Goal: Information Seeking & Learning: Check status

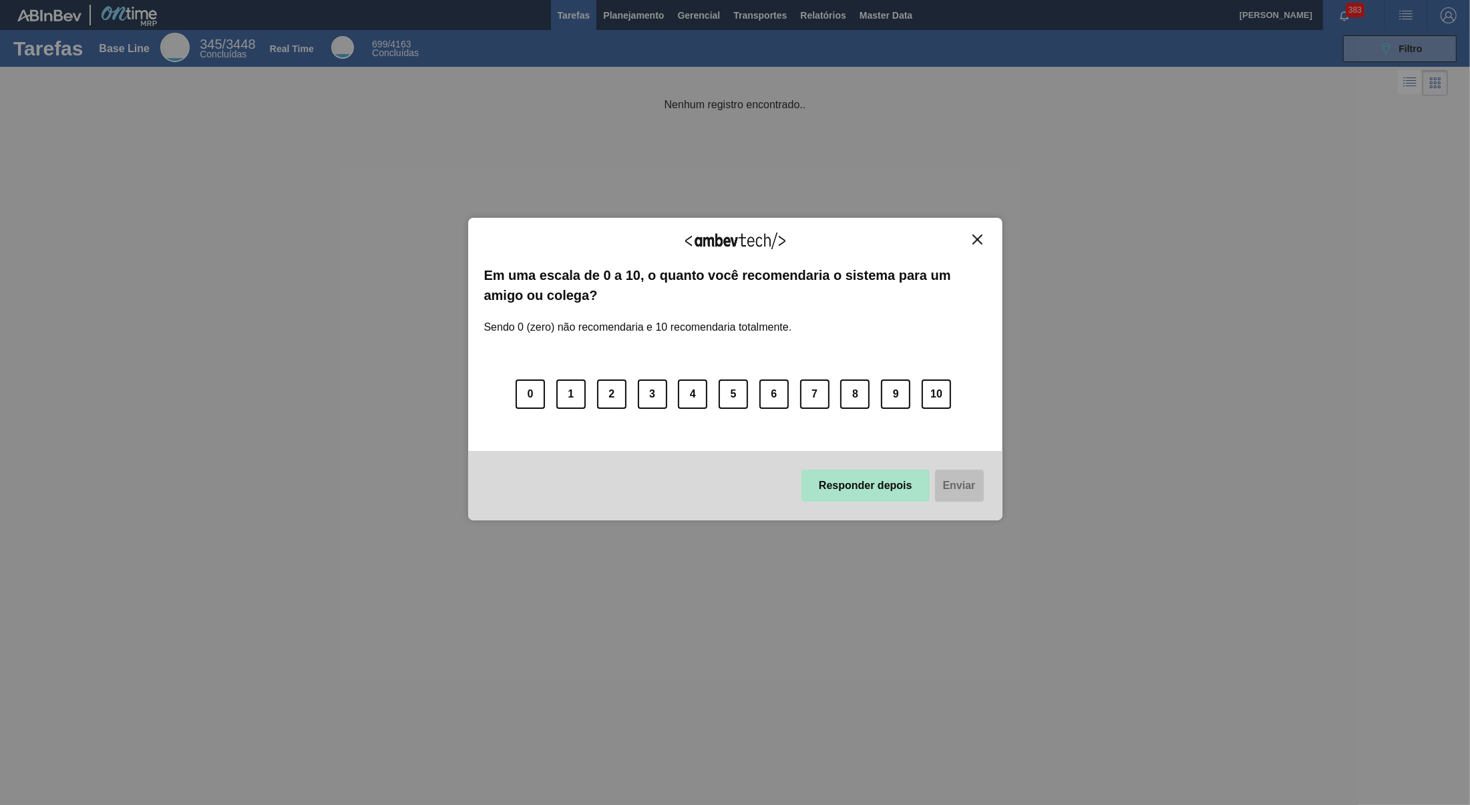
click at [871, 501] on button "Responder depois" at bounding box center [865, 485] width 128 height 32
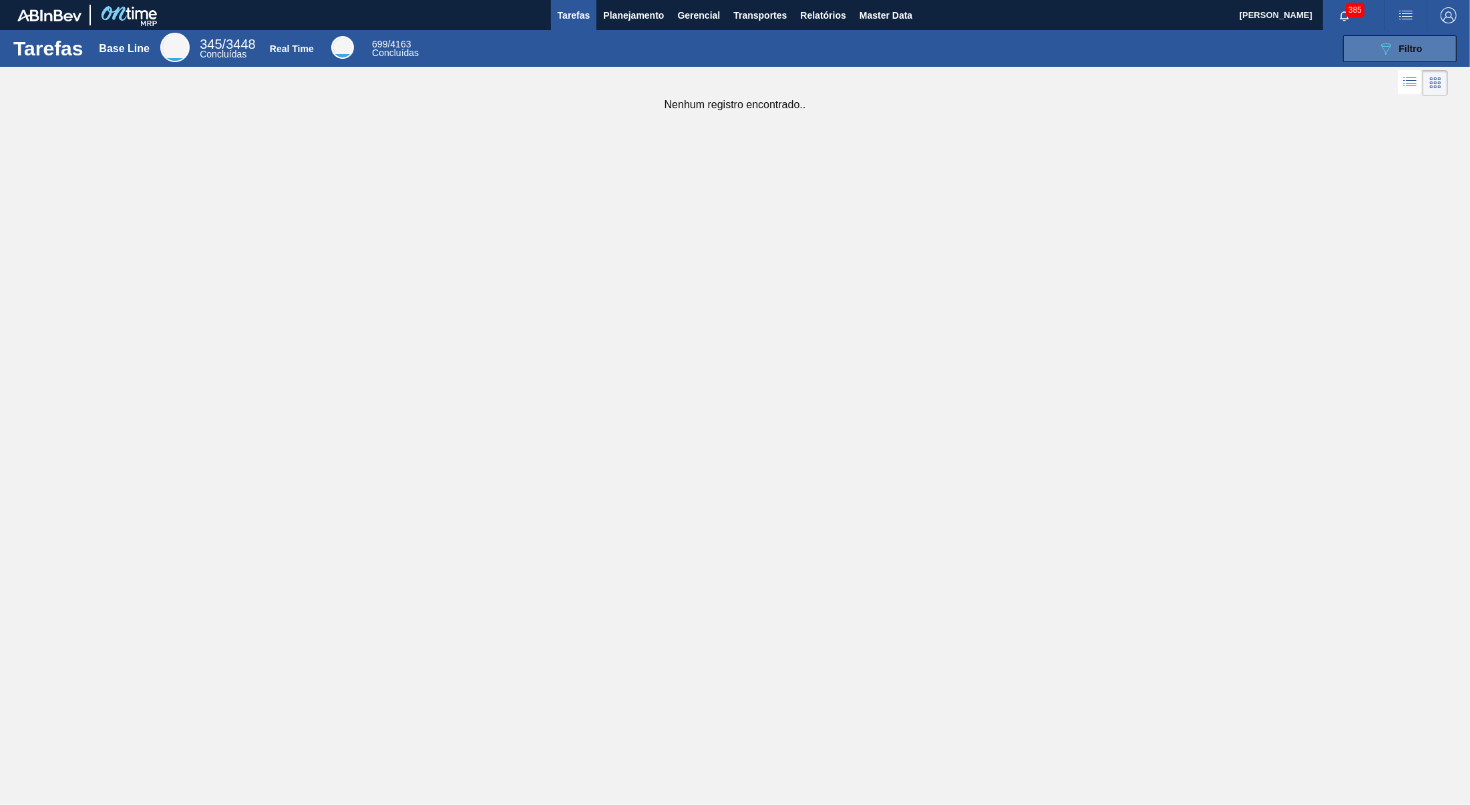
click at [1371, 53] on button "089F7B8B-B2A5-4AFE-B5C0-19BA573D28AC Filtro" at bounding box center [1400, 48] width 114 height 27
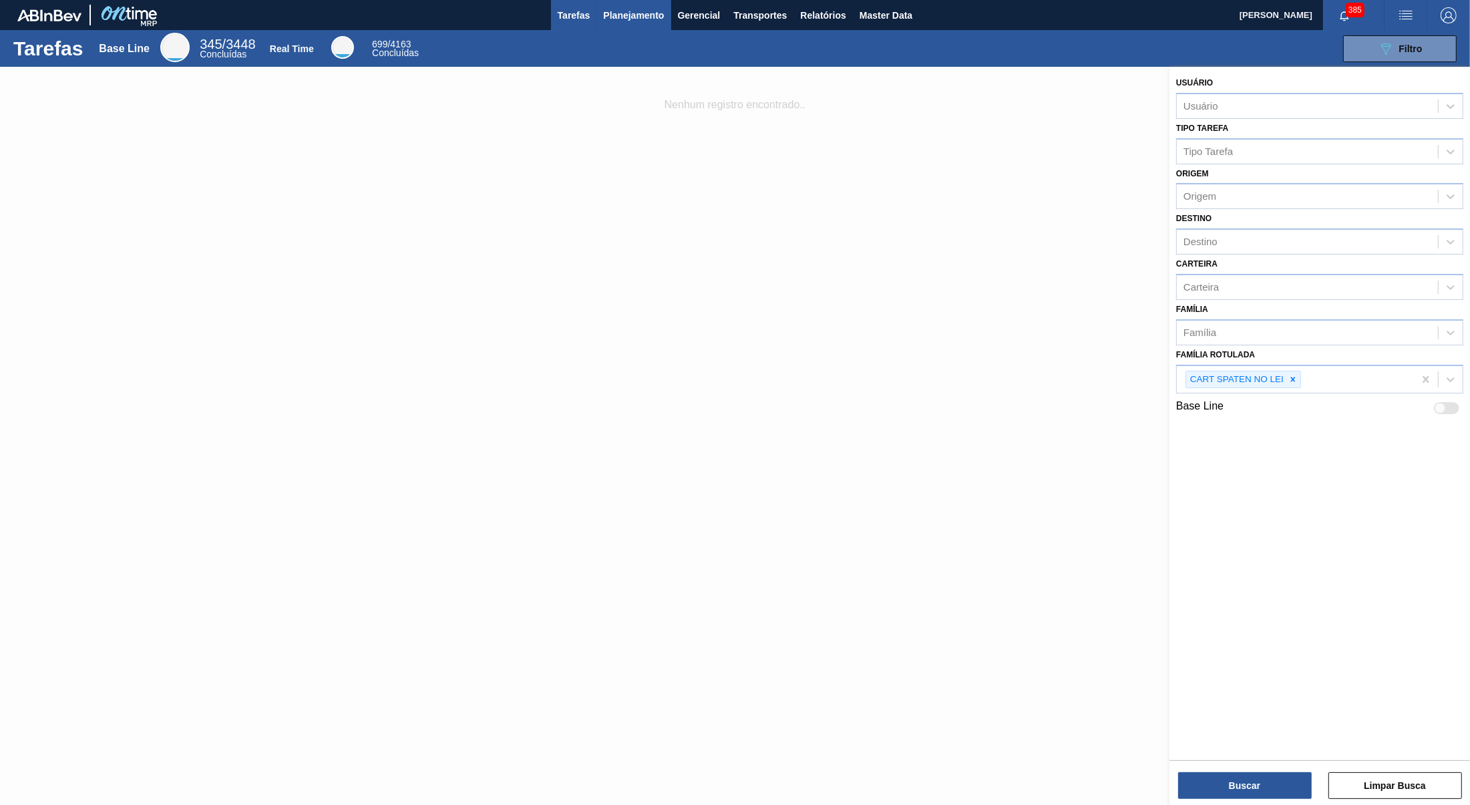
click at [630, 7] on button "Planejamento" at bounding box center [633, 15] width 74 height 30
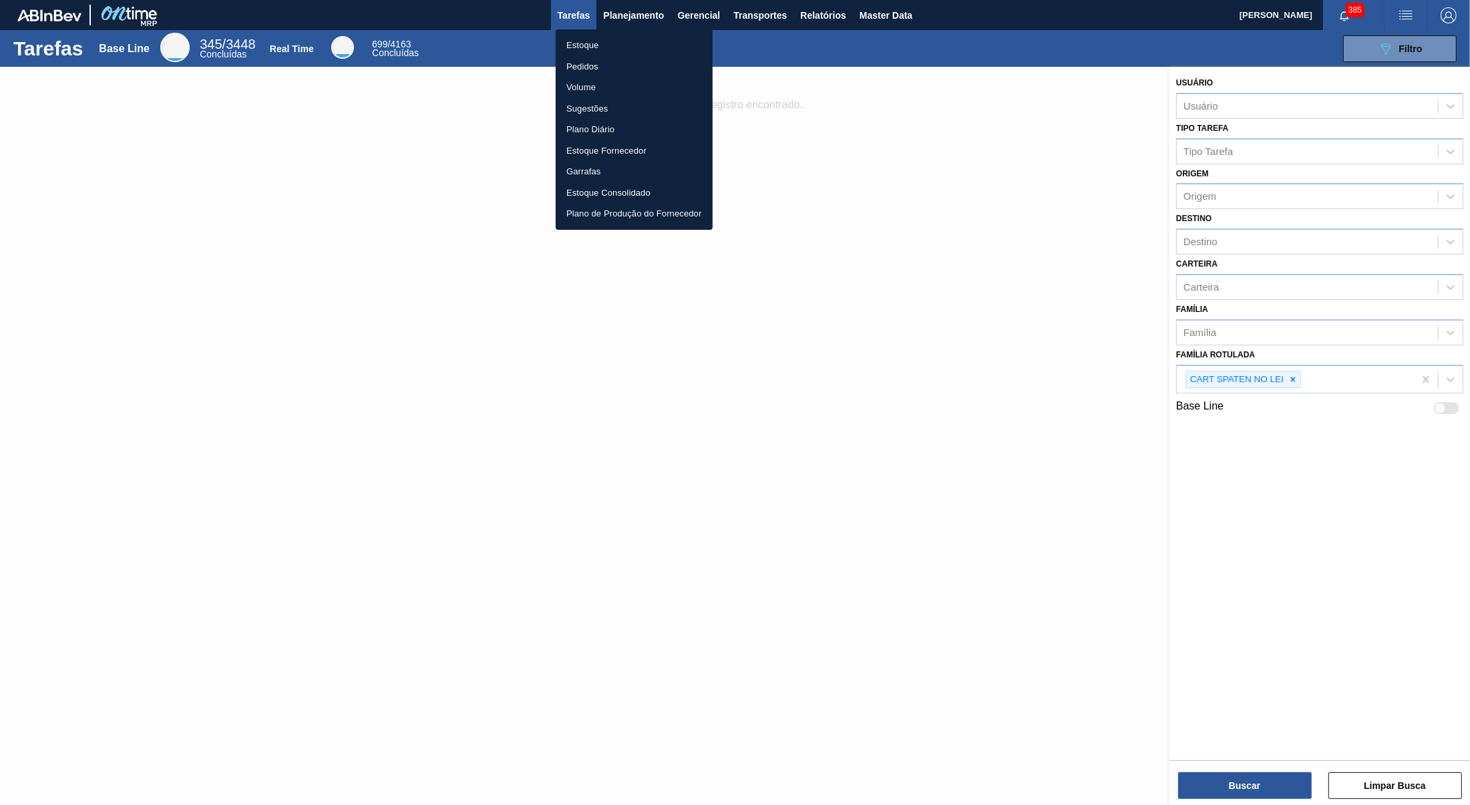
click at [590, 37] on li "Estoque" at bounding box center [634, 45] width 157 height 21
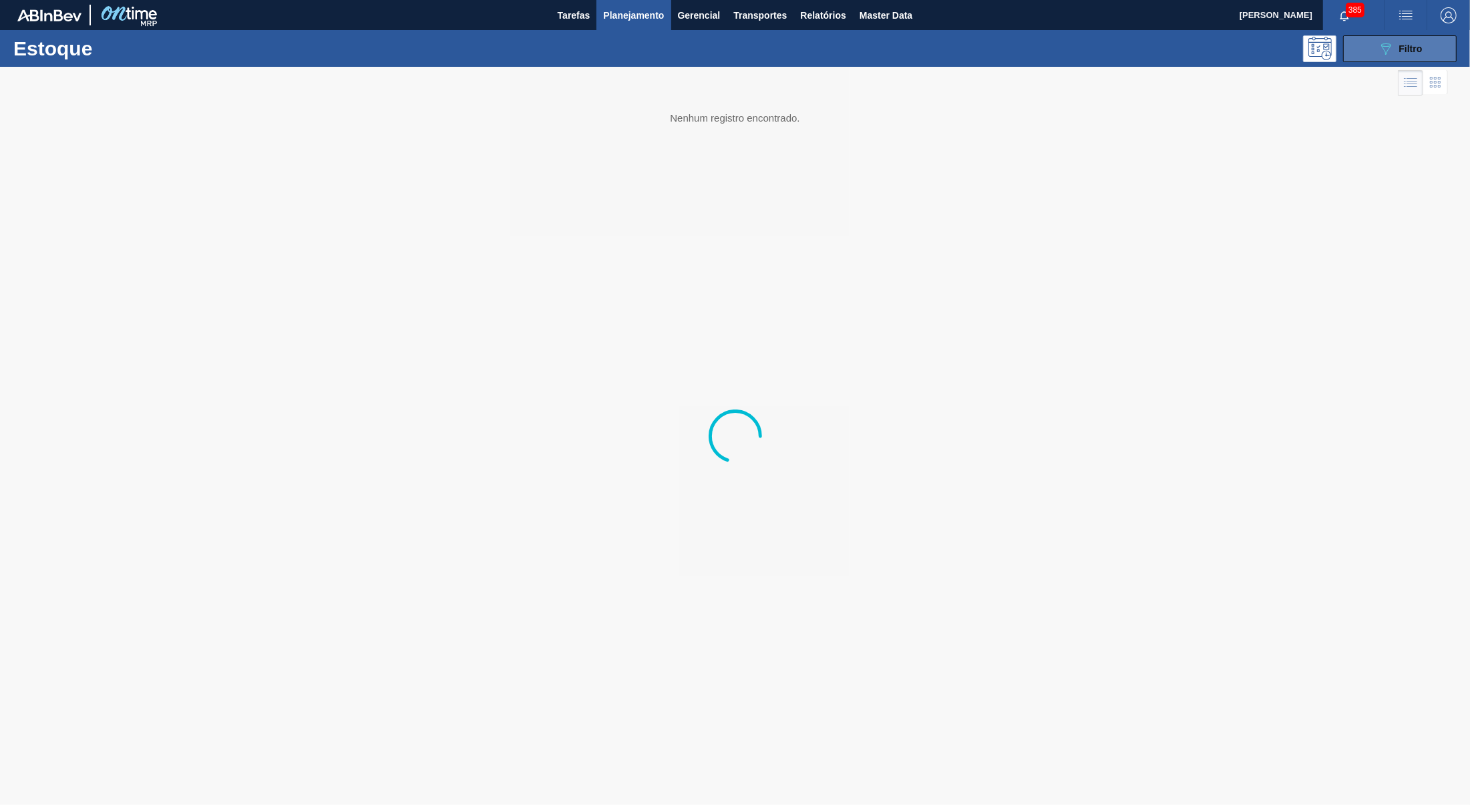
click at [1377, 52] on button "089F7B8B-B2A5-4AFE-B5C0-19BA573D28AC Filtro" at bounding box center [1400, 48] width 114 height 27
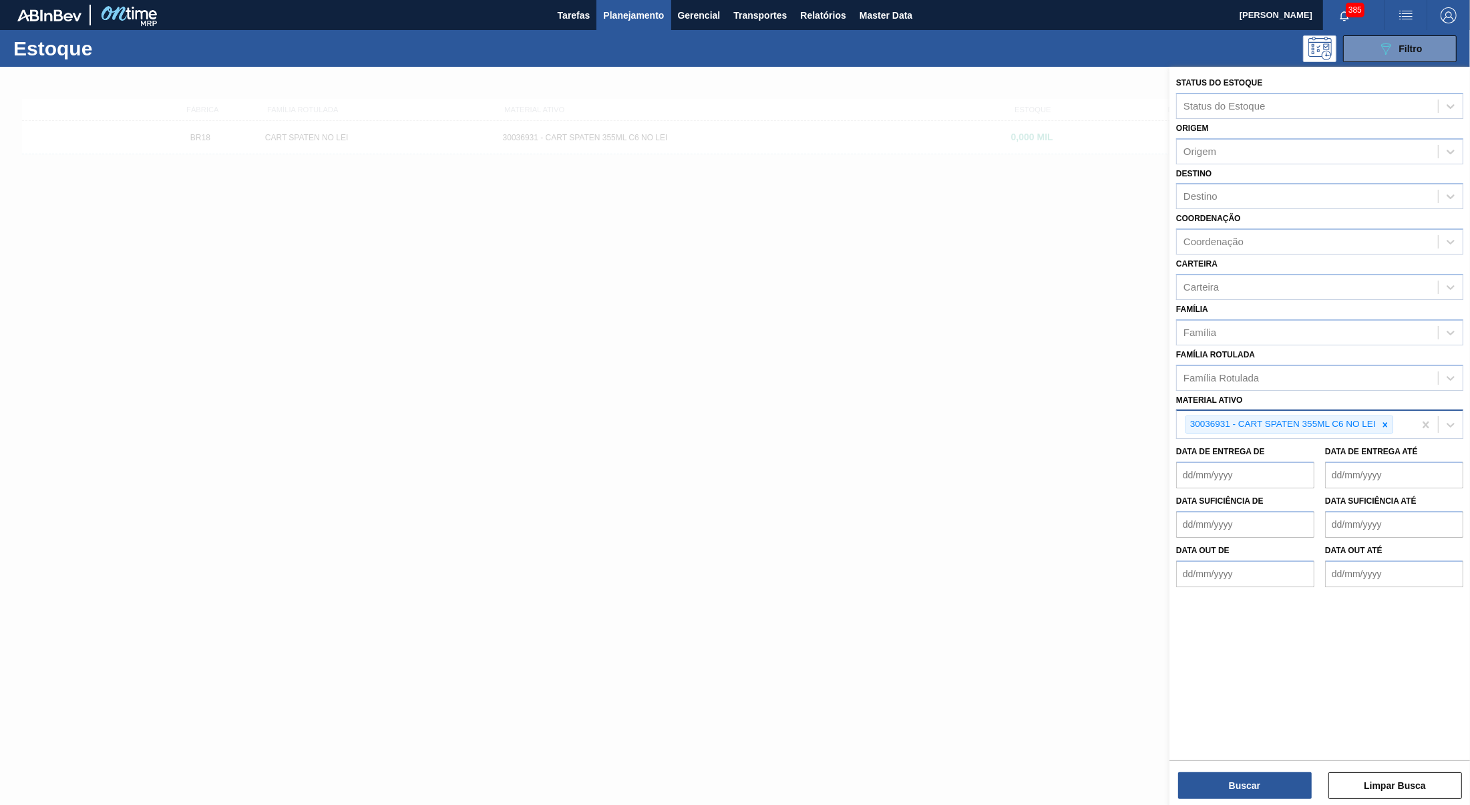
click at [1397, 419] on ativo "Material ativo" at bounding box center [1395, 424] width 1 height 11
click at [1383, 420] on icon at bounding box center [1384, 424] width 9 height 9
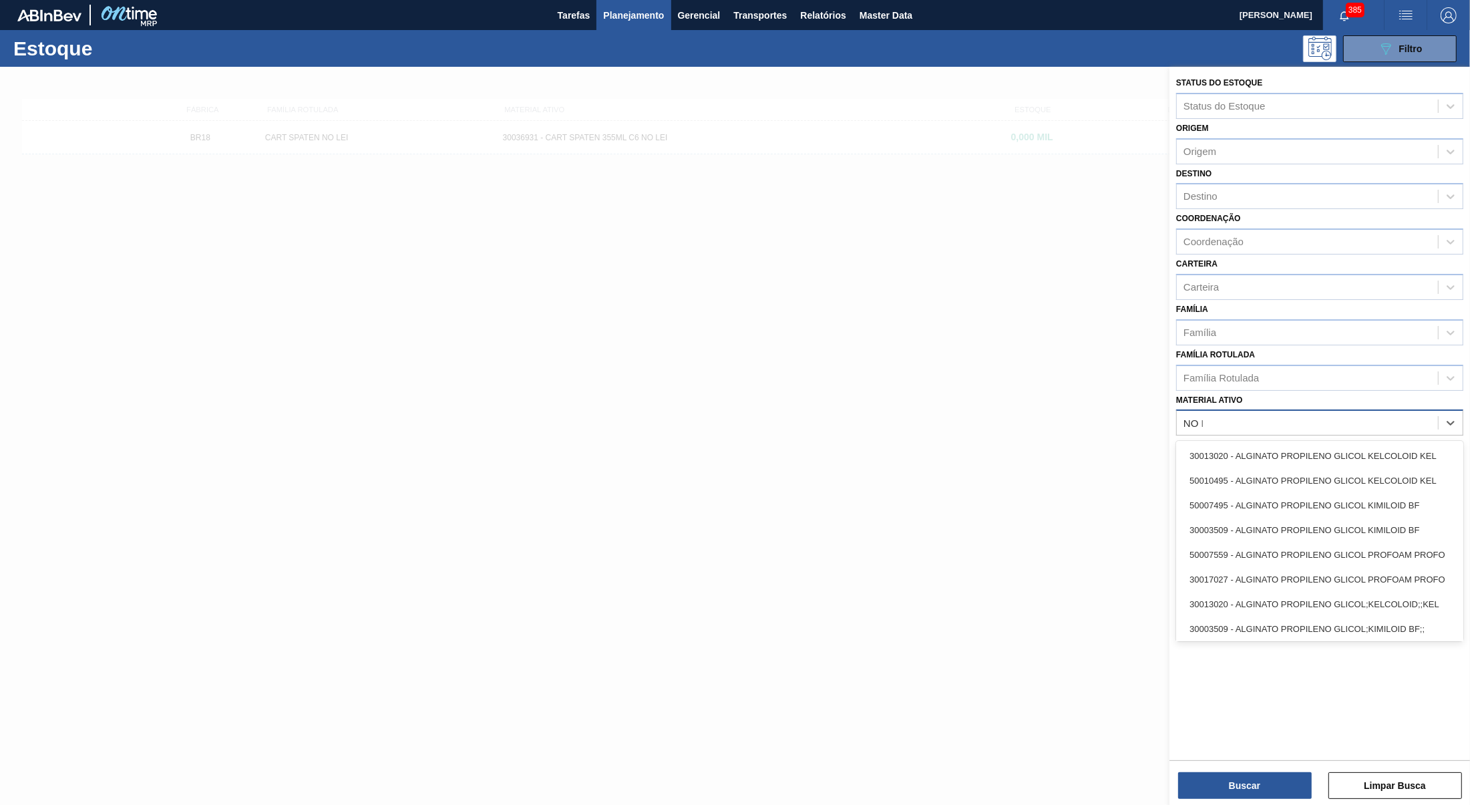
type ativo "NO LEI"
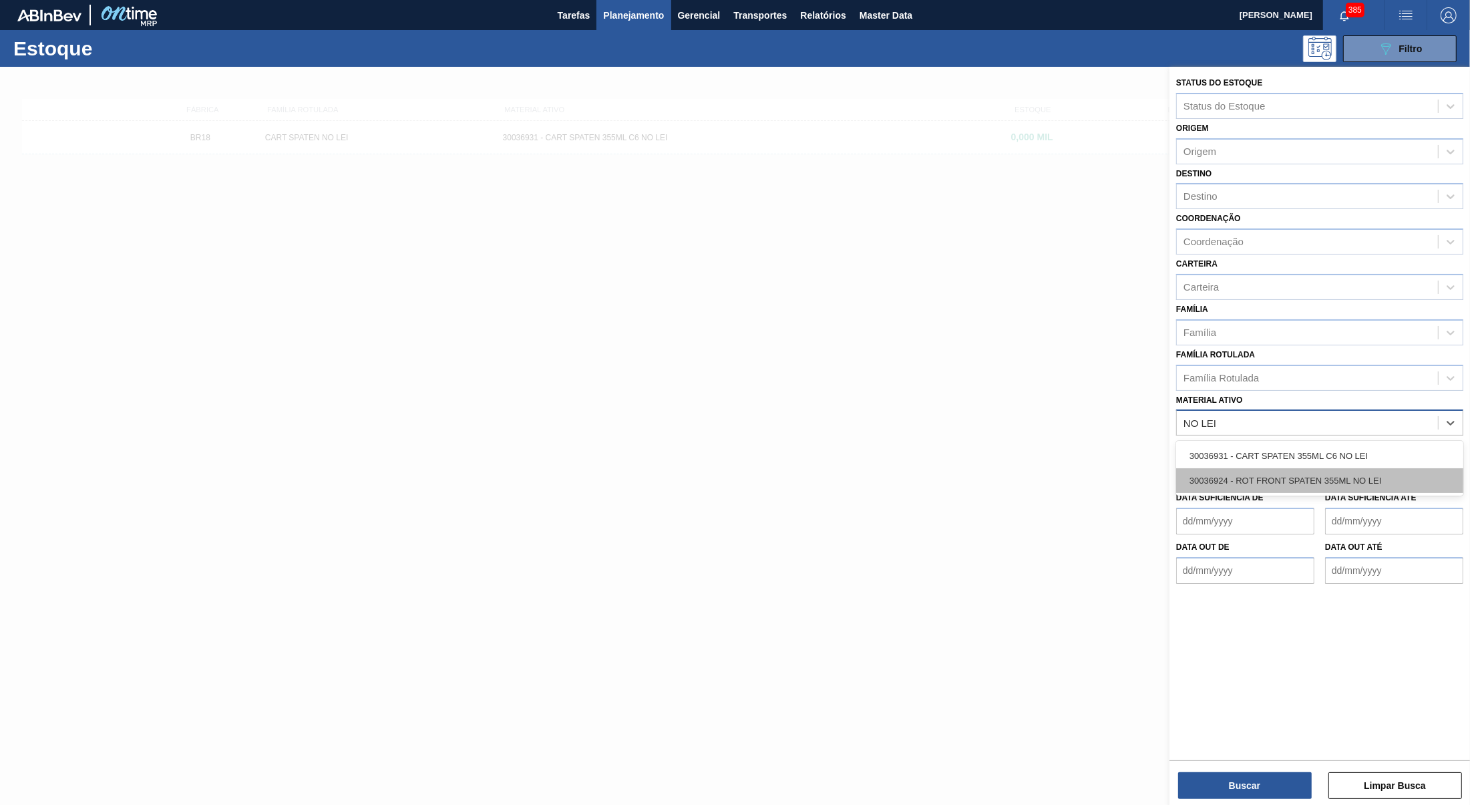
click at [1382, 473] on div "30036924 - ROT FRONT SPATEN 355ML NO LEI" at bounding box center [1319, 480] width 287 height 25
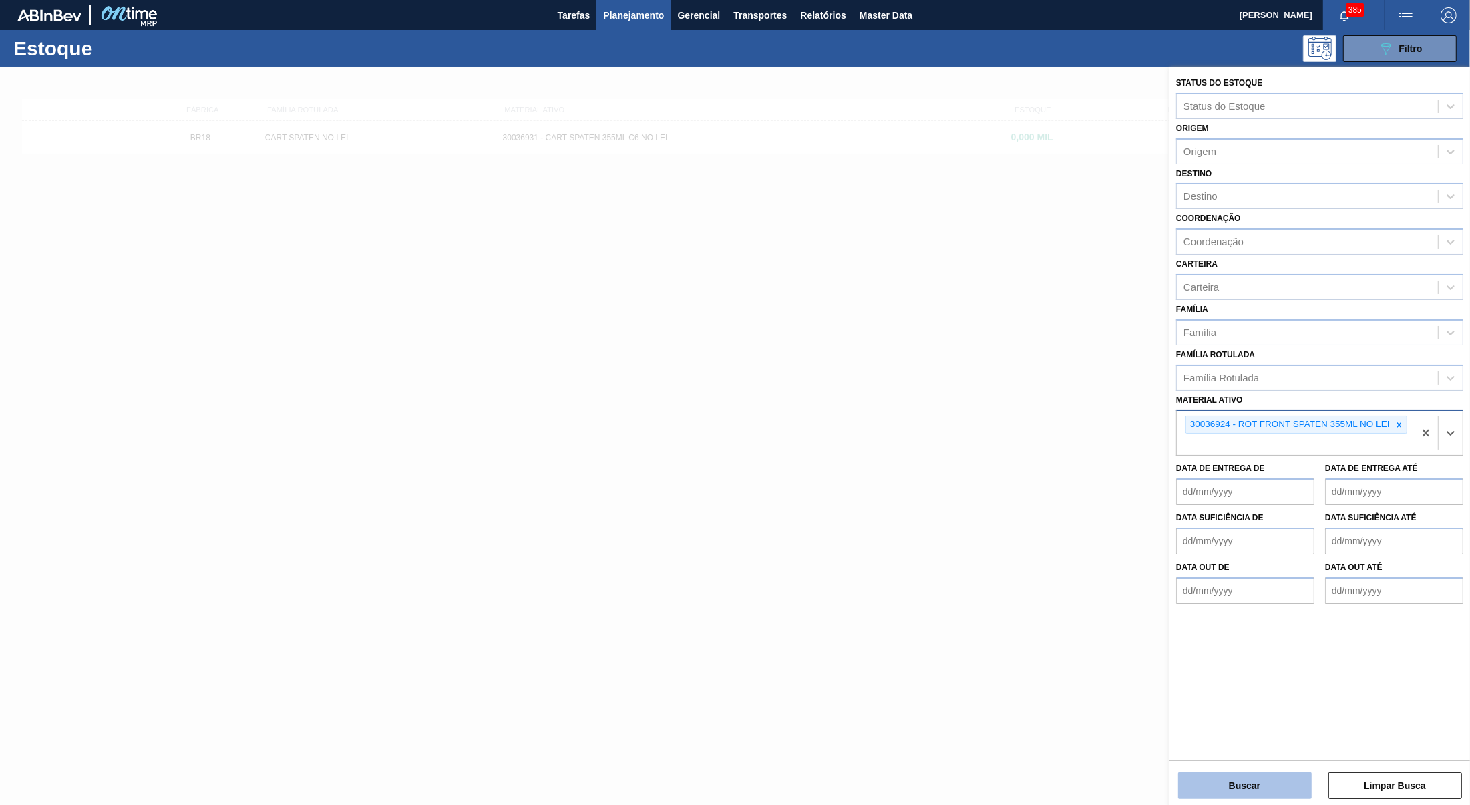
click at [1222, 791] on button "Buscar" at bounding box center [1245, 785] width 134 height 27
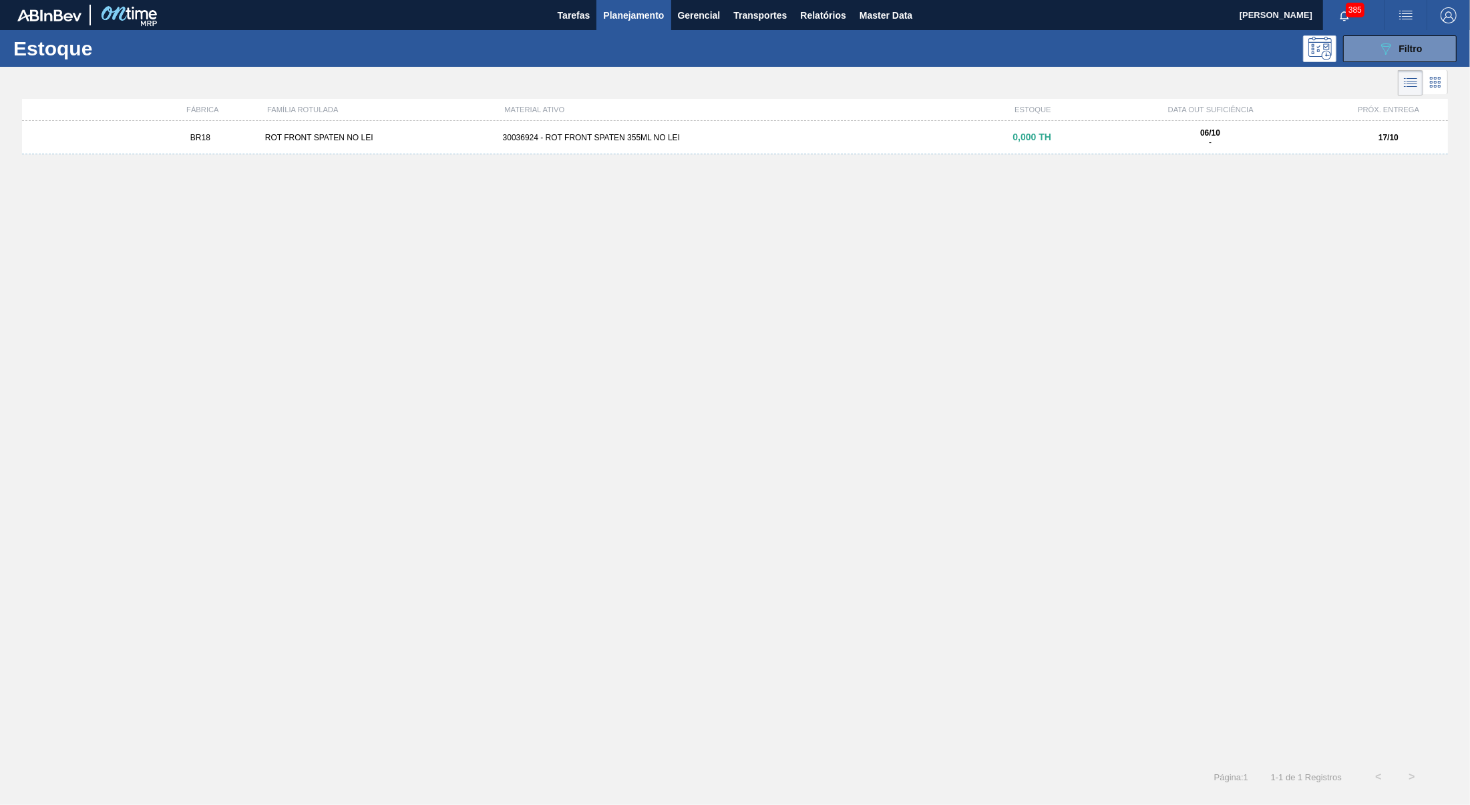
click at [640, 144] on div "BR18 ROT FRONT SPATEN NO LEI 30036924 - ROT FRONT SPATEN 355ML NO LEI 0,000 TH …" at bounding box center [734, 137] width 1425 height 33
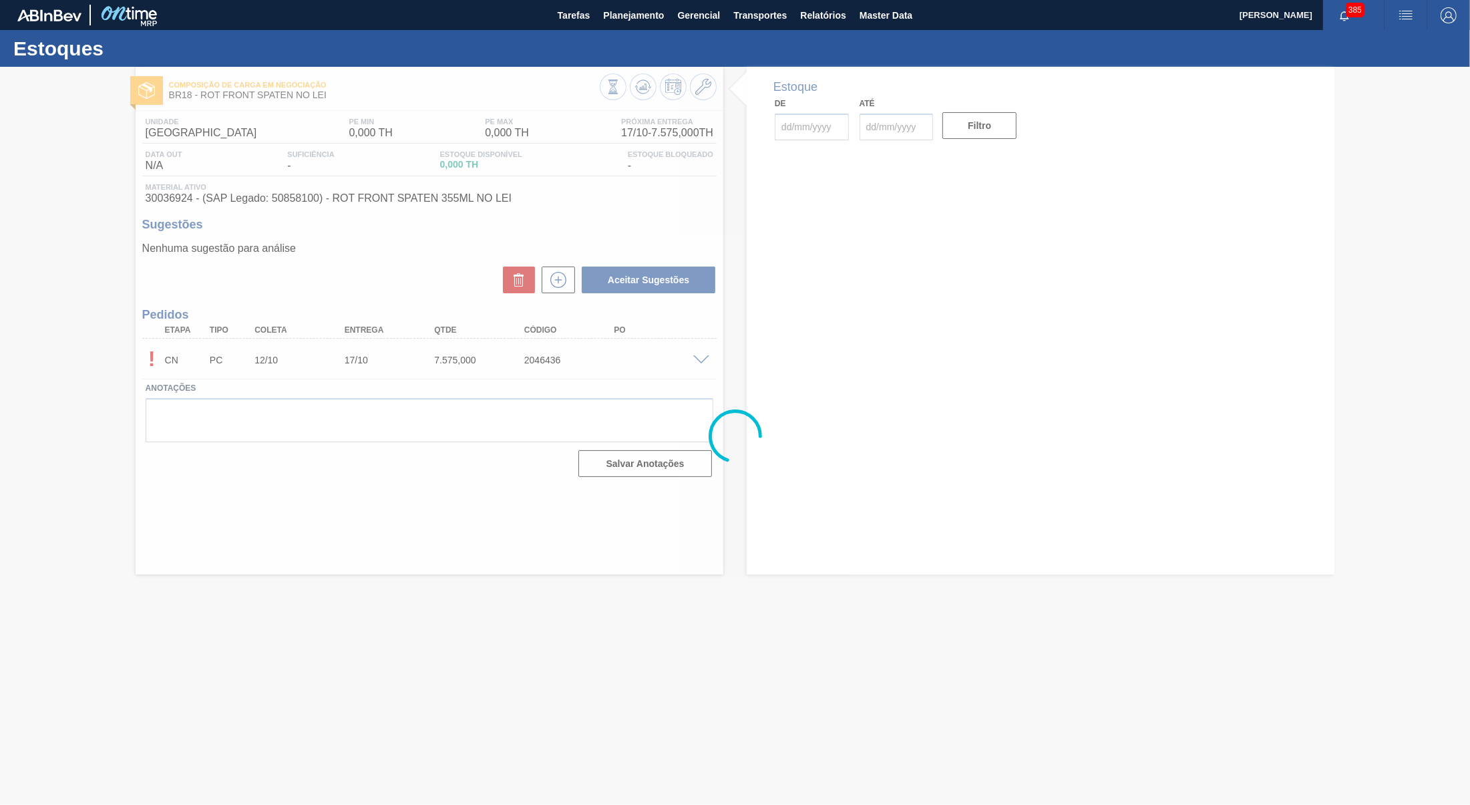
type input "[DATE]"
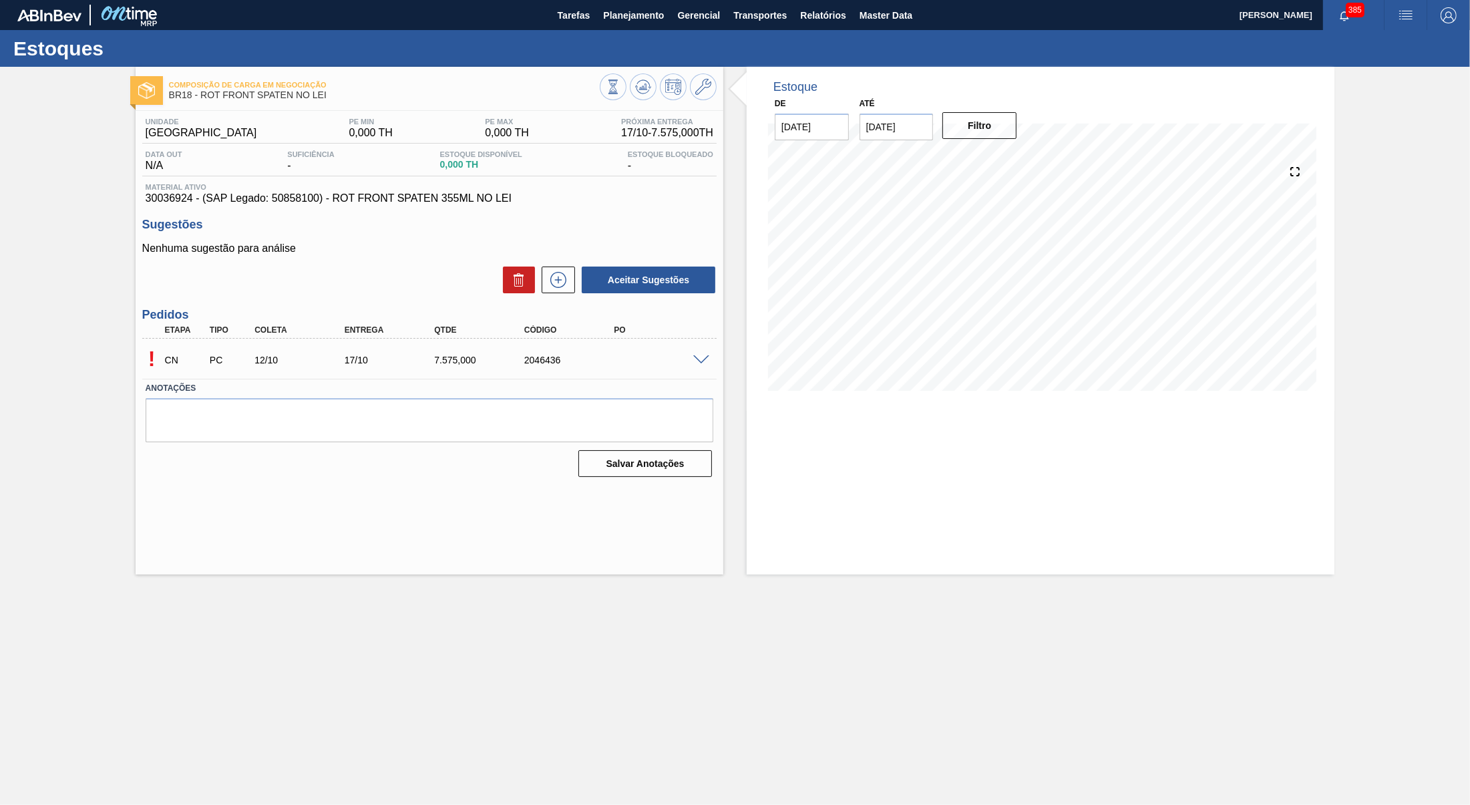
click at [705, 361] on span at bounding box center [701, 360] width 16 height 10
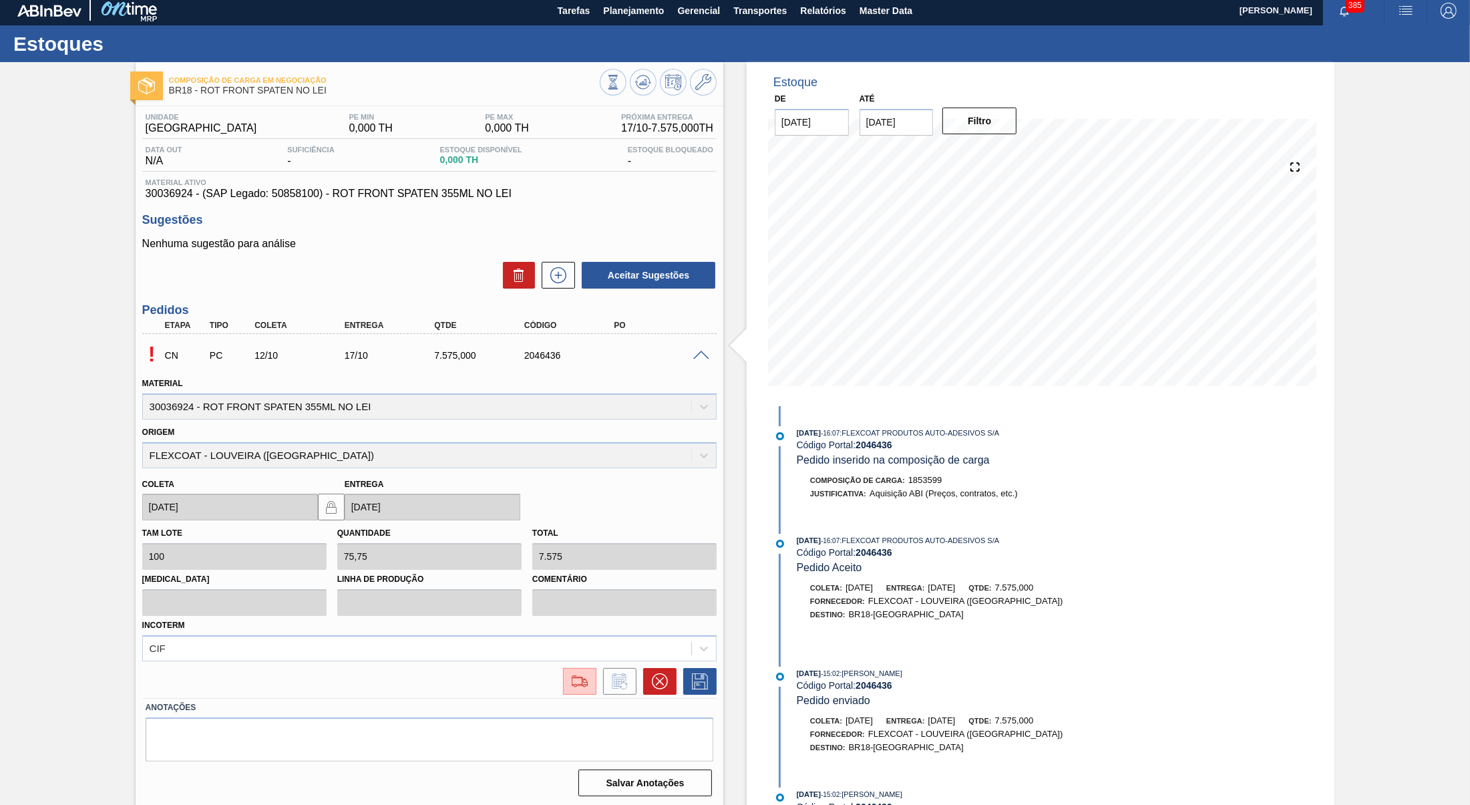
scroll to position [5, 0]
click at [584, 684] on img at bounding box center [579, 680] width 21 height 16
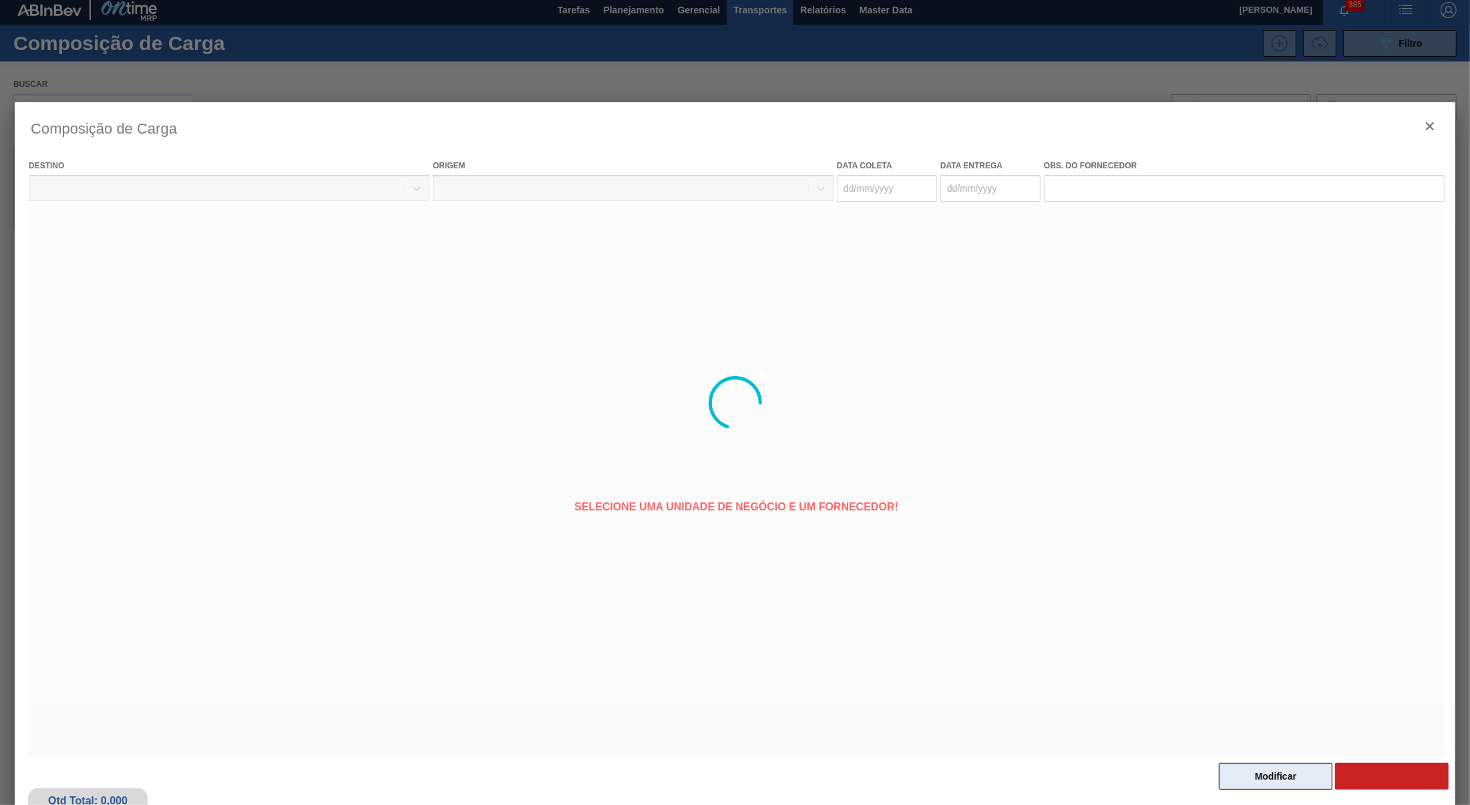
type coleta "[DATE]"
type Entrega "[DATE]"
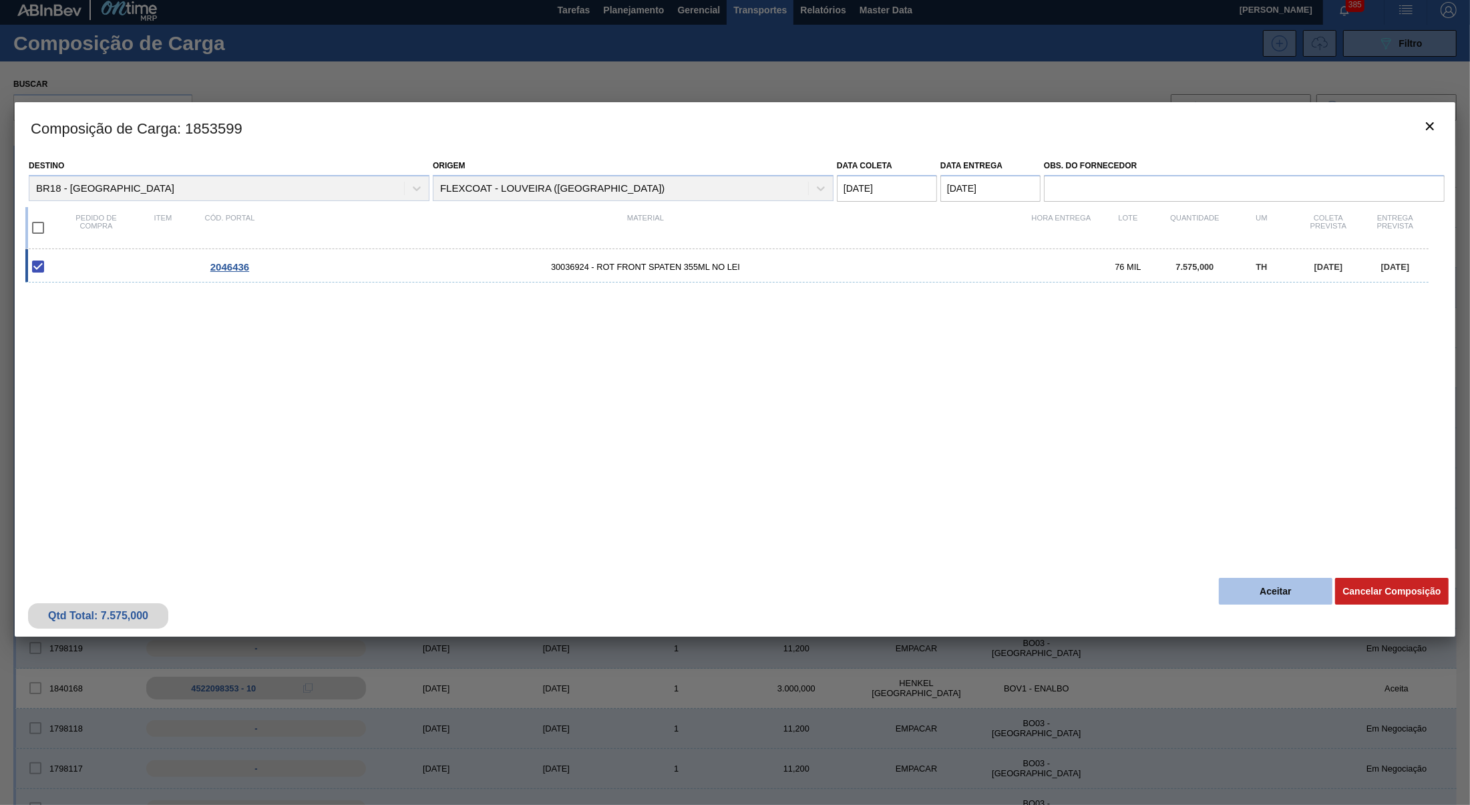
click at [1268, 583] on button "Aceitar" at bounding box center [1276, 591] width 114 height 27
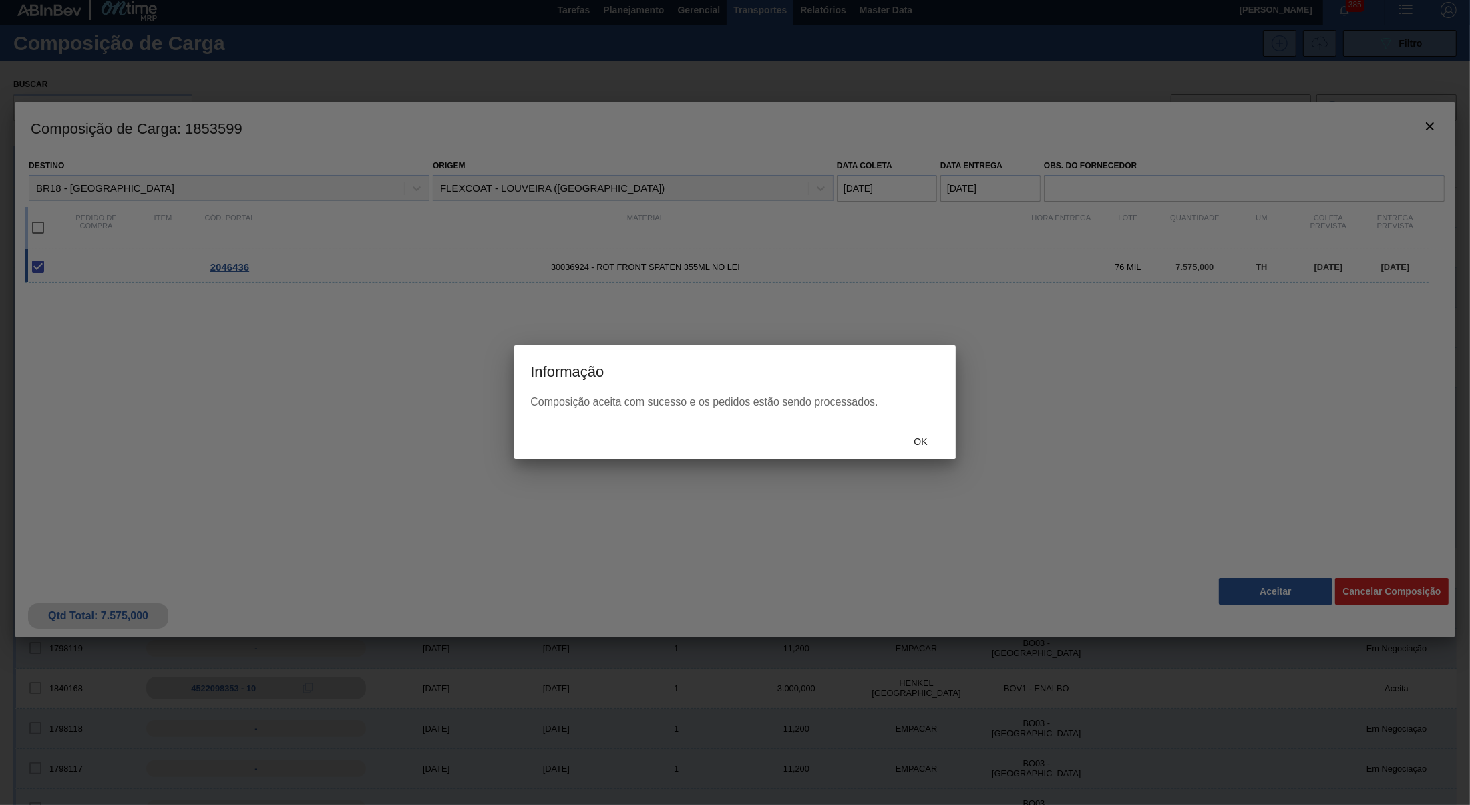
click at [925, 431] on div "Ok" at bounding box center [920, 441] width 59 height 25
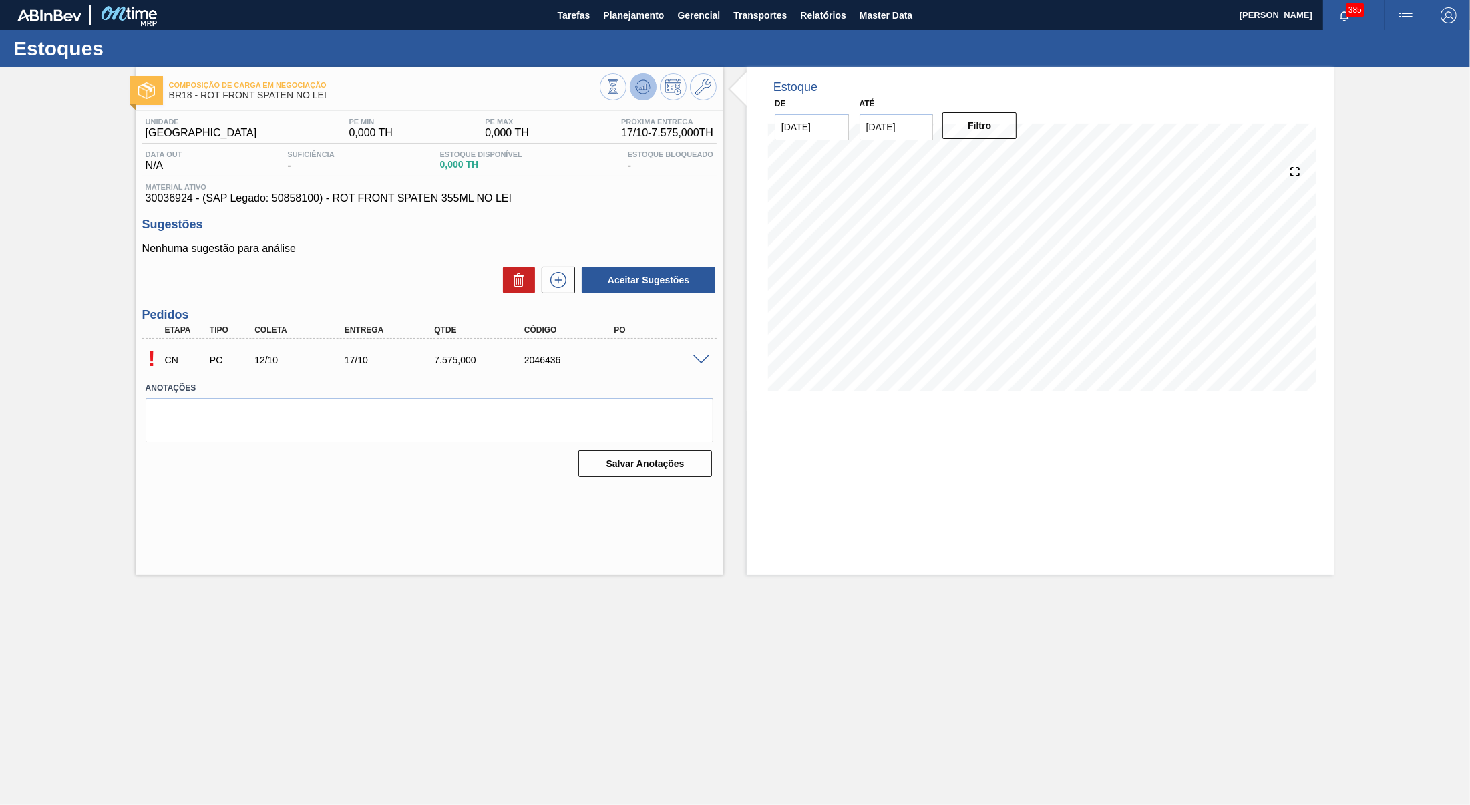
click at [637, 97] on div at bounding box center [658, 88] width 117 height 30
click at [707, 370] on div "! CN PC 12/10 17/10 7.575,000 2046436" at bounding box center [429, 358] width 574 height 33
click at [704, 365] on span at bounding box center [701, 360] width 16 height 10
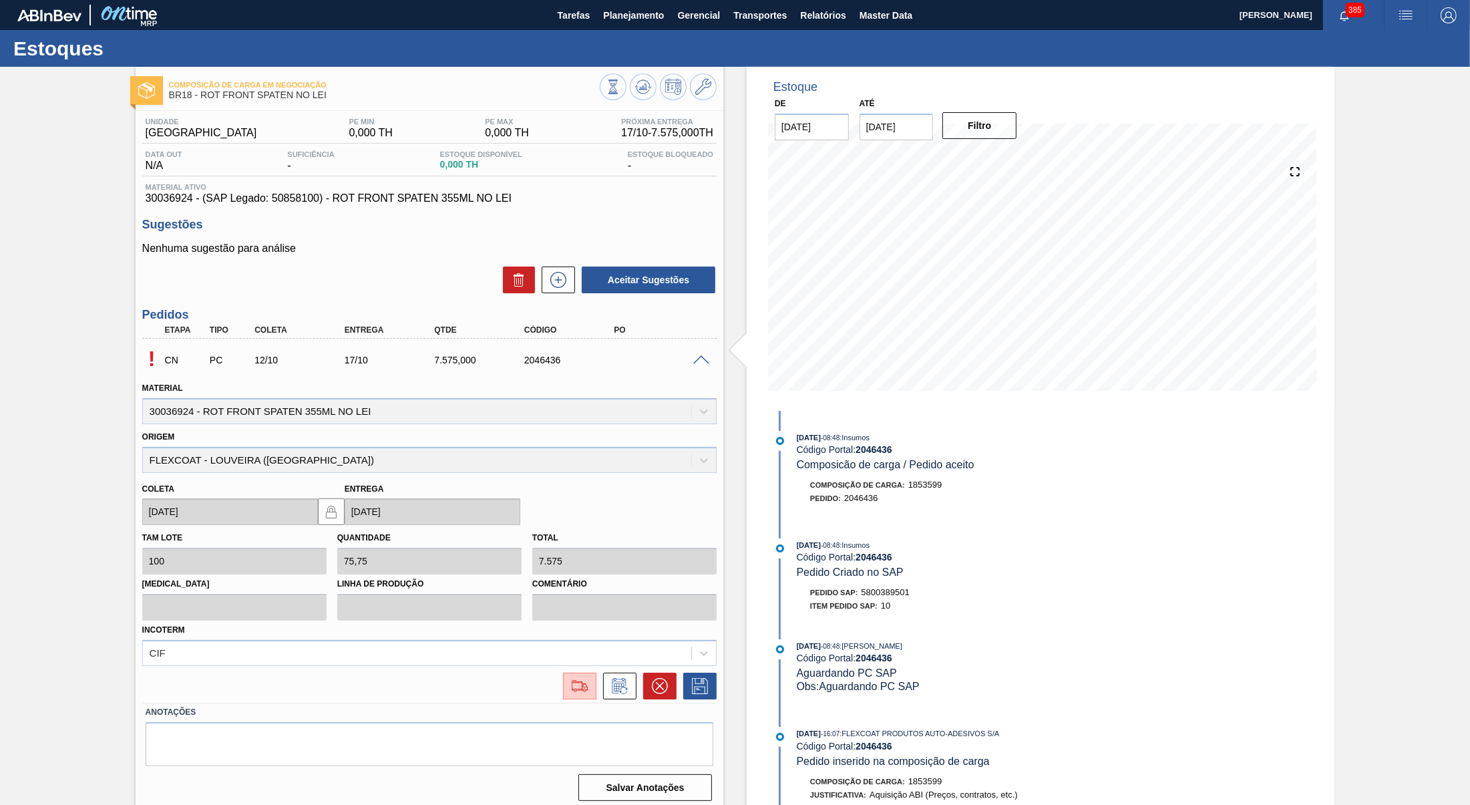
click at [581, 698] on div "! CN PC 12/10 17/10 7.575,000 2046436 Material 30036924 - ROT FRONT SPATEN 355M…" at bounding box center [429, 521] width 574 height 364
click at [578, 693] on button at bounding box center [579, 685] width 33 height 27
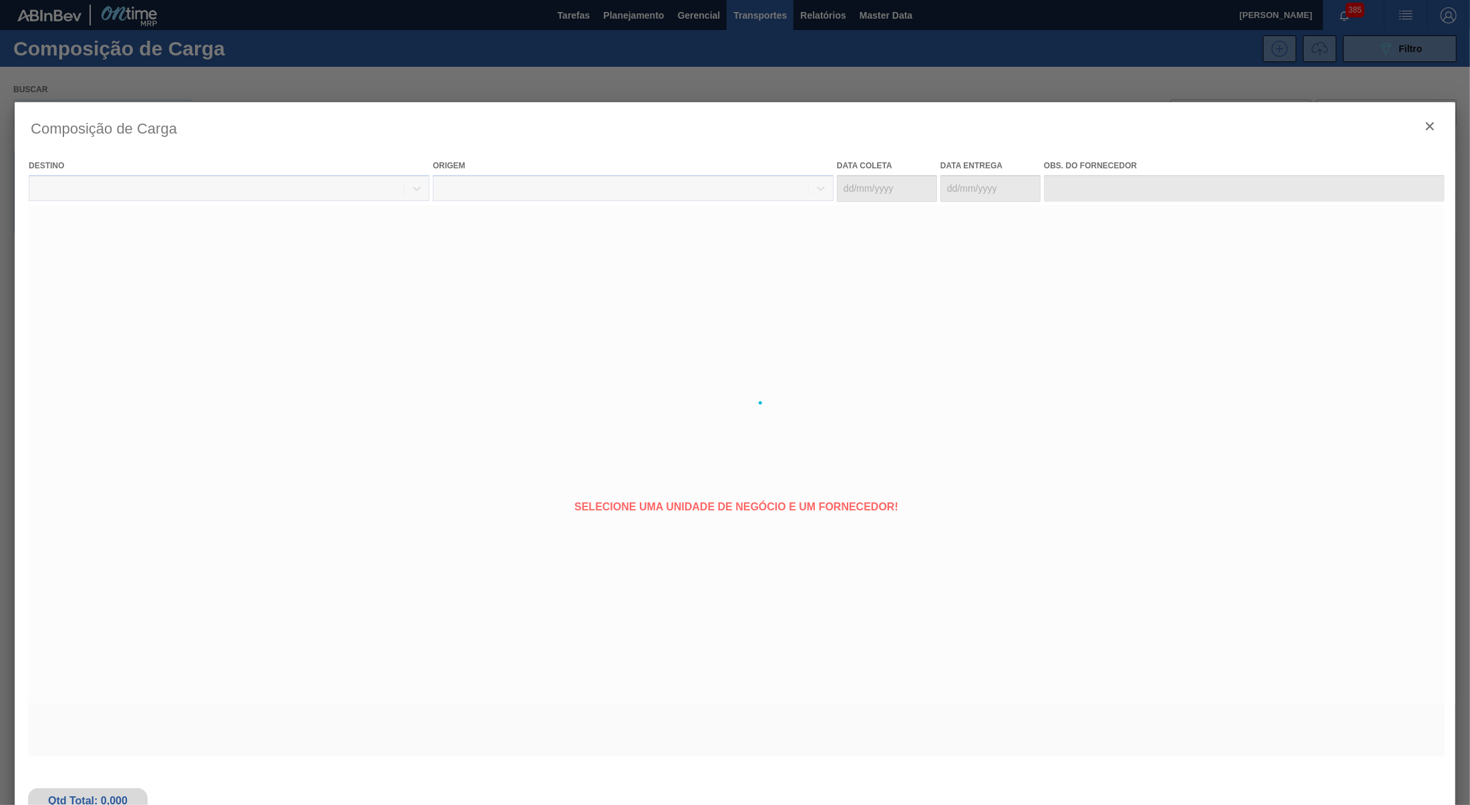
type coleta "[DATE]"
type Entrega "[DATE]"
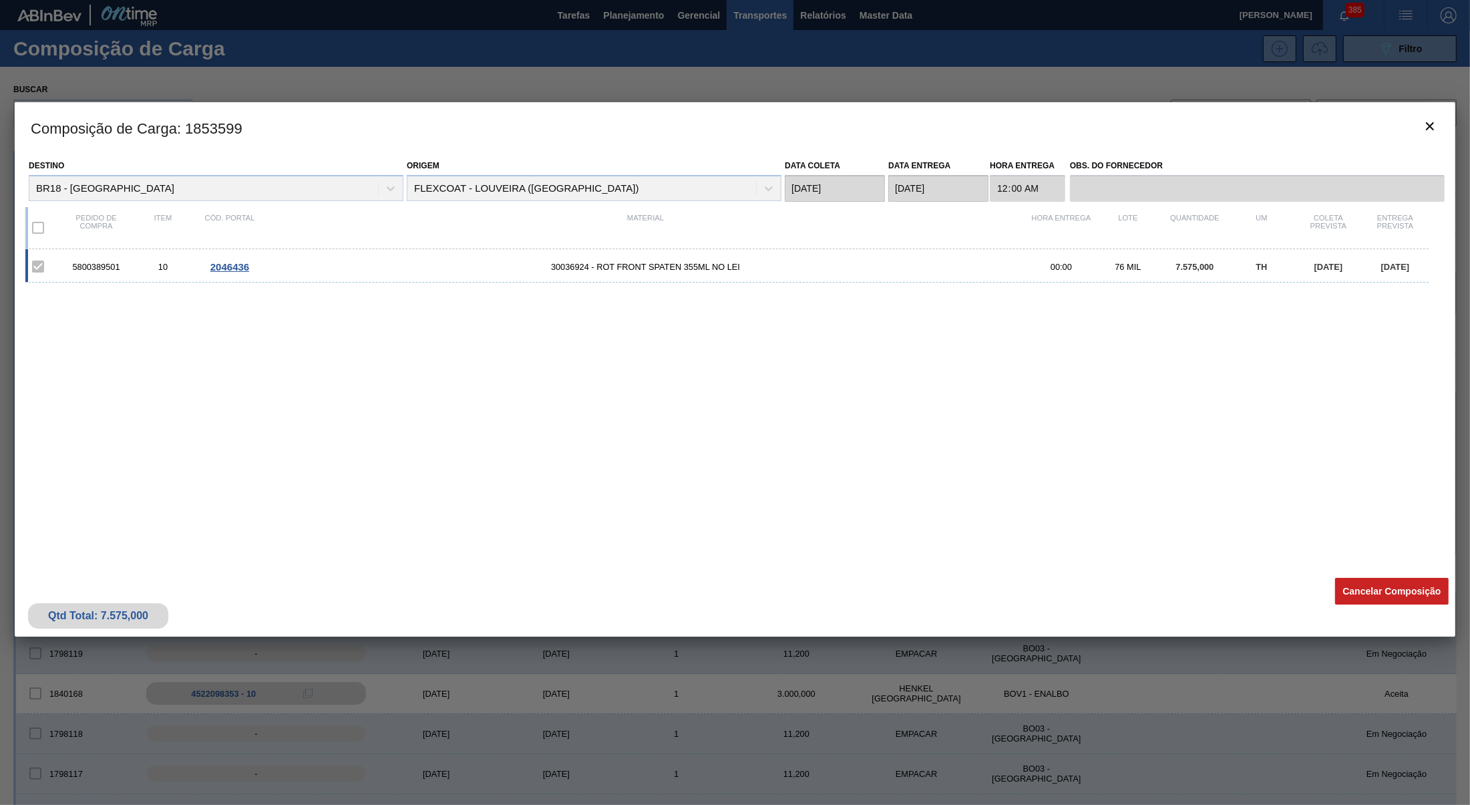
click at [1409, 114] on h3 "Composição de Carga : 1853599" at bounding box center [735, 127] width 1440 height 51
click at [1424, 118] on button "botão de ícone" at bounding box center [1429, 128] width 32 height 32
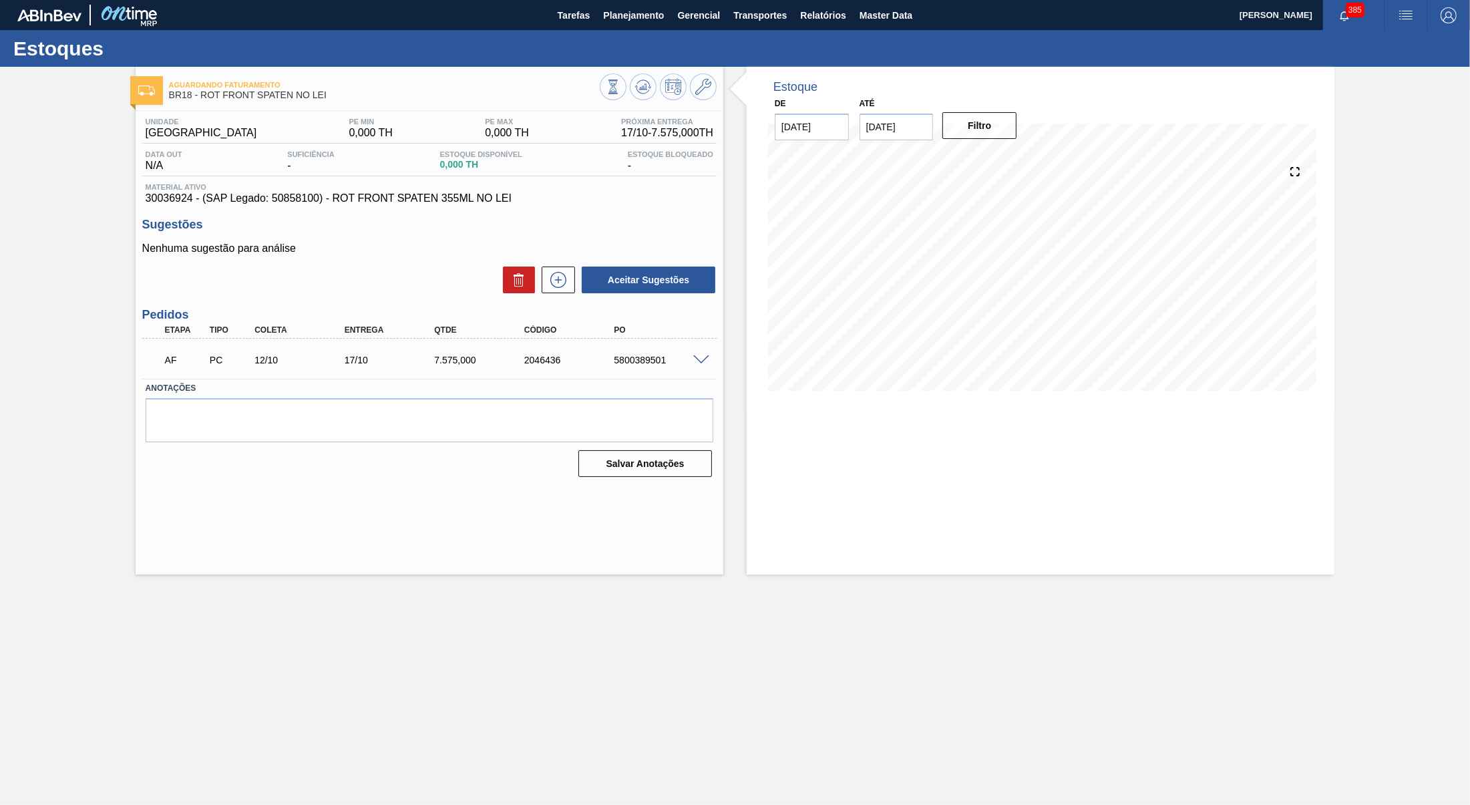
click at [316, 204] on span "30036924 - (SAP Legado: 50858100) - ROT FRONT SPATEN 355ML NO LEI" at bounding box center [430, 198] width 568 height 12
click at [533, 364] on div "2046436" at bounding box center [571, 360] width 101 height 11
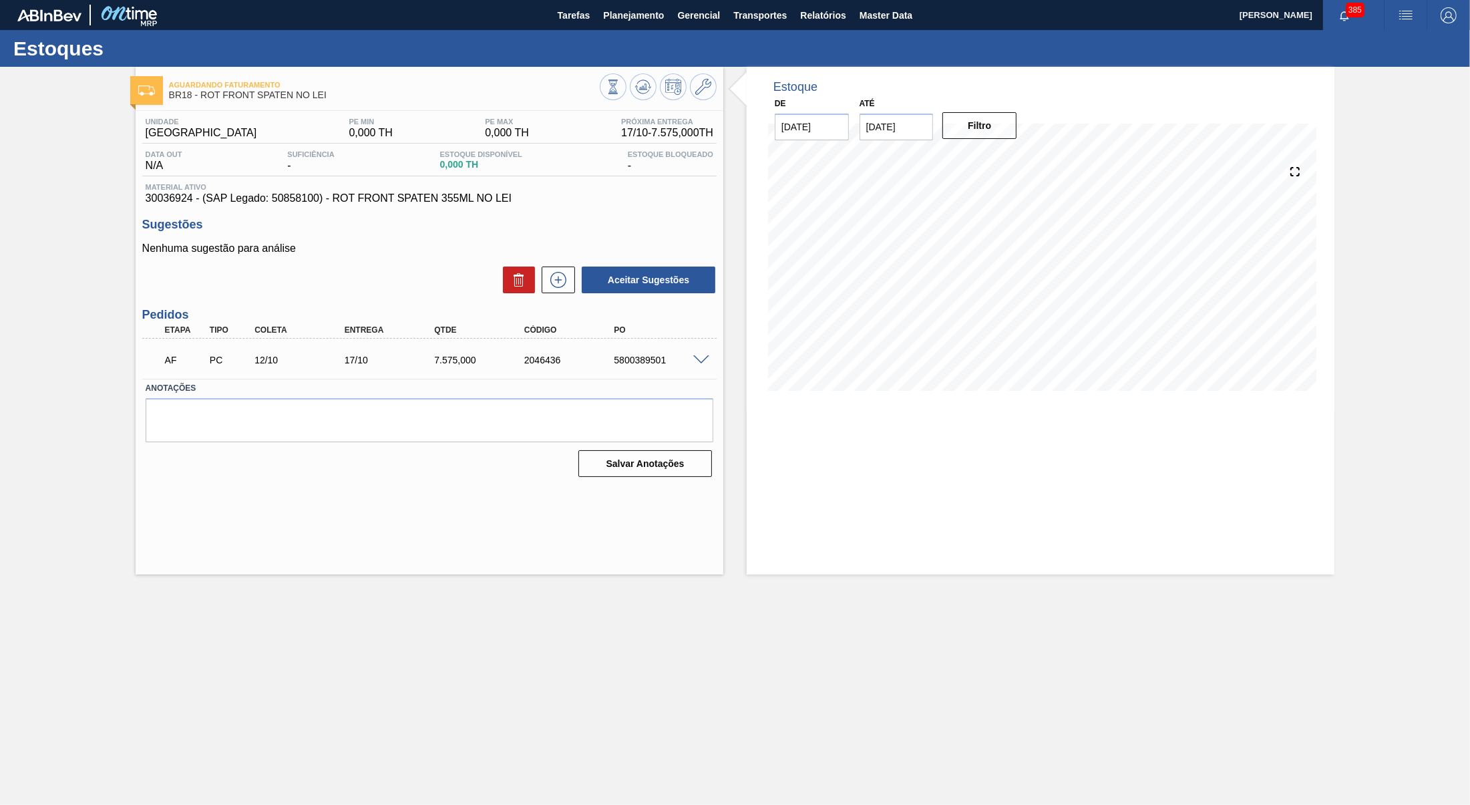
click at [533, 364] on div "2046436" at bounding box center [571, 360] width 101 height 11
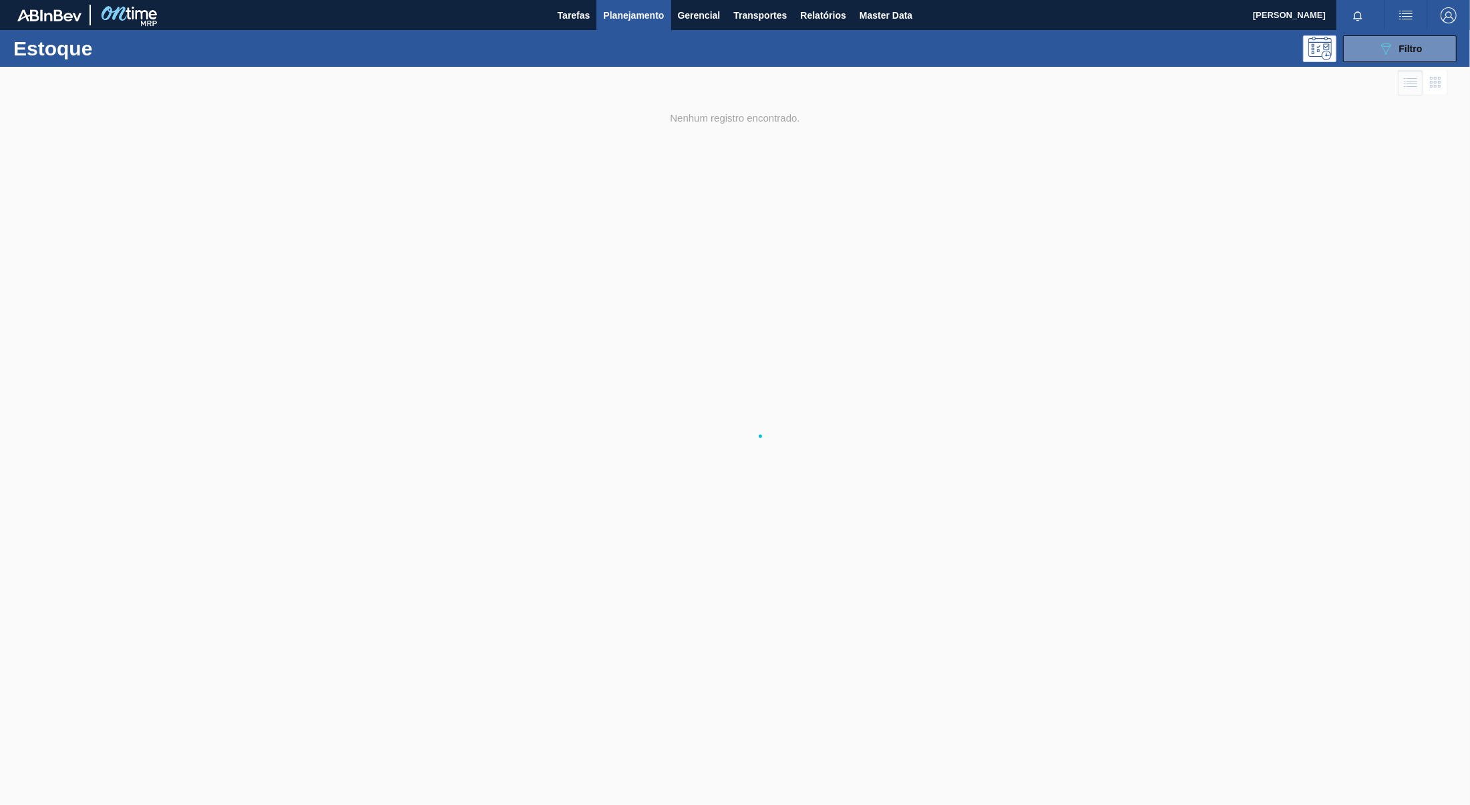
drag, startPoint x: 0, startPoint y: 0, endPoint x: 941, endPoint y: 306, distance: 990.0
click at [941, 306] on div at bounding box center [735, 436] width 1470 height 738
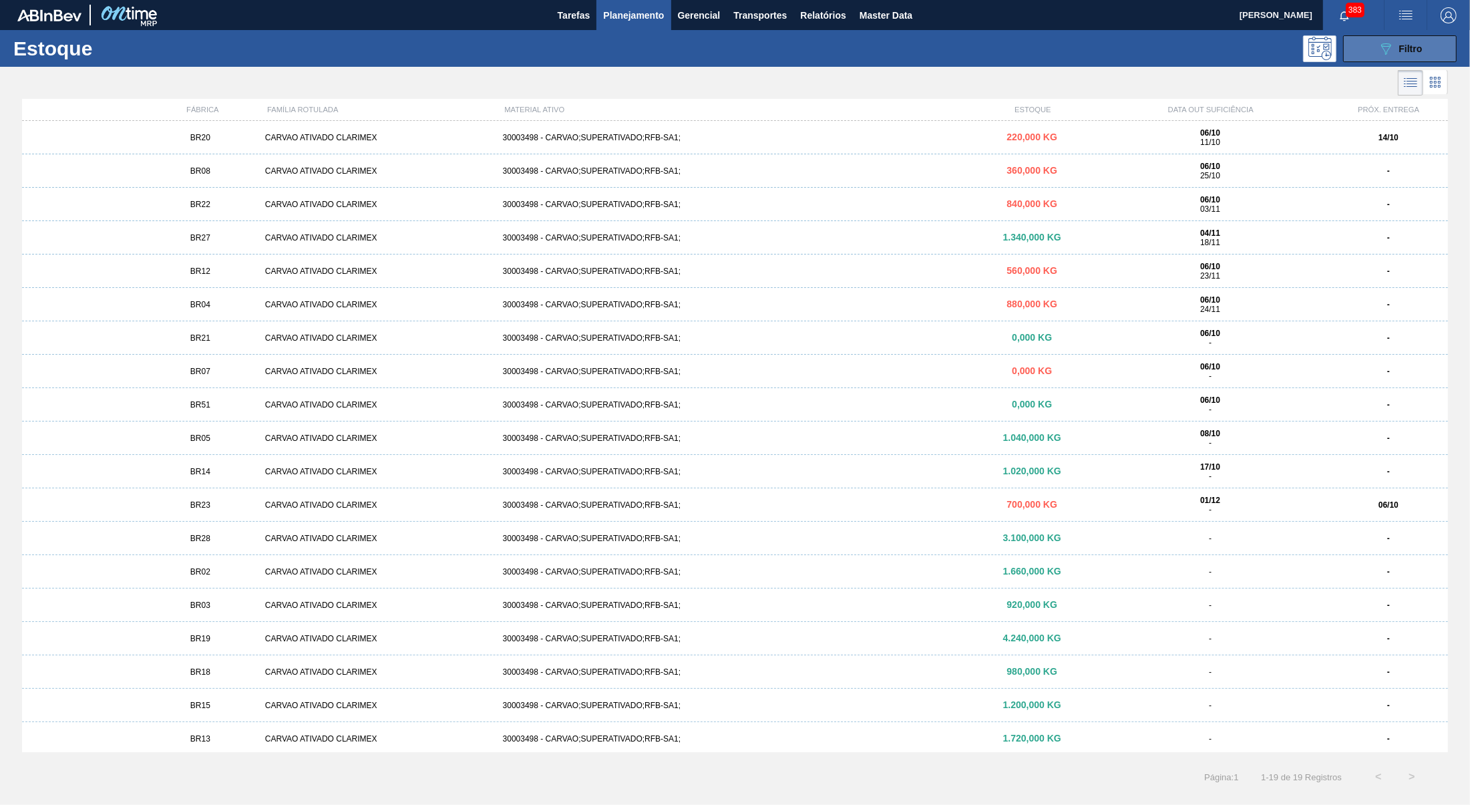
click at [1429, 57] on button "089F7B8B-B2A5-4AFE-B5C0-19BA573D28AC Filtro" at bounding box center [1400, 48] width 114 height 27
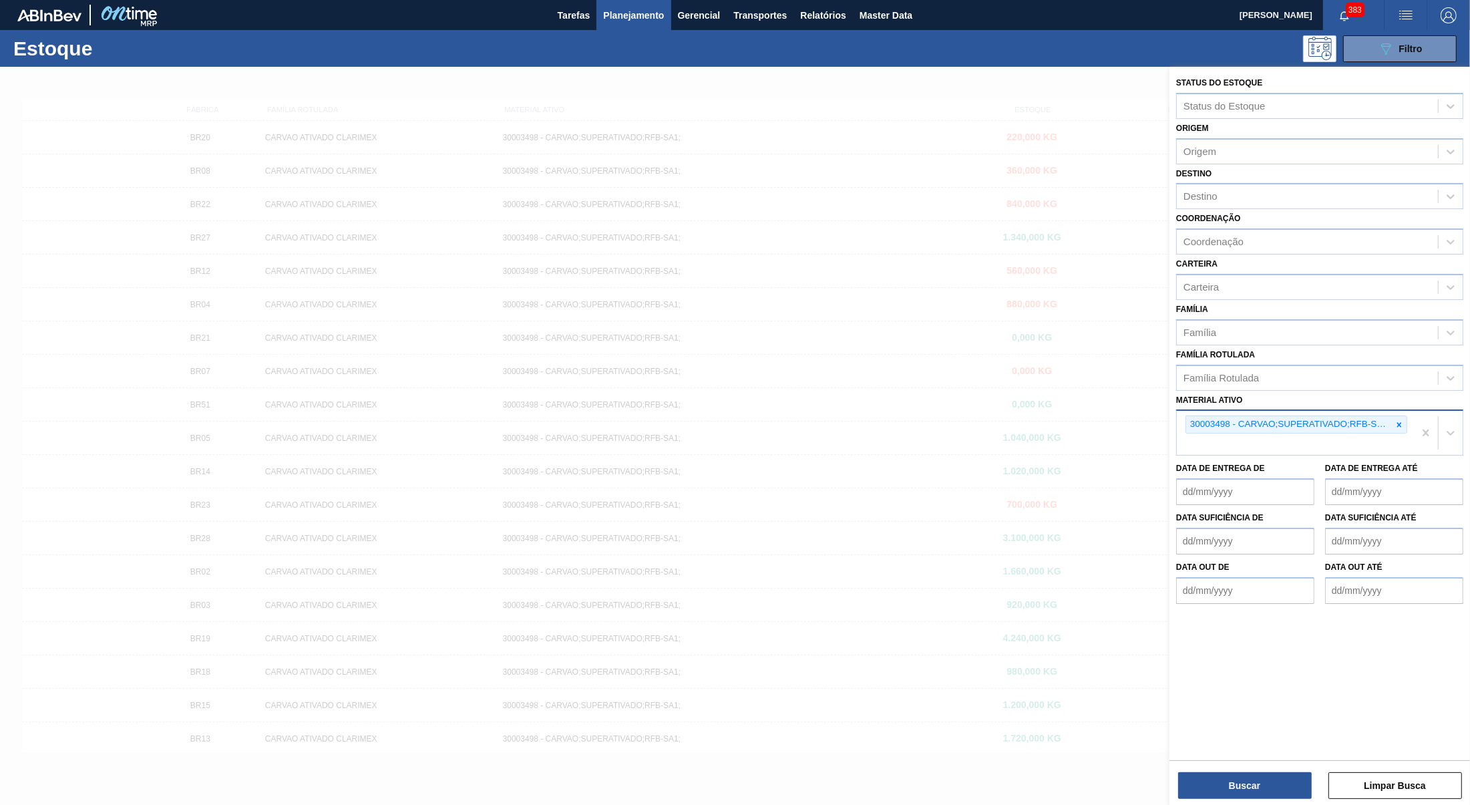
click at [1393, 415] on div "30003498 - CARVAO;SUPERATIVADO;RFB-SA1;" at bounding box center [1296, 424] width 222 height 18
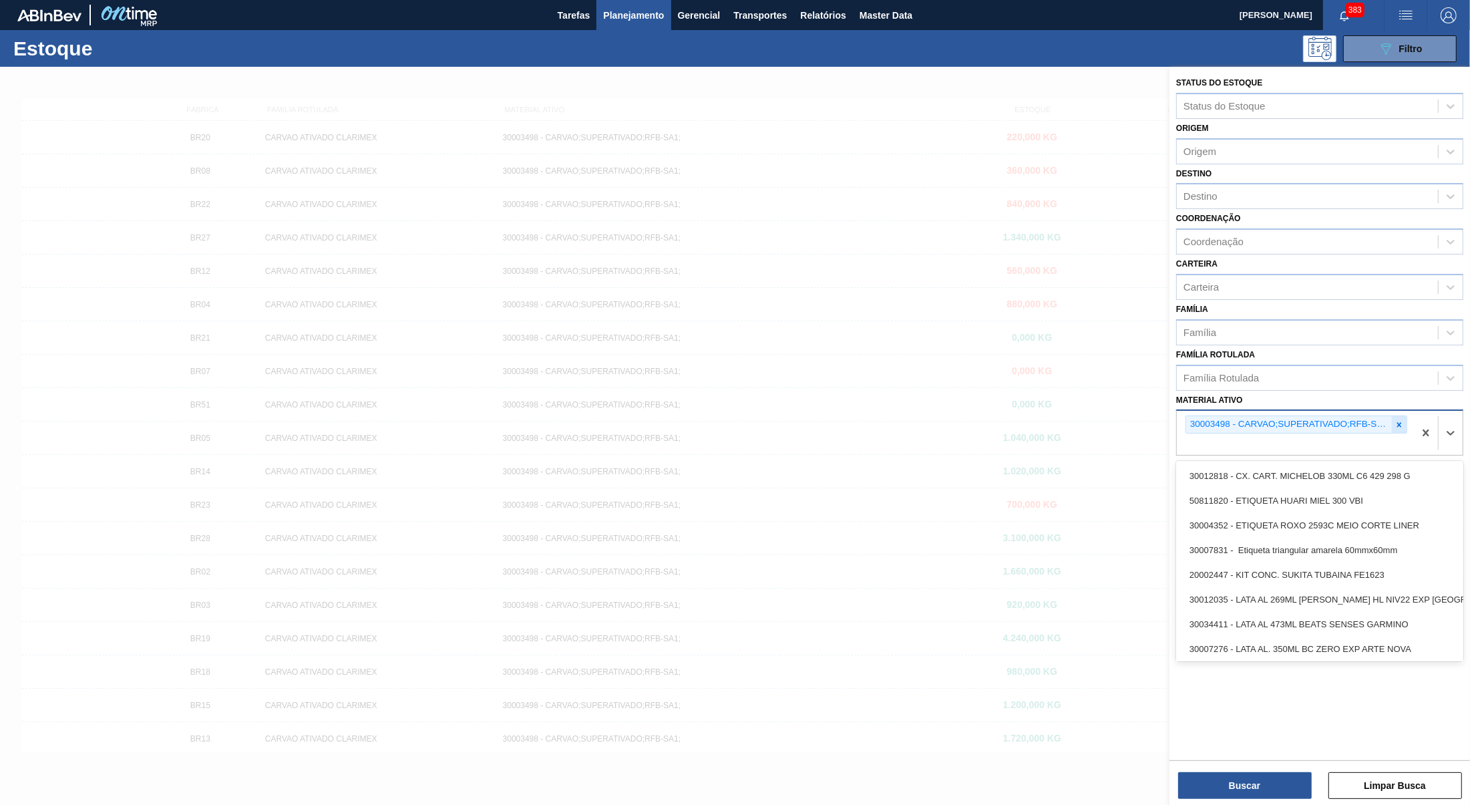
click at [1393, 419] on div at bounding box center [1398, 424] width 15 height 17
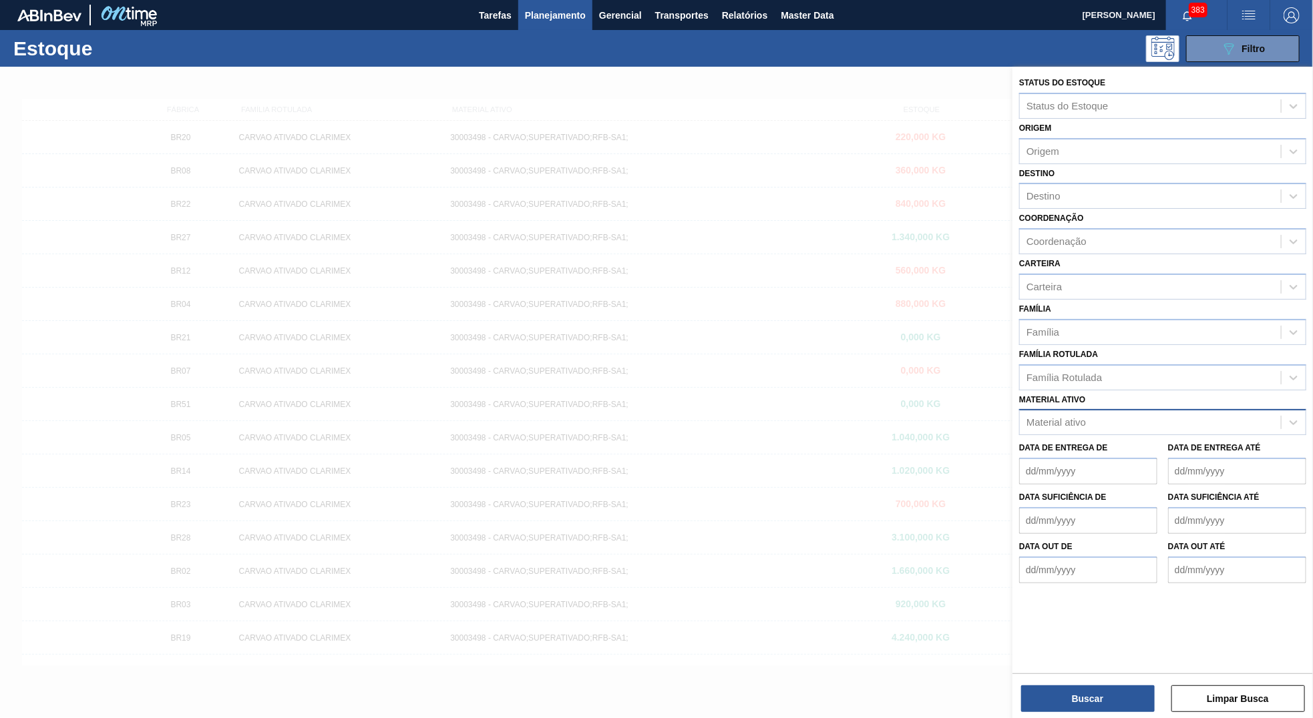
click at [894, 324] on div at bounding box center [656, 426] width 1313 height 718
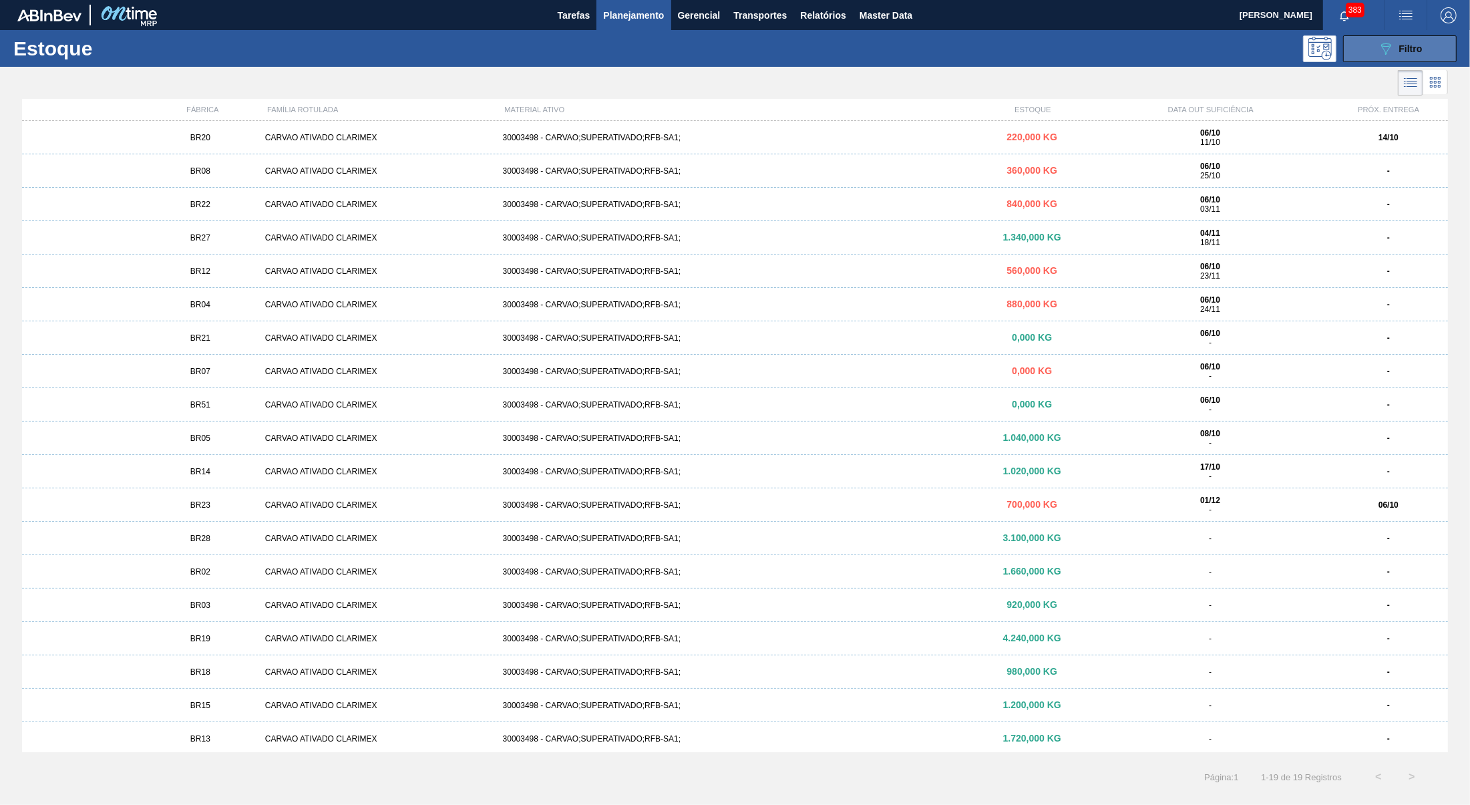
click at [1413, 41] on div "089F7B8B-B2A5-4AFE-B5C0-19BA573D28AC Filtro" at bounding box center [1399, 49] width 45 height 16
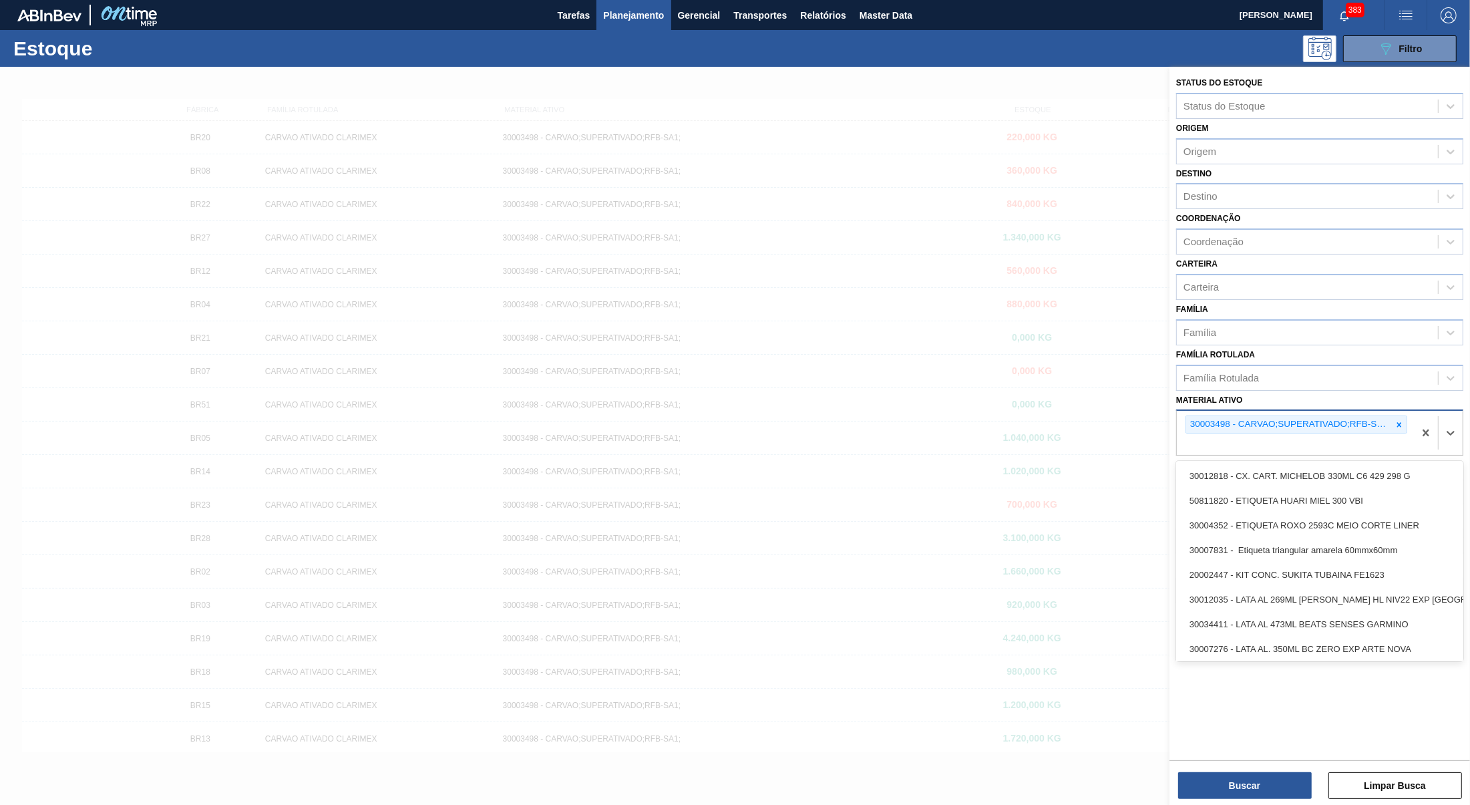
click at [1409, 413] on div "30003498 - CARVAO;SUPERATIVADO;RFB-SA1;" at bounding box center [1294, 433] width 237 height 44
click at [1402, 420] on icon at bounding box center [1398, 424] width 9 height 9
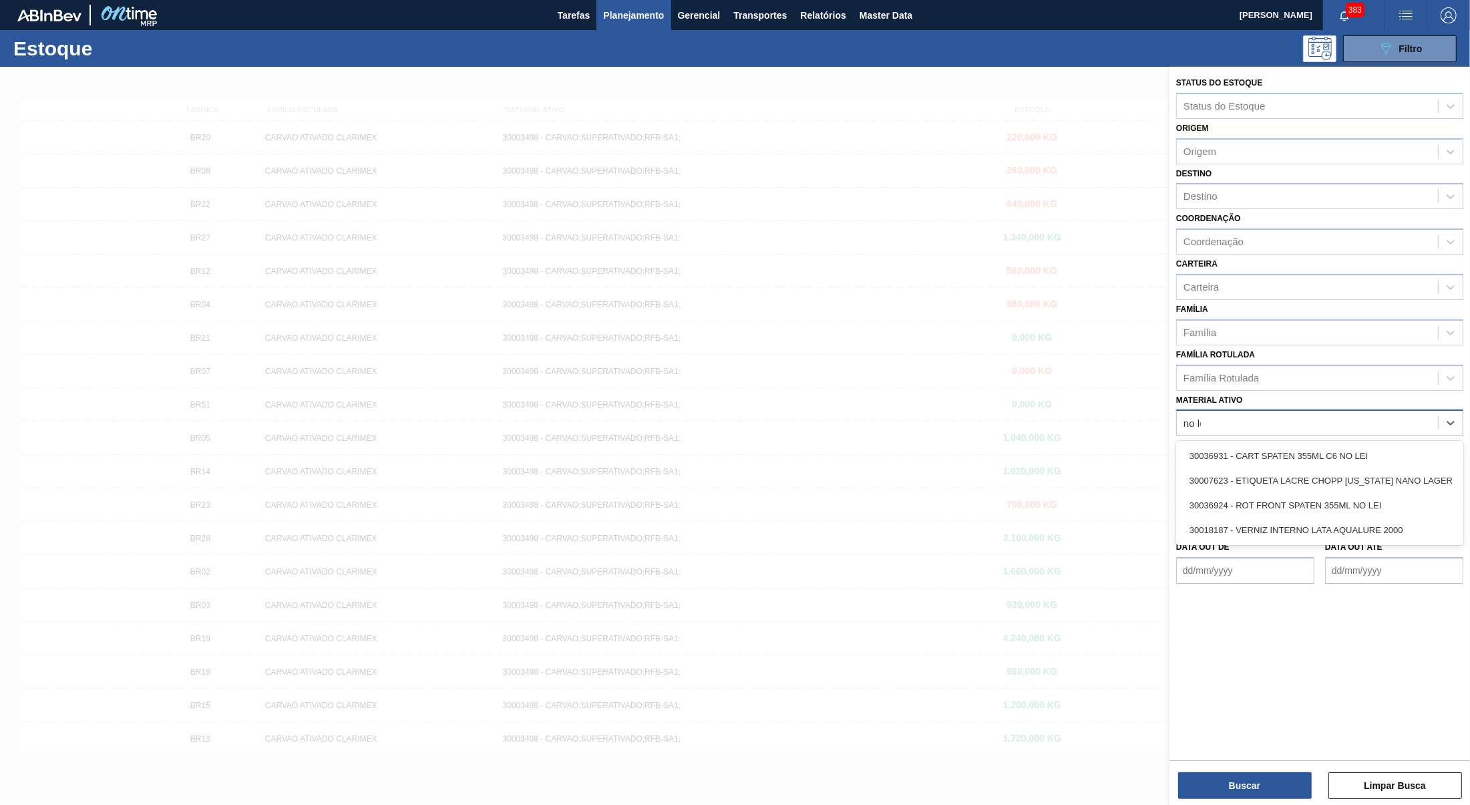
type ativo "no lei"
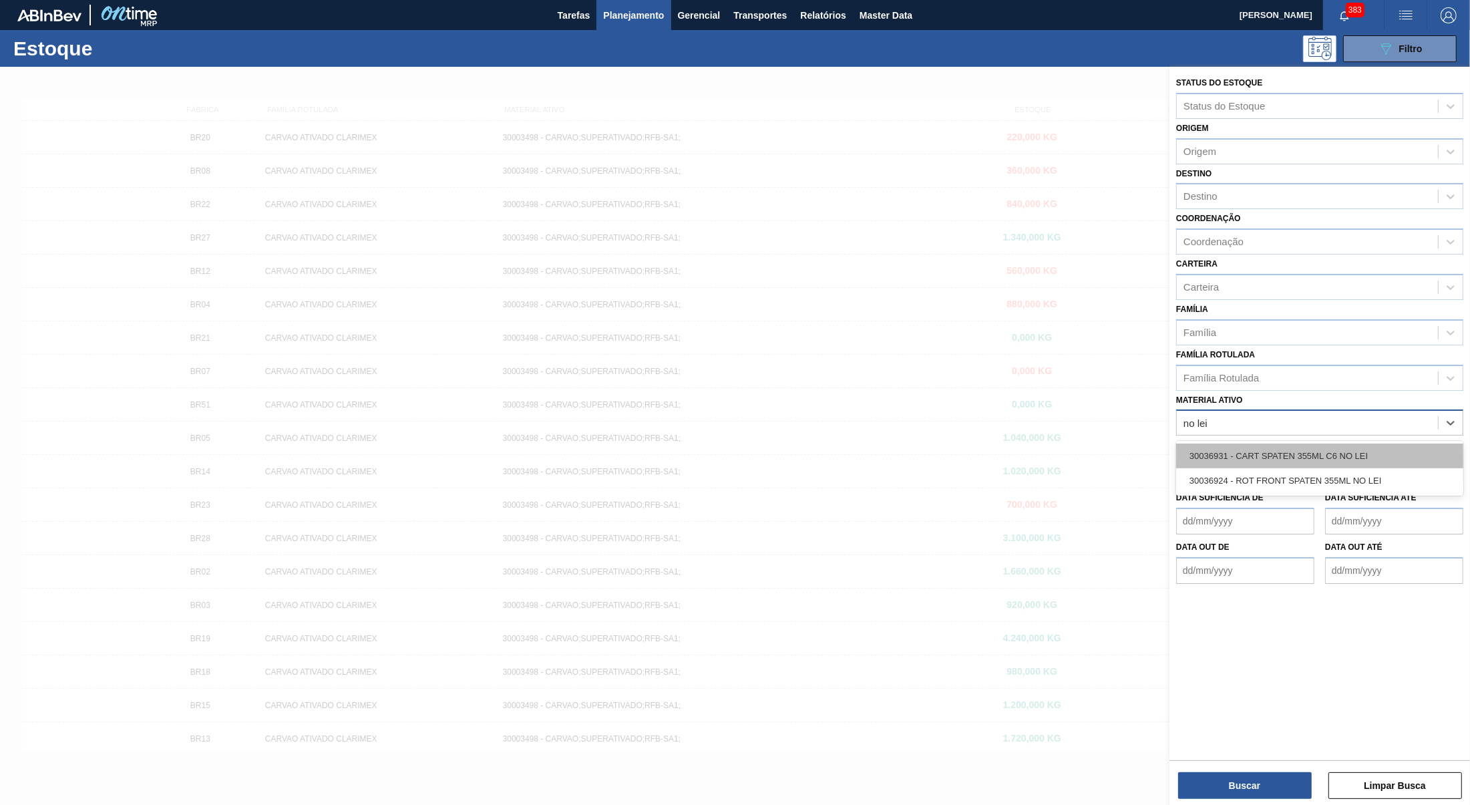
click at [1214, 443] on div "30036931 - CART SPATEN 355ML C6 NO LEI" at bounding box center [1319, 455] width 287 height 25
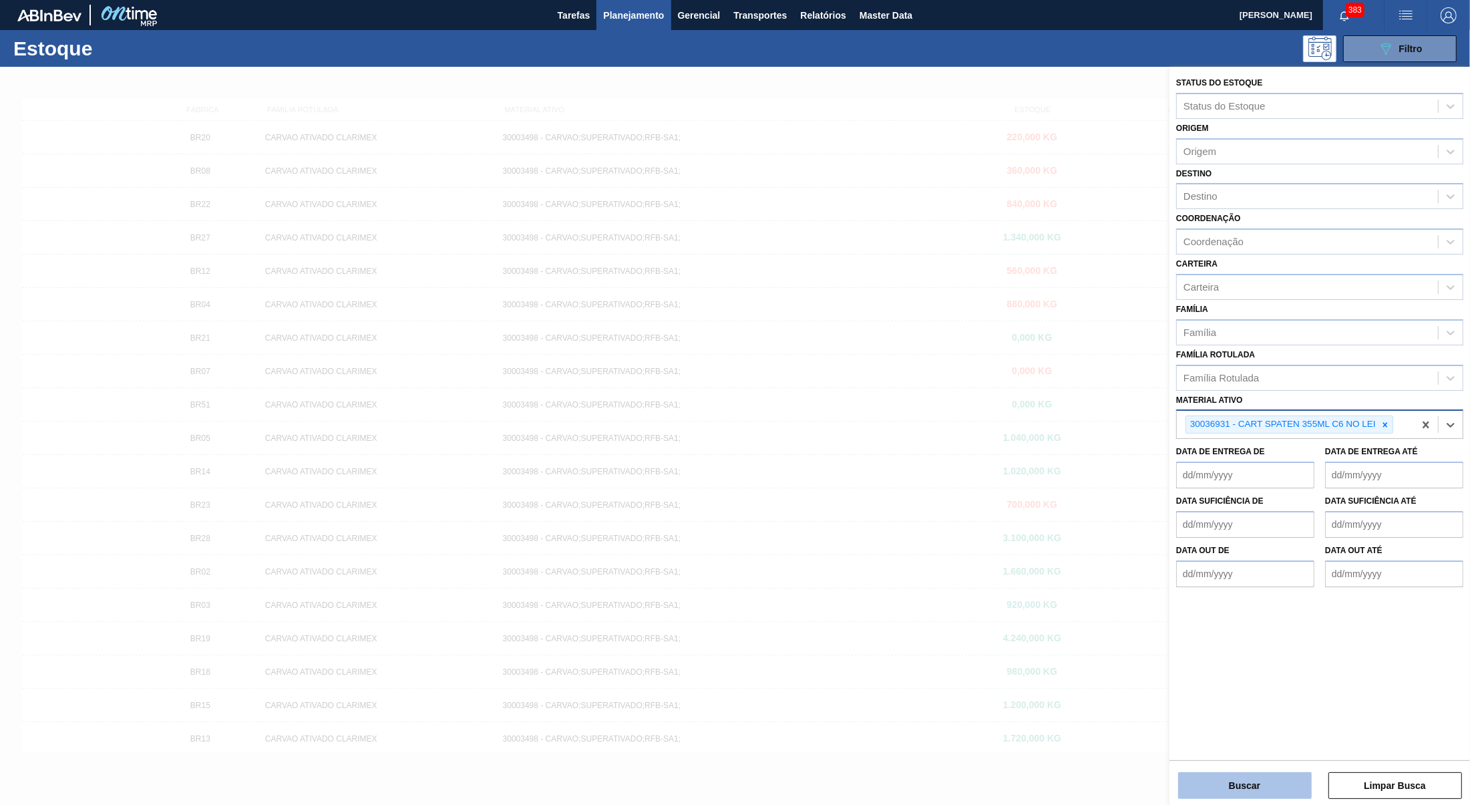
click at [1215, 788] on button "Buscar" at bounding box center [1245, 785] width 134 height 27
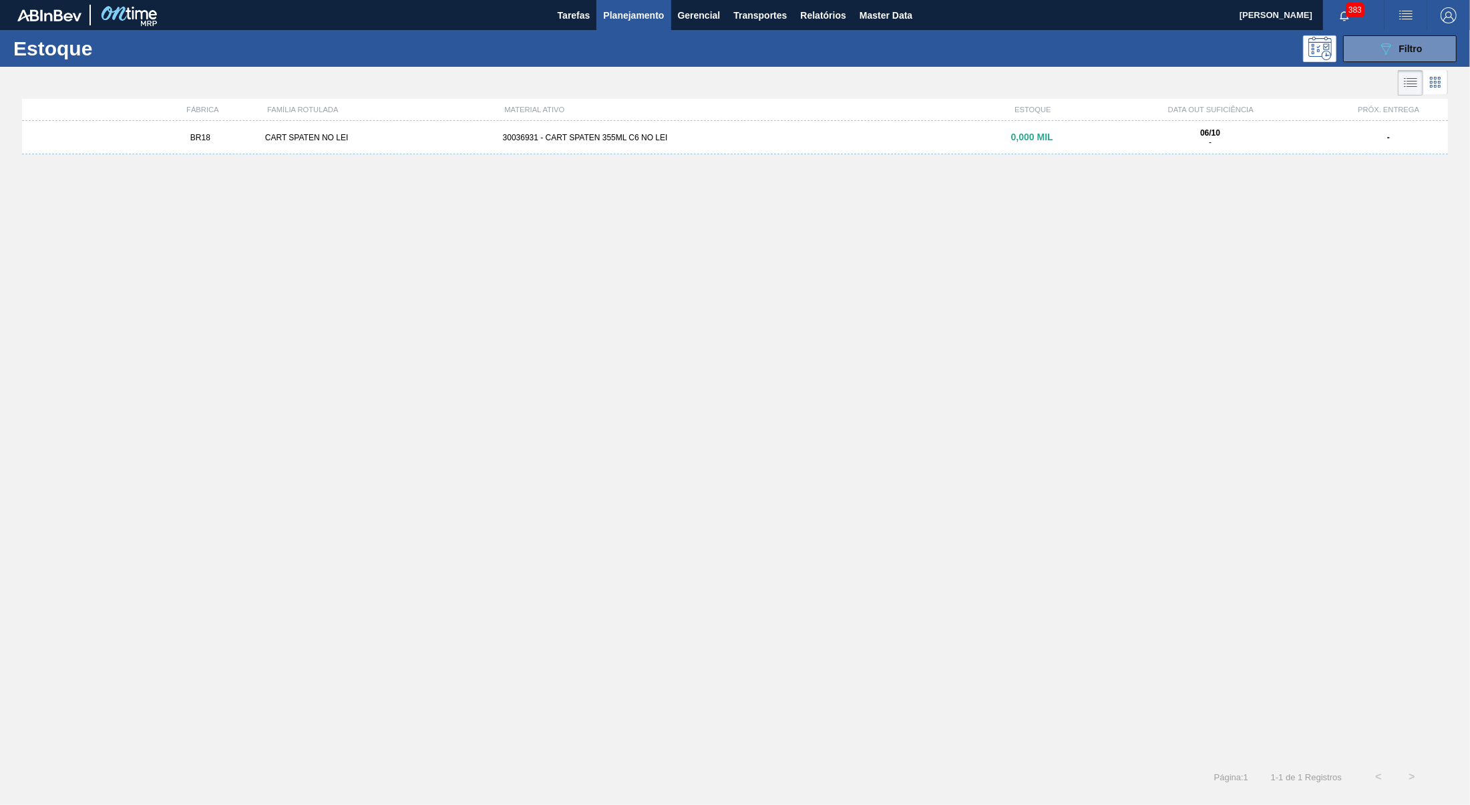
click at [1067, 150] on div "BR18 CART SPATEN NO LEI 30036931 - CART SPATEN 355ML C6 NO LEI 0,000 MIL 06/10 …" at bounding box center [734, 137] width 1425 height 33
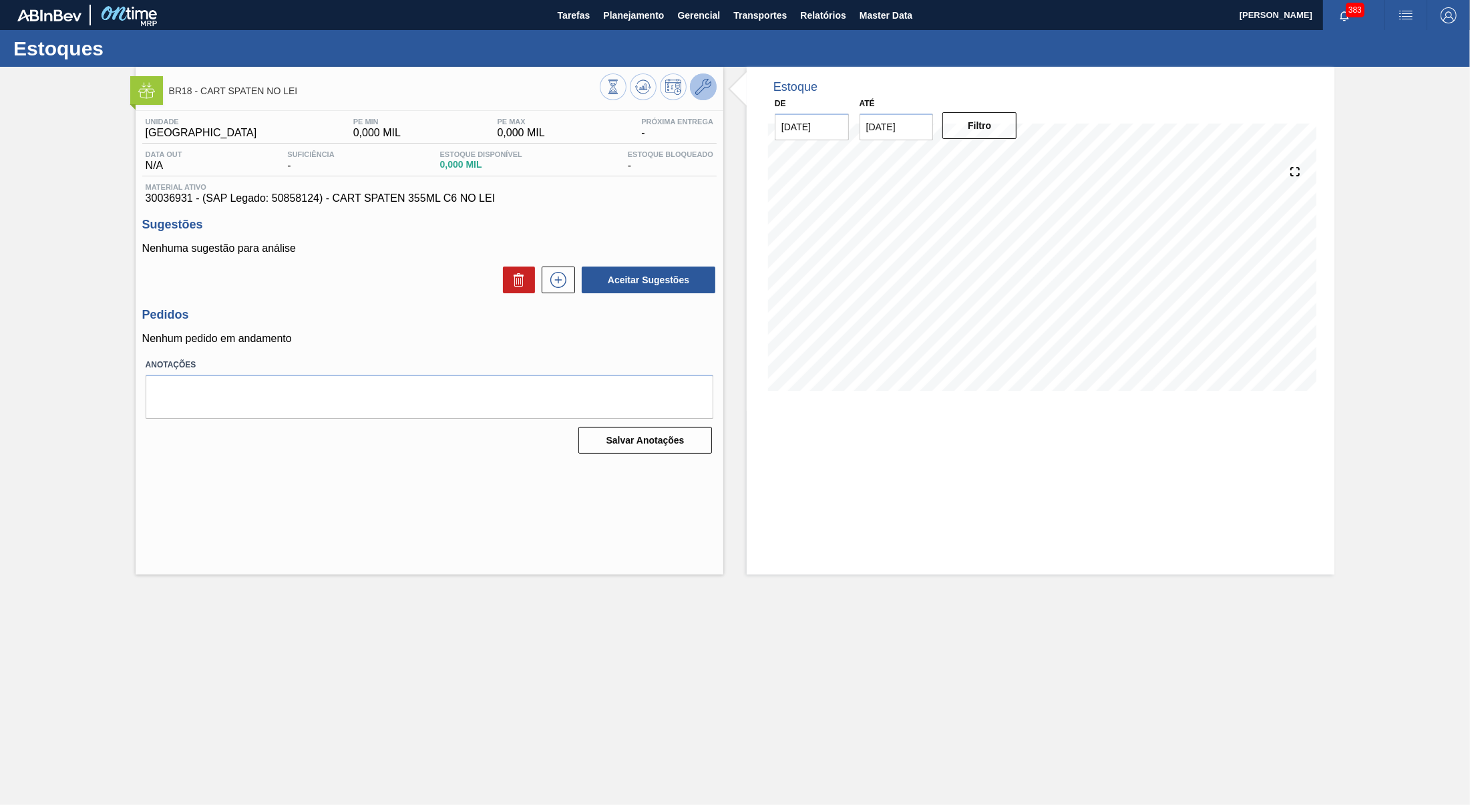
click at [700, 89] on icon at bounding box center [703, 87] width 16 height 16
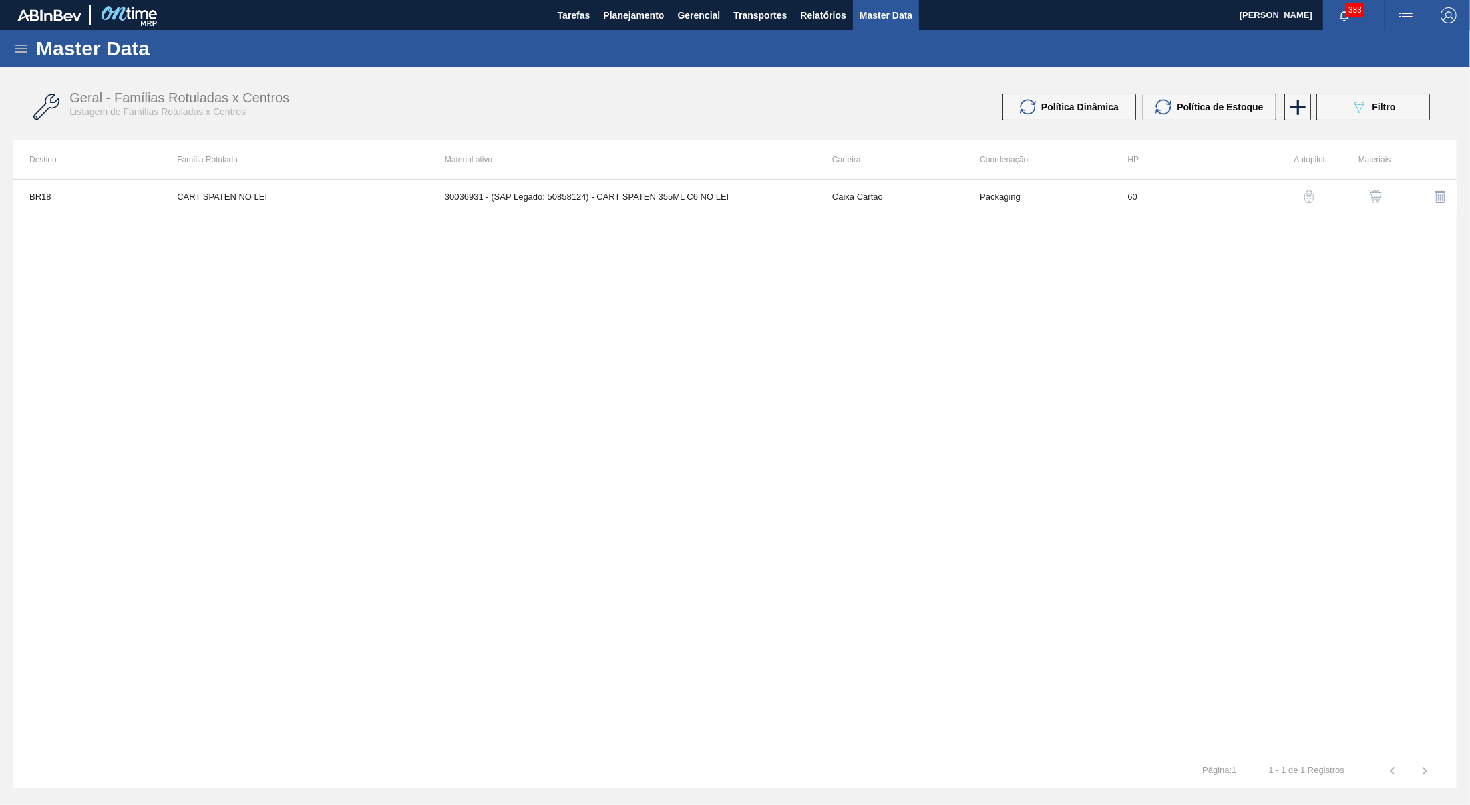
click at [1385, 186] on button "button" at bounding box center [1375, 196] width 32 height 32
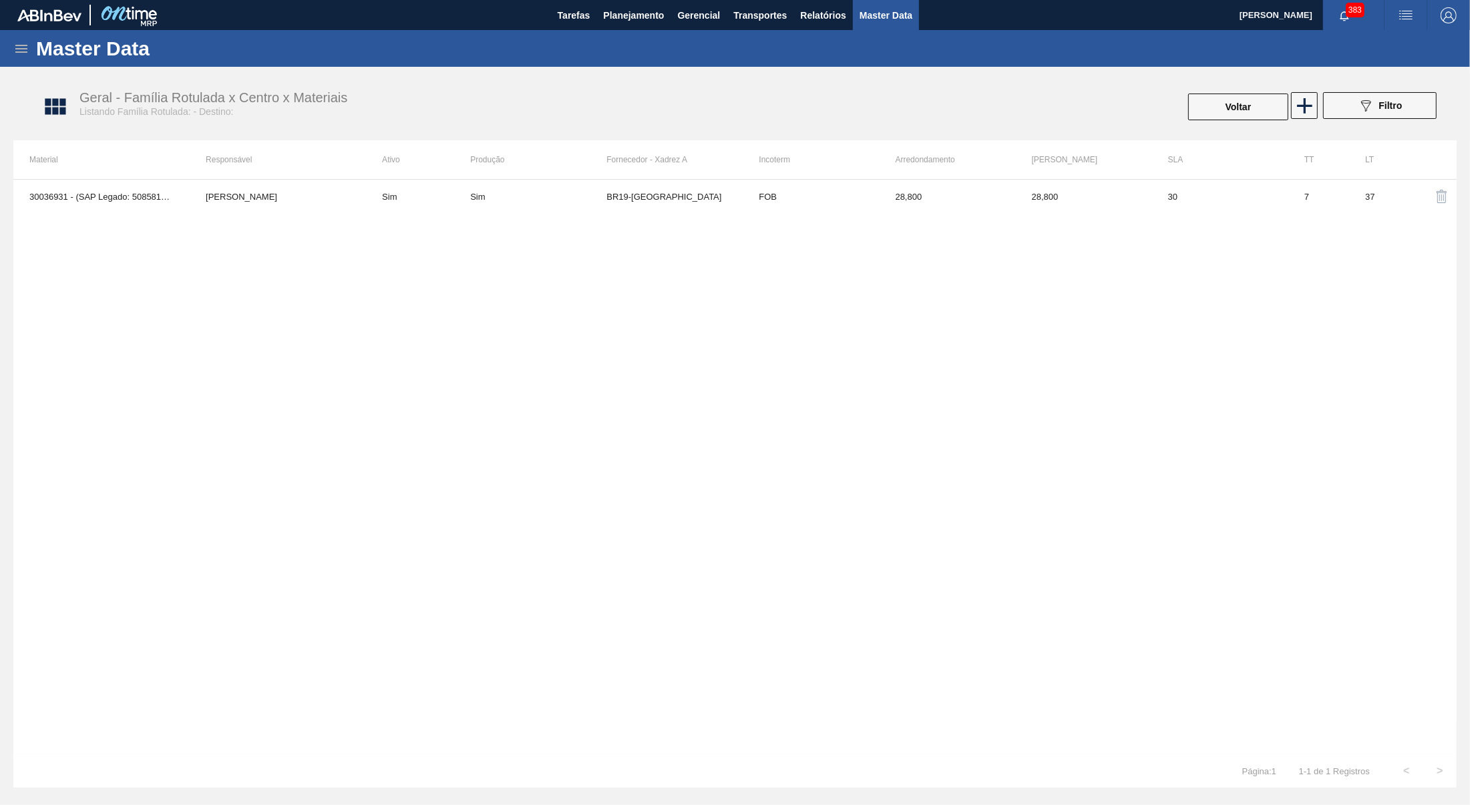
click at [567, 220] on div "30036931 - (SAP Legado: 50858124) - CART SPATEN 355ML C6 NO LEI [PERSON_NAME] S…" at bounding box center [734, 466] width 1443 height 575
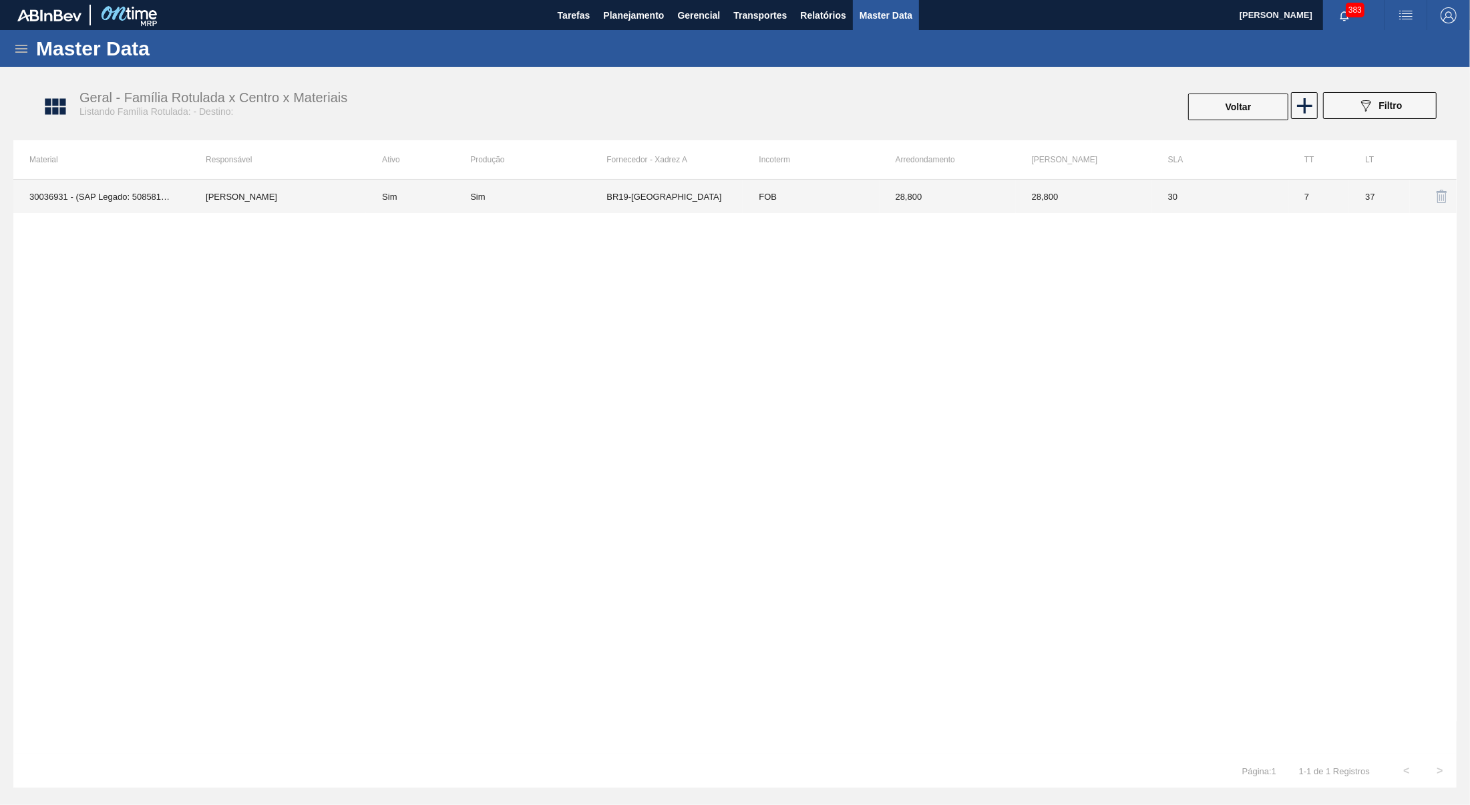
click at [580, 206] on td "Sim" at bounding box center [538, 196] width 136 height 33
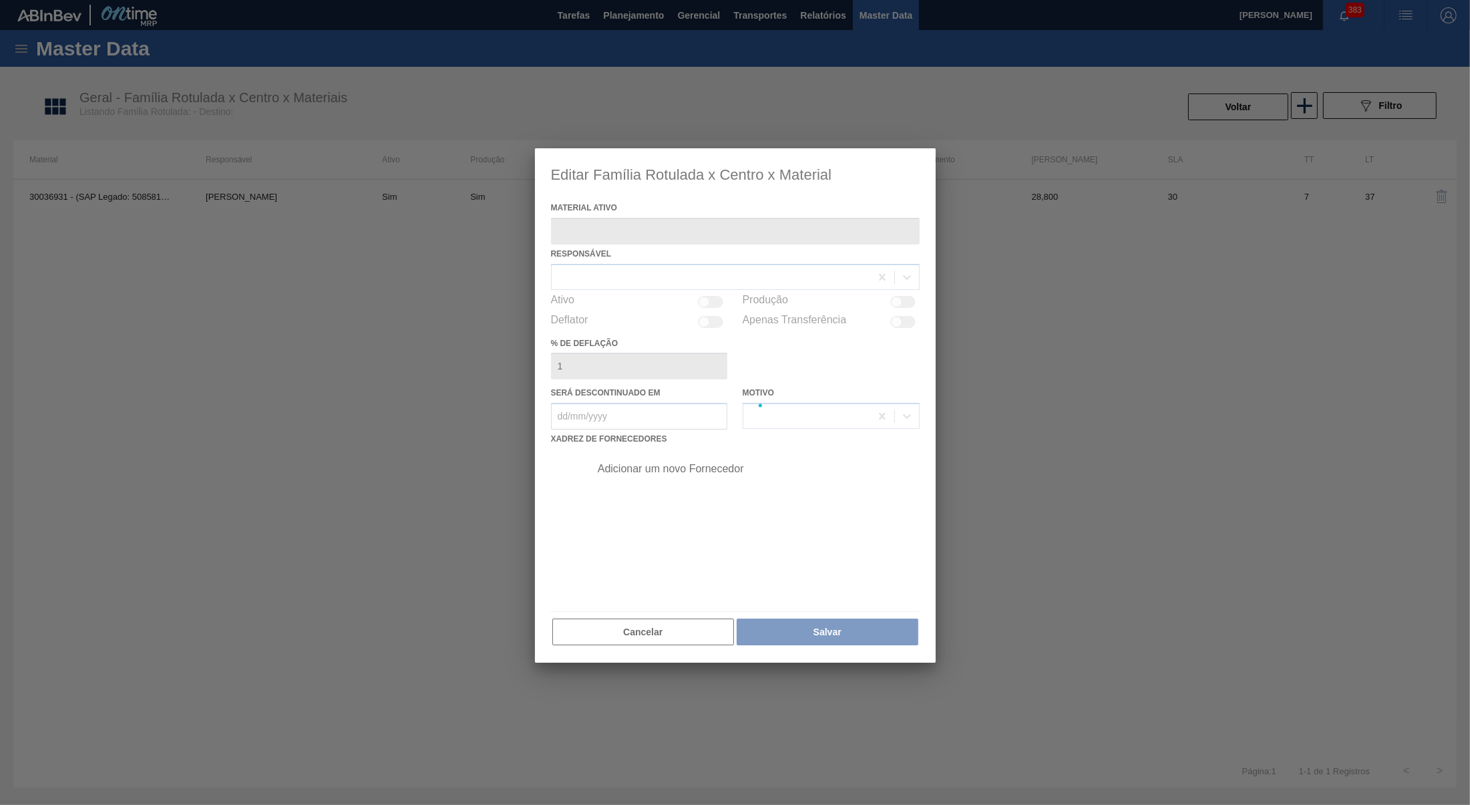
type ativo "30036931 - (SAP Legado: 50858124) - CART SPATEN 355ML C6 NO LEI"
checkbox input "true"
click at [628, 503] on div at bounding box center [735, 405] width 401 height 514
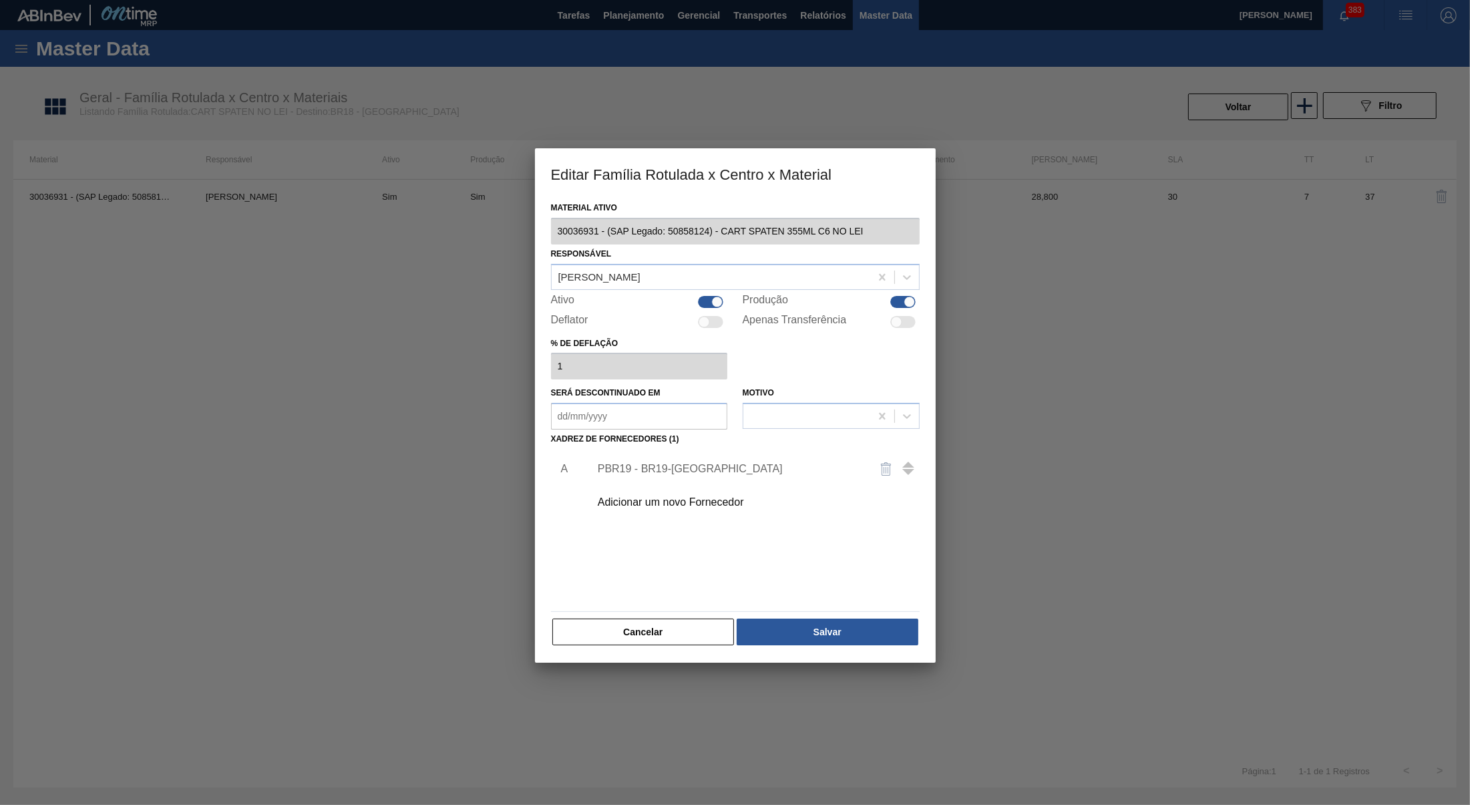
click at [644, 496] on div "Adicionar um novo Fornecedor" at bounding box center [729, 502] width 262 height 12
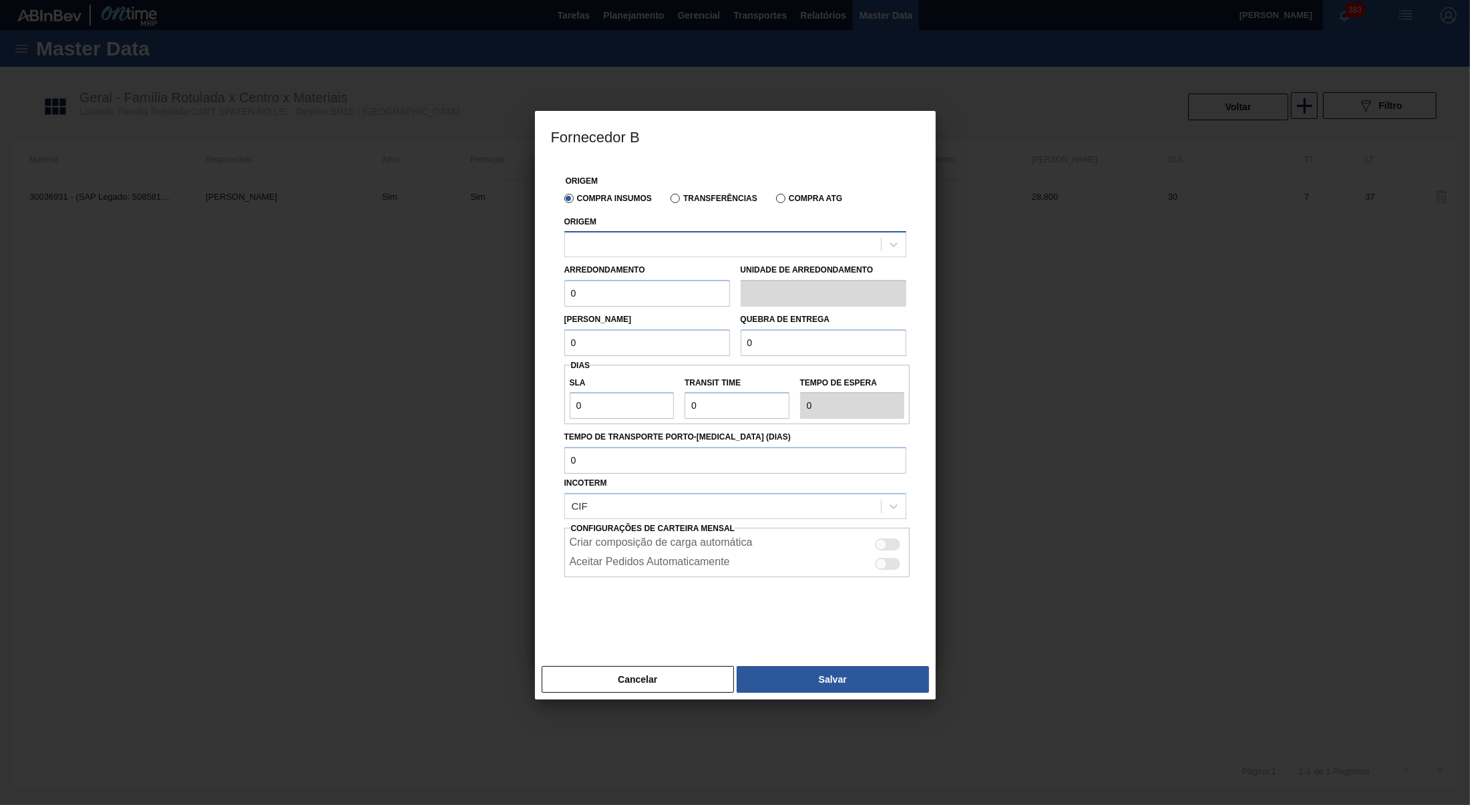
click at [645, 243] on div at bounding box center [723, 244] width 316 height 19
click at [654, 280] on div "280665 - GPI - JUNDIAÍ (SP)" at bounding box center [735, 277] width 342 height 25
click at [655, 294] on input "0" at bounding box center [647, 294] width 166 height 27
click at [648, 307] on div "Origem Compra Insumos Transferências Compra ATG Origem 280665 - GPI - JUNDIAÍ (…" at bounding box center [735, 403] width 369 height 483
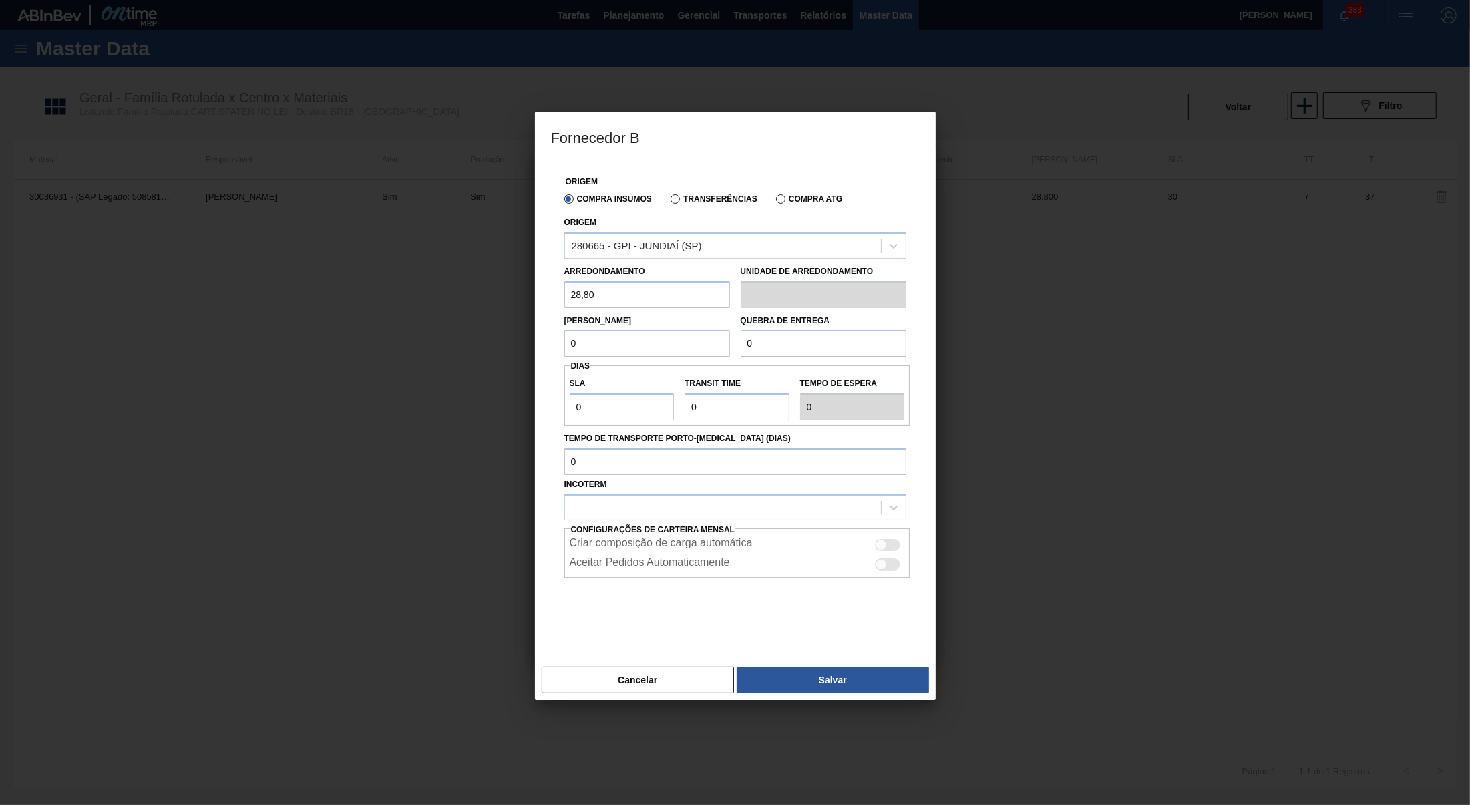
click at [628, 291] on input "28,80" at bounding box center [647, 294] width 166 height 27
click at [628, 290] on input "28,80" at bounding box center [647, 294] width 166 height 27
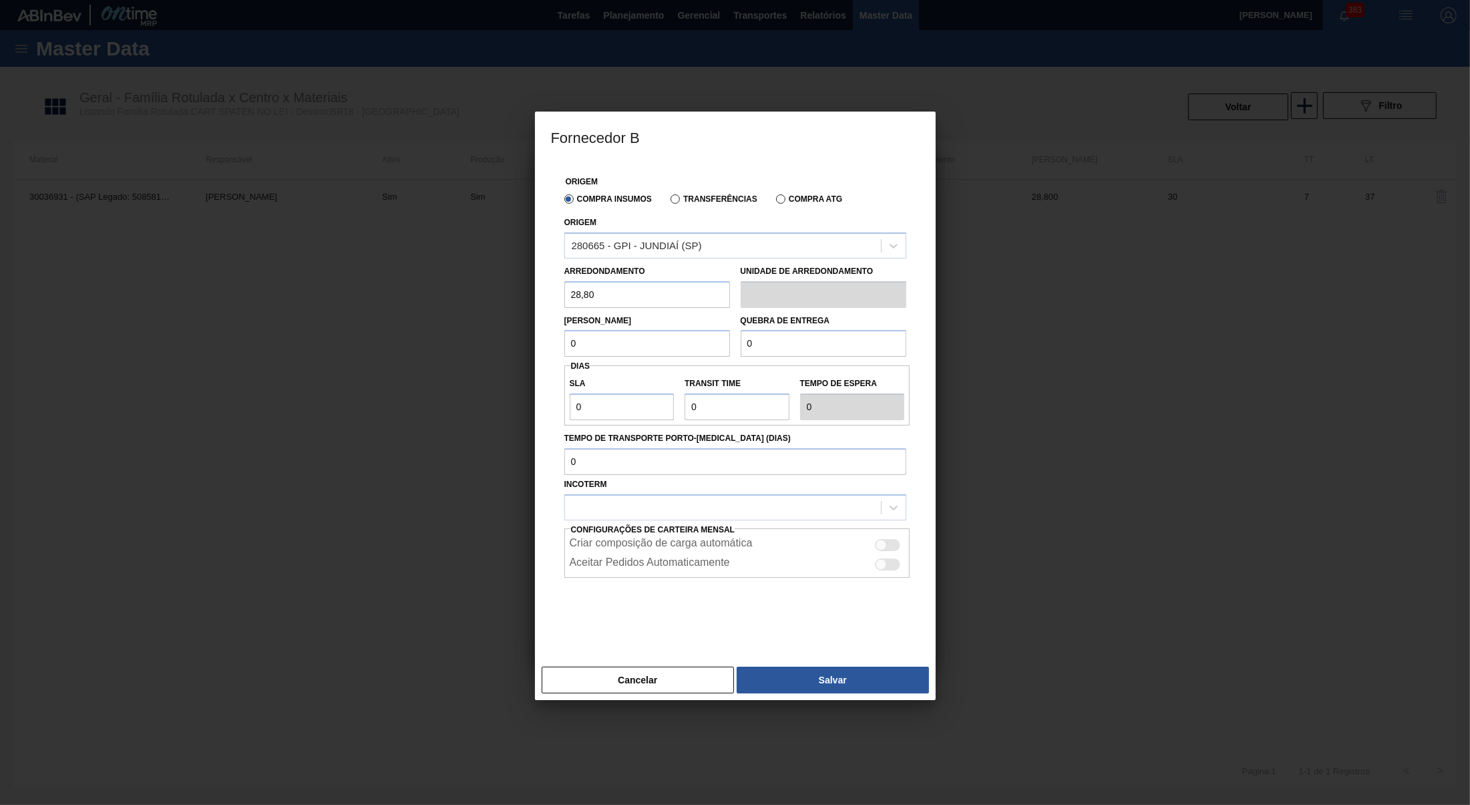
click at [628, 290] on input "28,80" at bounding box center [647, 294] width 166 height 27
type input "28,8"
drag, startPoint x: 618, startPoint y: 284, endPoint x: 359, endPoint y: 324, distance: 262.1
click at [564, 308] on input "28,8" at bounding box center [647, 294] width 166 height 27
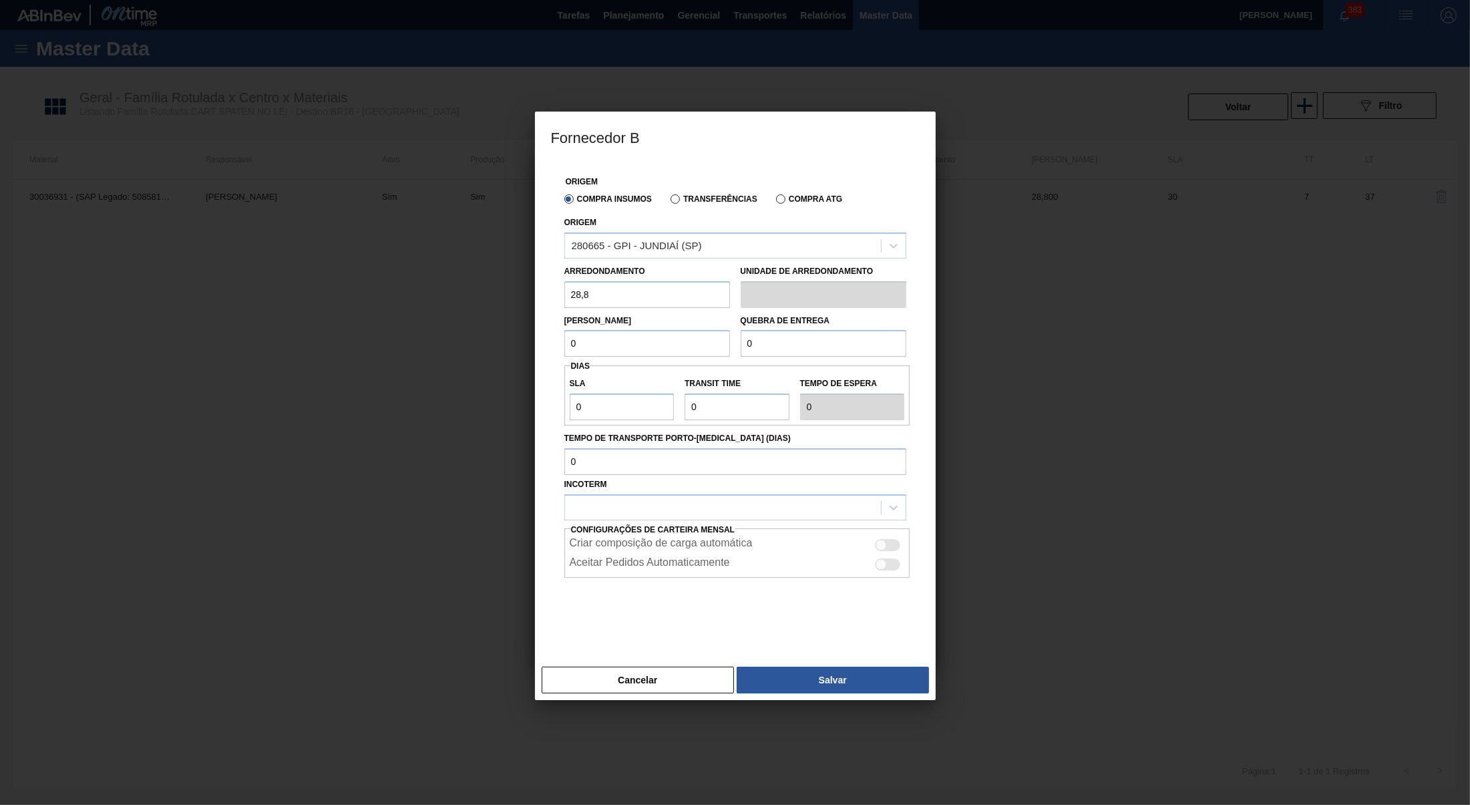
click at [558, 341] on div "Origem Compra Insumos Transferências Compra ATG Origem 280665 - GPI - JUNDIAÍ (…" at bounding box center [735, 403] width 369 height 483
drag, startPoint x: 585, startPoint y: 339, endPoint x: 431, endPoint y: 320, distance: 155.4
click at [564, 330] on input "0" at bounding box center [647, 343] width 166 height 27
paste input "28,8"
type input "28,8"
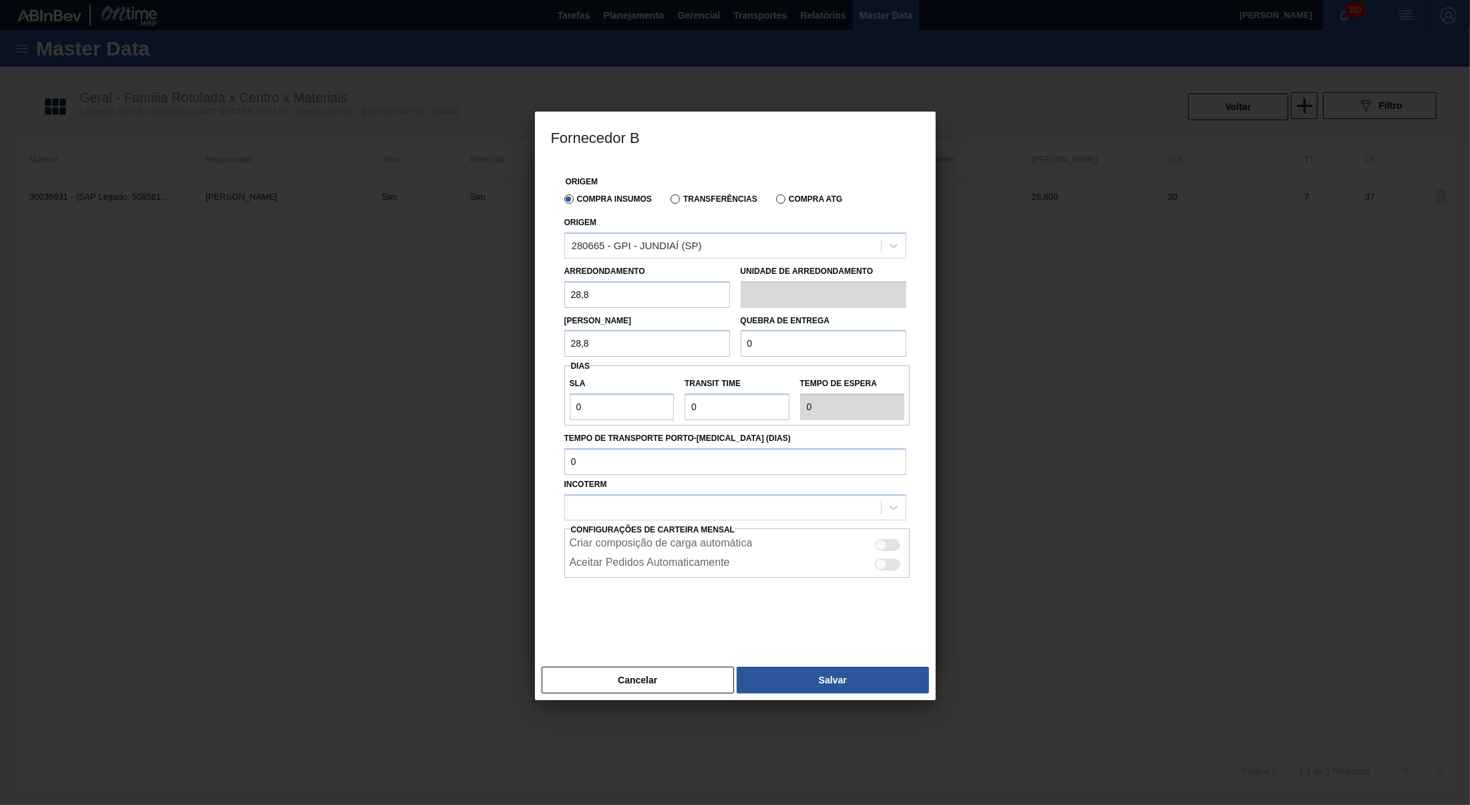
drag, startPoint x: 807, startPoint y: 329, endPoint x: 537, endPoint y: 308, distance: 271.2
click at [740, 330] on input "0" at bounding box center [823, 343] width 166 height 27
type input "576"
click at [881, 539] on div at bounding box center [880, 544] width 11 height 11
checkbox input "true"
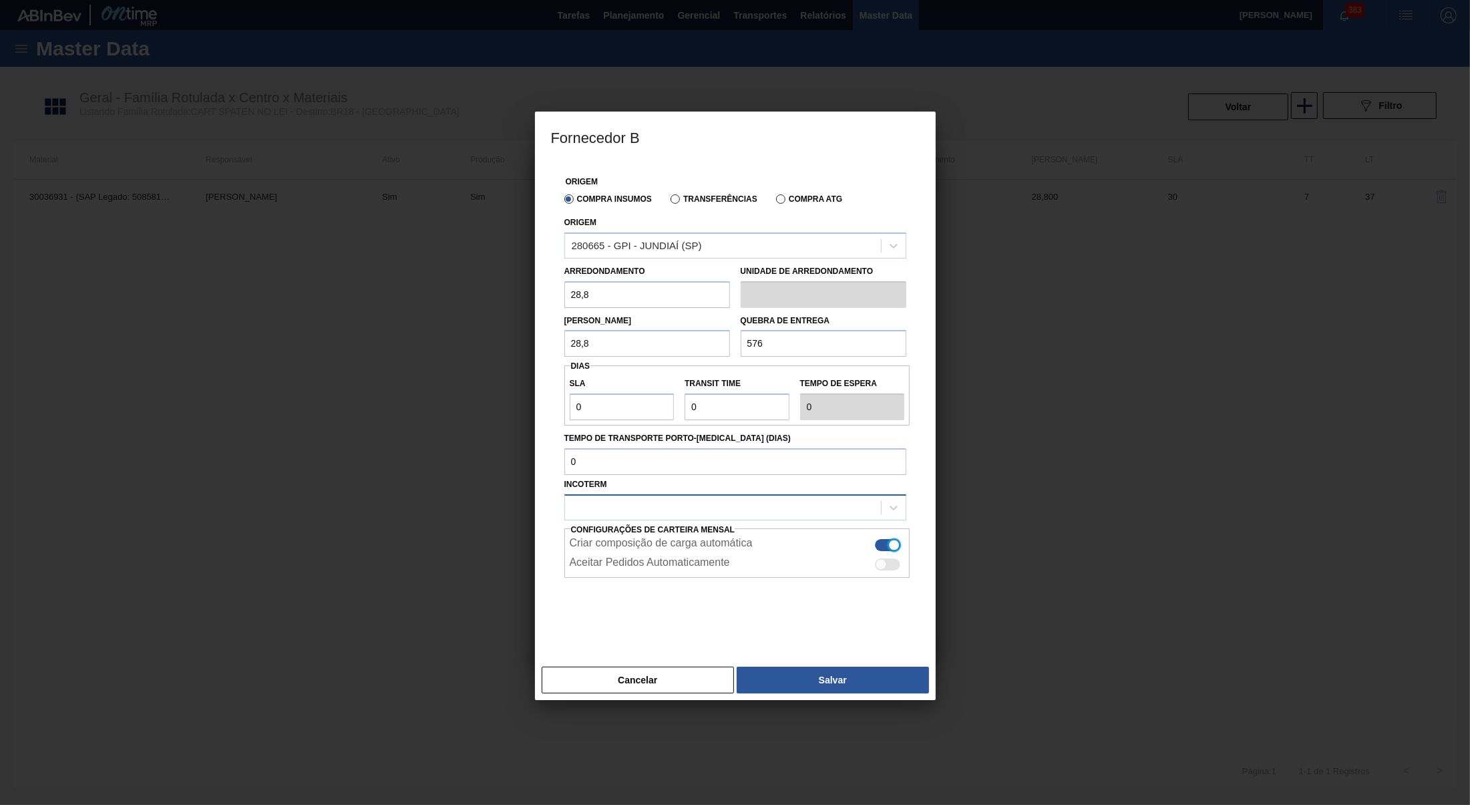
click at [718, 497] on div at bounding box center [723, 506] width 316 height 19
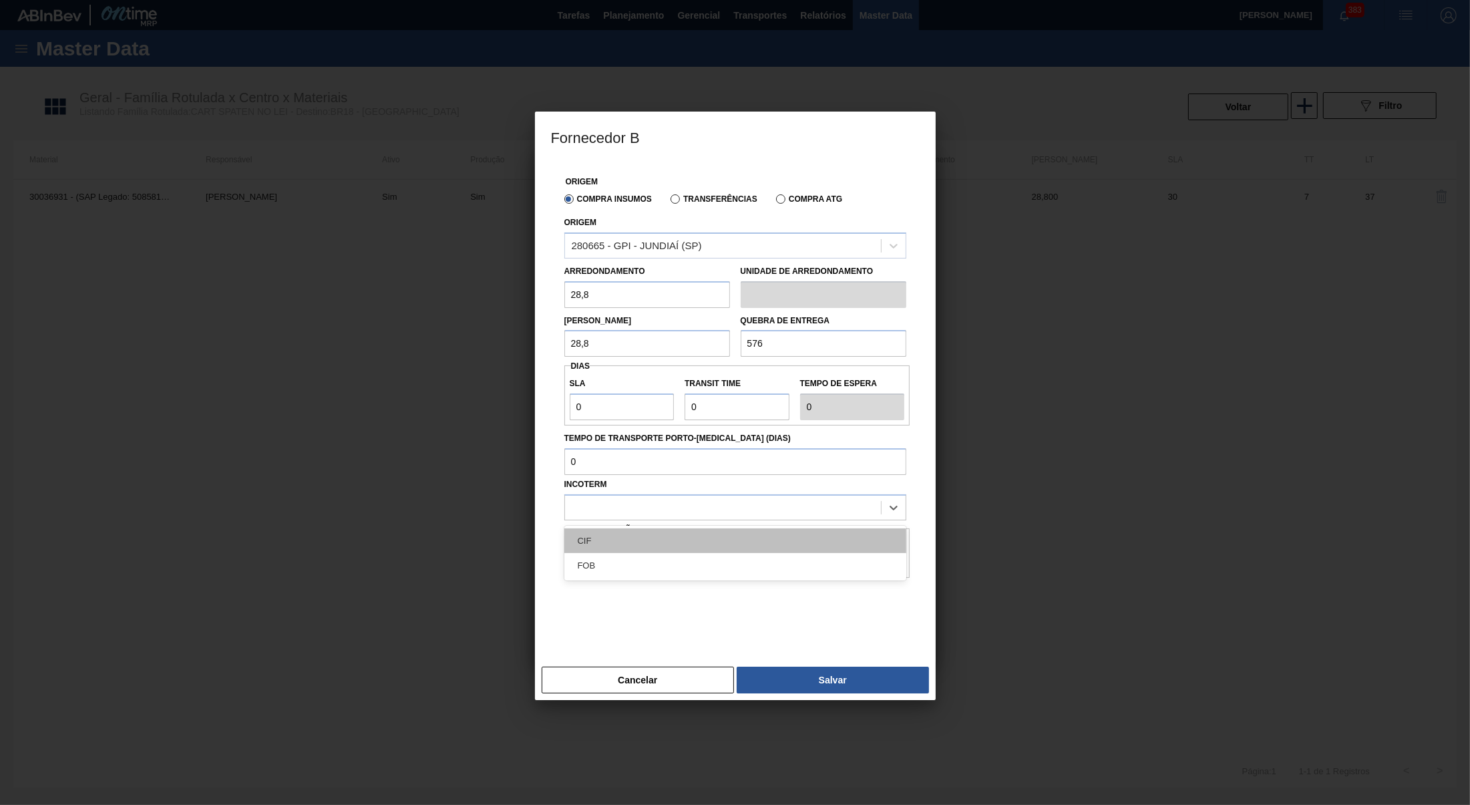
click at [658, 543] on div "CIF" at bounding box center [735, 540] width 342 height 25
drag, startPoint x: 608, startPoint y: 397, endPoint x: 210, endPoint y: 397, distance: 397.9
click at [570, 397] on input "0" at bounding box center [622, 406] width 105 height 27
type input "3"
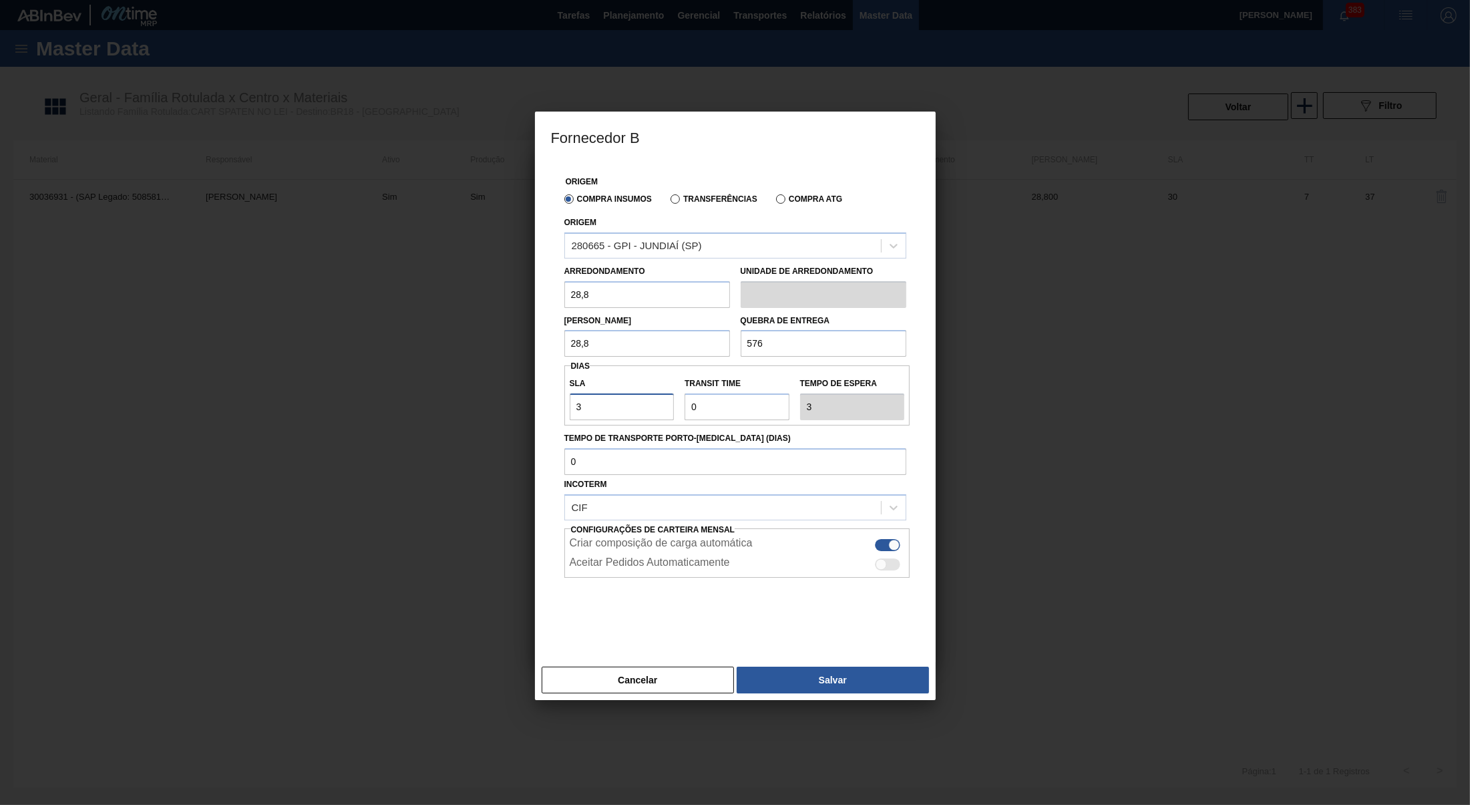
type input "30"
type input "4"
type input "34"
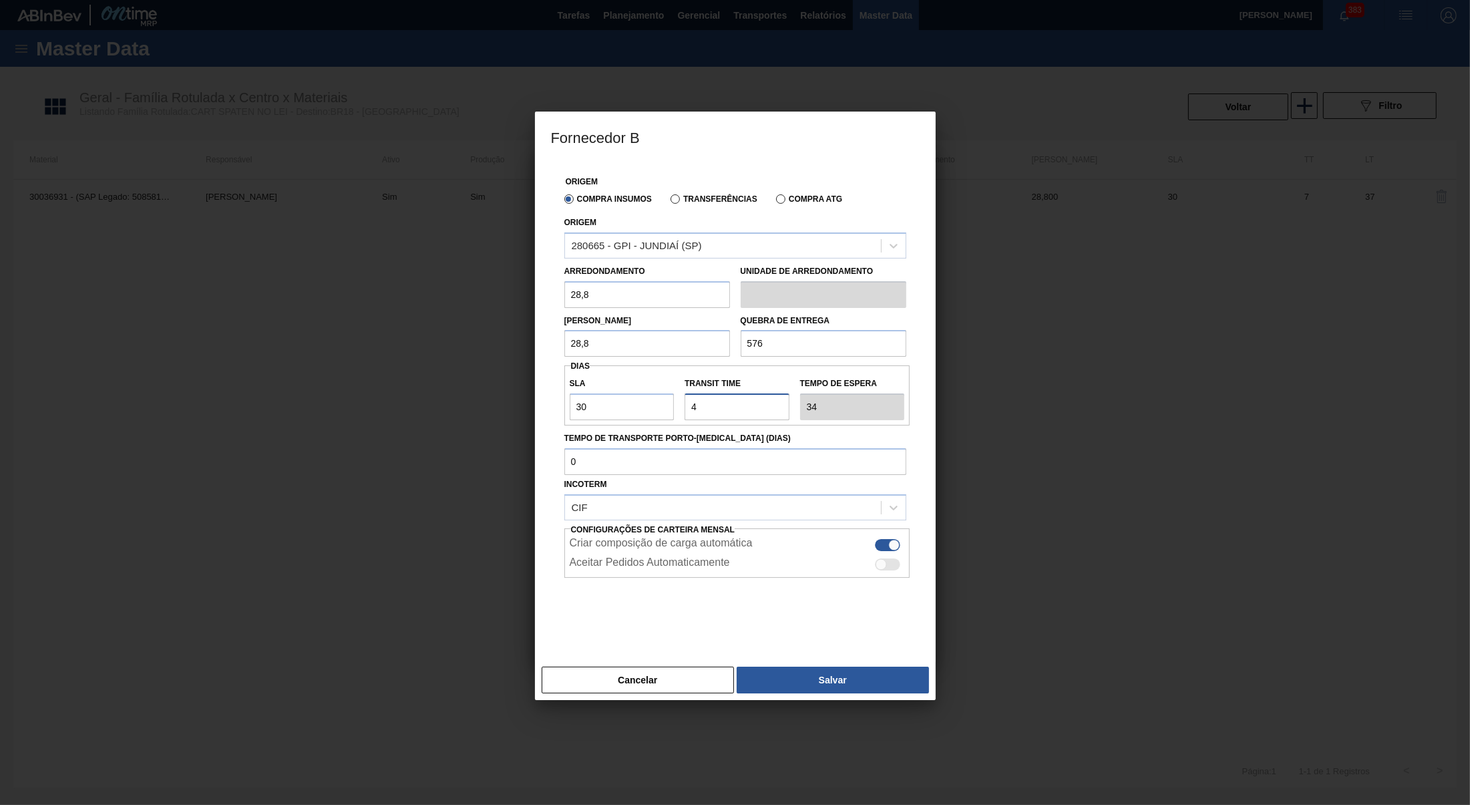
drag, startPoint x: 655, startPoint y: 397, endPoint x: 641, endPoint y: 397, distance: 14.0
click at [684, 397] on input "Transit Time" at bounding box center [736, 406] width 105 height 27
type input "5"
type input "35"
type input "5"
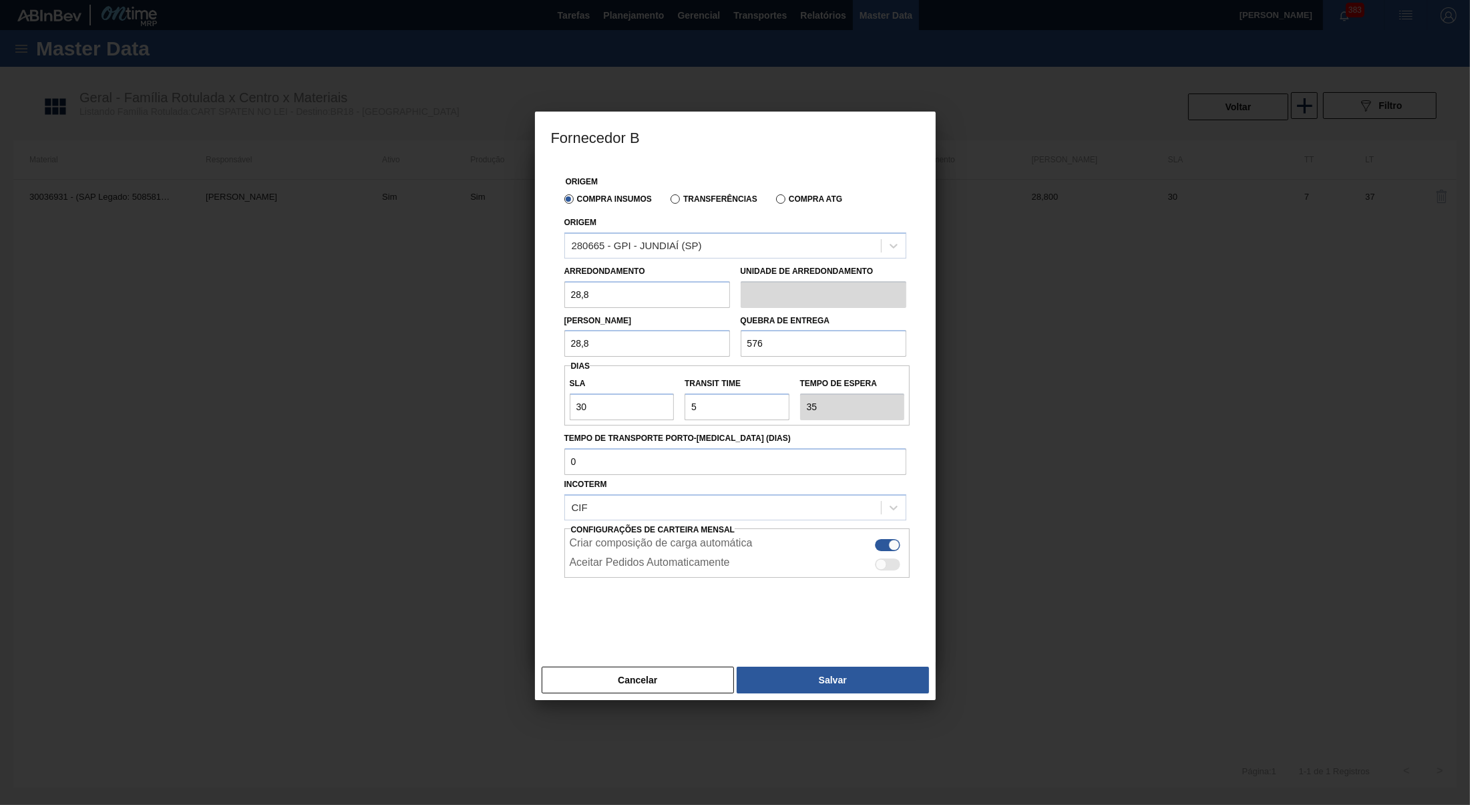
click at [861, 693] on div at bounding box center [735, 402] width 1470 height 805
click at [860, 680] on button "Salvar" at bounding box center [832, 679] width 192 height 27
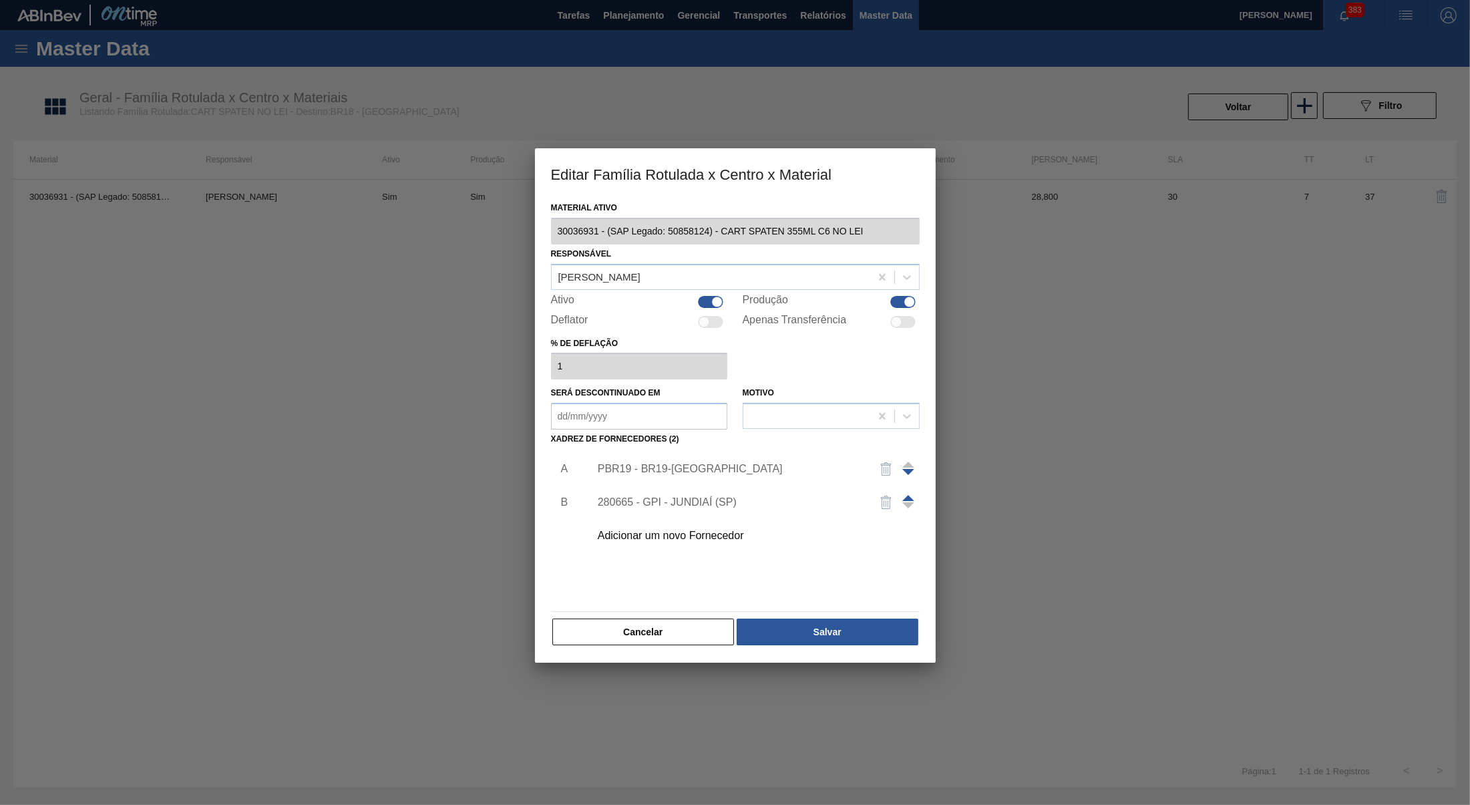
click at [872, 453] on button "button" at bounding box center [886, 469] width 32 height 32
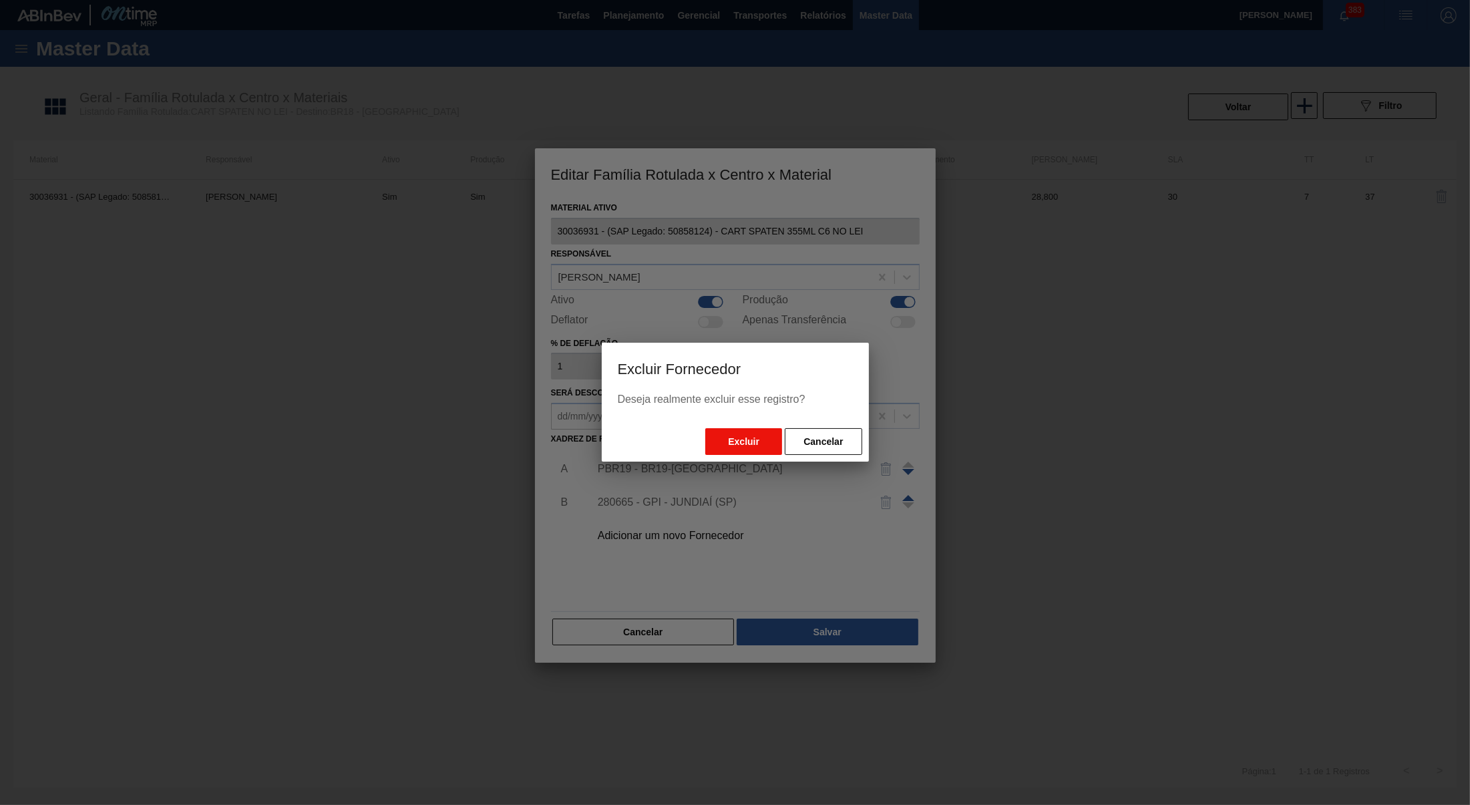
click at [767, 430] on button "Excluir" at bounding box center [743, 441] width 77 height 27
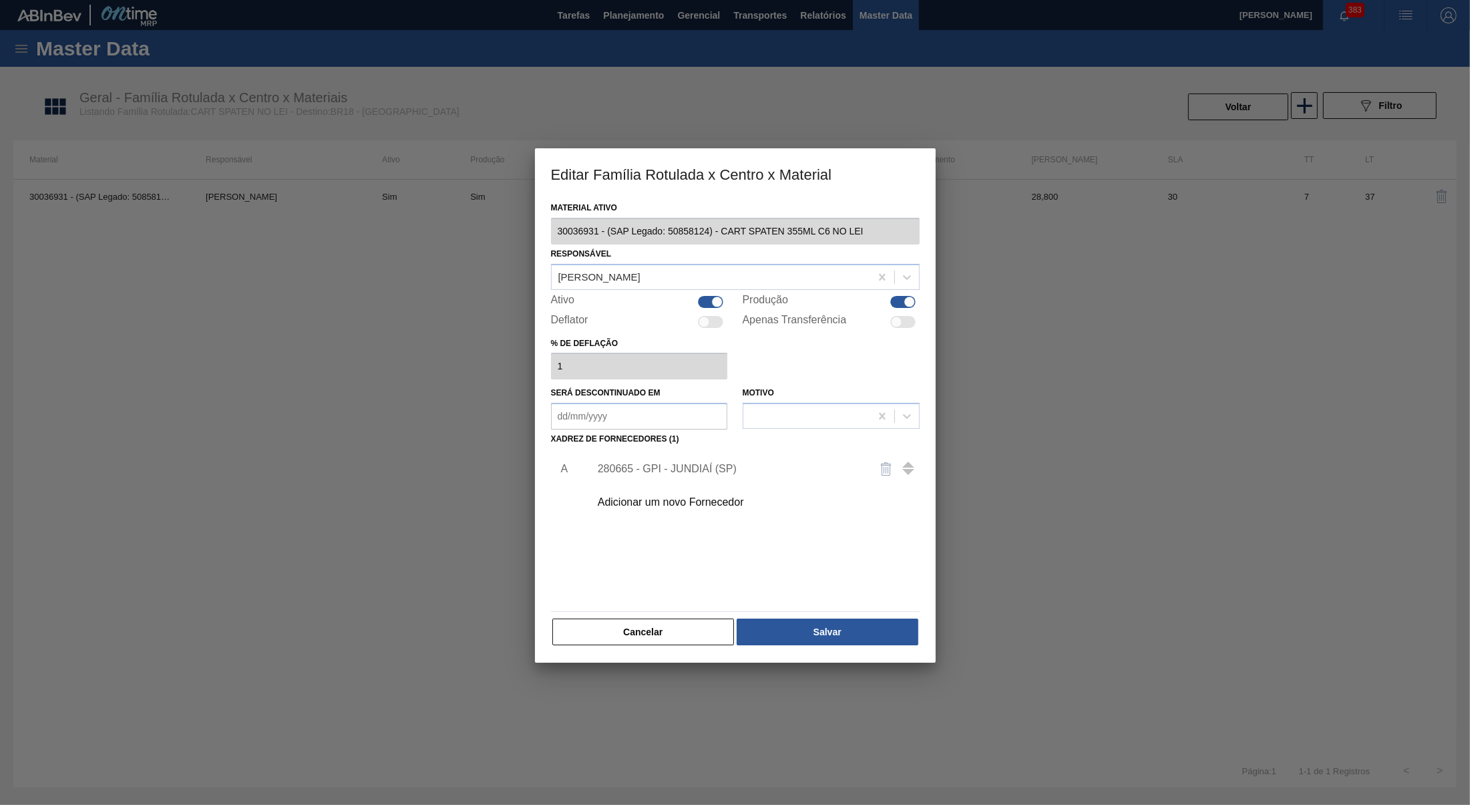
click at [837, 648] on div "Material ativo 30036931 - (SAP Legado: 50858124) - CART SPATEN 355ML C6 NO LEI …" at bounding box center [735, 430] width 401 height 464
click at [839, 640] on div "Cancelar Salvar" at bounding box center [735, 631] width 369 height 29
click at [837, 618] on button "Salvar" at bounding box center [826, 631] width 181 height 27
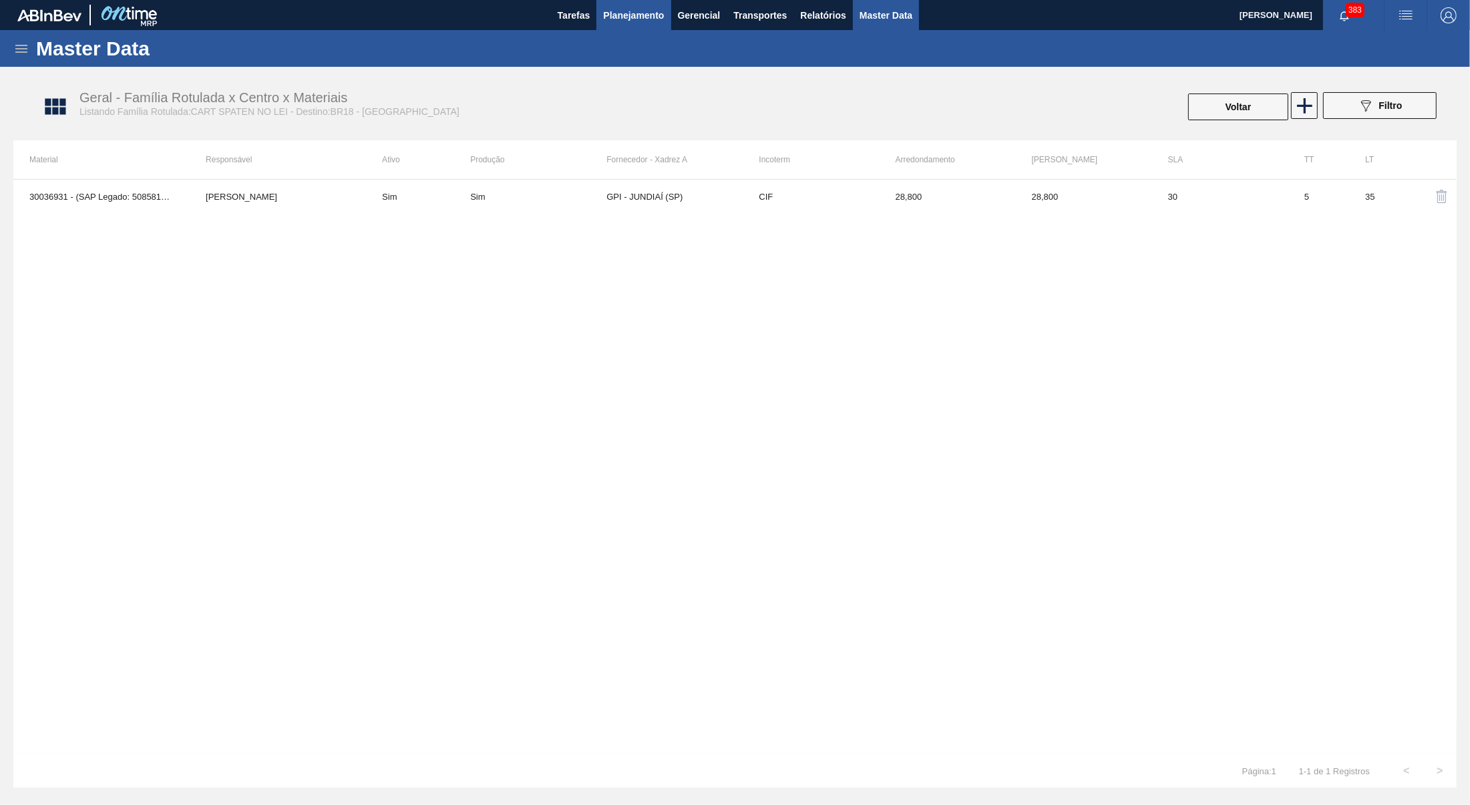
click at [634, 10] on span "Planejamento" at bounding box center [633, 15] width 61 height 16
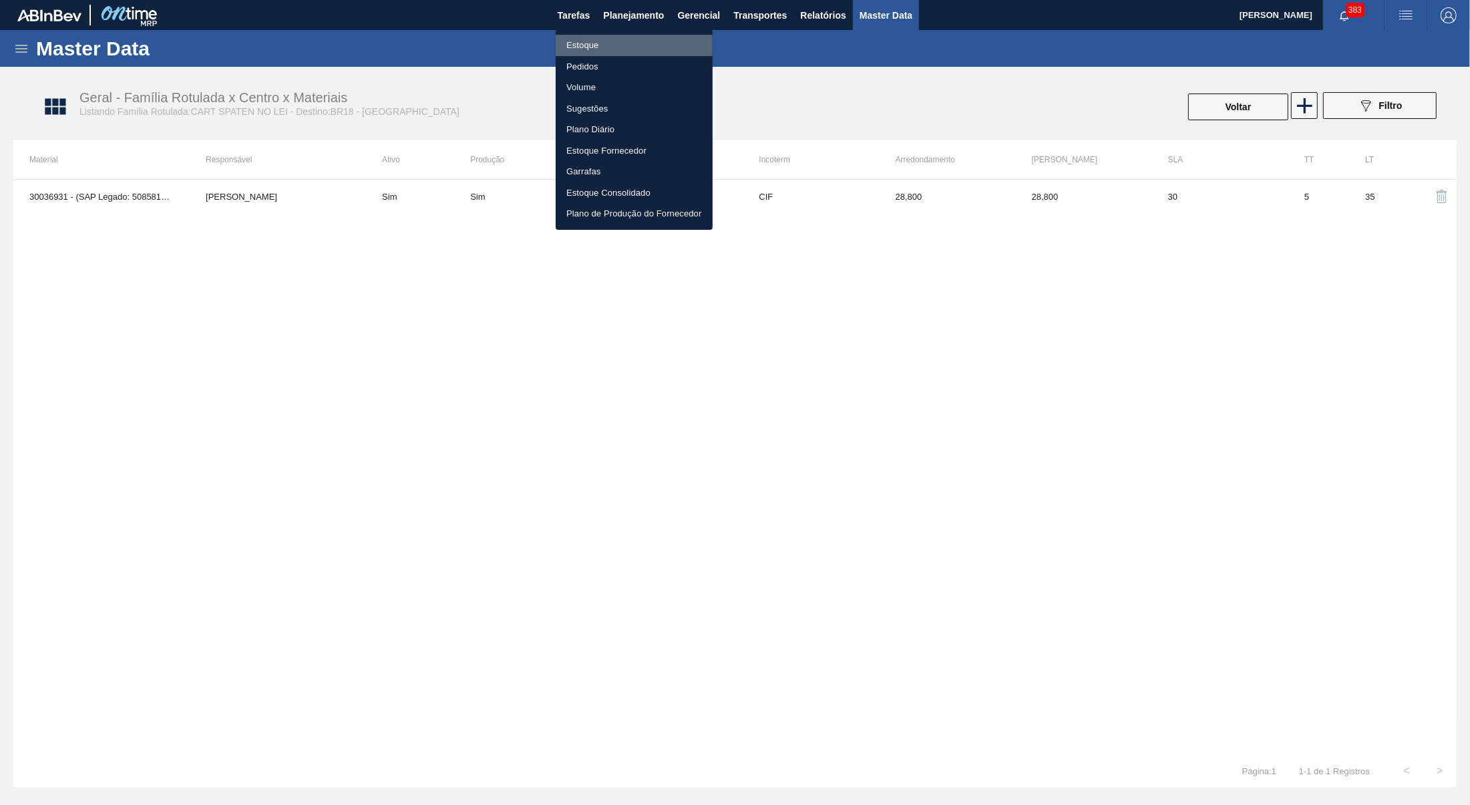
click at [564, 43] on li "Estoque" at bounding box center [634, 45] width 157 height 21
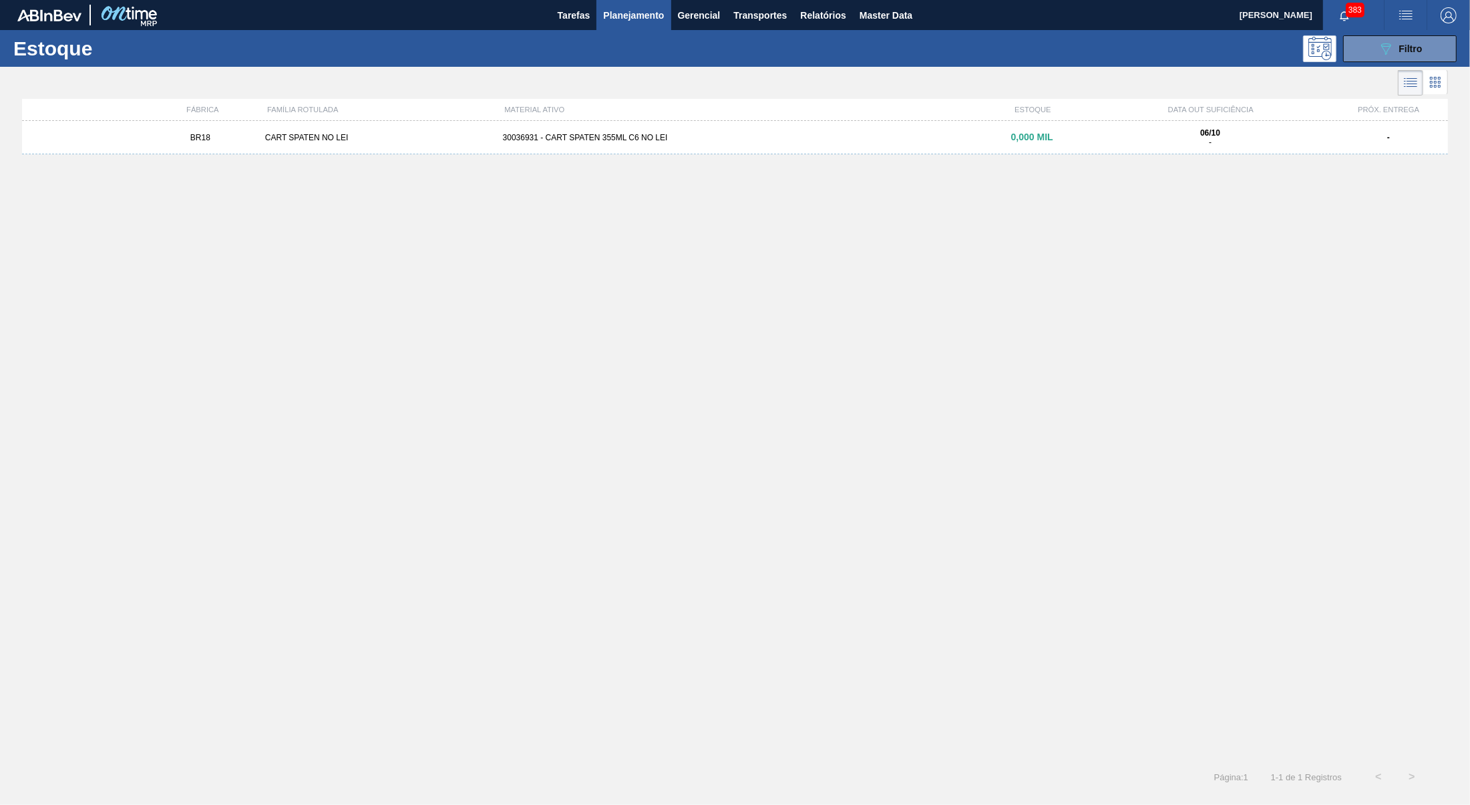
click at [1181, 136] on div "06/10 -" at bounding box center [1209, 137] width 227 height 19
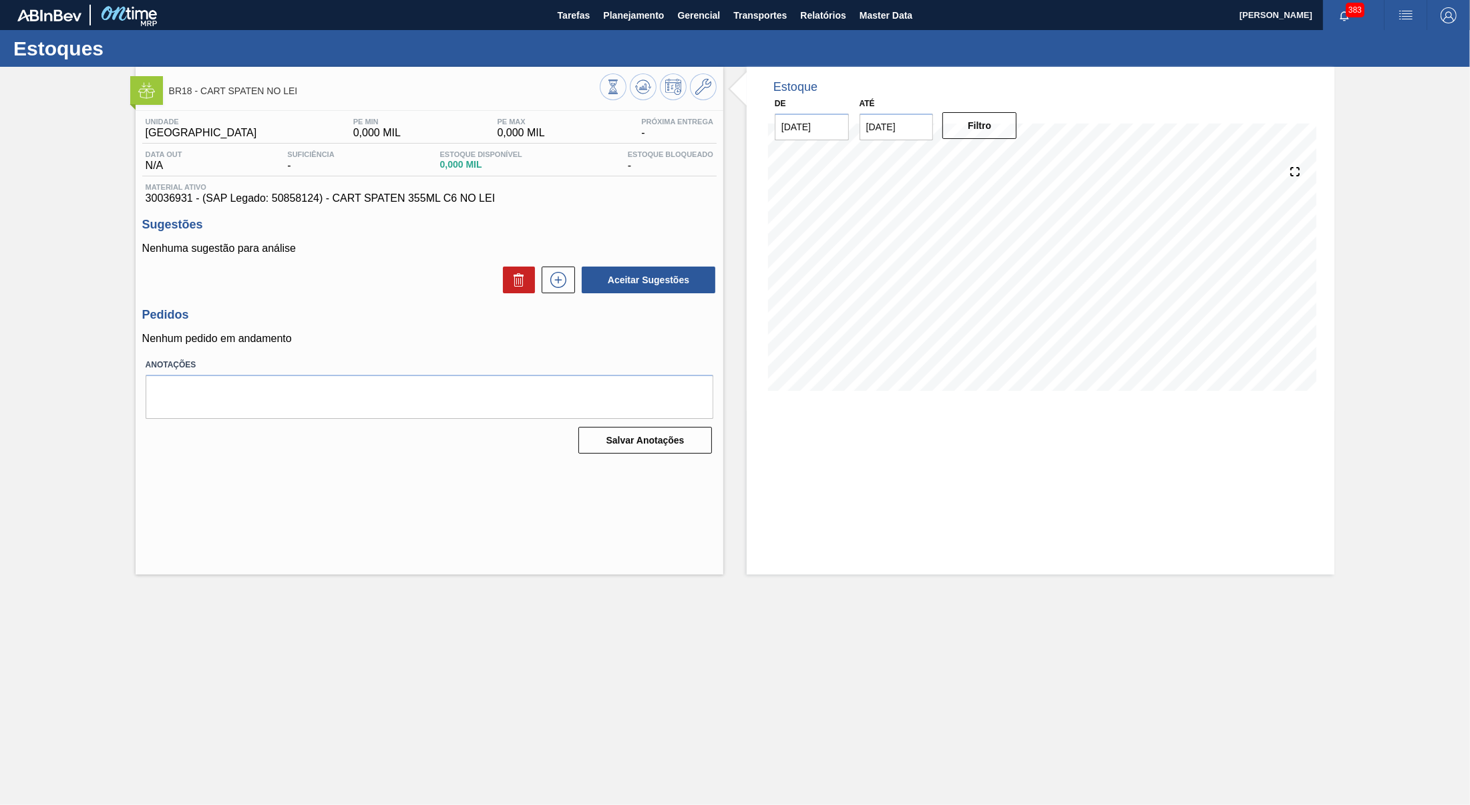
click at [550, 294] on div "Aceitar Sugestões" at bounding box center [429, 279] width 574 height 29
click at [554, 283] on icon at bounding box center [557, 280] width 21 height 16
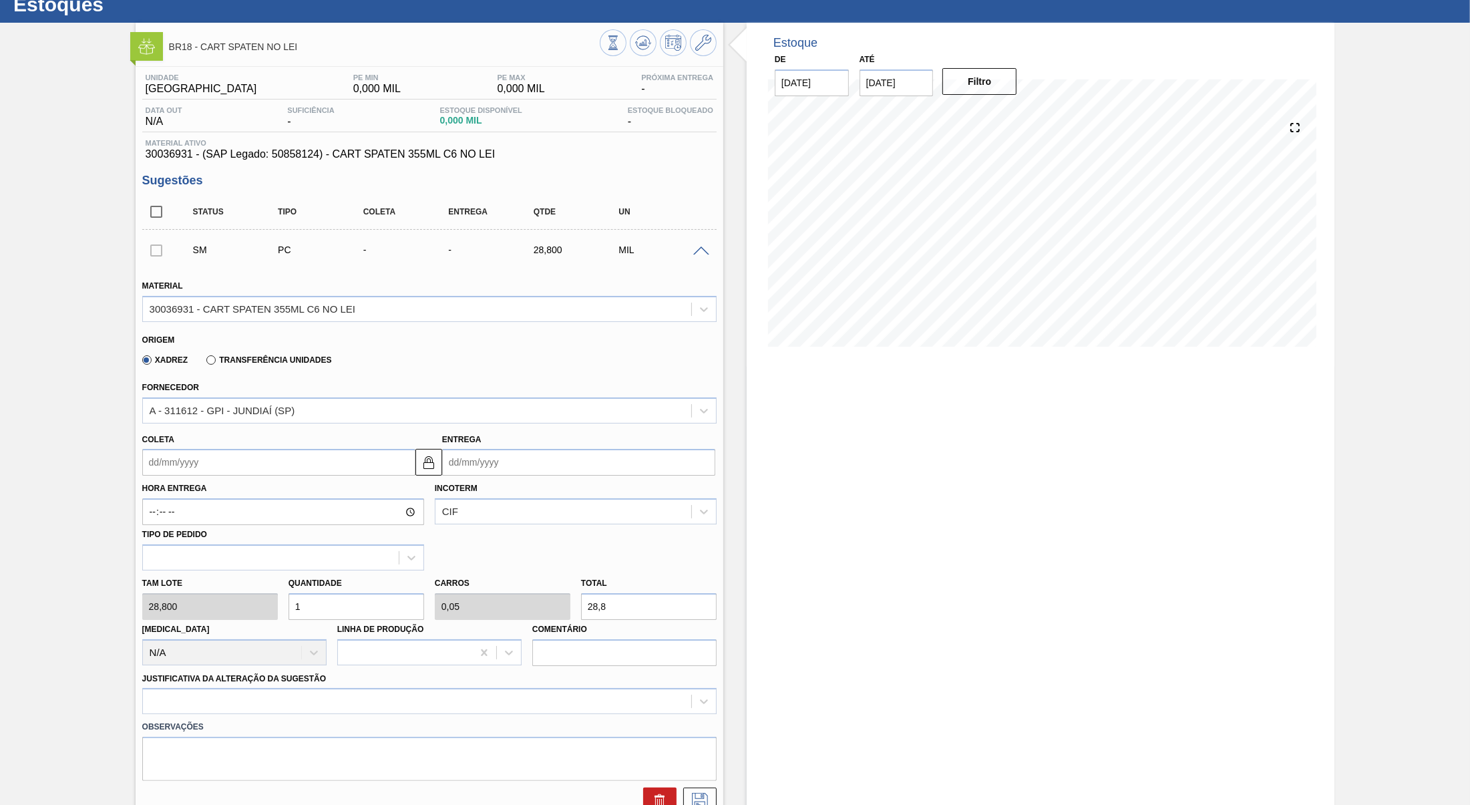
scroll to position [70, 0]
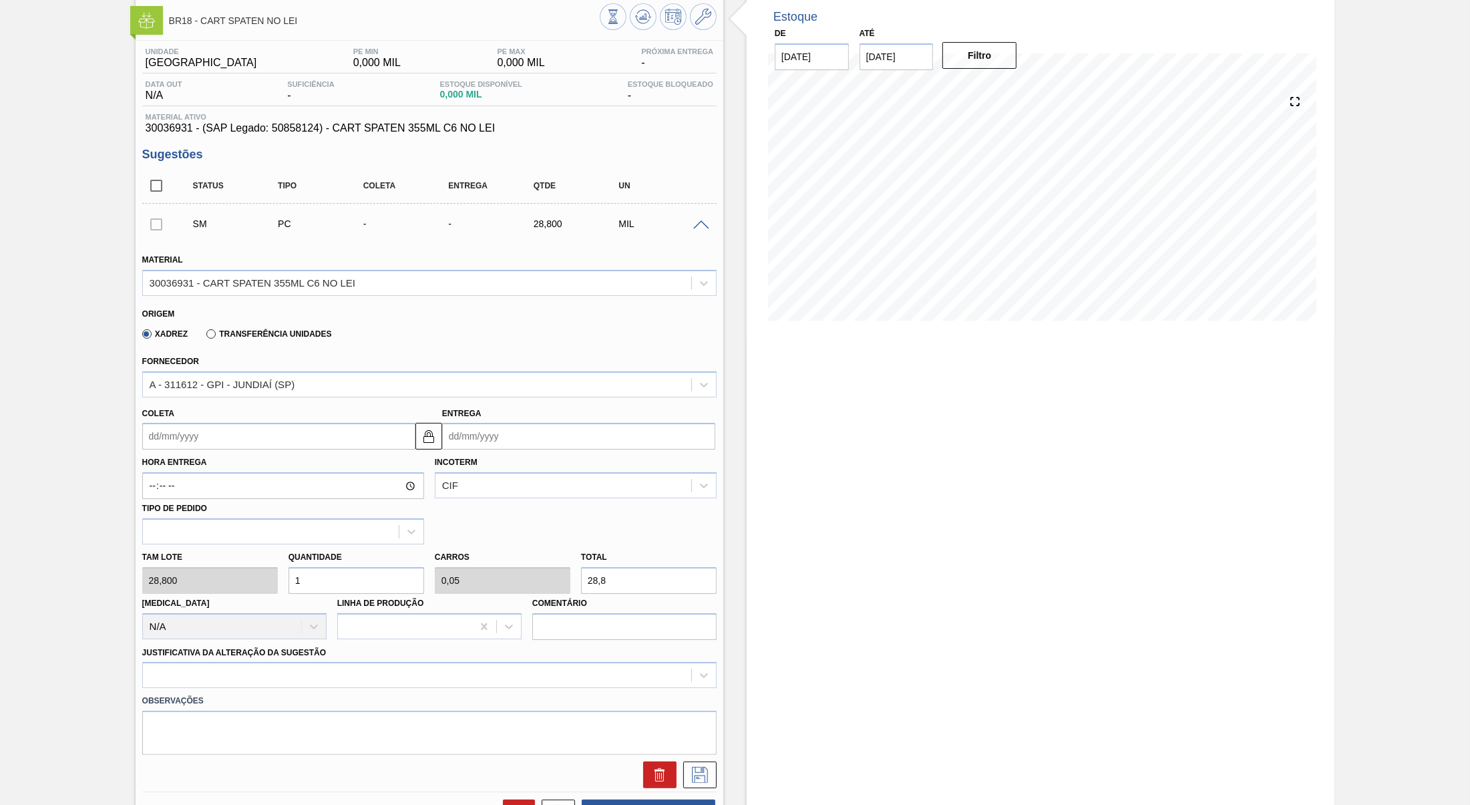
click at [241, 423] on div "Coleta" at bounding box center [278, 427] width 273 height 46
click at [644, 426] on input "Entrega" at bounding box center [578, 436] width 273 height 27
click at [561, 555] on div "17" at bounding box center [566, 554] width 18 height 18
type input "[DATE]"
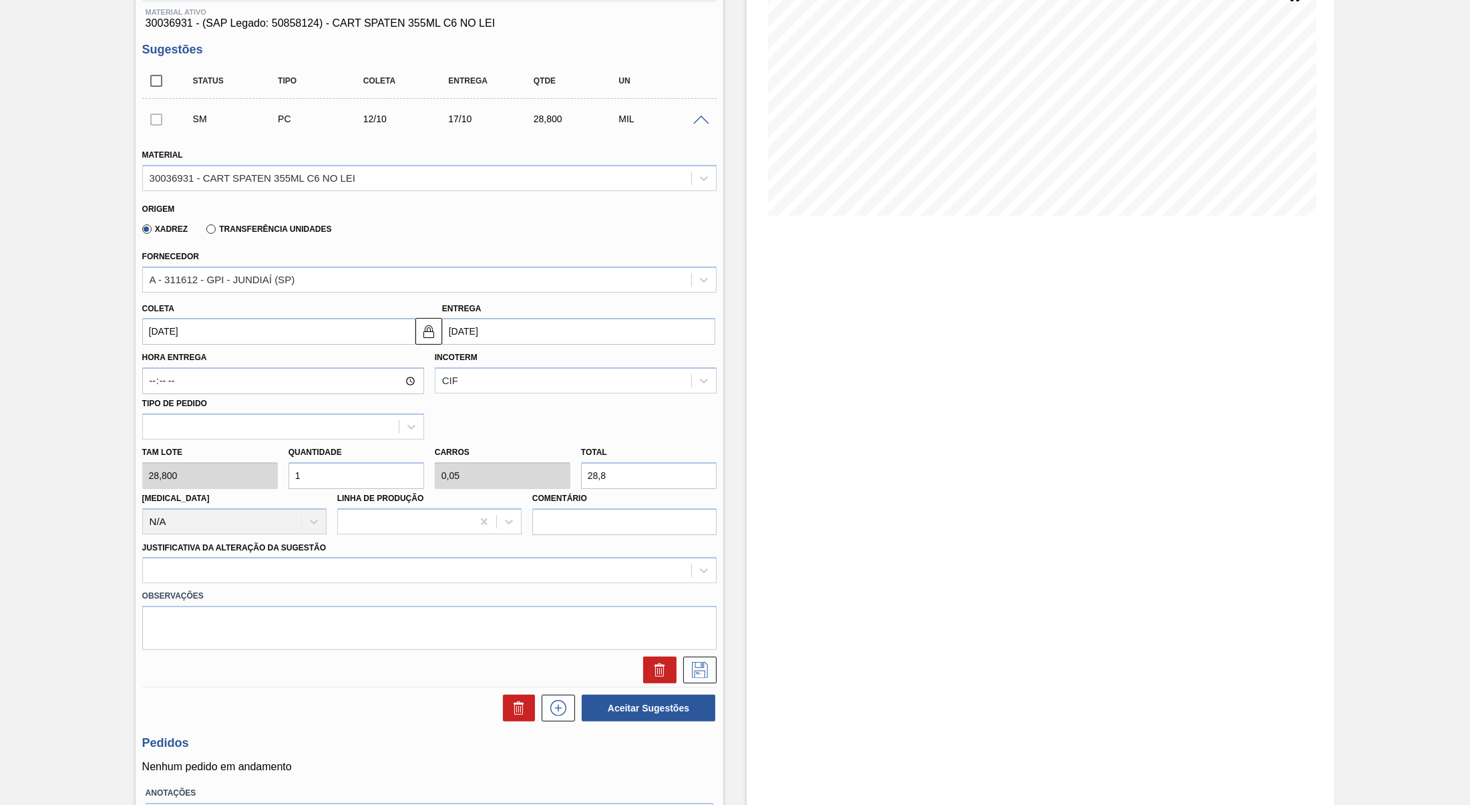
scroll to position [210, 0]
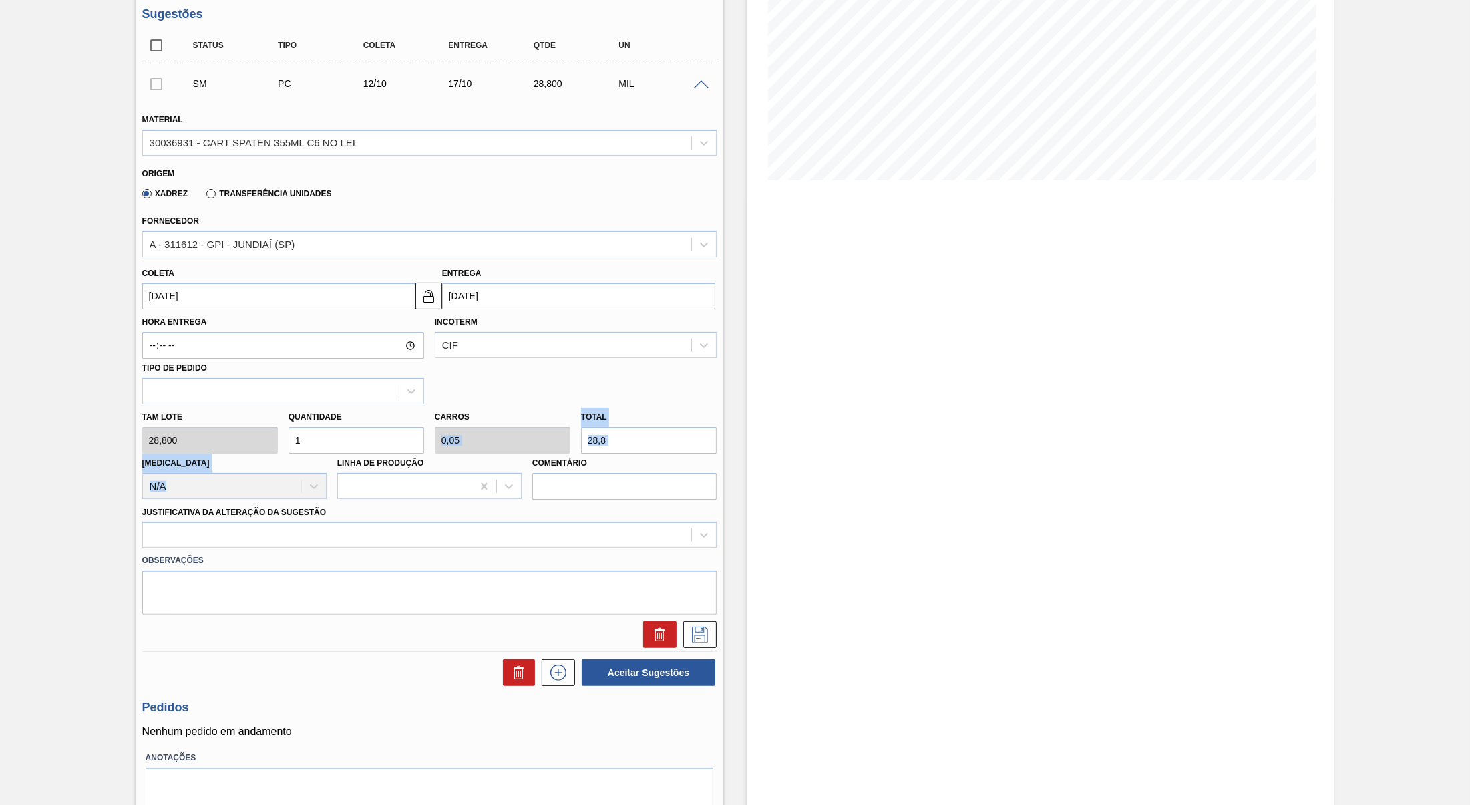
drag, startPoint x: 635, startPoint y: 455, endPoint x: 500, endPoint y: 424, distance: 138.3
click at [500, 424] on div "Tam lote 28,800 Quantidade 1 Carros 0,05 Total 28,8 [MEDICAL_DATA] N/A Linha de…" at bounding box center [429, 451] width 585 height 95
click at [653, 460] on label "Comentário" at bounding box center [624, 462] width 184 height 19
click at [653, 473] on input "Comentário" at bounding box center [624, 486] width 184 height 27
drag, startPoint x: 636, startPoint y: 441, endPoint x: 433, endPoint y: 447, distance: 203.7
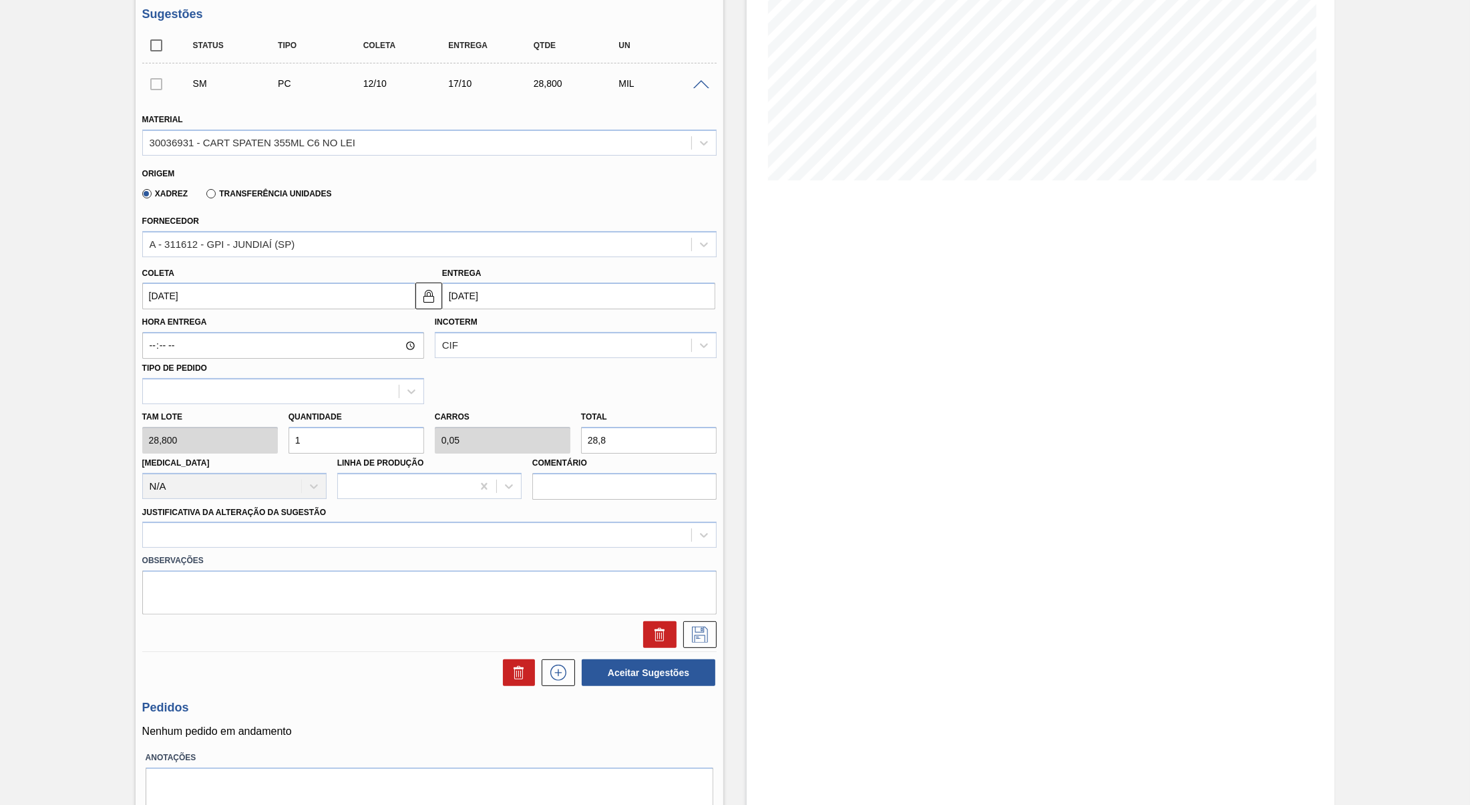
click at [581, 447] on input "28,8" at bounding box center [649, 440] width 136 height 27
paste input "631"
type input "21,91"
type input "1,095"
type input "631"
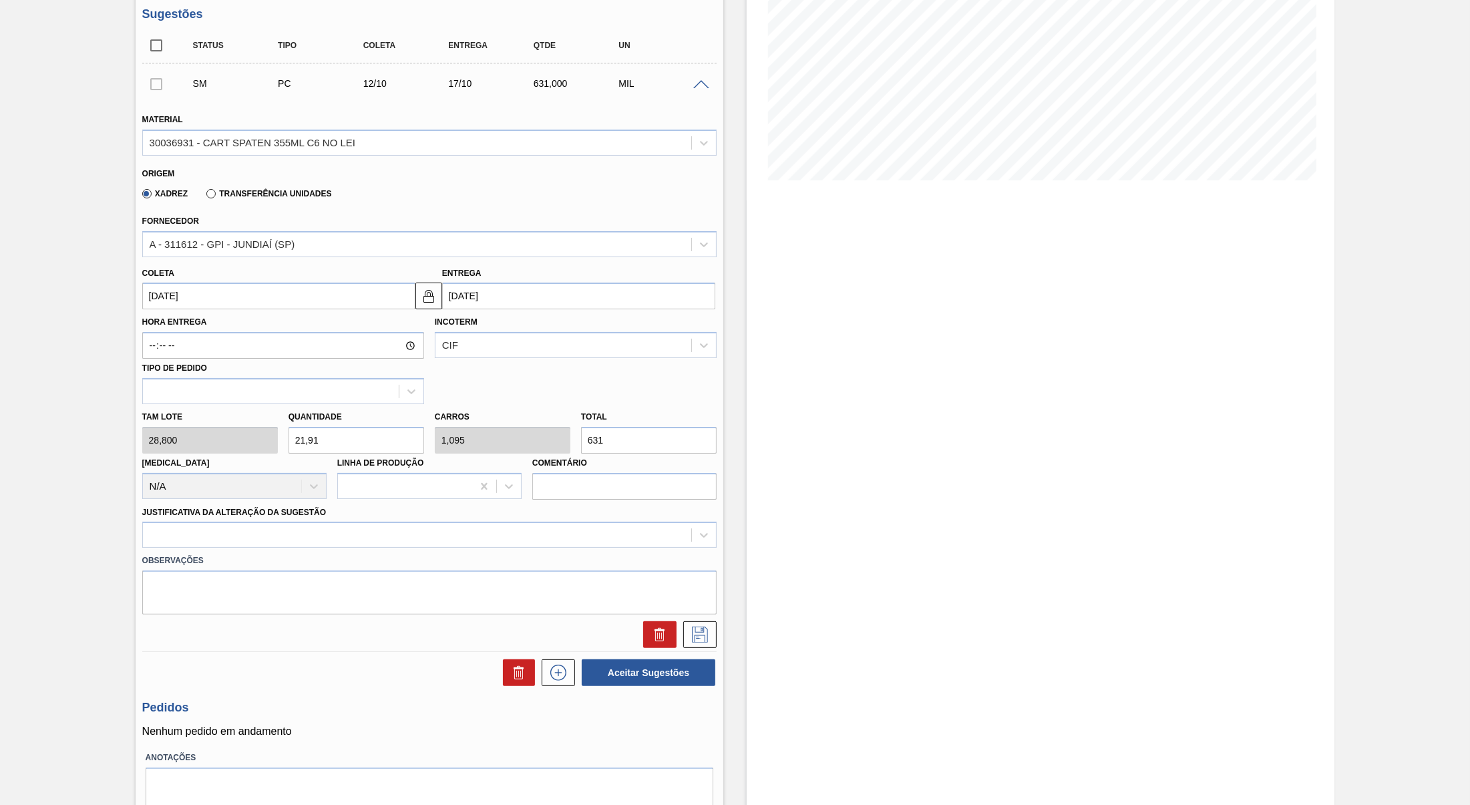
drag, startPoint x: 590, startPoint y: 434, endPoint x: 688, endPoint y: 435, distance: 98.2
click at [688, 435] on input "631" at bounding box center [649, 440] width 136 height 27
type input "0,208"
type input "0,01"
type input "6"
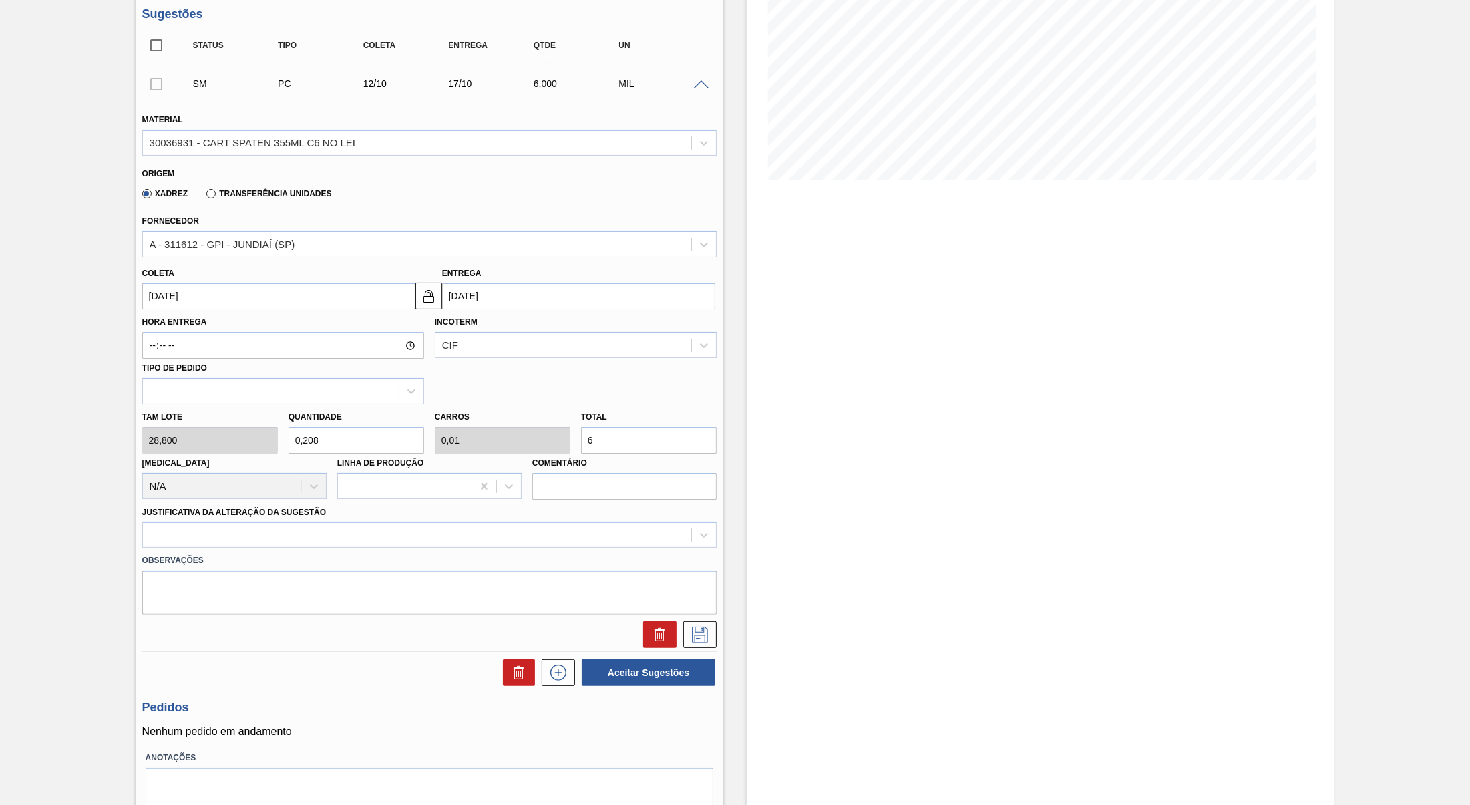
type input "2,222"
type input "0,111"
type input "64"
type input "22,222"
type input "1,111"
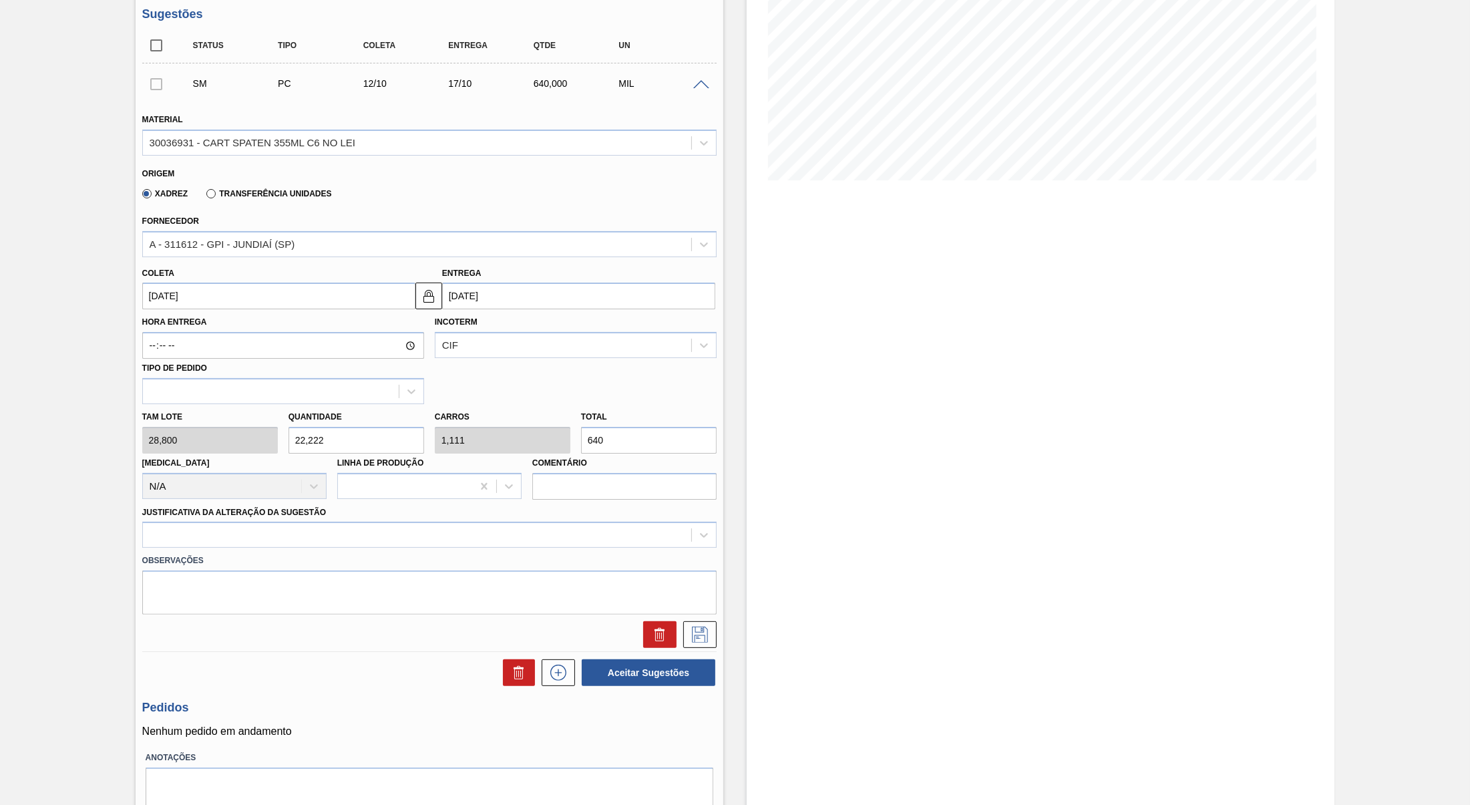
type input "640"
click at [290, 517] on div "Justificativa da Alteração da Sugestão" at bounding box center [429, 525] width 574 height 45
click at [284, 543] on div at bounding box center [429, 534] width 574 height 26
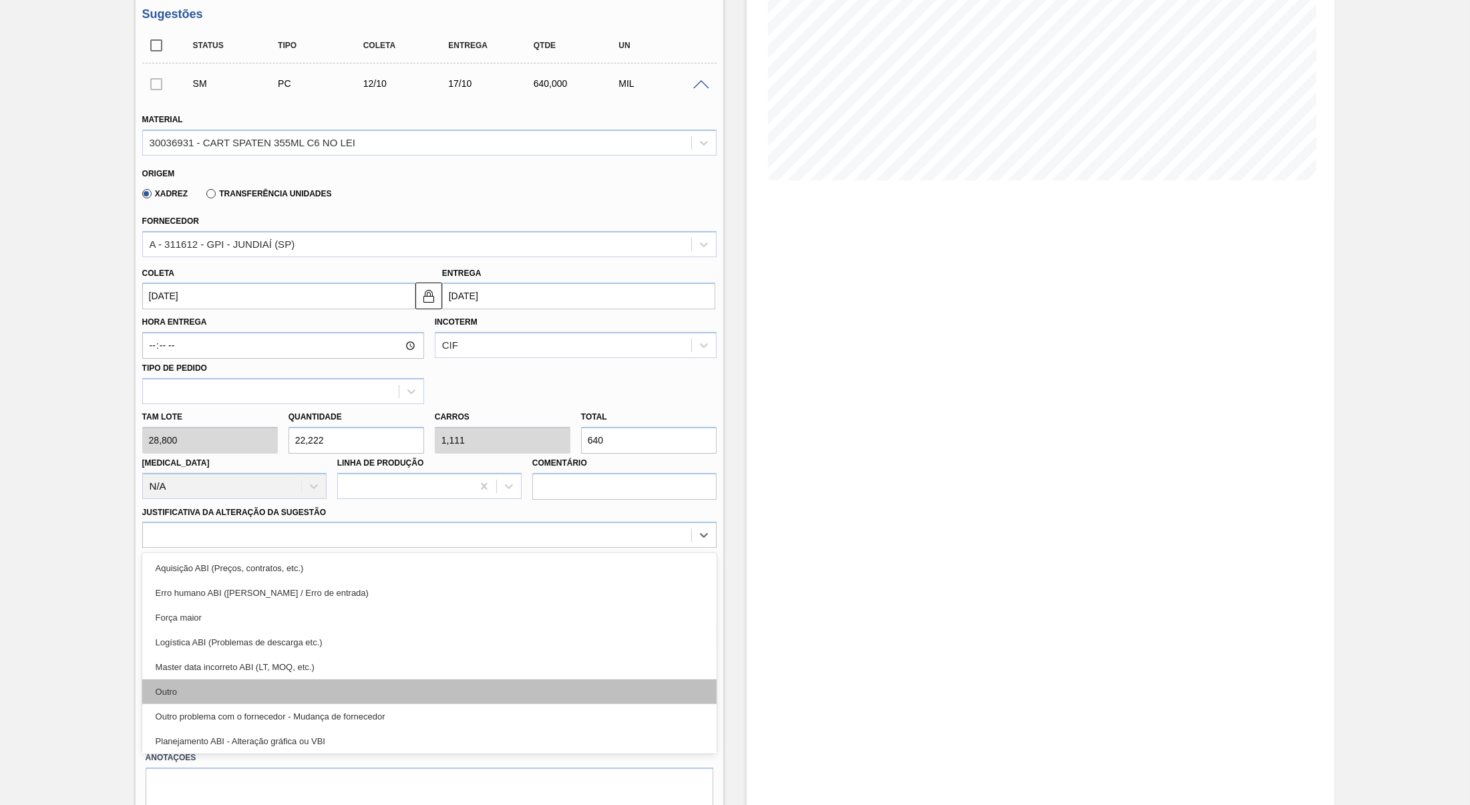
click at [256, 686] on div "Outro" at bounding box center [429, 691] width 574 height 25
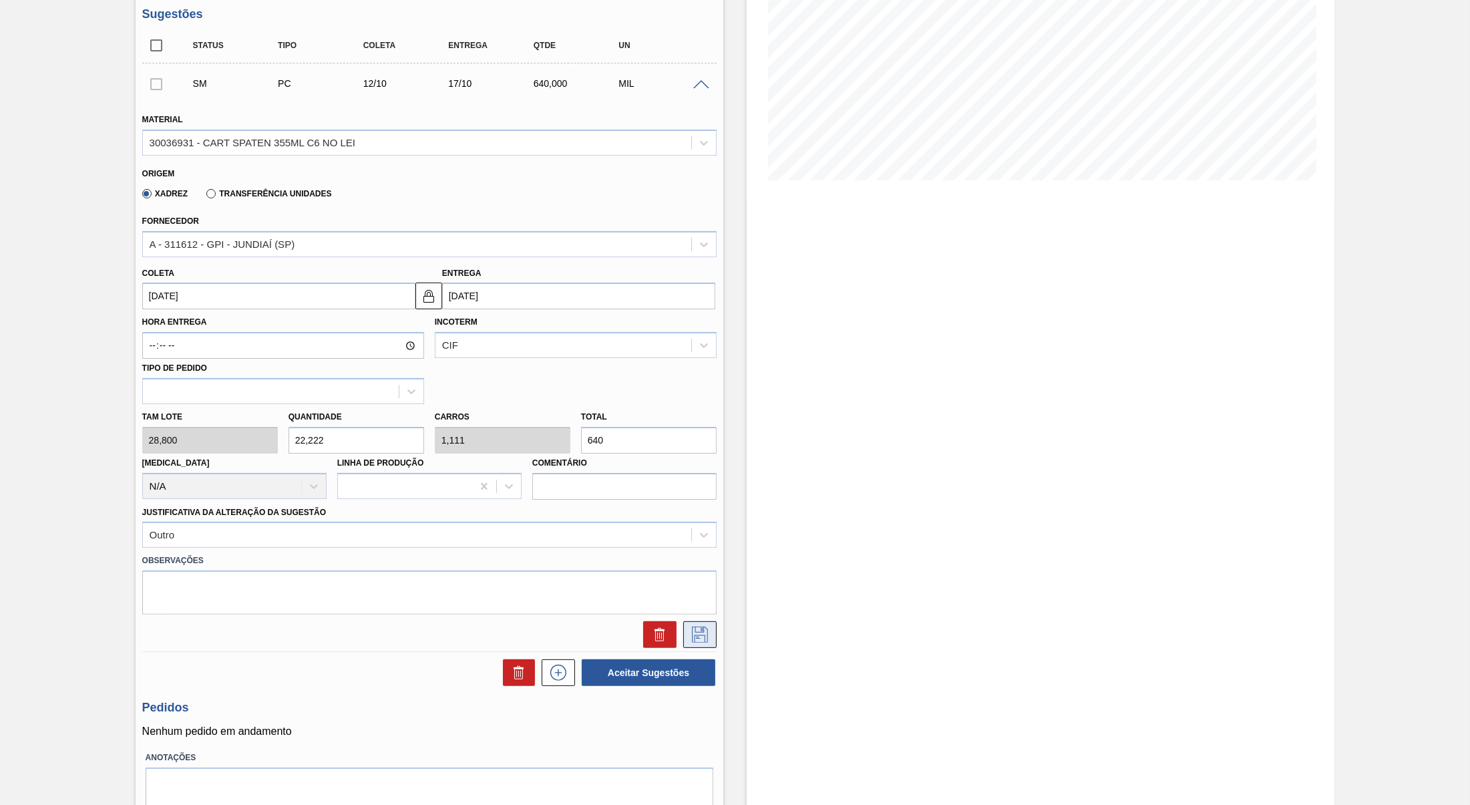
drag, startPoint x: 678, startPoint y: 628, endPoint x: 691, endPoint y: 625, distance: 13.0
click at [691, 625] on div at bounding box center [696, 634] width 40 height 27
click at [691, 626] on icon at bounding box center [699, 634] width 21 height 16
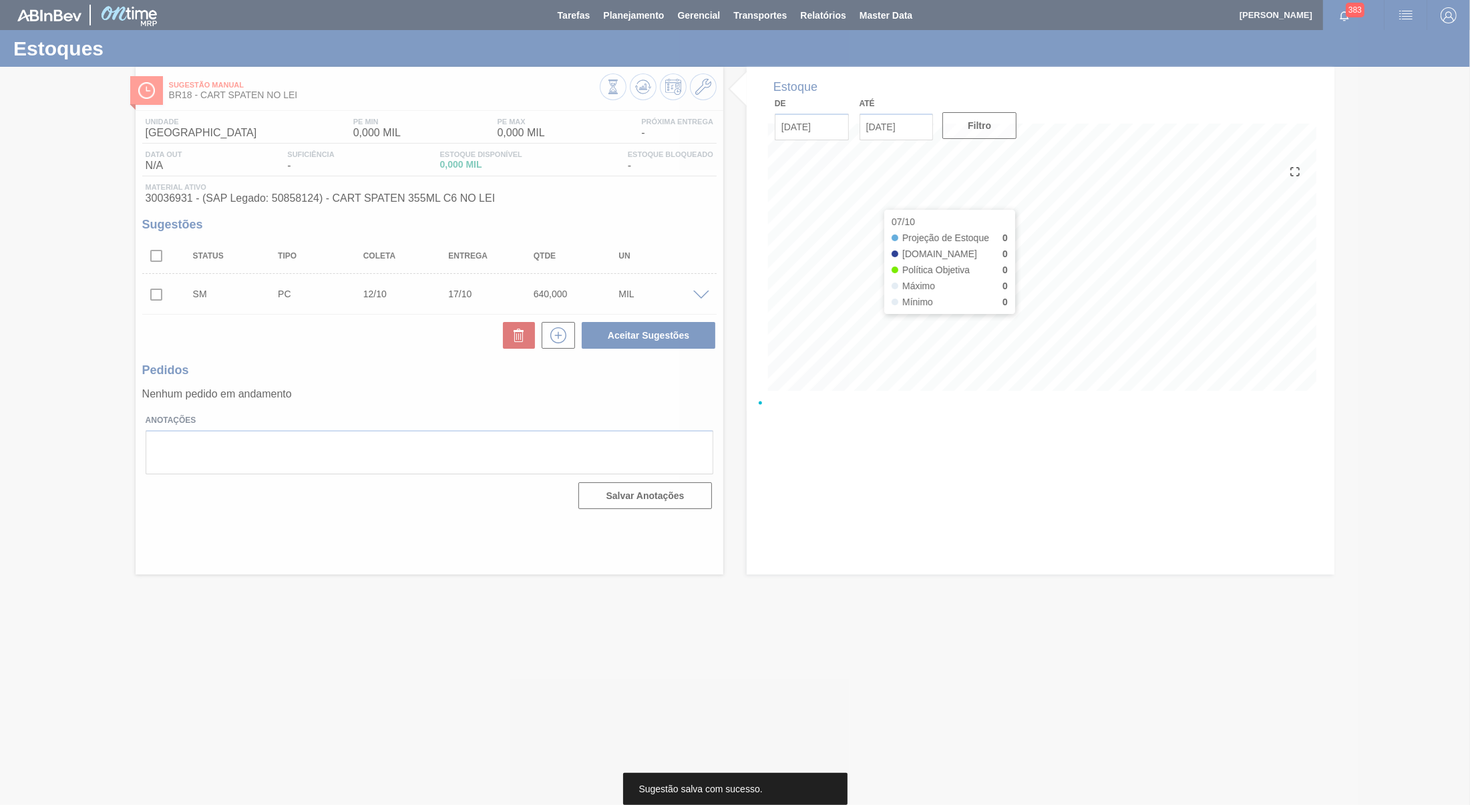
scroll to position [0, 0]
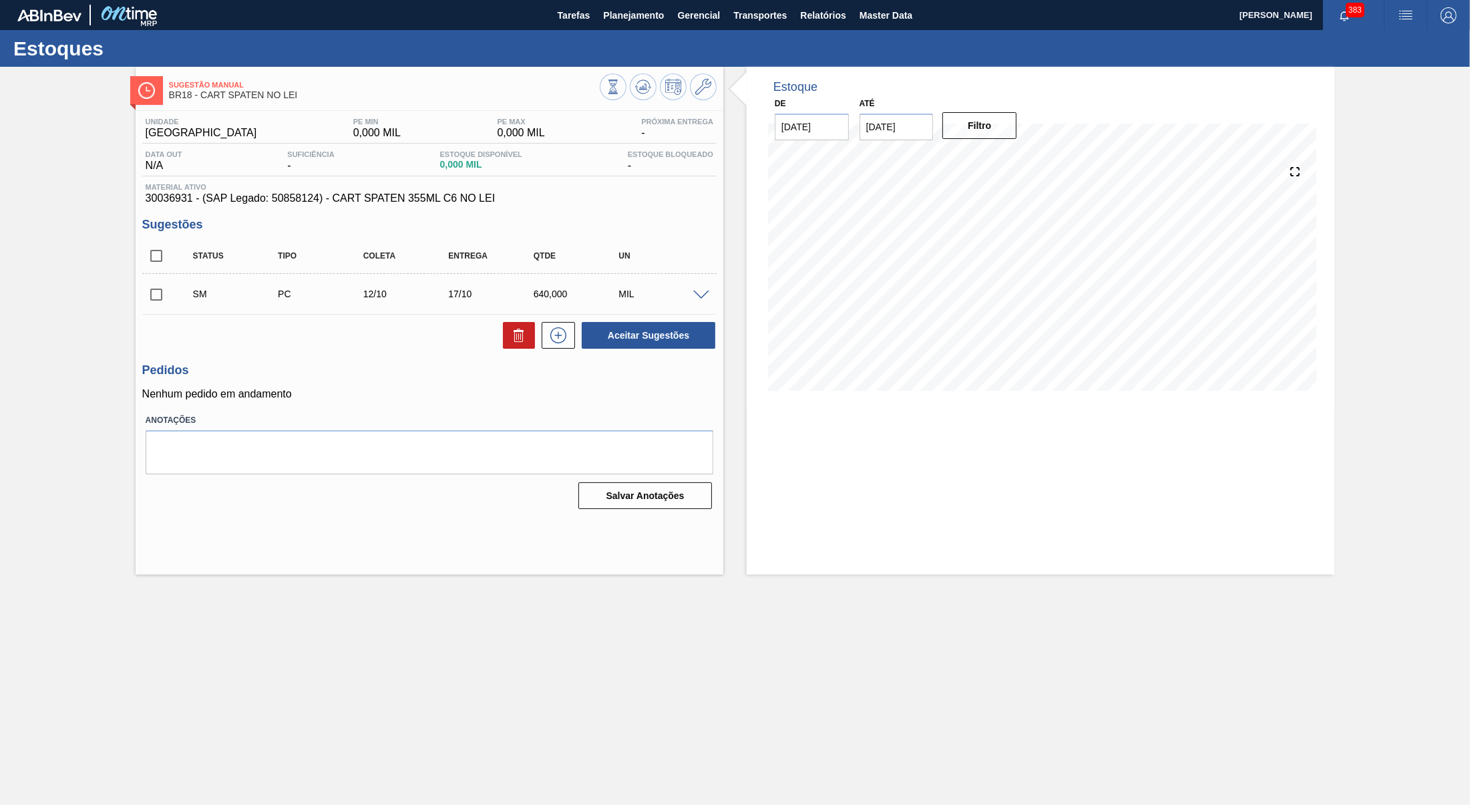
click at [558, 286] on div "SM PC 12/10 17/10 640,000 MIL" at bounding box center [439, 293] width 511 height 27
click at [554, 290] on div "SM PC 12/10 17/10 640,000 MIL" at bounding box center [439, 293] width 511 height 27
click at [554, 329] on button at bounding box center [557, 335] width 33 height 27
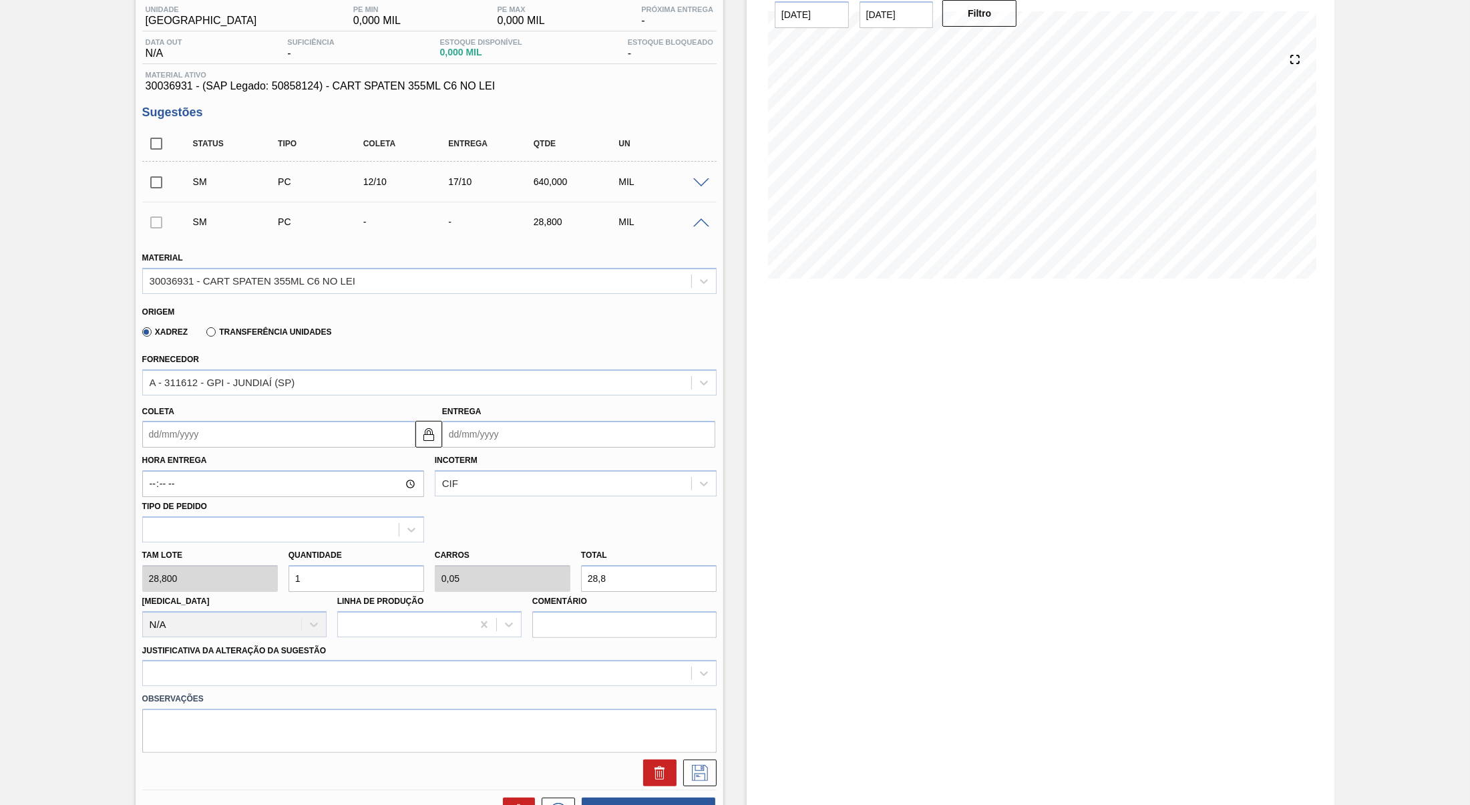
scroll to position [210, 0]
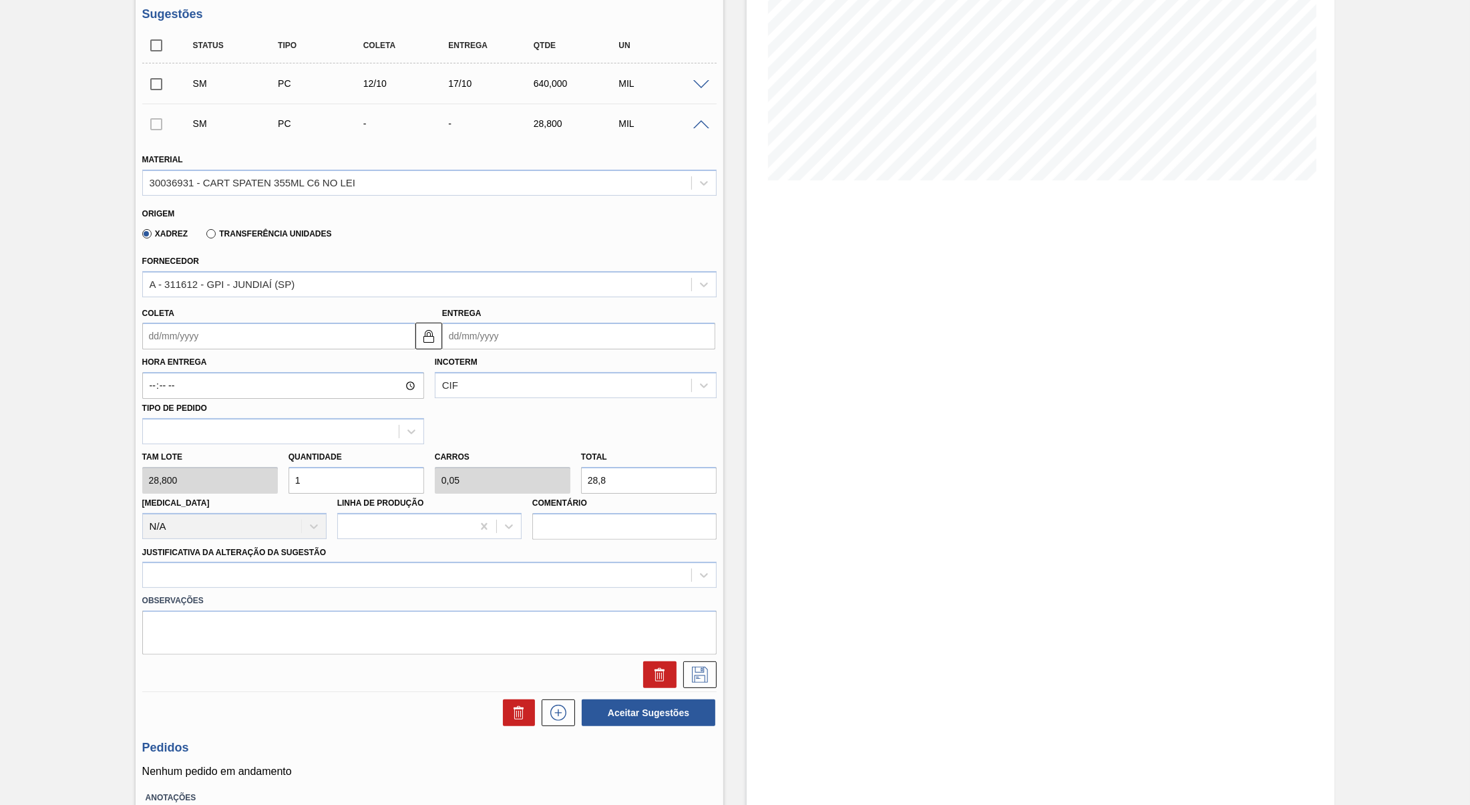
click at [530, 369] on div "Incoterm CIF" at bounding box center [576, 375] width 282 height 45
click at [507, 304] on div "Coleta Entrega" at bounding box center [429, 324] width 585 height 49
click at [519, 324] on input "Entrega" at bounding box center [578, 335] width 273 height 27
click at [565, 491] on div "31" at bounding box center [566, 498] width 18 height 18
type input "[DATE]"
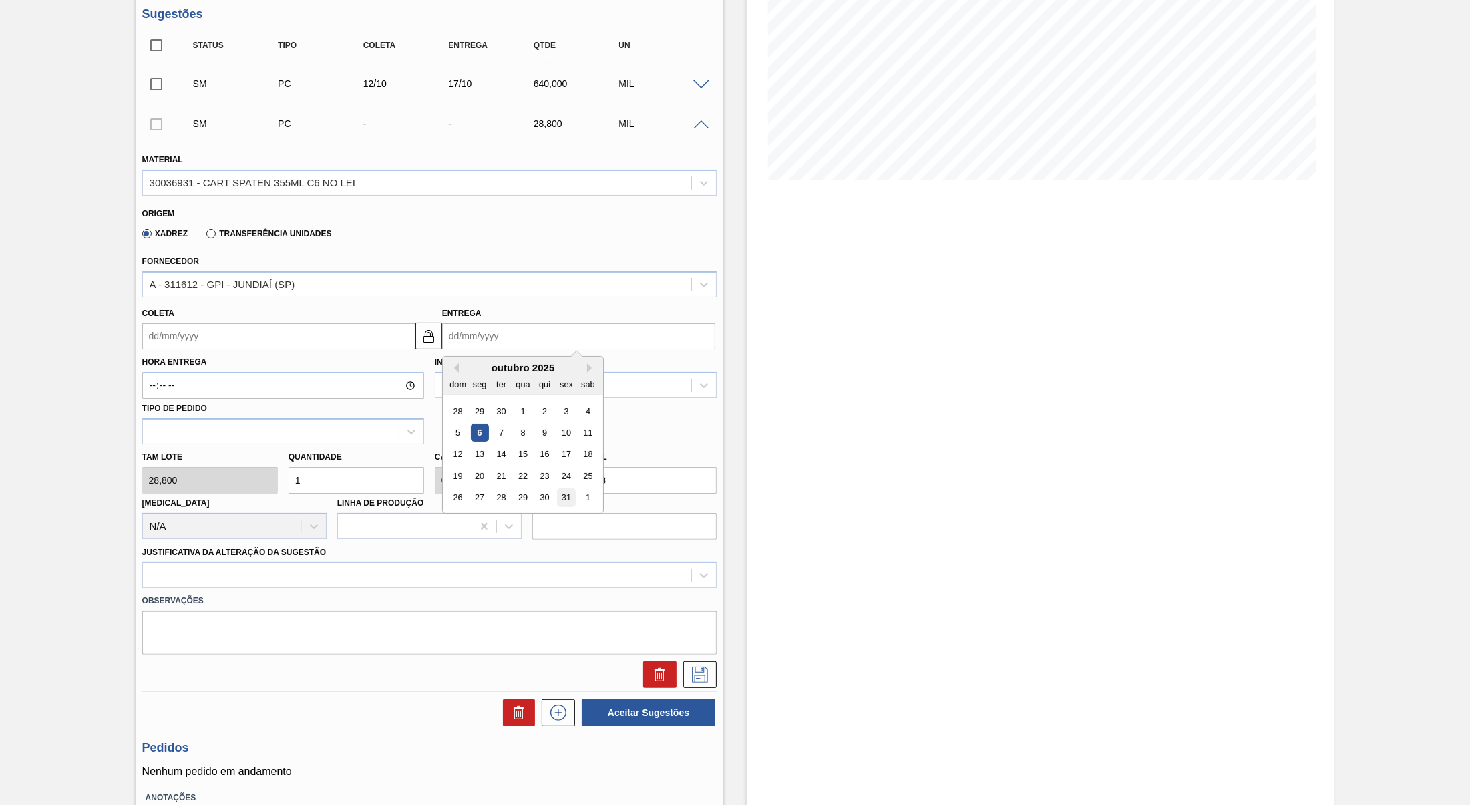
type input "[DATE]"
drag, startPoint x: 618, startPoint y: 483, endPoint x: 487, endPoint y: 469, distance: 132.3
click at [581, 469] on input "28,8" at bounding box center [649, 480] width 136 height 27
paste input "640,000"
type input "22,222"
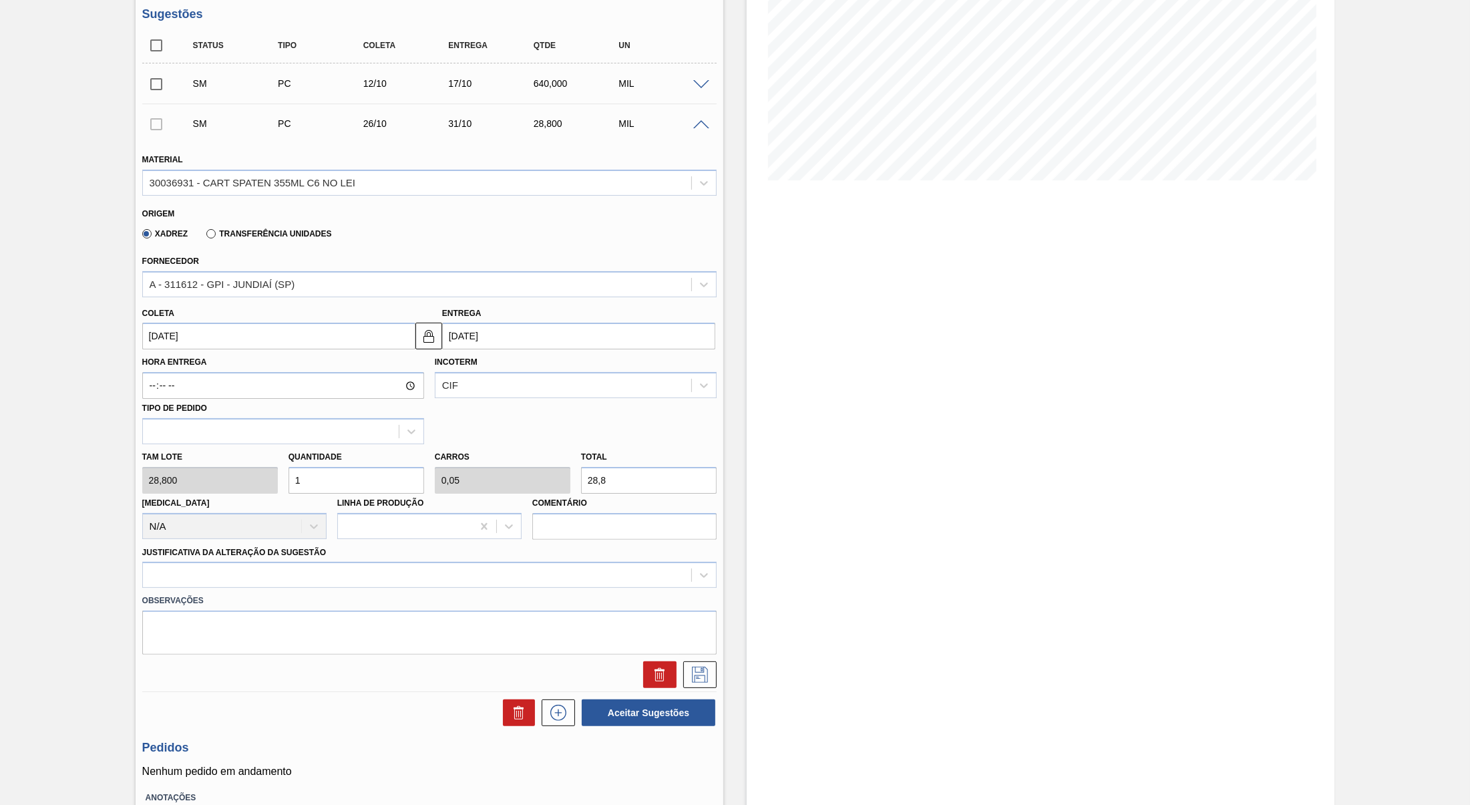
type input "1,111"
type input "640,000"
click at [505, 594] on label "Observações" at bounding box center [429, 600] width 574 height 19
click at [456, 575] on div at bounding box center [417, 575] width 548 height 19
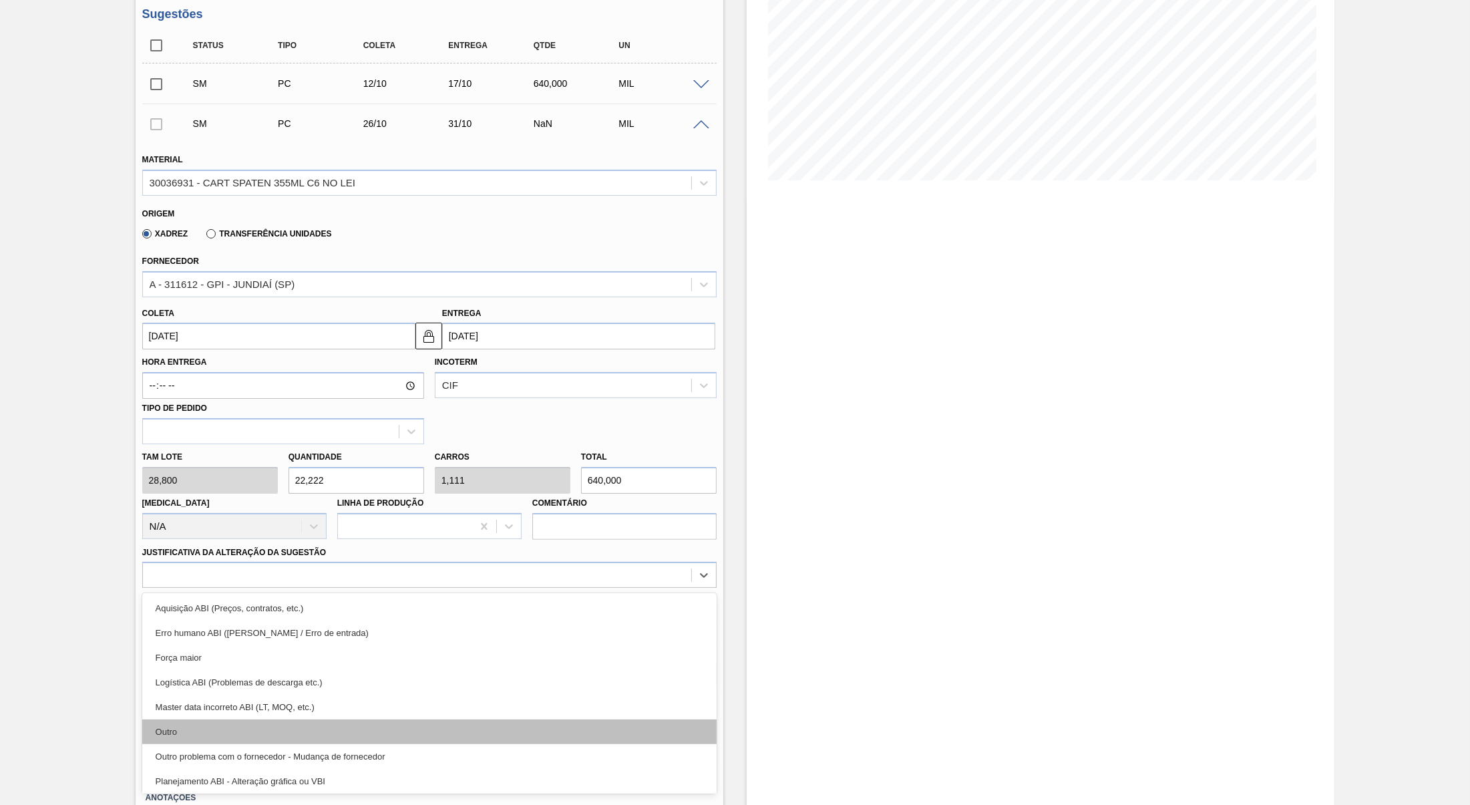
click at [308, 734] on div "Outro" at bounding box center [429, 731] width 574 height 25
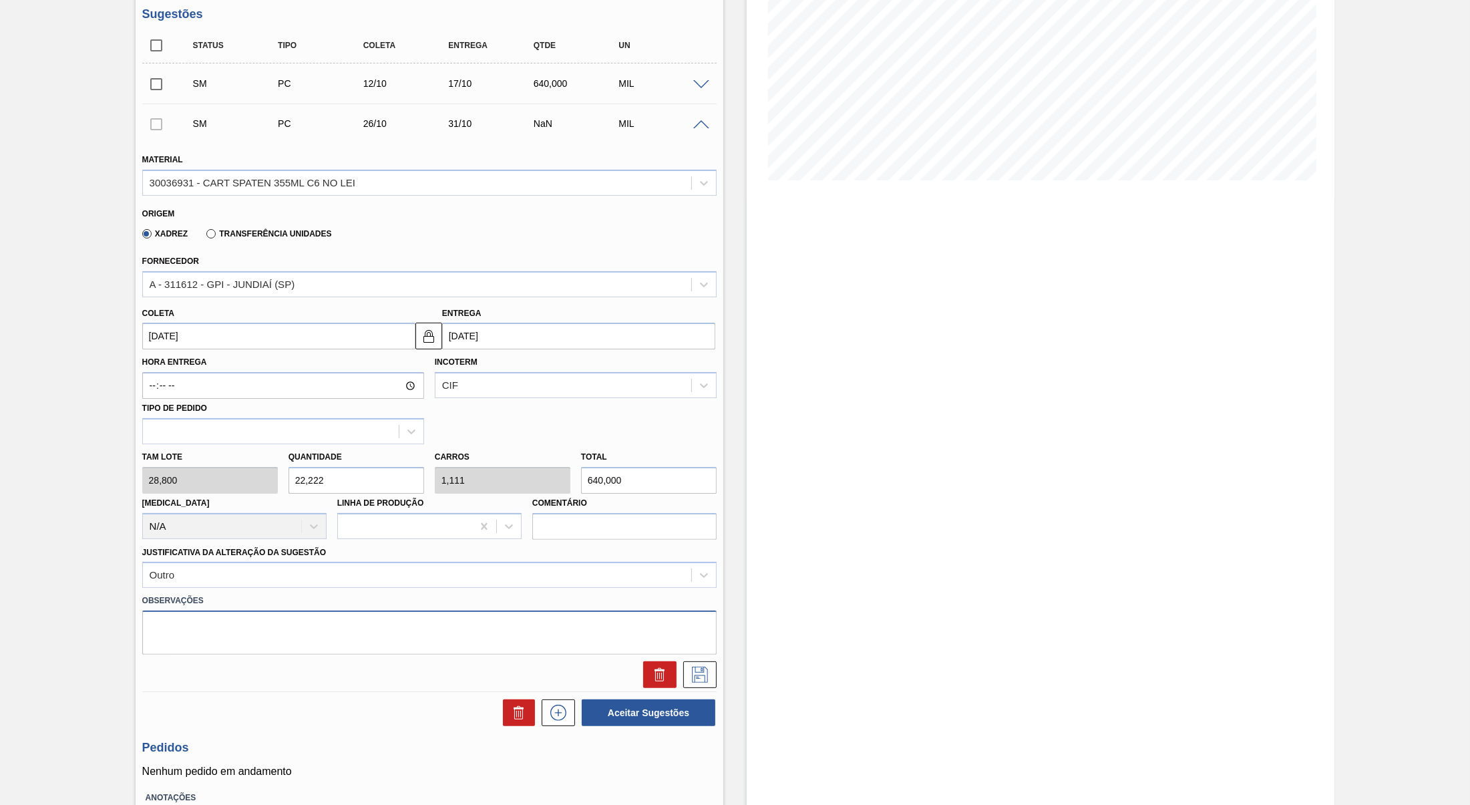
click at [239, 627] on textarea at bounding box center [429, 632] width 574 height 44
click at [710, 661] on button at bounding box center [699, 674] width 33 height 27
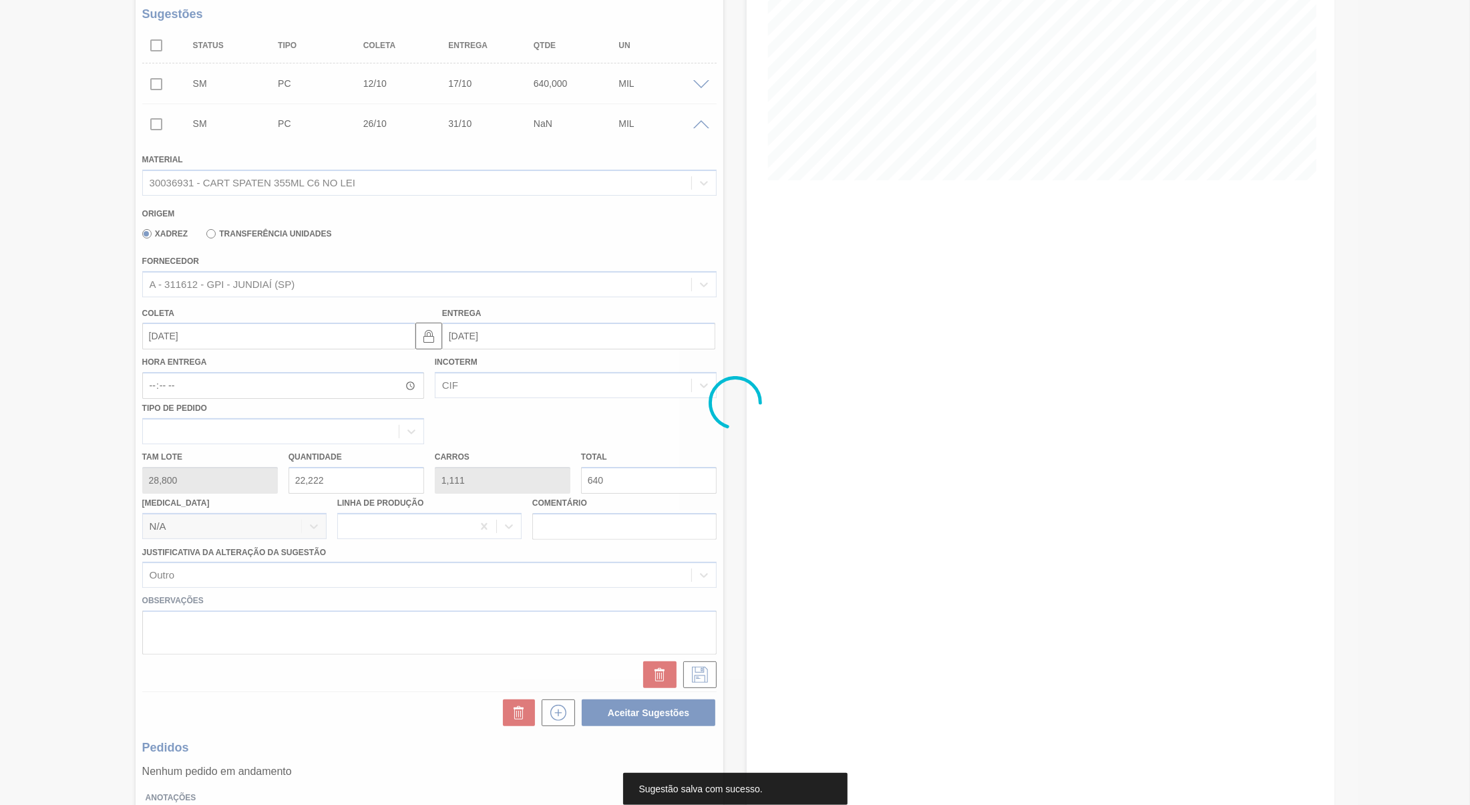
scroll to position [0, 0]
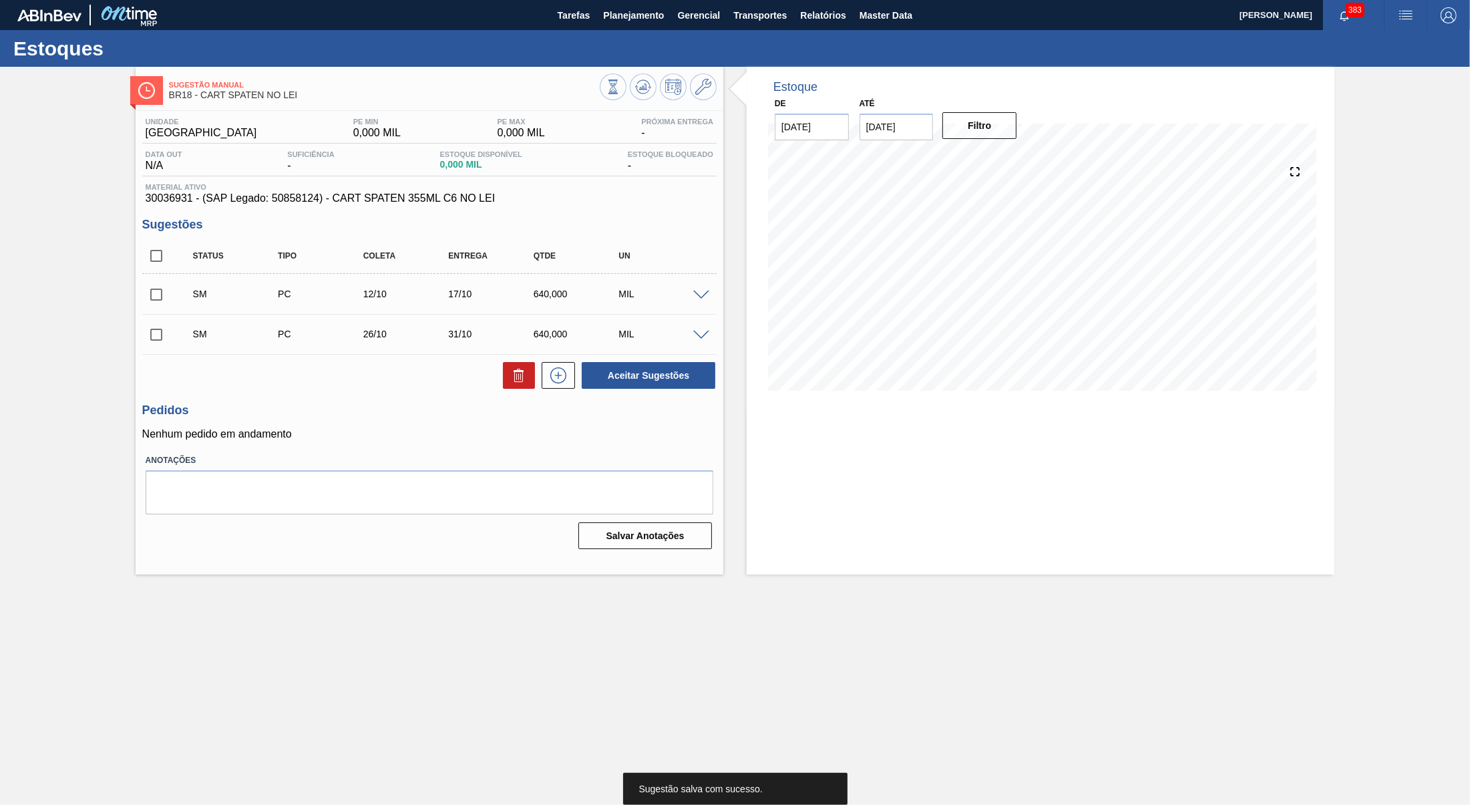
click at [156, 264] on input "checkbox" at bounding box center [156, 256] width 28 height 28
checkbox input "true"
click at [676, 367] on div "Aceitar Sugestões" at bounding box center [646, 375] width 142 height 29
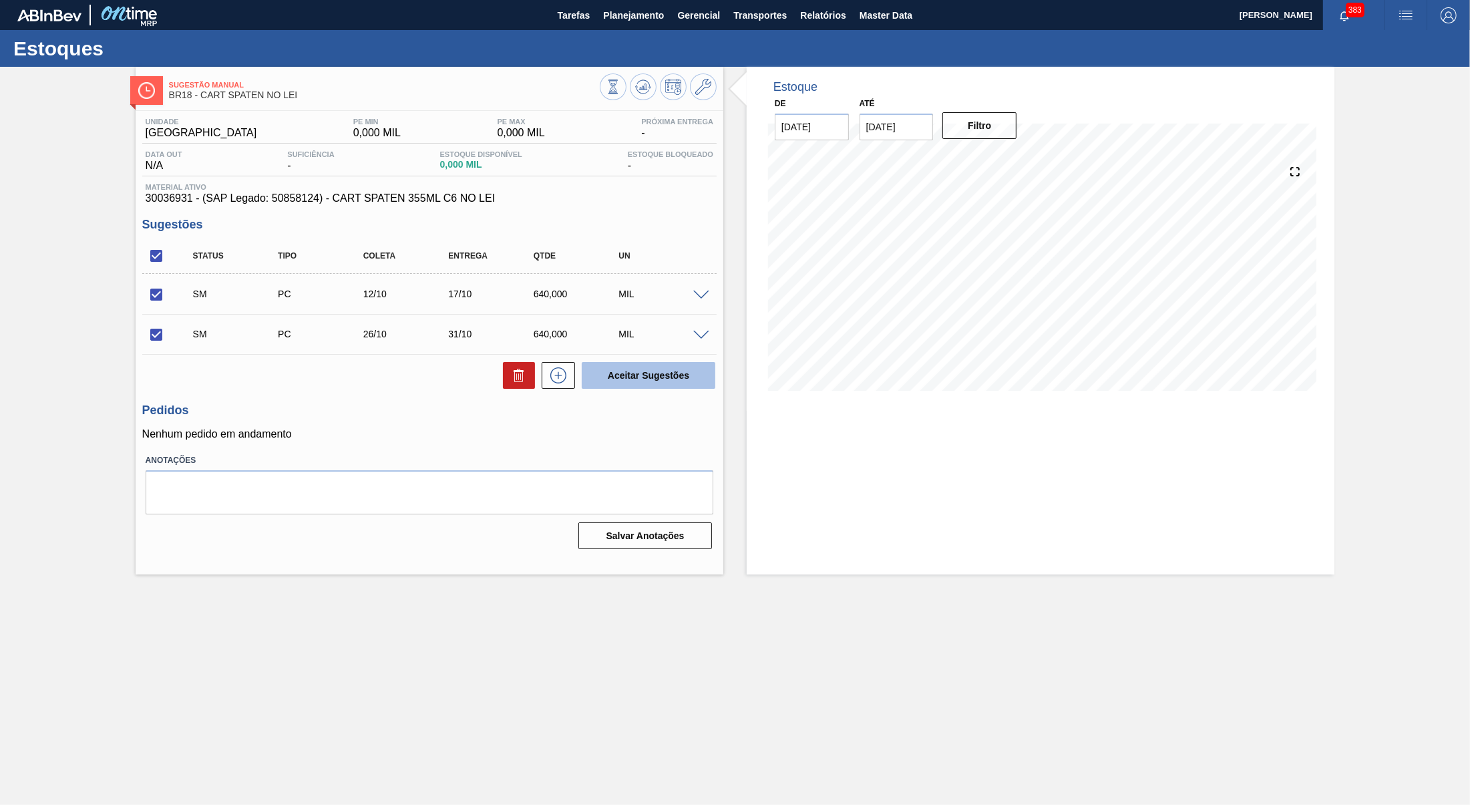
click at [674, 381] on button "Aceitar Sugestões" at bounding box center [649, 375] width 134 height 27
checkbox input "false"
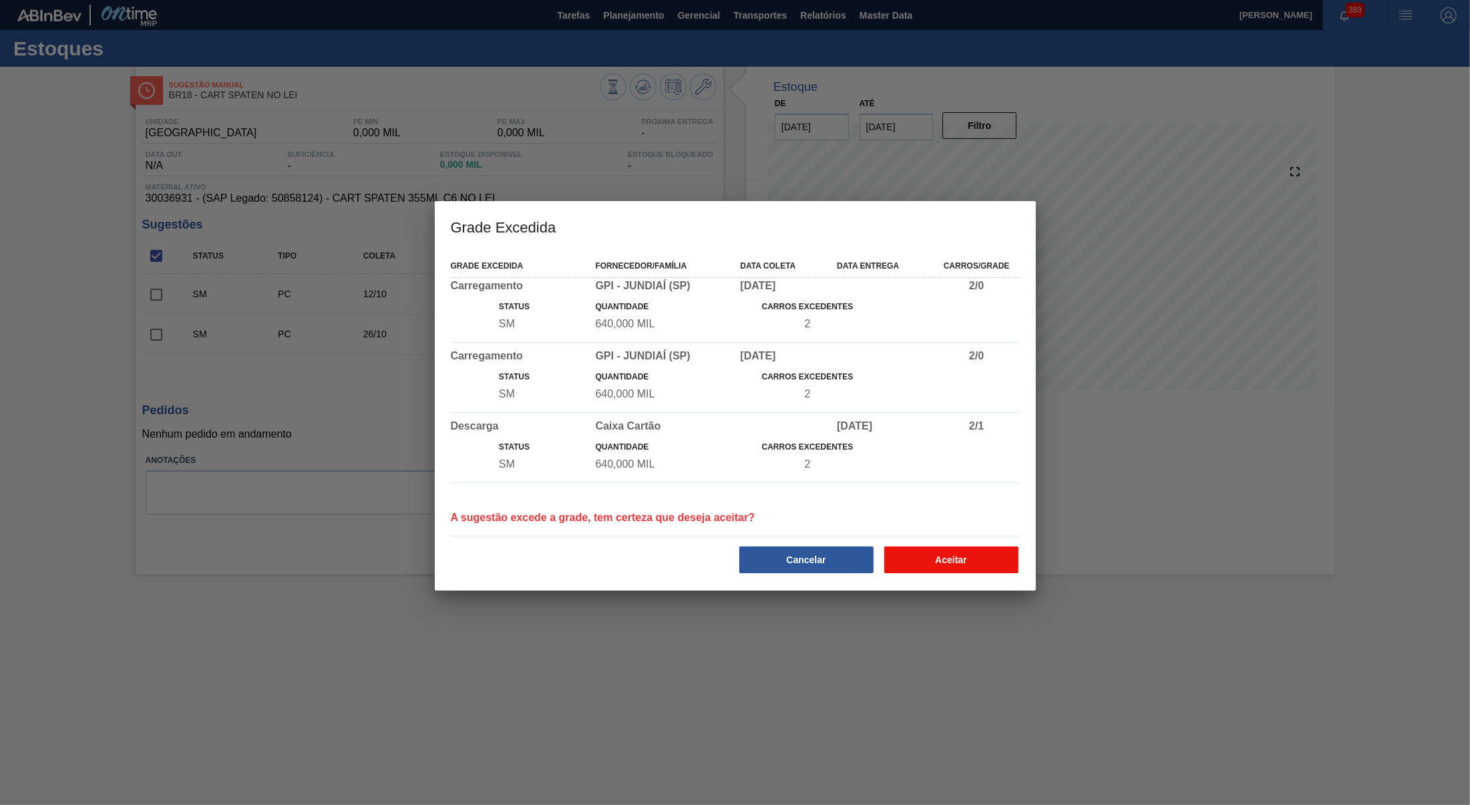
click at [957, 573] on button "Aceitar" at bounding box center [951, 559] width 134 height 27
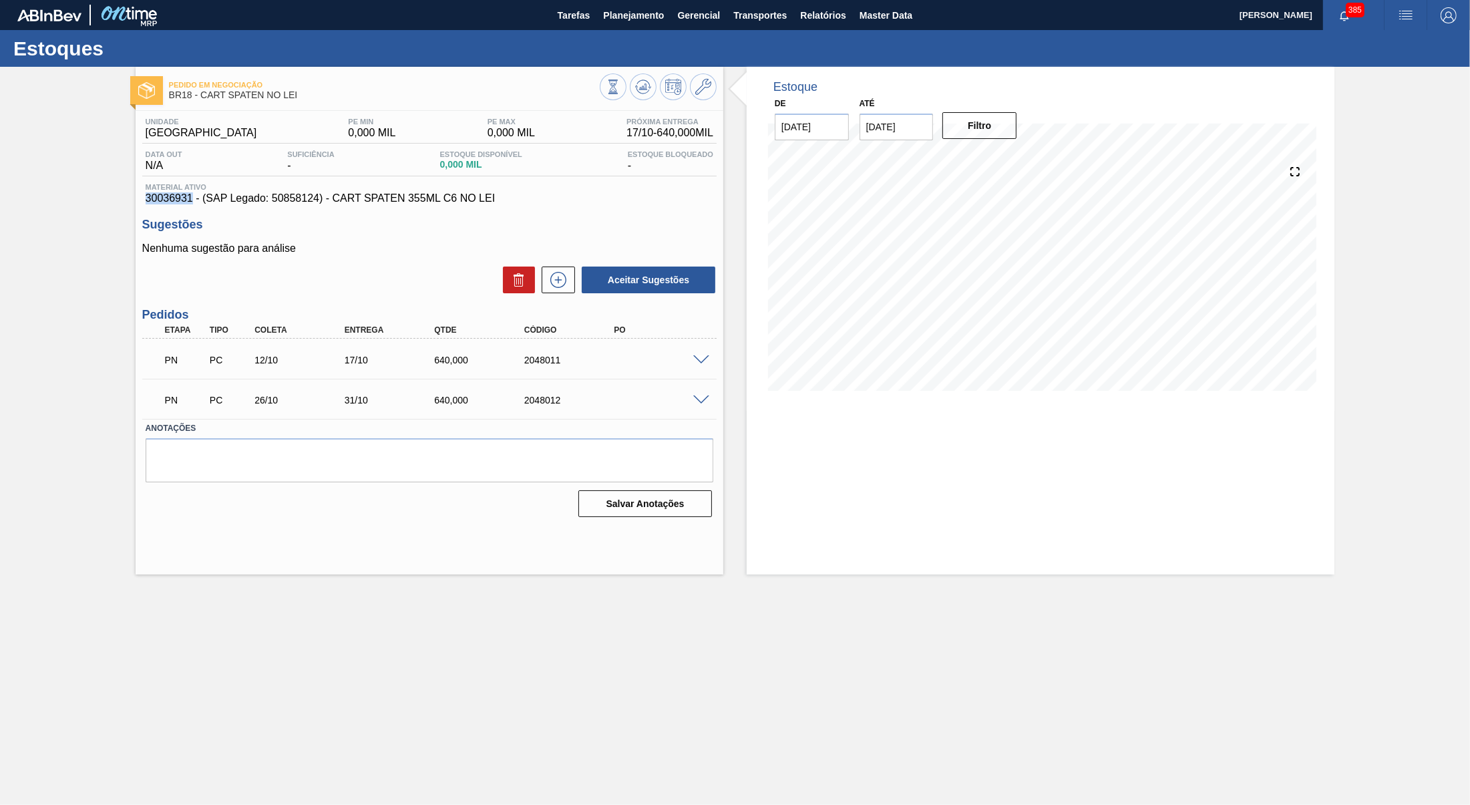
drag, startPoint x: 191, startPoint y: 206, endPoint x: 93, endPoint y: 204, distance: 98.2
click at [93, 204] on div "Pedido em Negociação BR18 - CART SPATEN NO LEI Unidade Pernambuco PE MIN 0,000 …" at bounding box center [735, 320] width 1470 height 507
copy span "30036931"
click at [276, 200] on span "30036931 - (SAP Legado: 50858124) - CART SPATEN 355ML C6 NO LEI" at bounding box center [430, 198] width 568 height 12
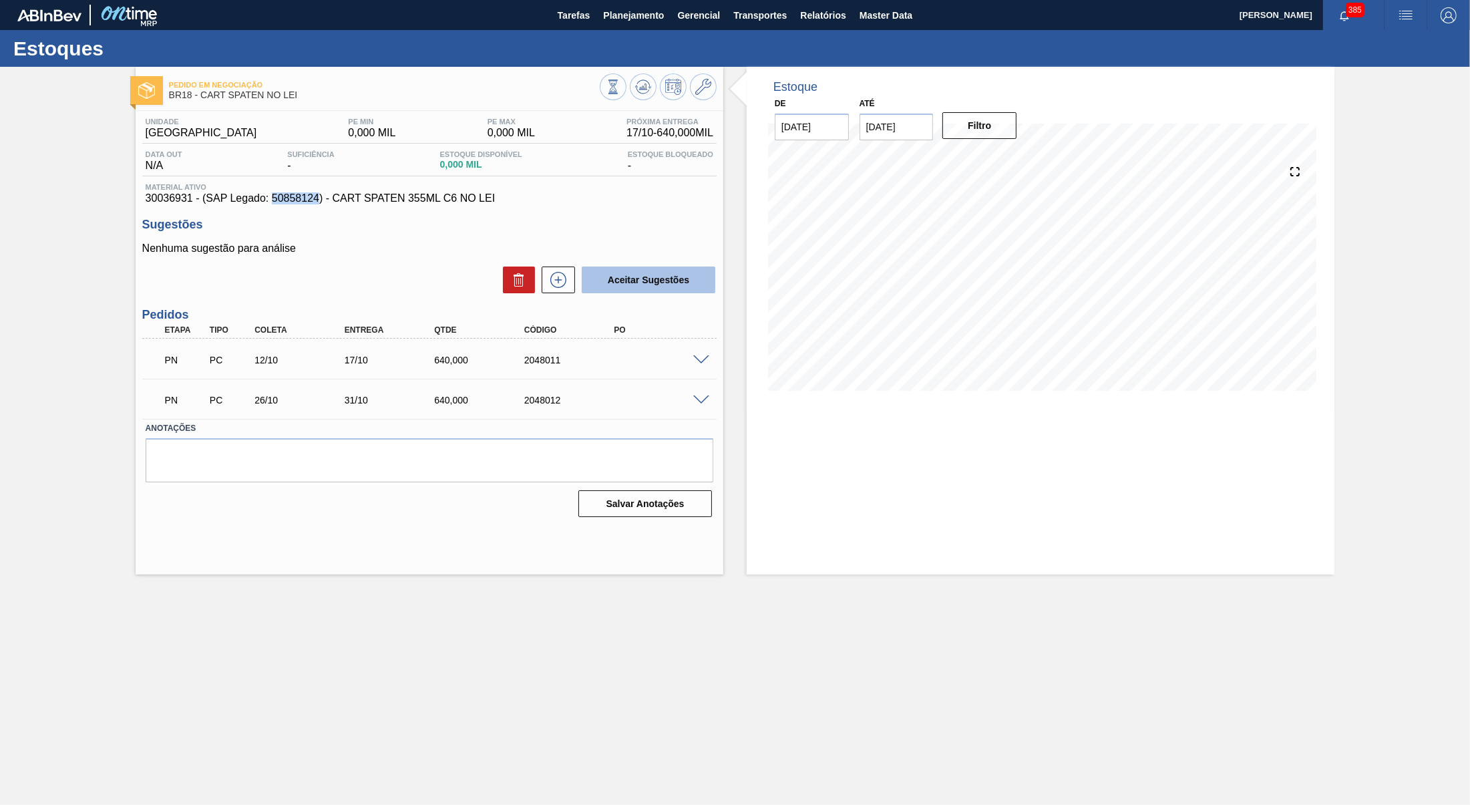
copy span "50858124"
drag, startPoint x: 471, startPoint y: 208, endPoint x: 333, endPoint y: 208, distance: 138.2
click at [333, 204] on span "30036931 - (SAP Legado: 50858124) - CART SPATEN 355ML C6 NO LEI" at bounding box center [430, 198] width 568 height 12
click at [775, 214] on div "Pedido em Negociação BR18 - CART SPATEN NO LEI Unidade Pernambuco PE MIN 0,000 …" at bounding box center [735, 320] width 1470 height 507
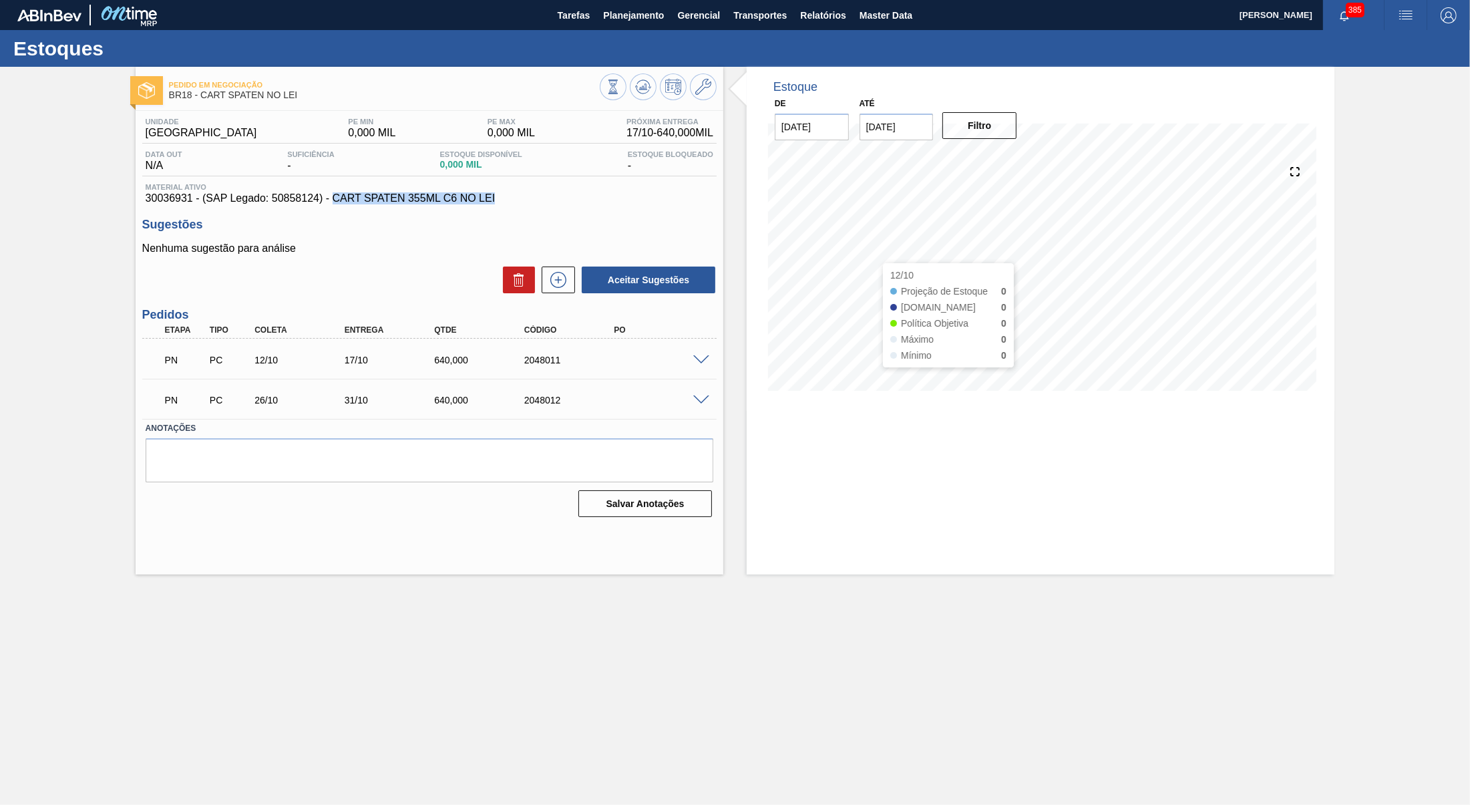
copy span "CART SPATEN 355ML C6 NO LEI"
click at [298, 200] on span "30036931 - (SAP Legado: 50858124) - CART SPATEN 355ML C6 NO LEI" at bounding box center [430, 198] width 568 height 12
click at [447, 375] on div "PN PC 12/10 17/10 640,000 2048011" at bounding box center [429, 358] width 574 height 33
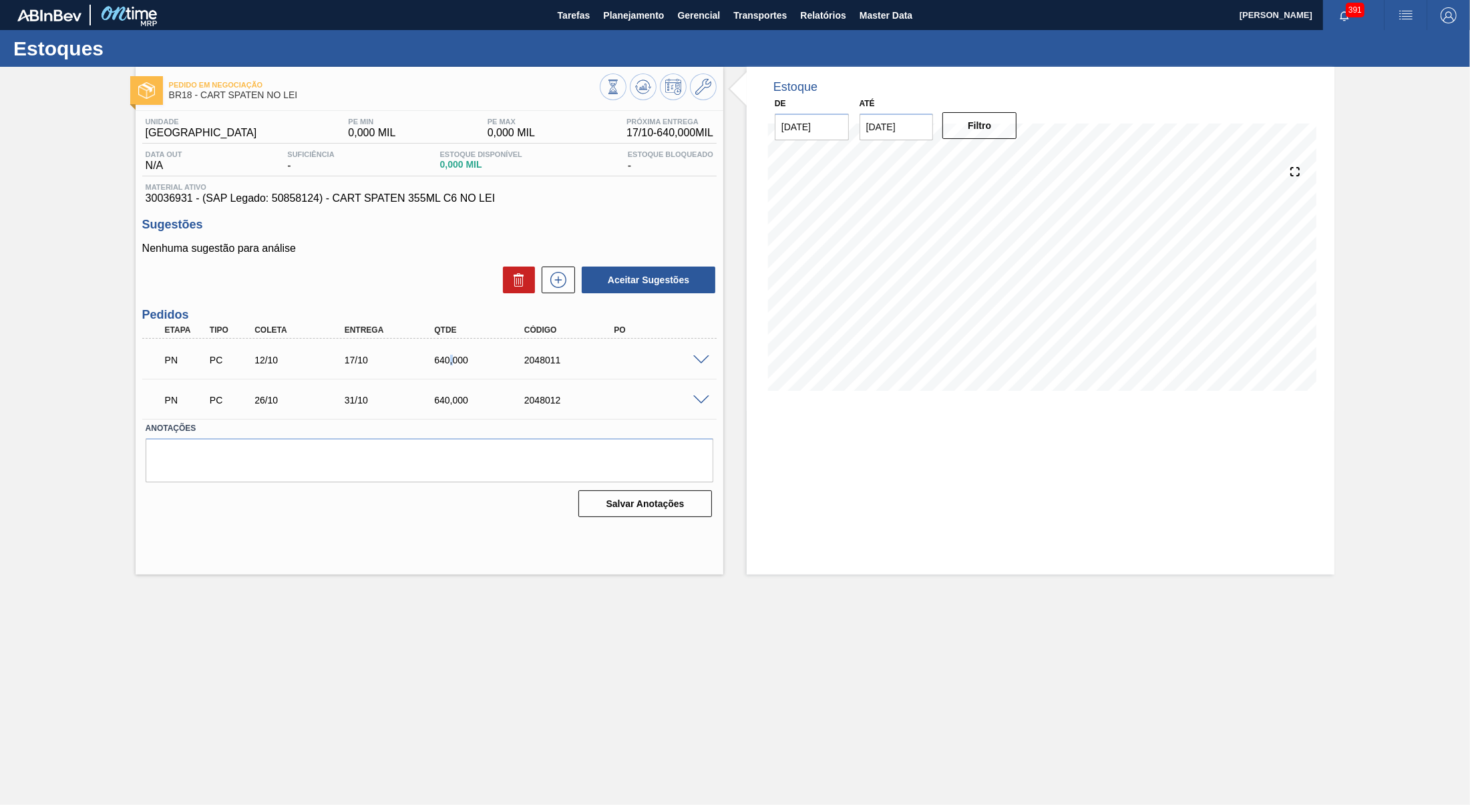
click at [447, 375] on div "PN PC 12/10 17/10 640,000 2048011" at bounding box center [429, 358] width 574 height 33
drag, startPoint x: 431, startPoint y: 363, endPoint x: 496, endPoint y: 363, distance: 65.4
click at [496, 363] on div "640,000" at bounding box center [481, 360] width 101 height 11
click at [578, 365] on div "2048011" at bounding box center [571, 360] width 101 height 11
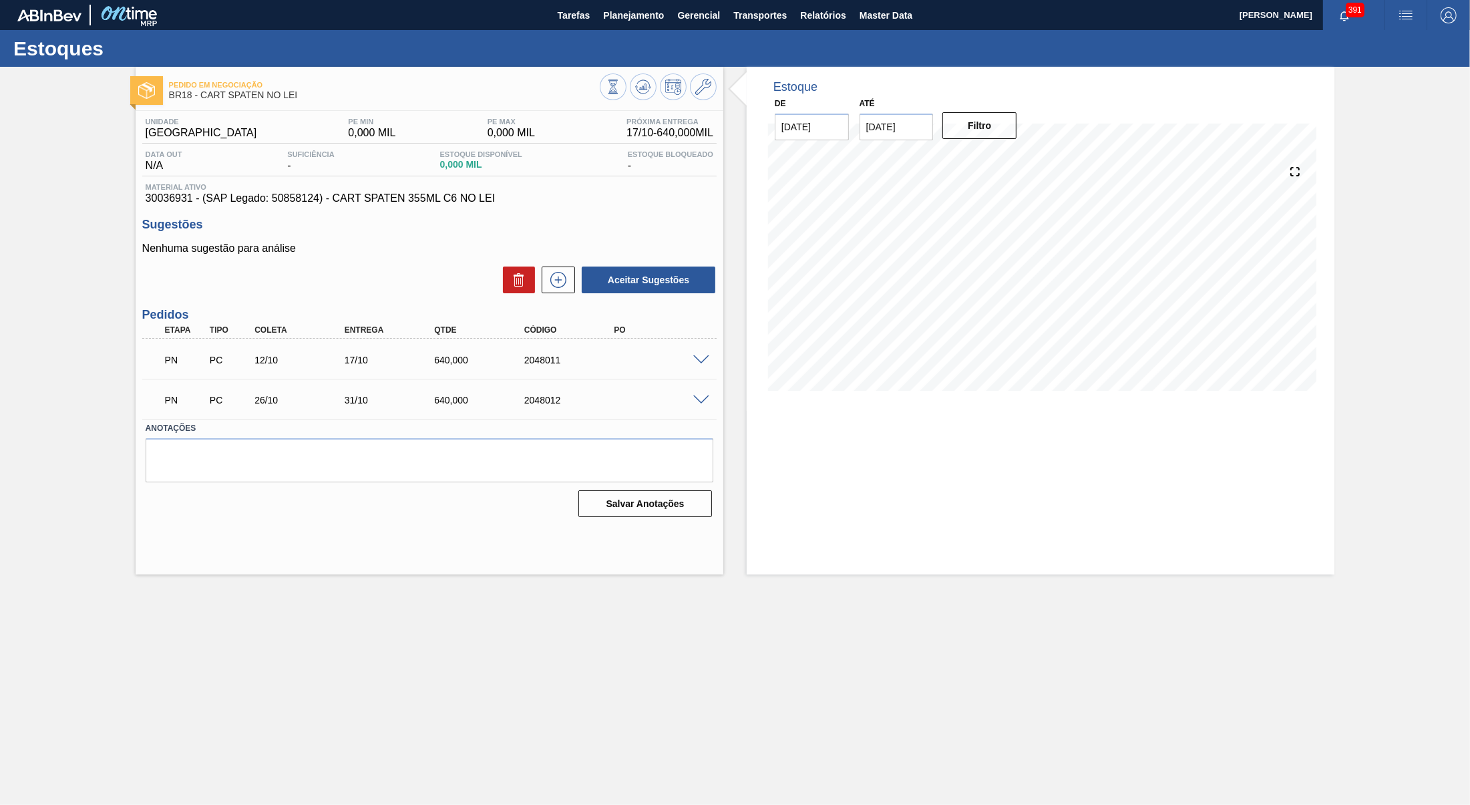
click at [533, 361] on div "2048011" at bounding box center [571, 360] width 101 height 11
click at [614, 19] on span "Planejamento" at bounding box center [633, 15] width 61 height 16
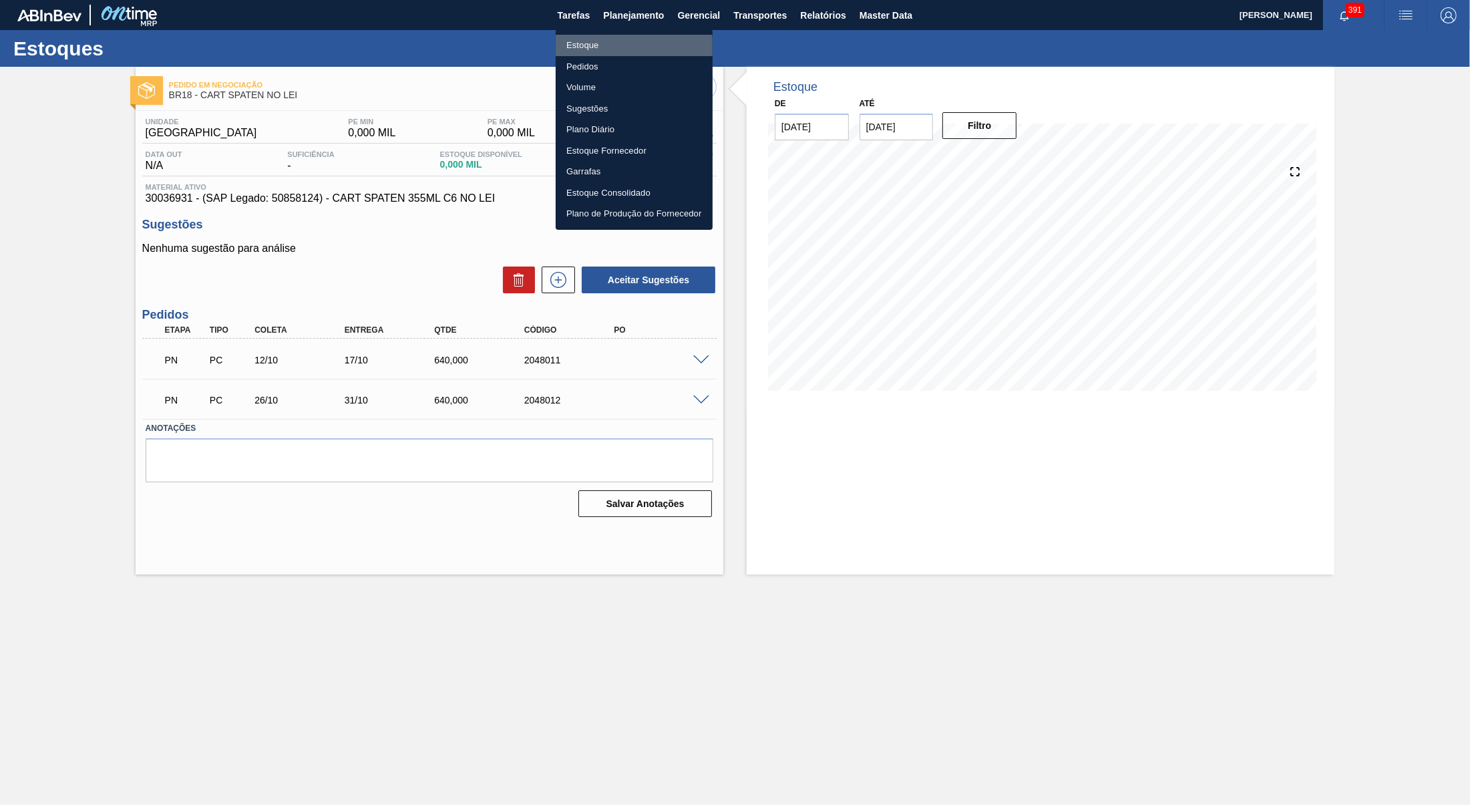
click at [594, 49] on li "Estoque" at bounding box center [634, 45] width 157 height 21
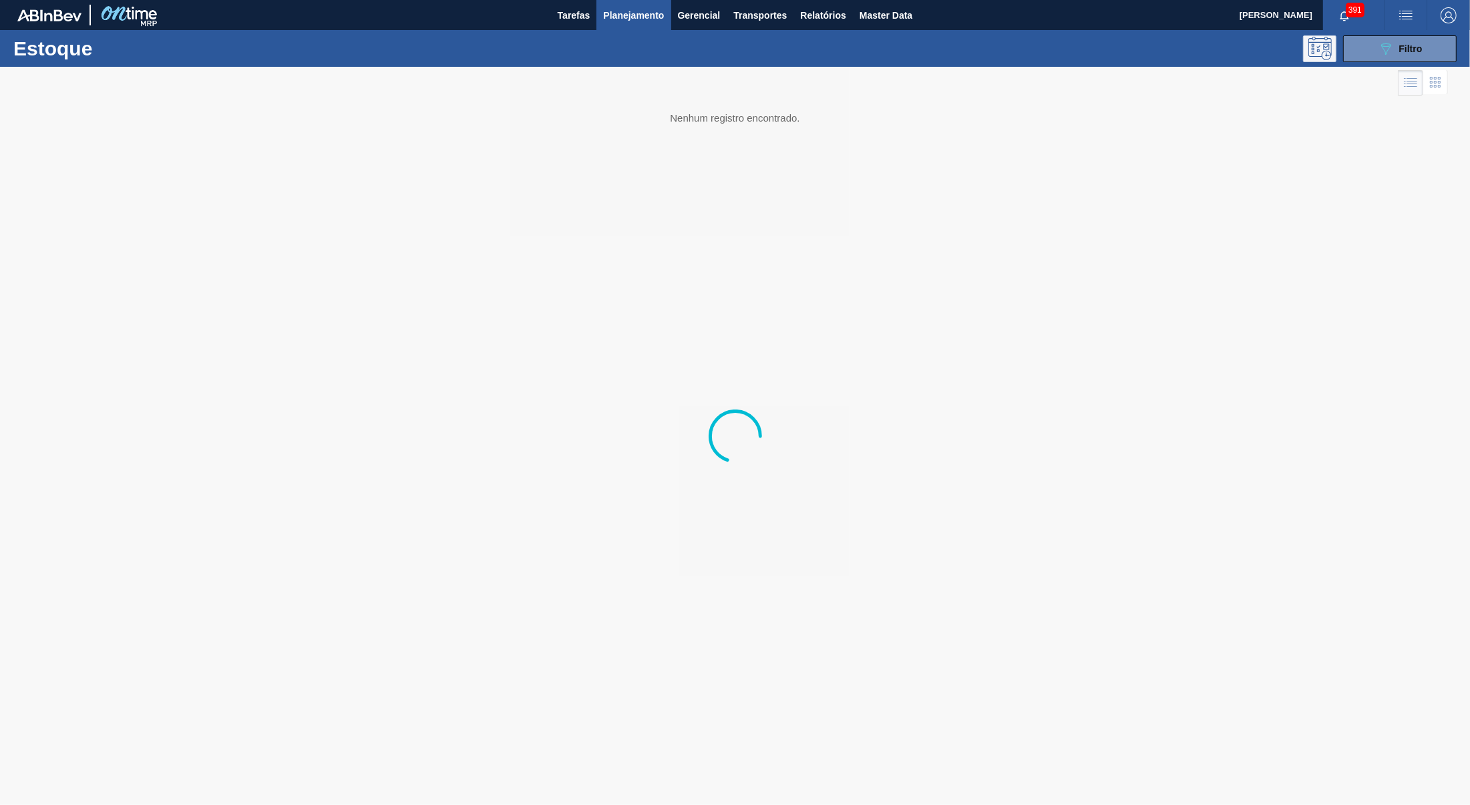
click at [1334, 54] on button at bounding box center [1319, 48] width 33 height 27
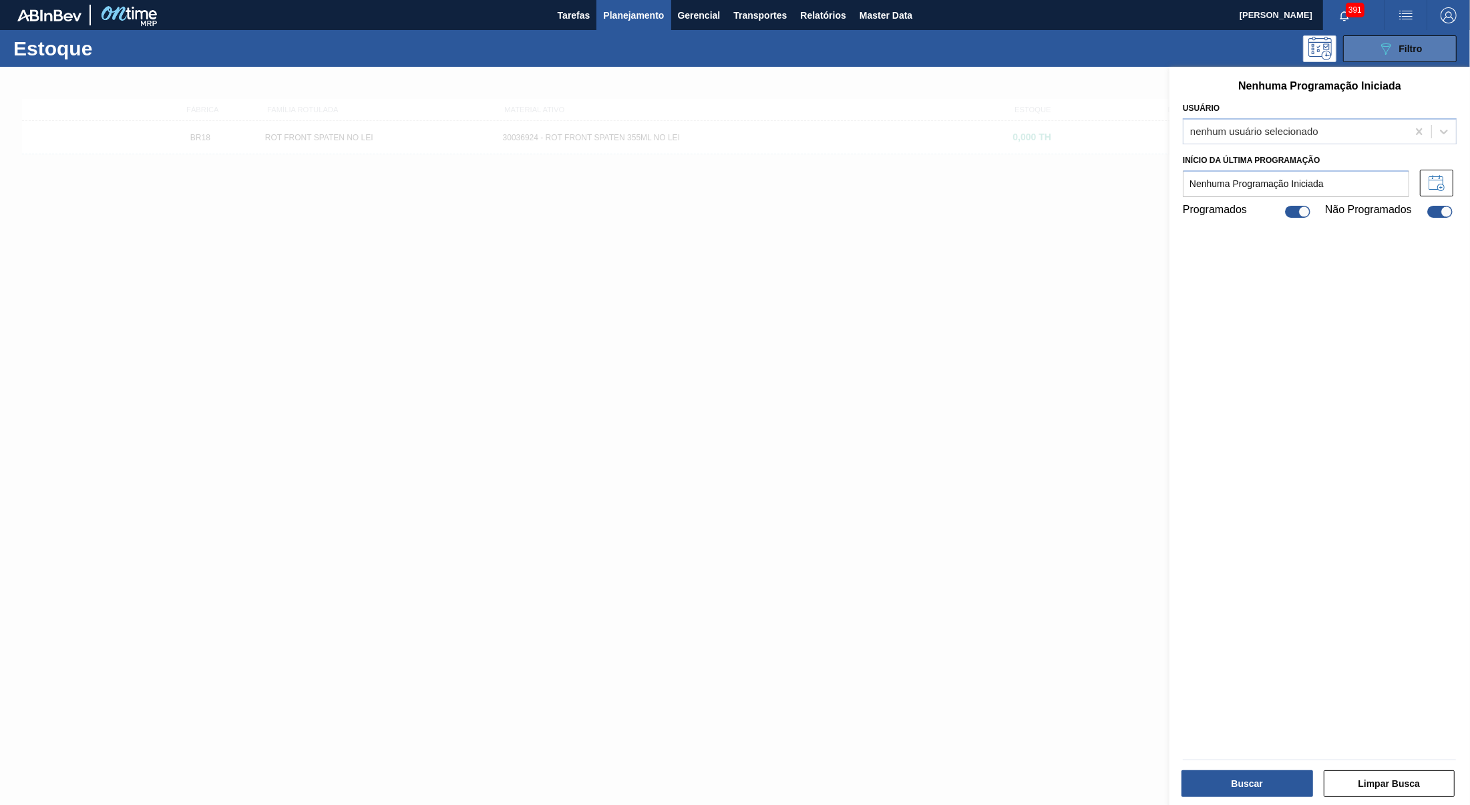
click at [1355, 50] on button "089F7B8B-B2A5-4AFE-B5C0-19BA573D28AC Filtro" at bounding box center [1400, 48] width 114 height 27
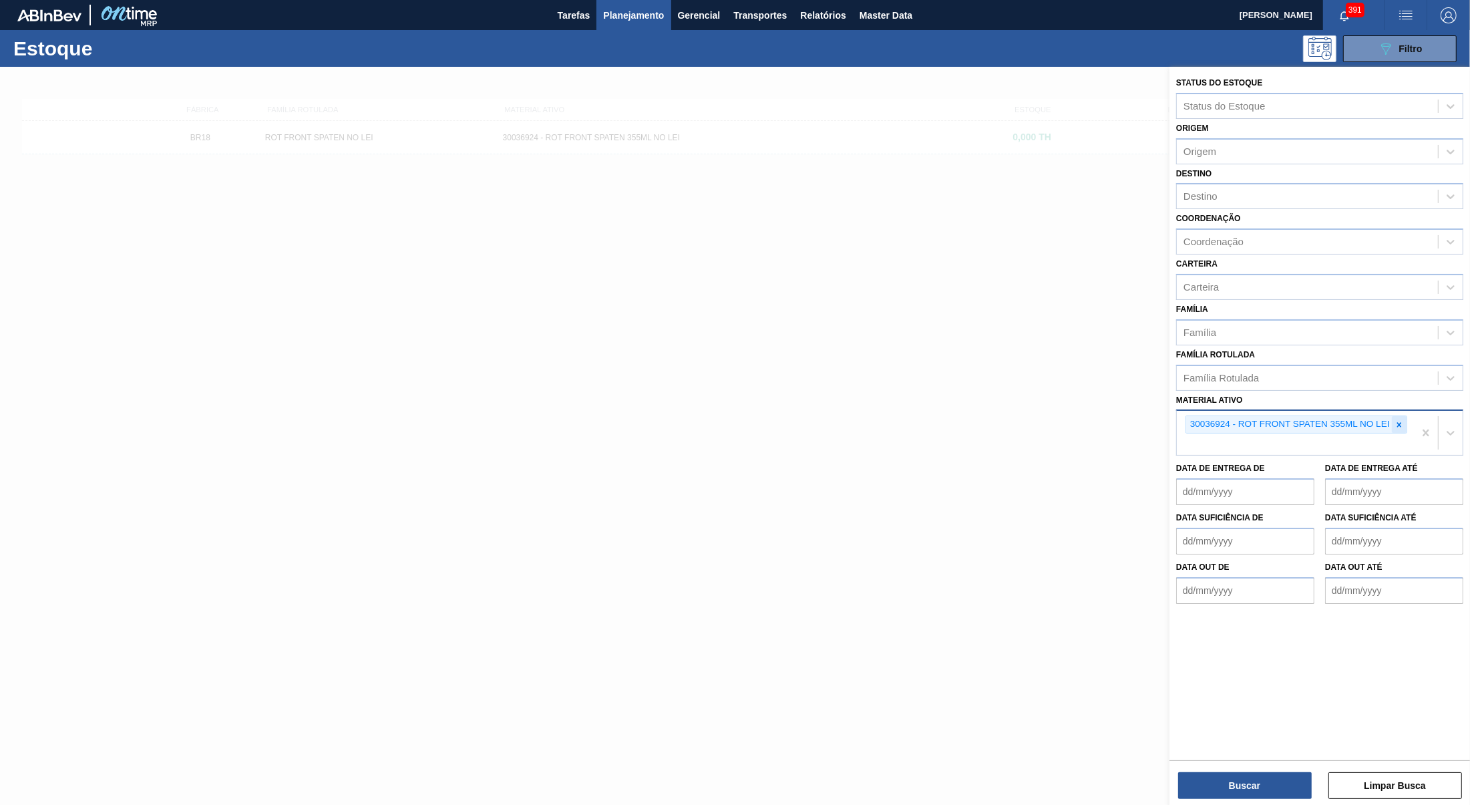
click at [1394, 416] on div at bounding box center [1398, 424] width 15 height 17
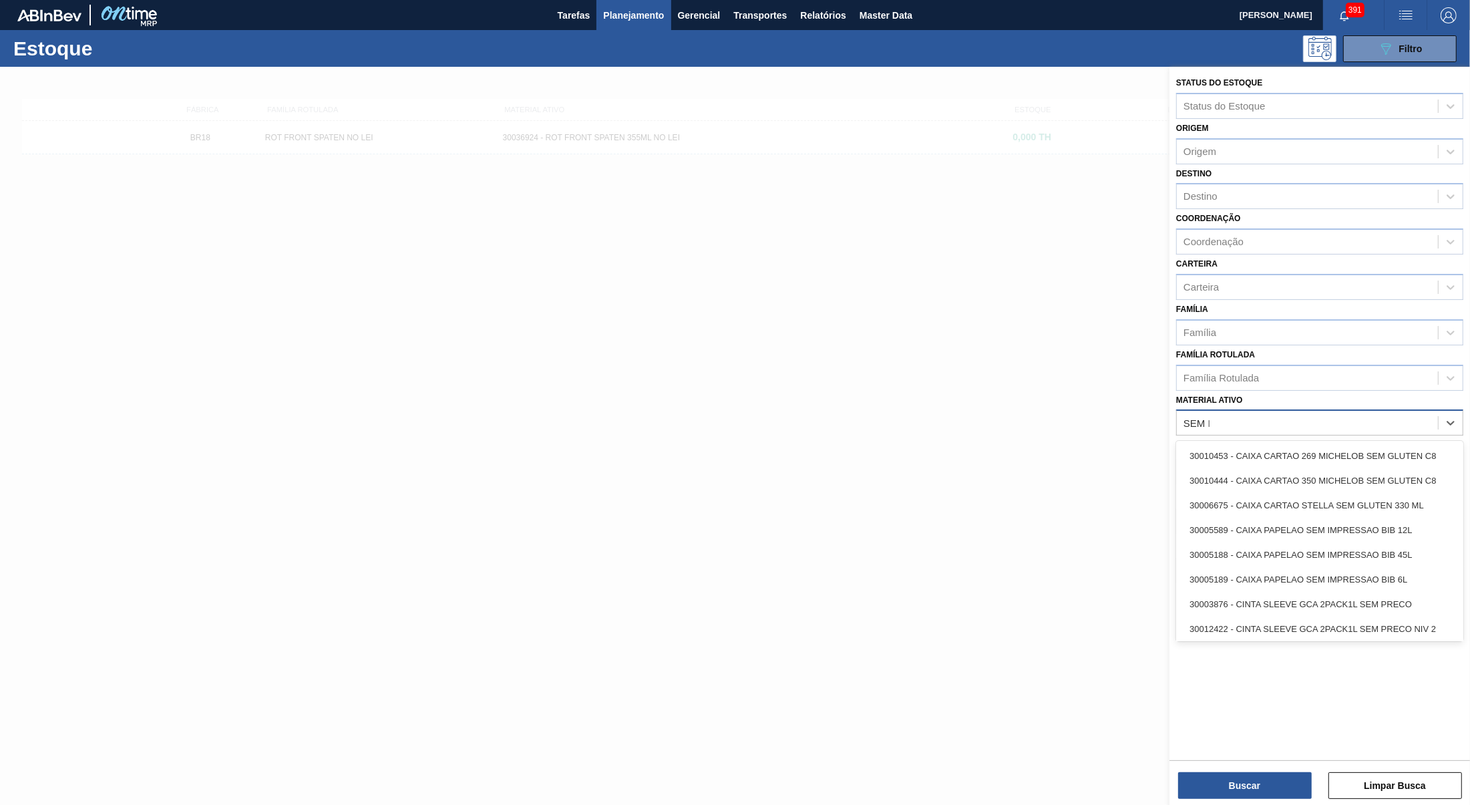
type ativo "SEM BAS"
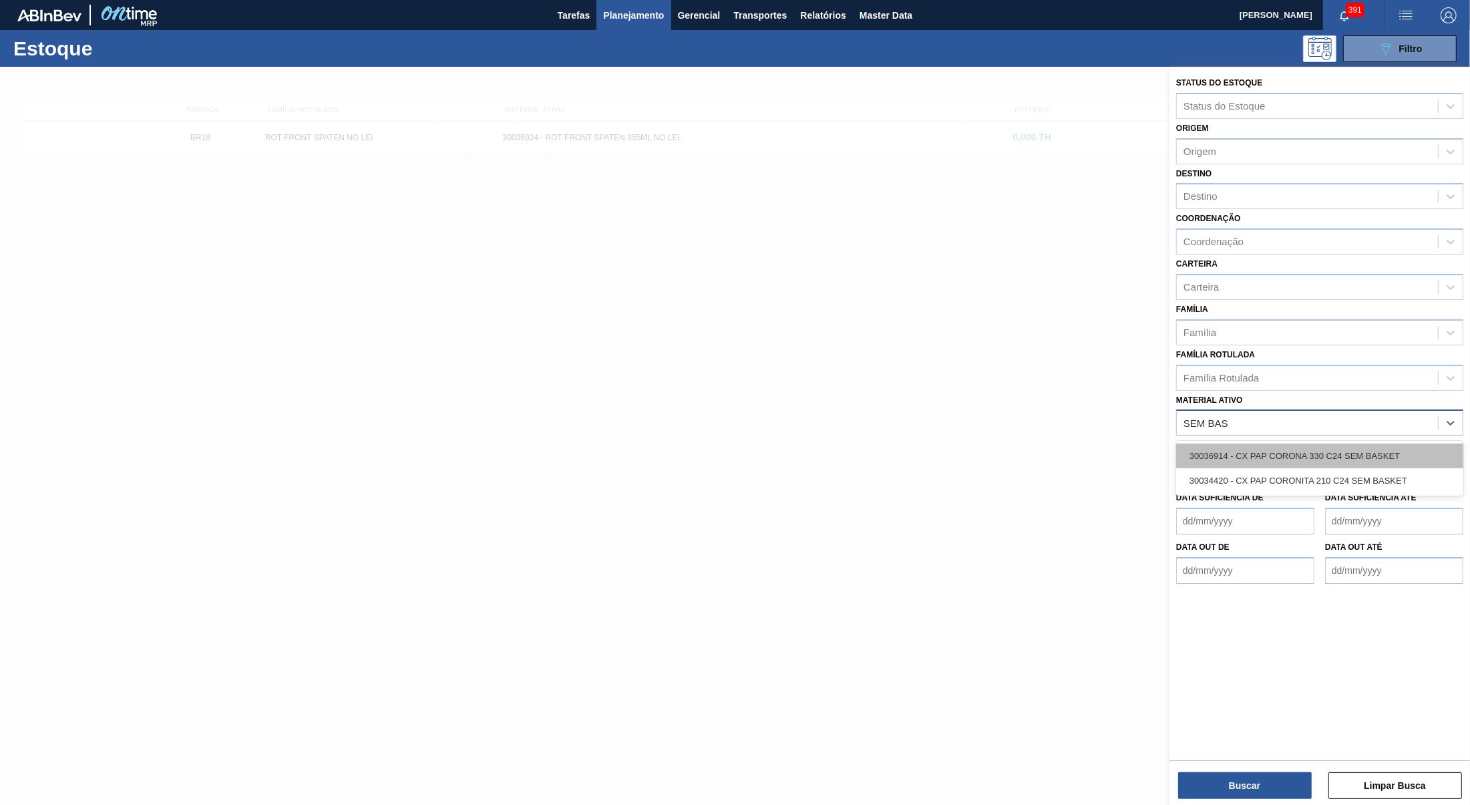
click at [1406, 443] on div "30036914 - CX PAP CORONA 330 C24 SEM BASKET" at bounding box center [1319, 455] width 287 height 25
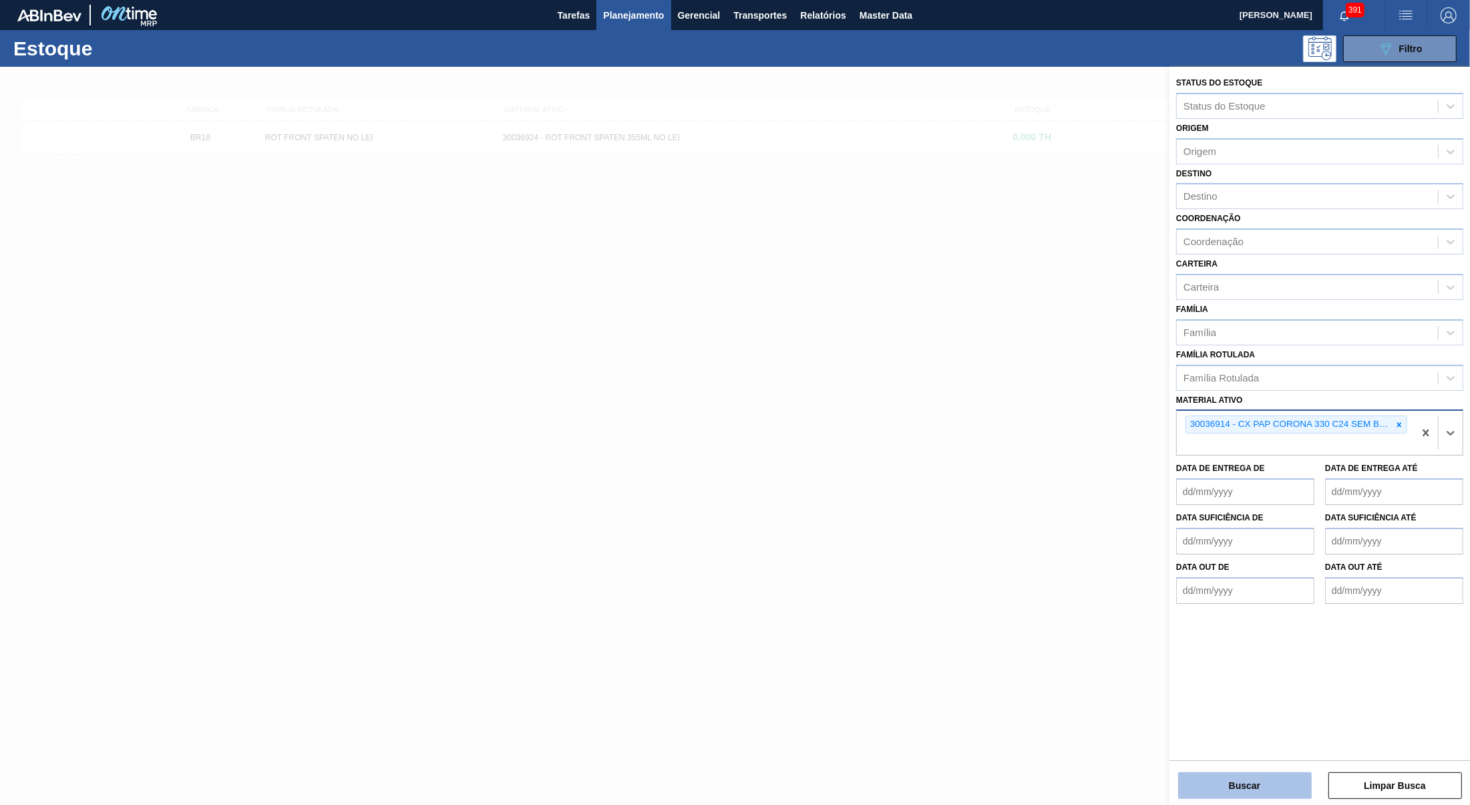
click at [1264, 772] on button "Buscar" at bounding box center [1245, 785] width 134 height 27
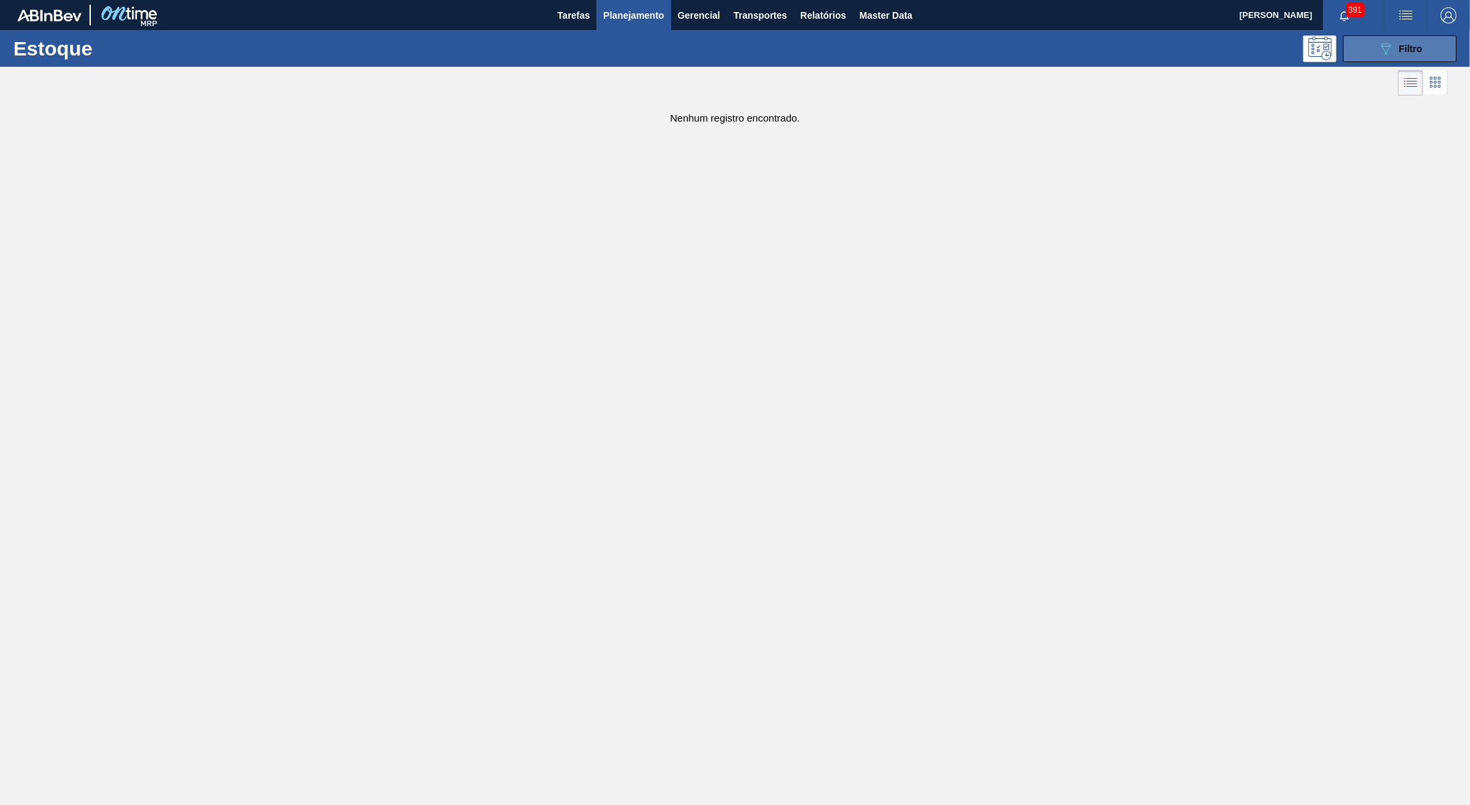
click at [1401, 54] on div "089F7B8B-B2A5-4AFE-B5C0-19BA573D28AC Filtro" at bounding box center [1399, 49] width 45 height 16
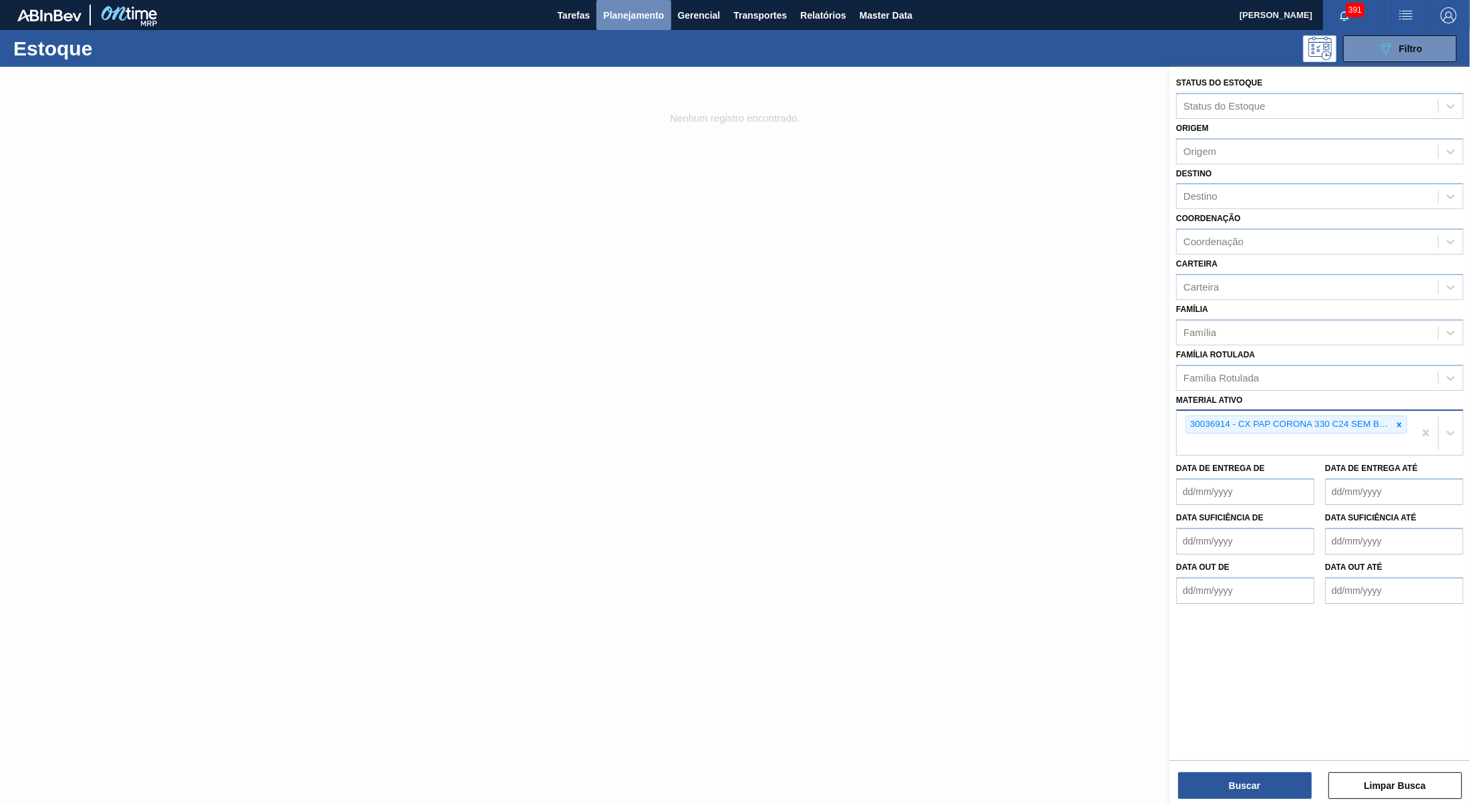
click at [630, 29] on button "Planejamento" at bounding box center [633, 15] width 74 height 30
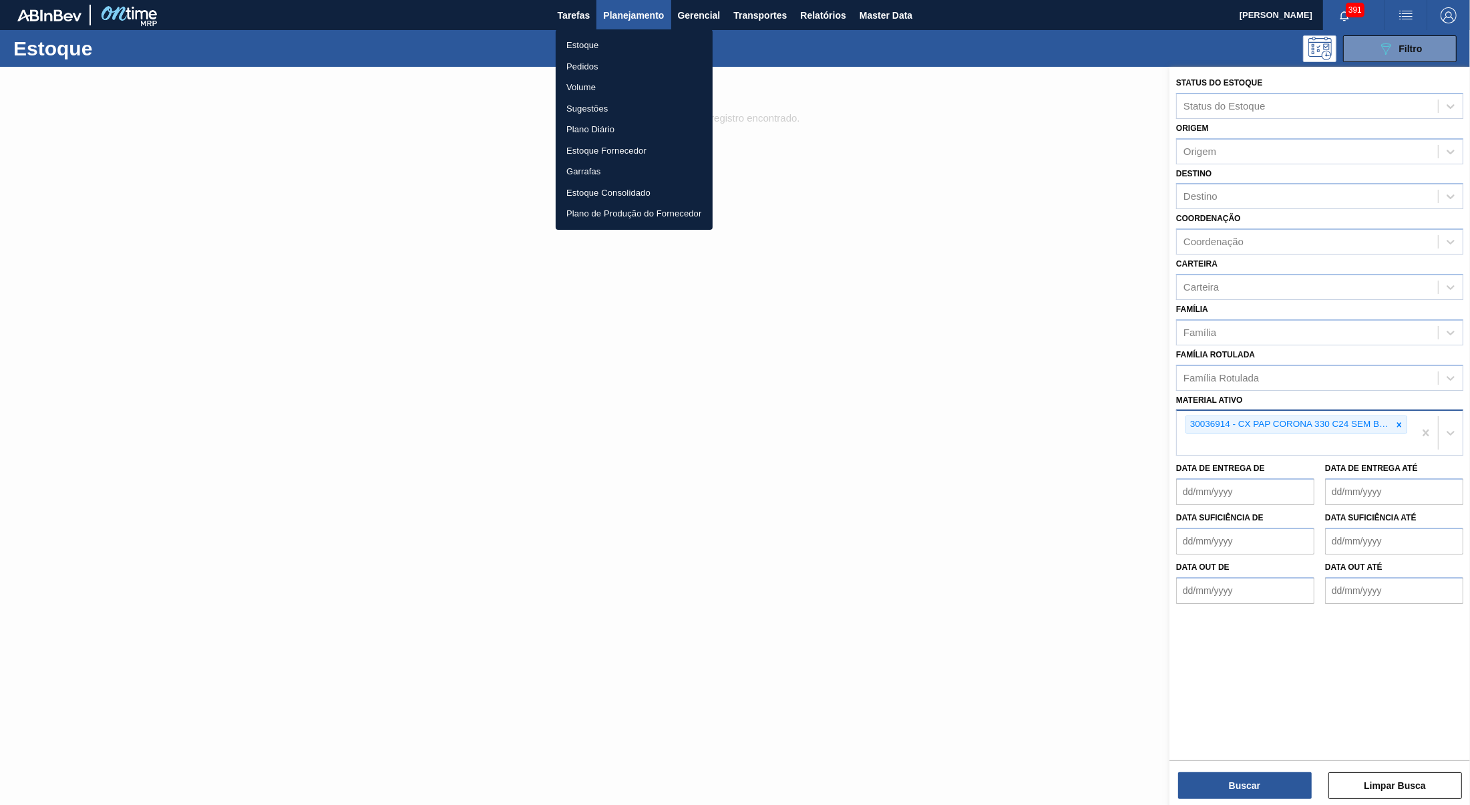
click at [580, 71] on li "Pedidos" at bounding box center [634, 66] width 157 height 21
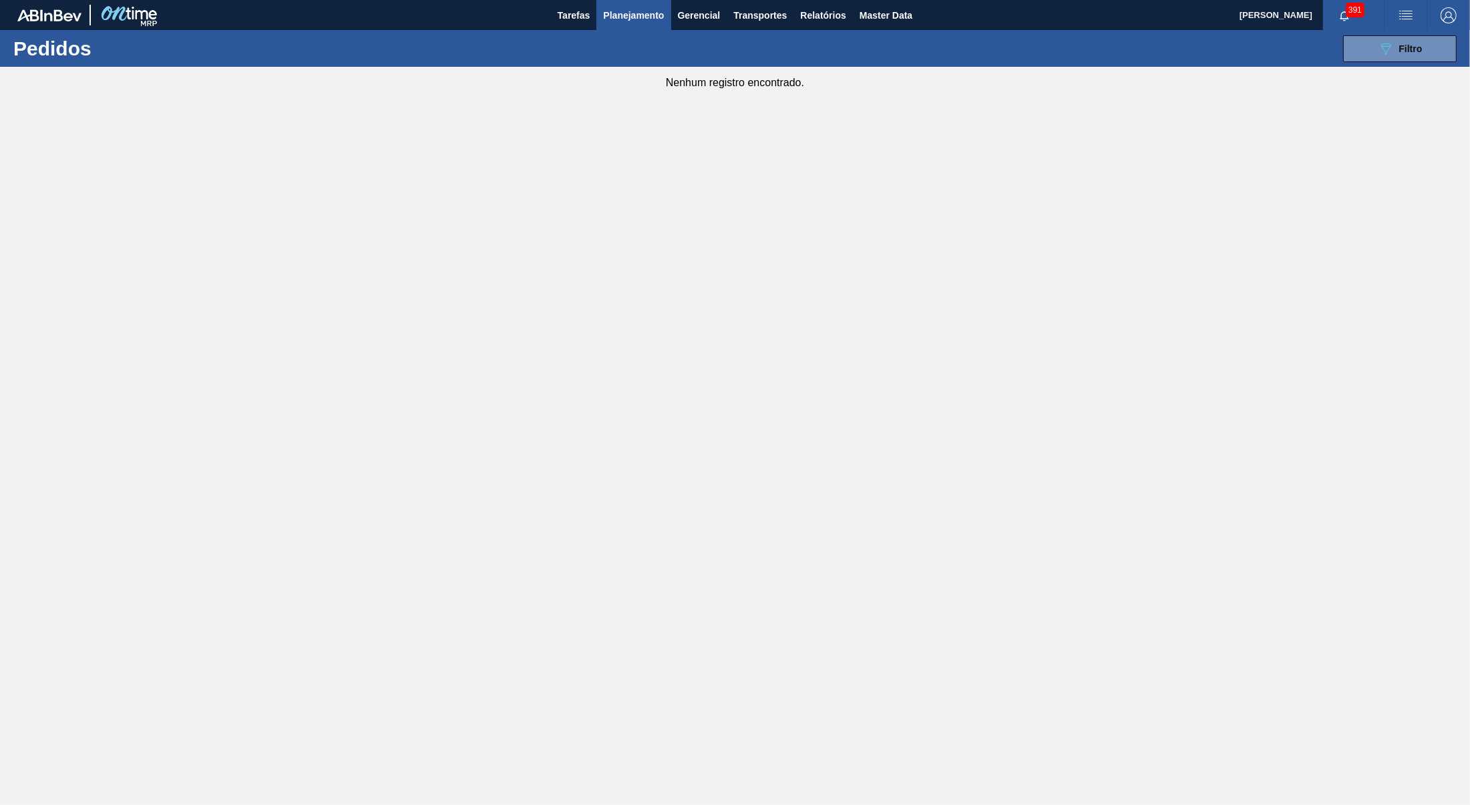
click at [1423, 20] on button "button" at bounding box center [1405, 15] width 43 height 30
click at [1319, 97] on div at bounding box center [735, 402] width 1470 height 805
click at [1375, 57] on button "089F7B8B-B2A5-4AFE-B5C0-19BA573D28AC Filtro" at bounding box center [1400, 48] width 114 height 27
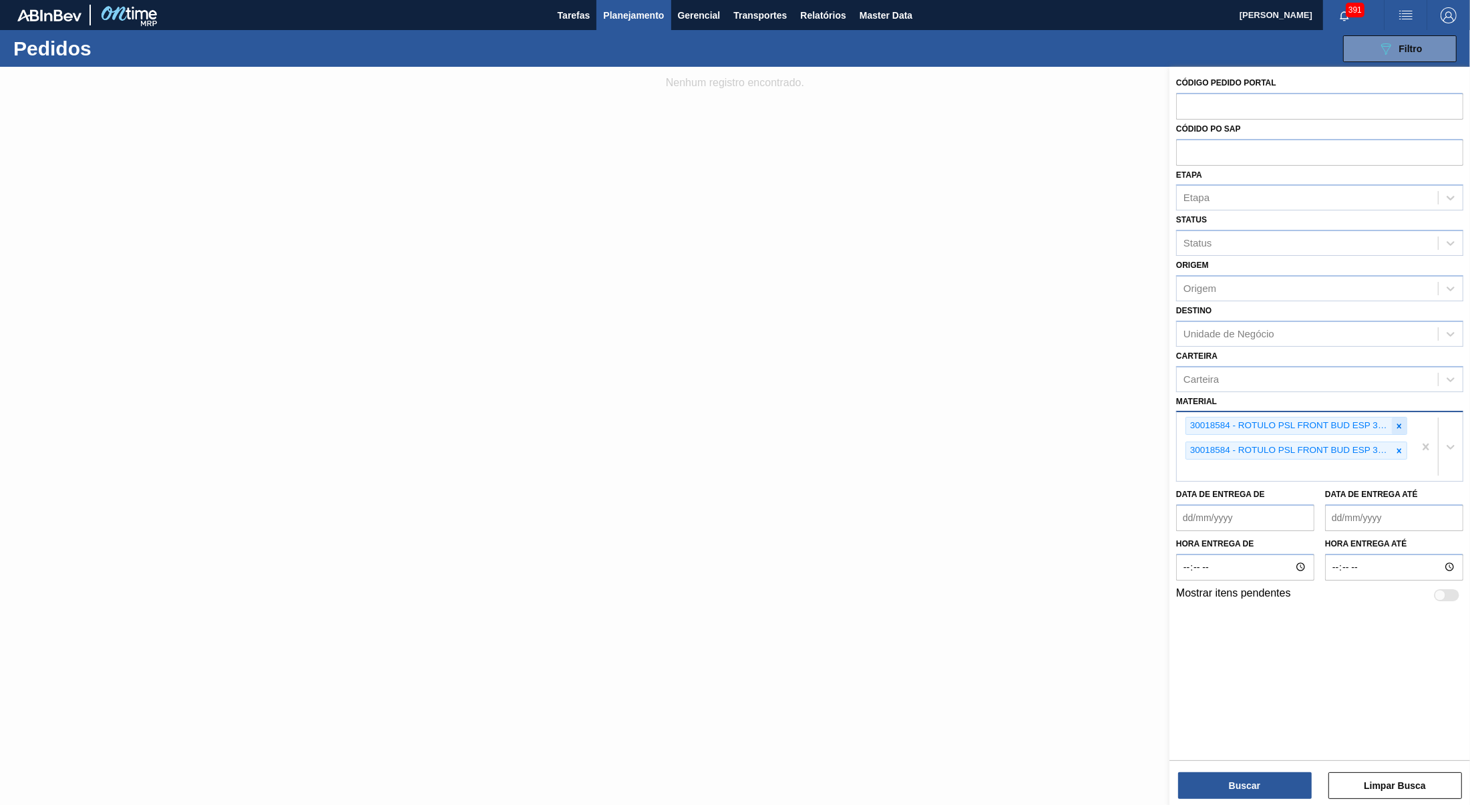
click at [1391, 417] on div at bounding box center [1398, 425] width 15 height 17
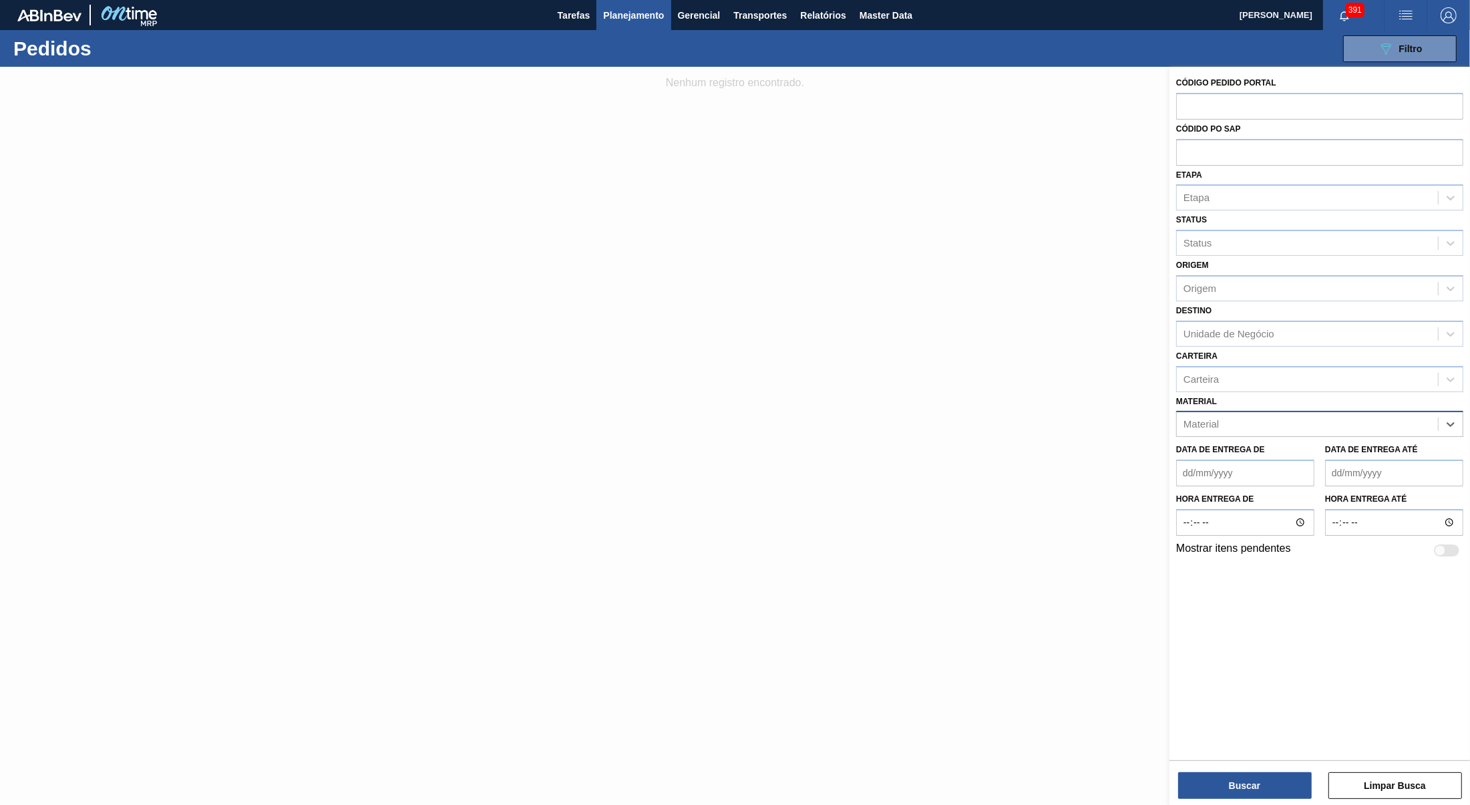
click at [1391, 415] on div "Material" at bounding box center [1306, 424] width 261 height 19
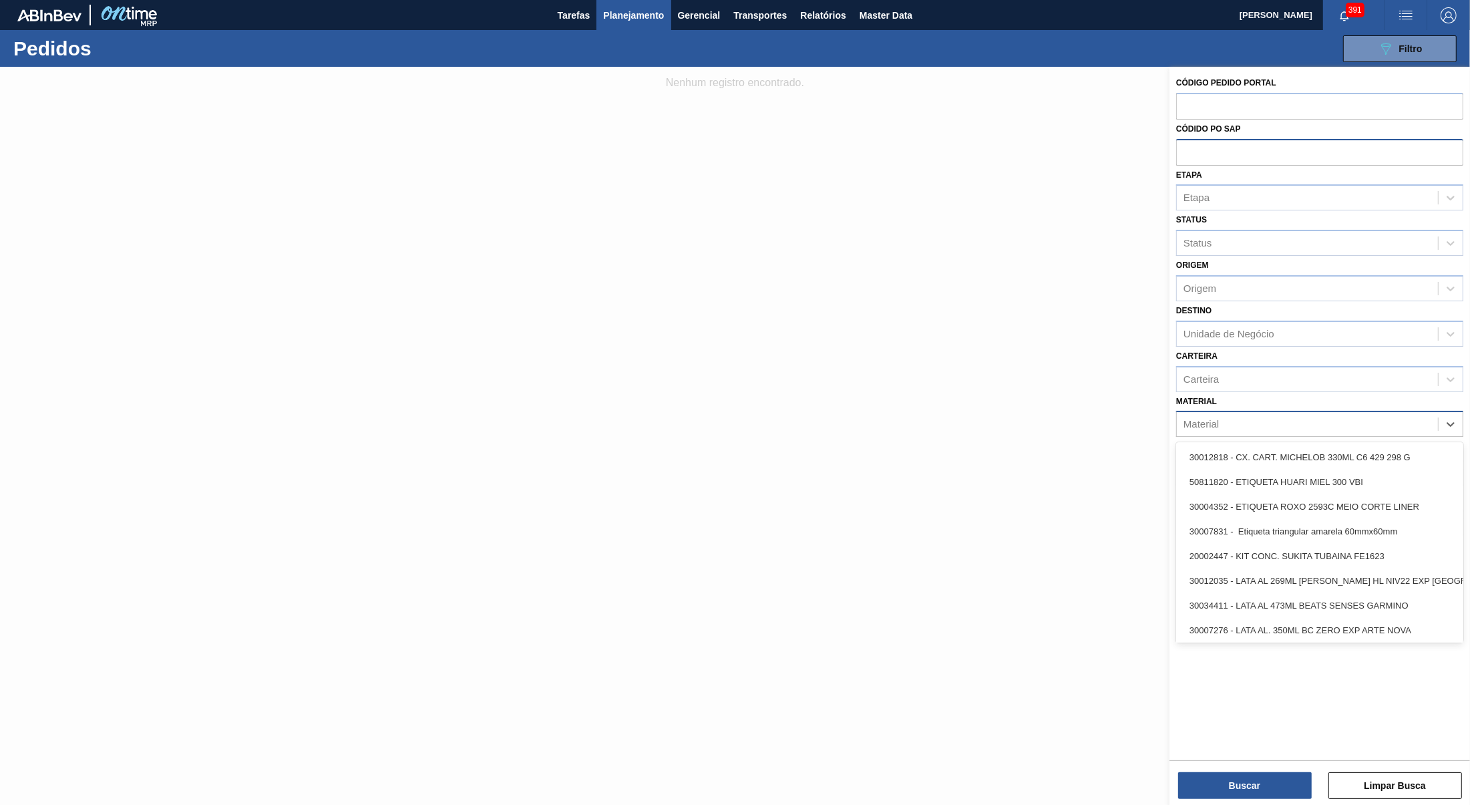
click at [1202, 152] on input "text" at bounding box center [1319, 151] width 287 height 25
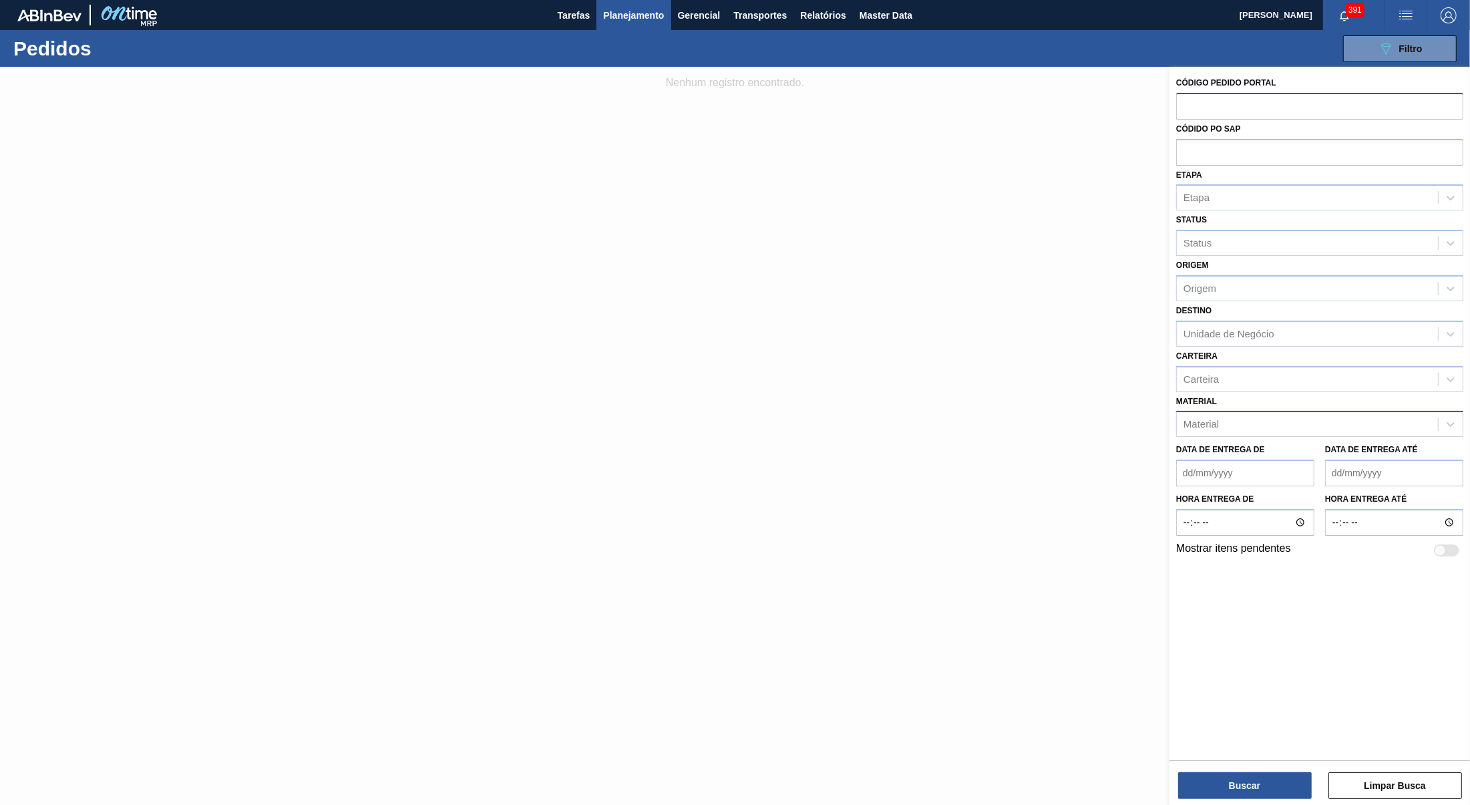
click at [1204, 97] on input "text" at bounding box center [1319, 105] width 287 height 25
paste input "text"
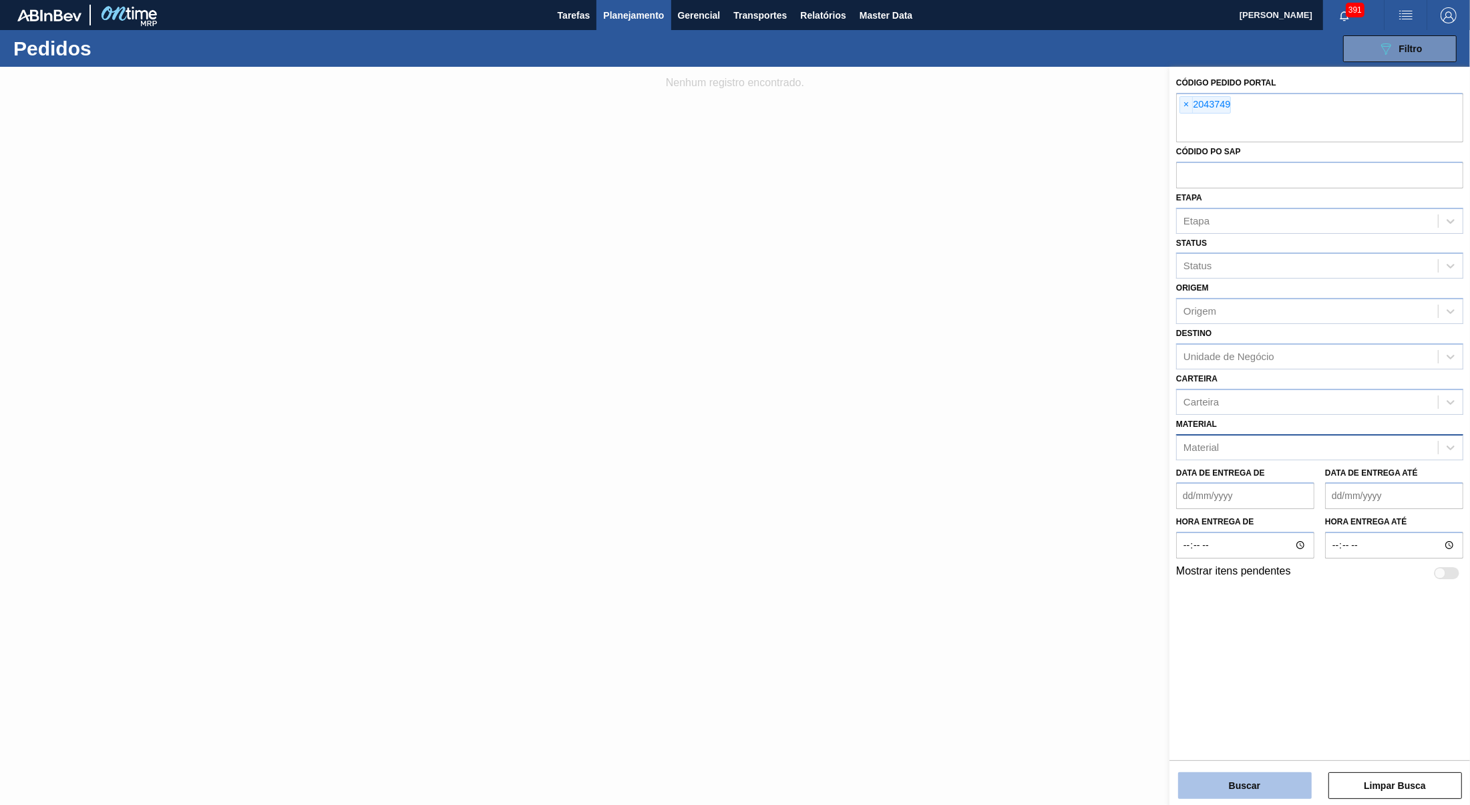
click at [1269, 784] on button "Buscar" at bounding box center [1245, 785] width 134 height 27
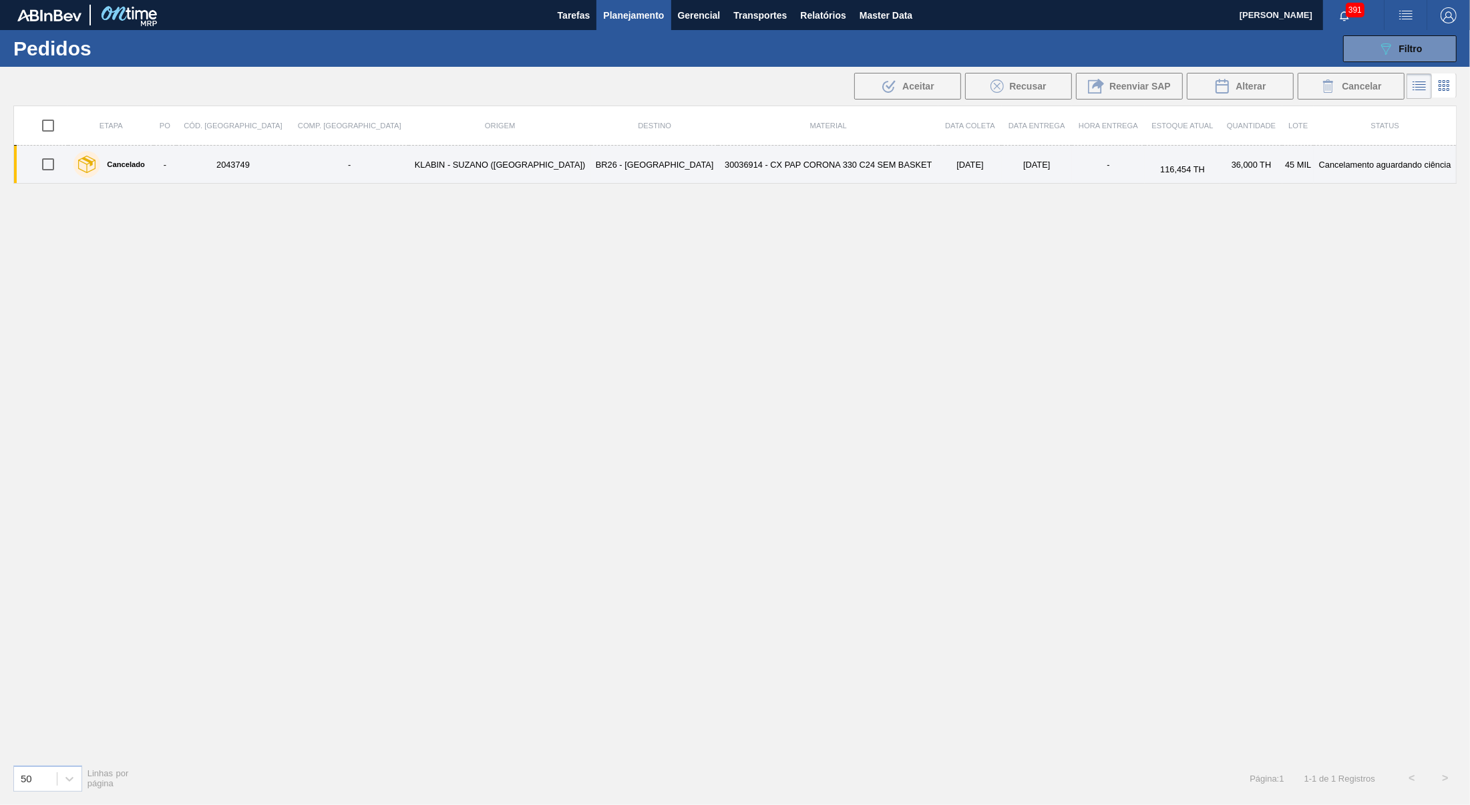
click at [718, 163] on td "30036914 - CX PAP CORONA 330 C24 SEM BASKET" at bounding box center [828, 165] width 220 height 38
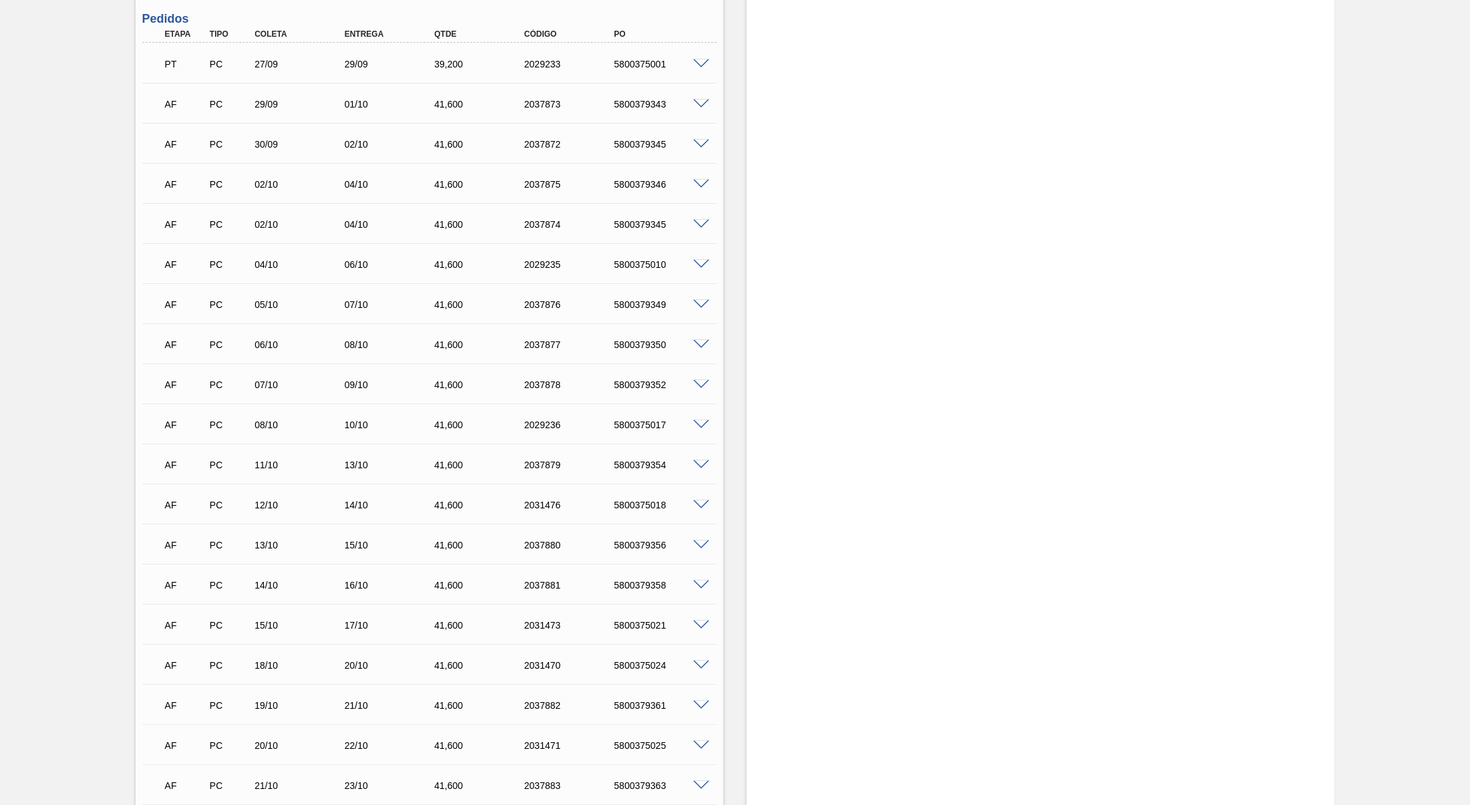
scroll to position [1099, 0]
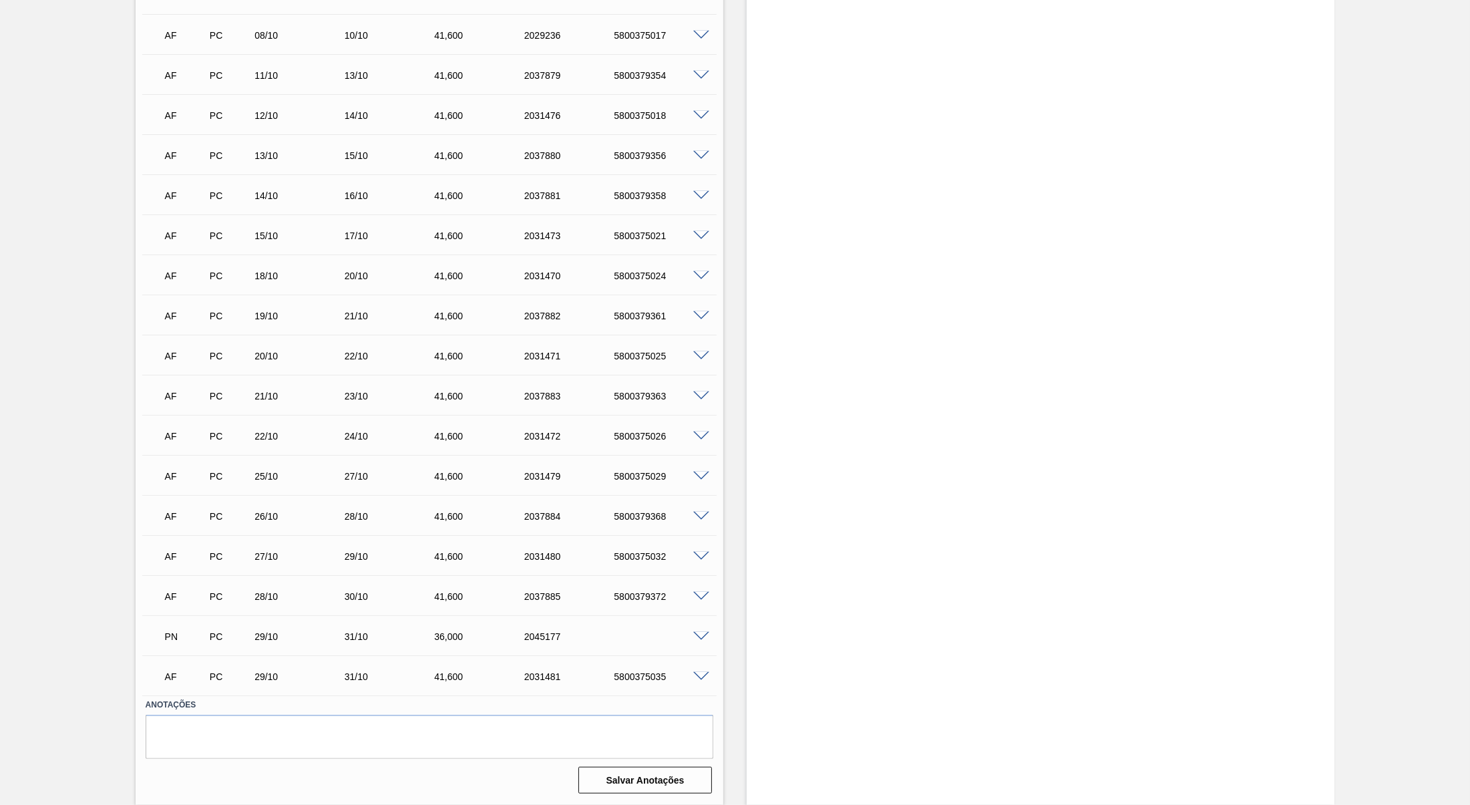
click at [703, 638] on span at bounding box center [701, 637] width 16 height 10
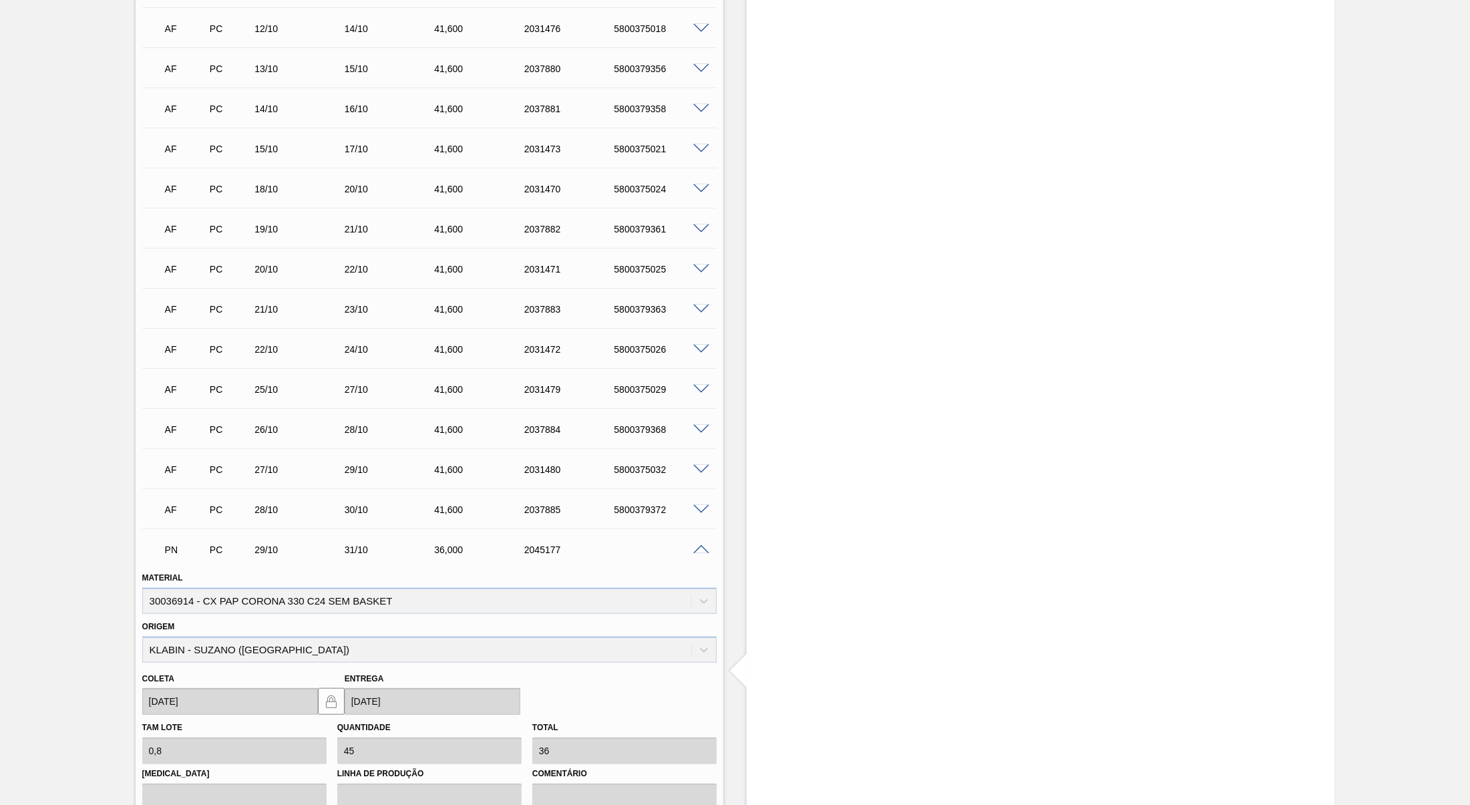
scroll to position [1239, 0]
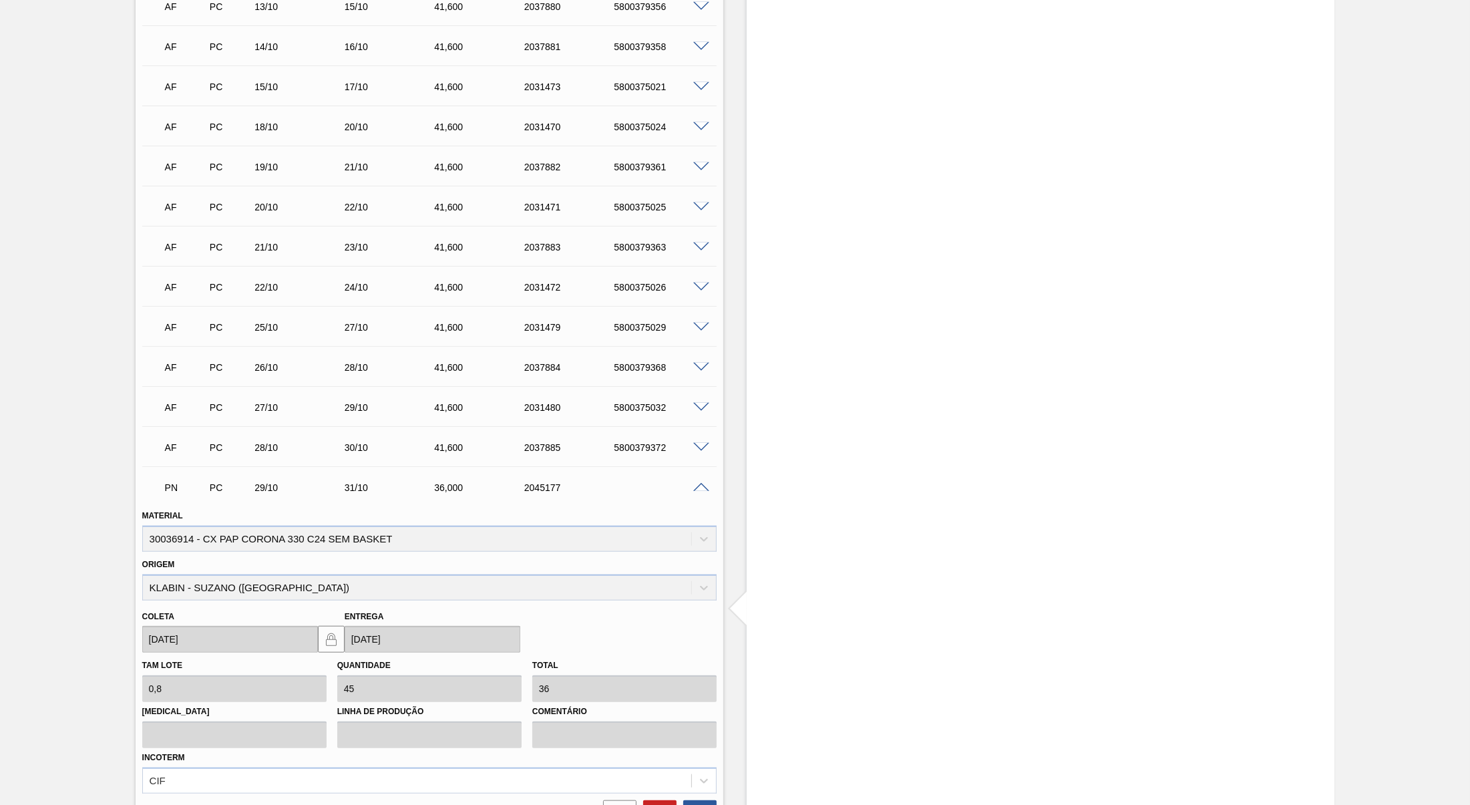
click at [391, 551] on div "Material 30036914 - CX PAP CORONA 330 C24 SEM BASKET" at bounding box center [429, 528] width 574 height 45
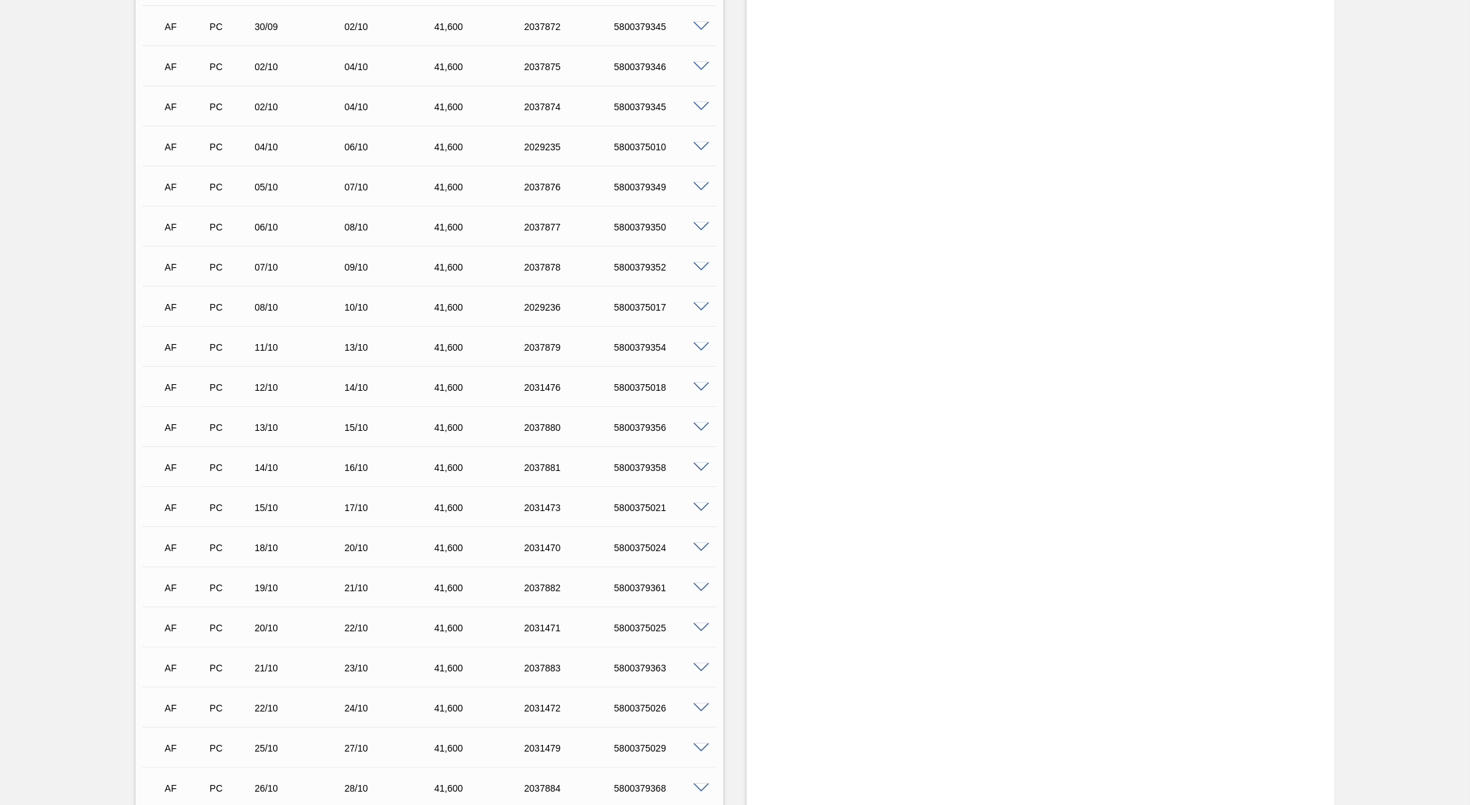
scroll to position [748, 0]
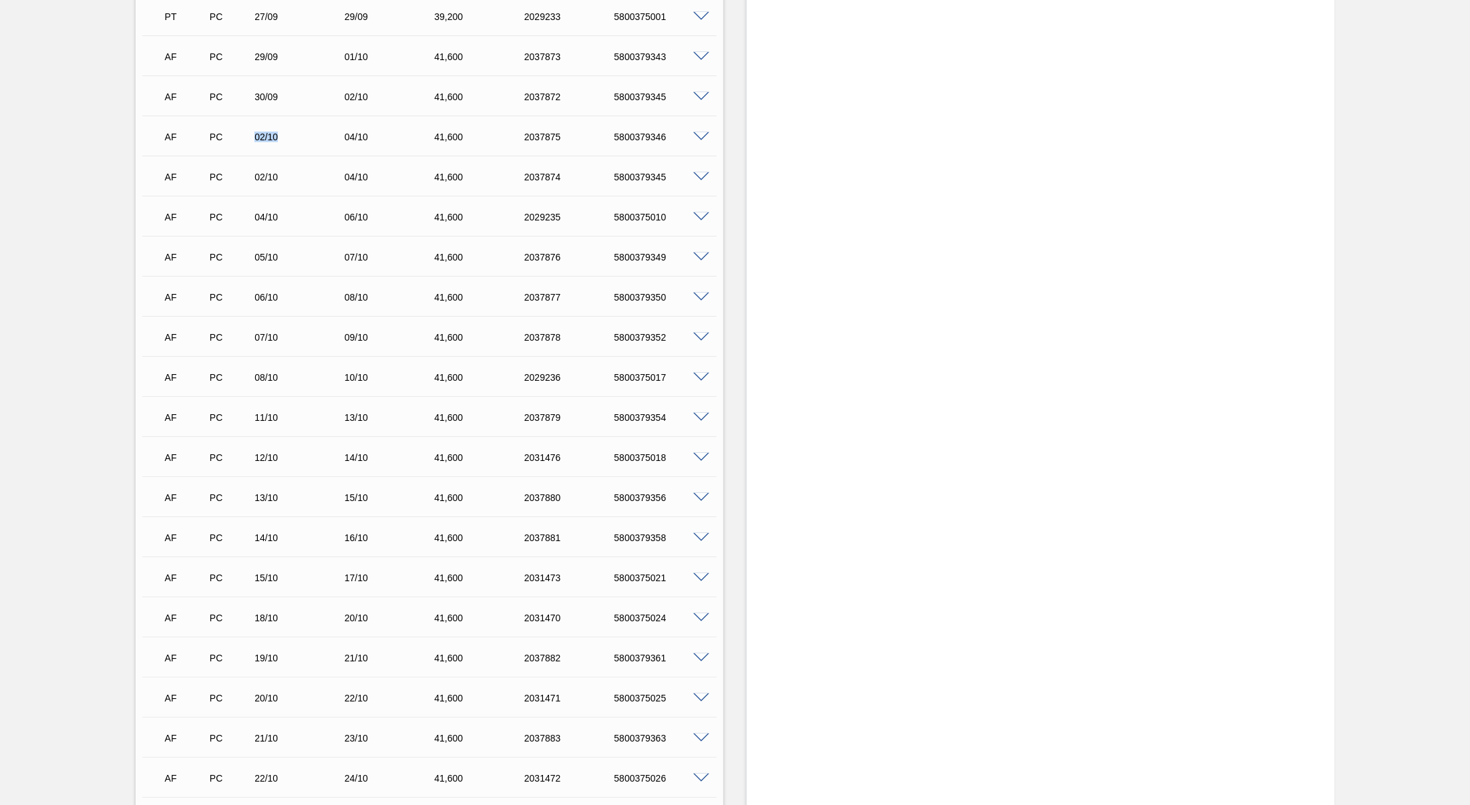
drag, startPoint x: 240, startPoint y: 154, endPoint x: 312, endPoint y: 152, distance: 72.8
click at [312, 149] on div "AF PC 02/10 04/10 41,[PHONE_NUMBER] 5800379346" at bounding box center [425, 135] width 539 height 27
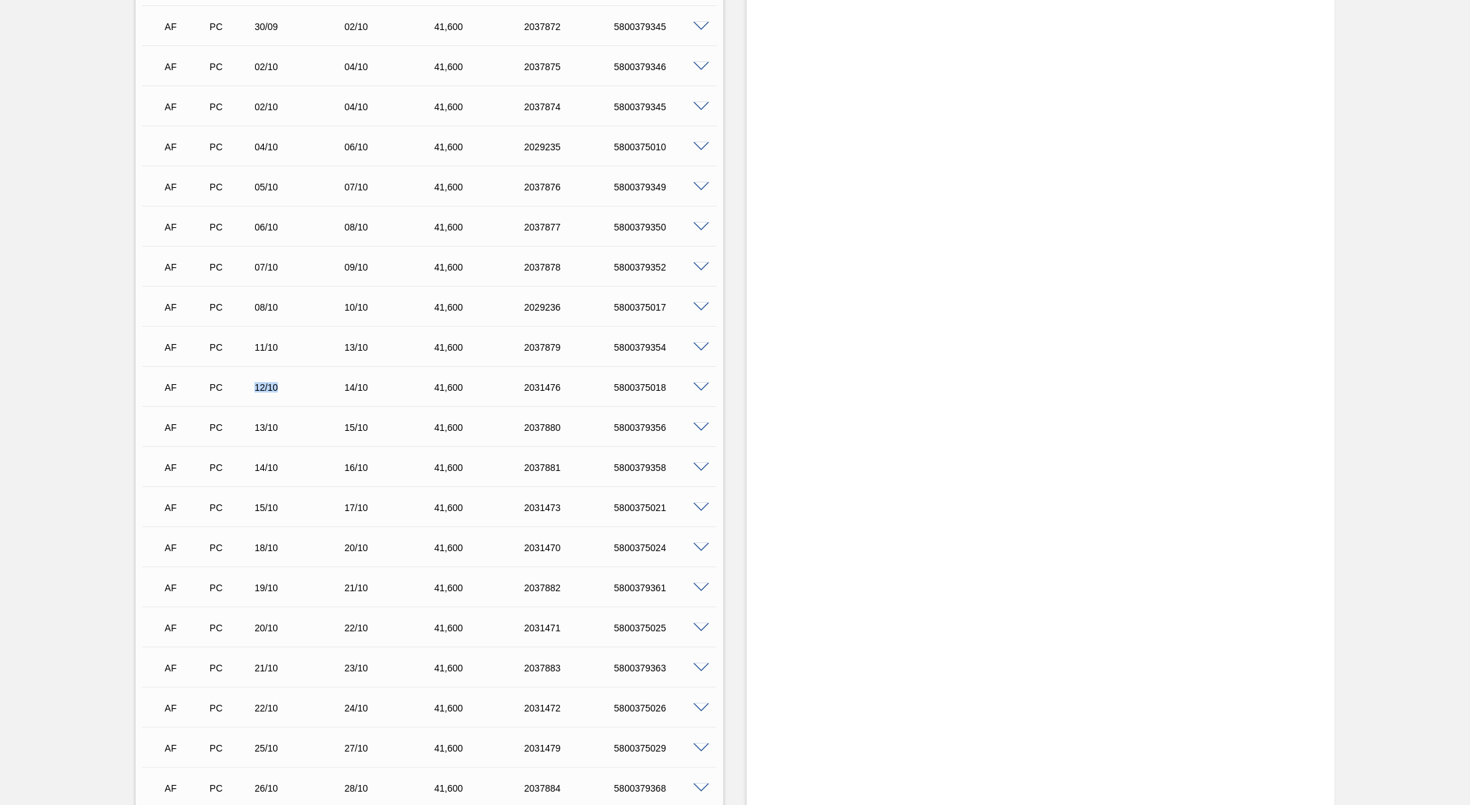
drag, startPoint x: 261, startPoint y: 395, endPoint x: 294, endPoint y: 387, distance: 34.2
click at [294, 387] on div "AF PC 12/10 14/10 41,[PHONE_NUMBER] 5800375018" at bounding box center [429, 385] width 574 height 33
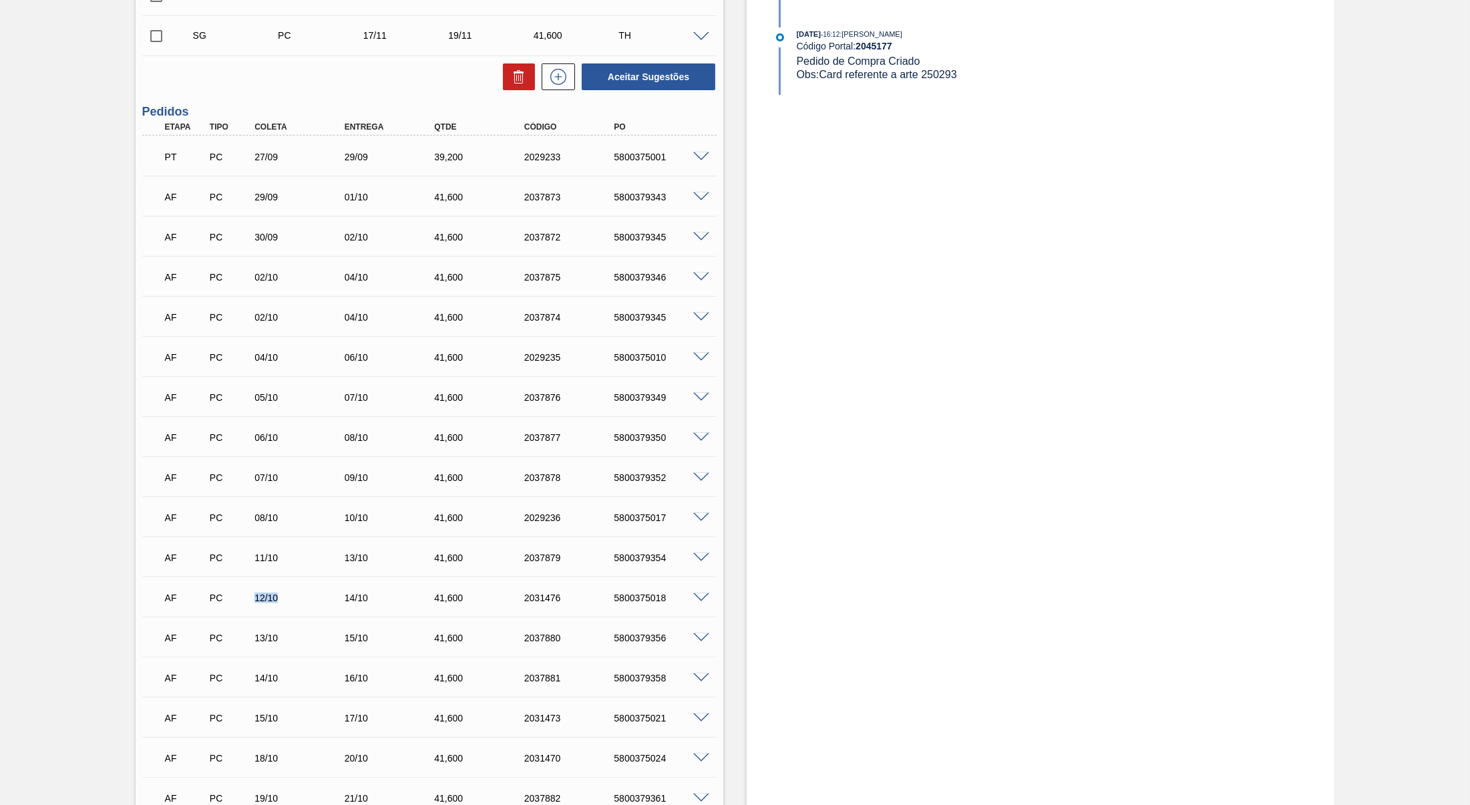
scroll to position [0, 0]
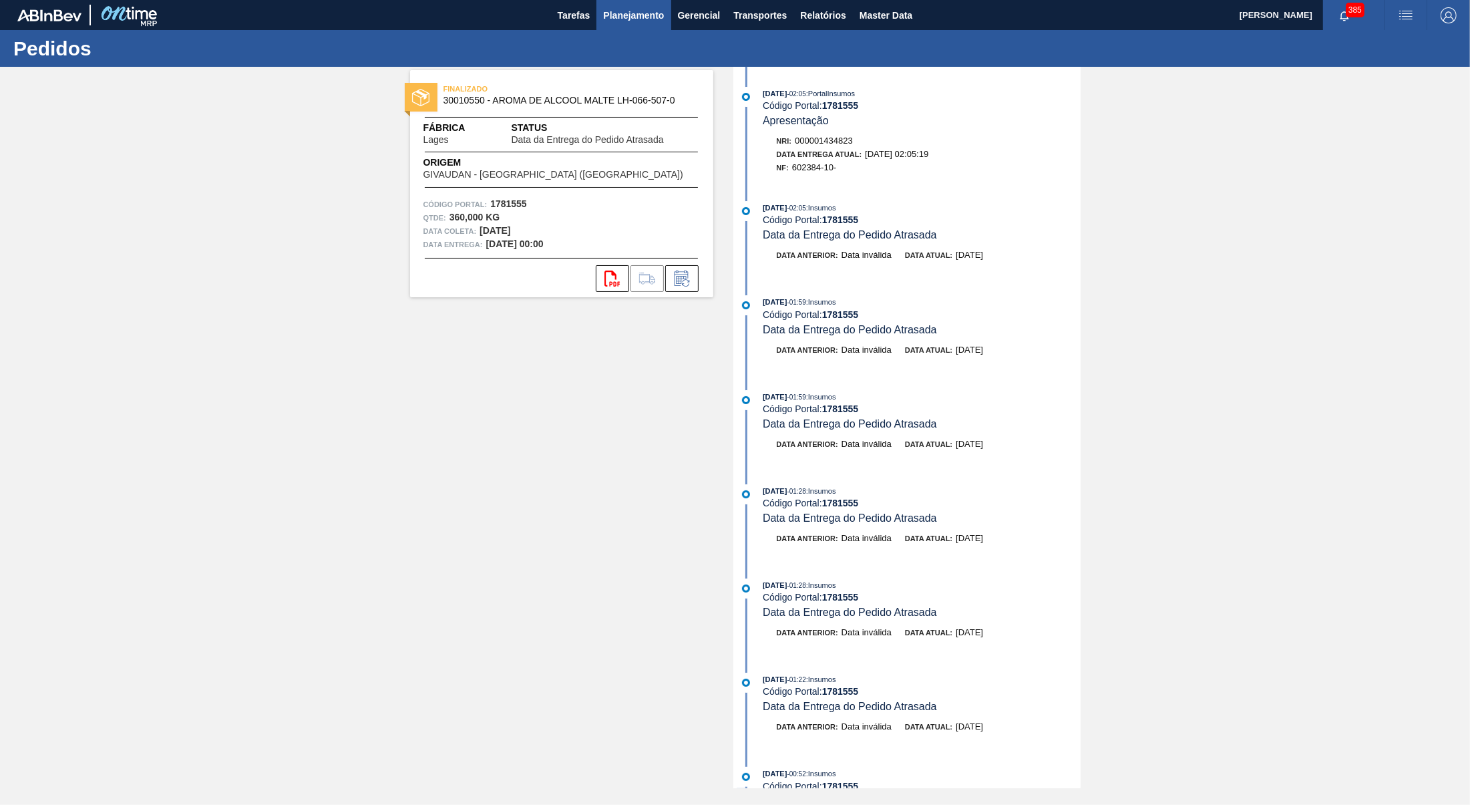
click at [605, 19] on span "Planejamento" at bounding box center [633, 15] width 61 height 16
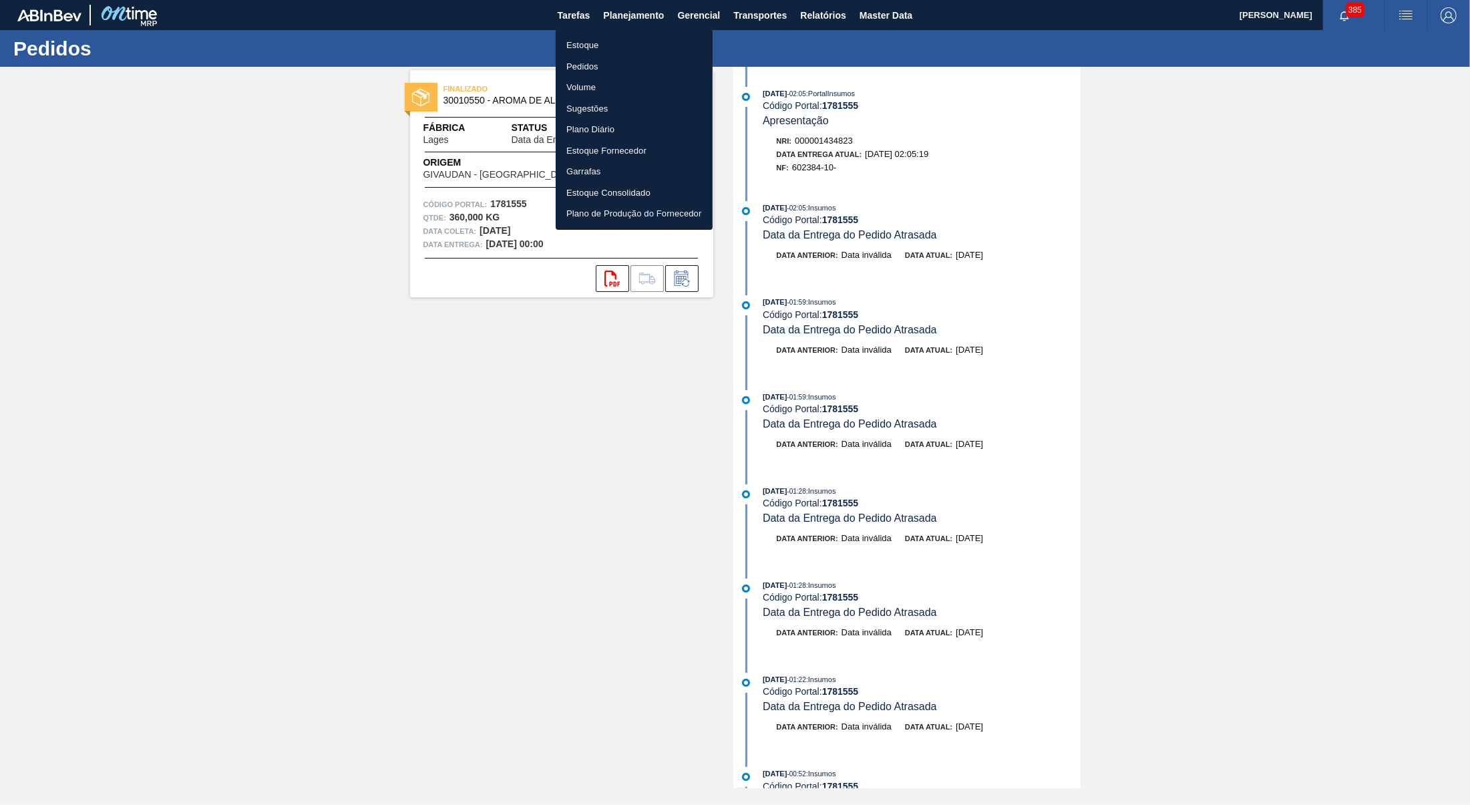
click at [590, 44] on li "Estoque" at bounding box center [634, 45] width 157 height 21
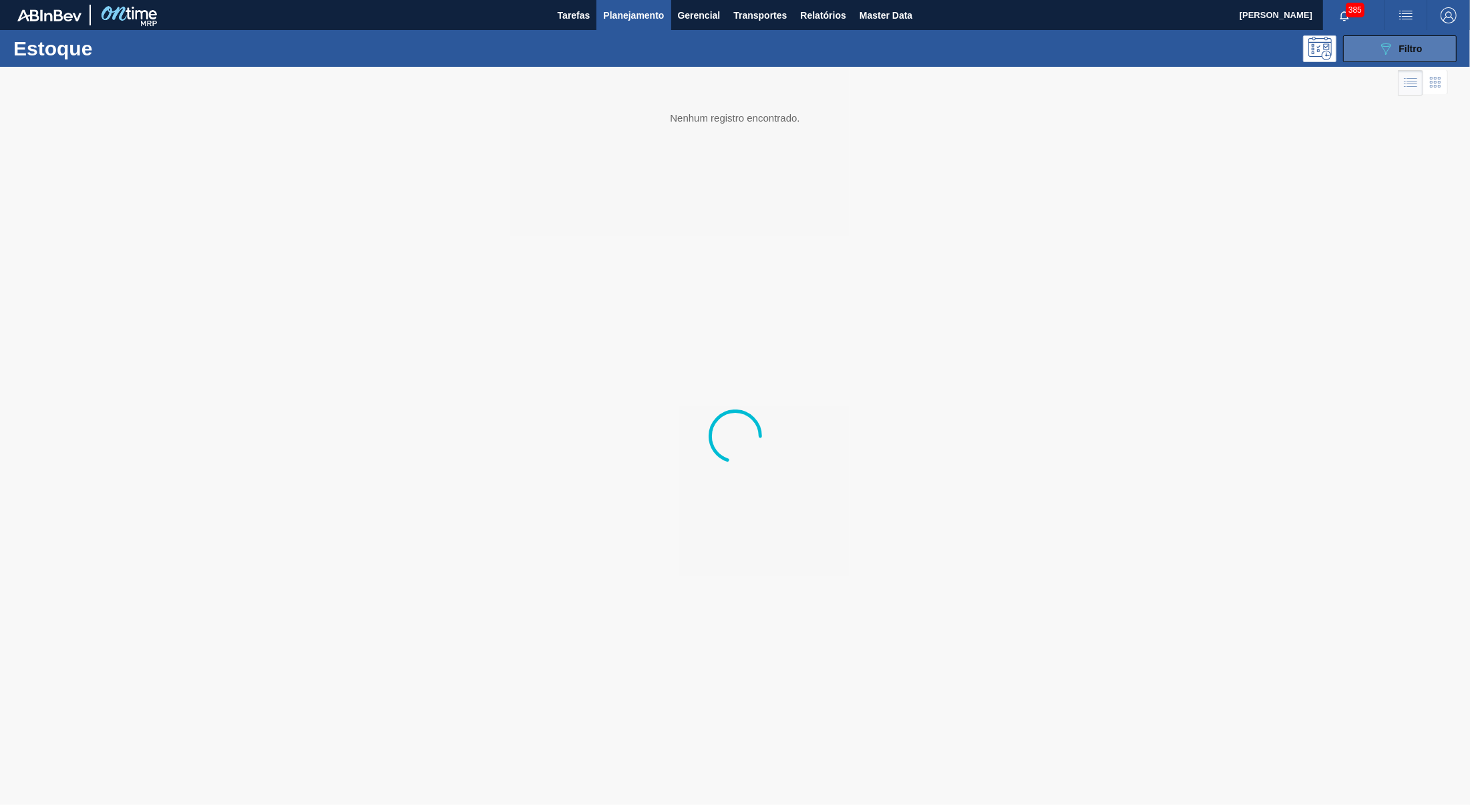
click at [1351, 43] on button "089F7B8B-B2A5-4AFE-B5C0-19BA573D28AC Filtro" at bounding box center [1400, 48] width 114 height 27
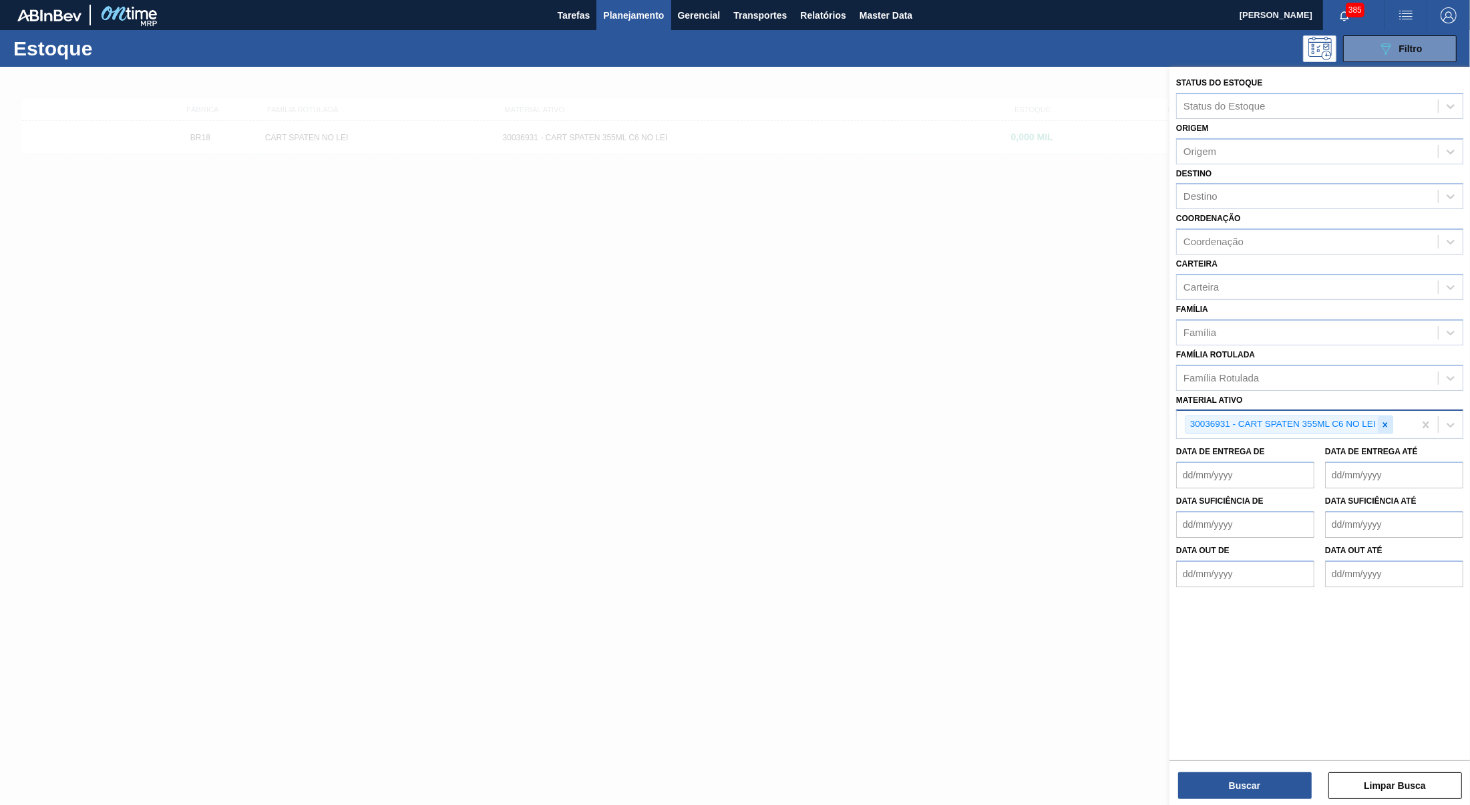
click at [1386, 416] on div at bounding box center [1384, 424] width 15 height 17
type ativo "NO LEI"
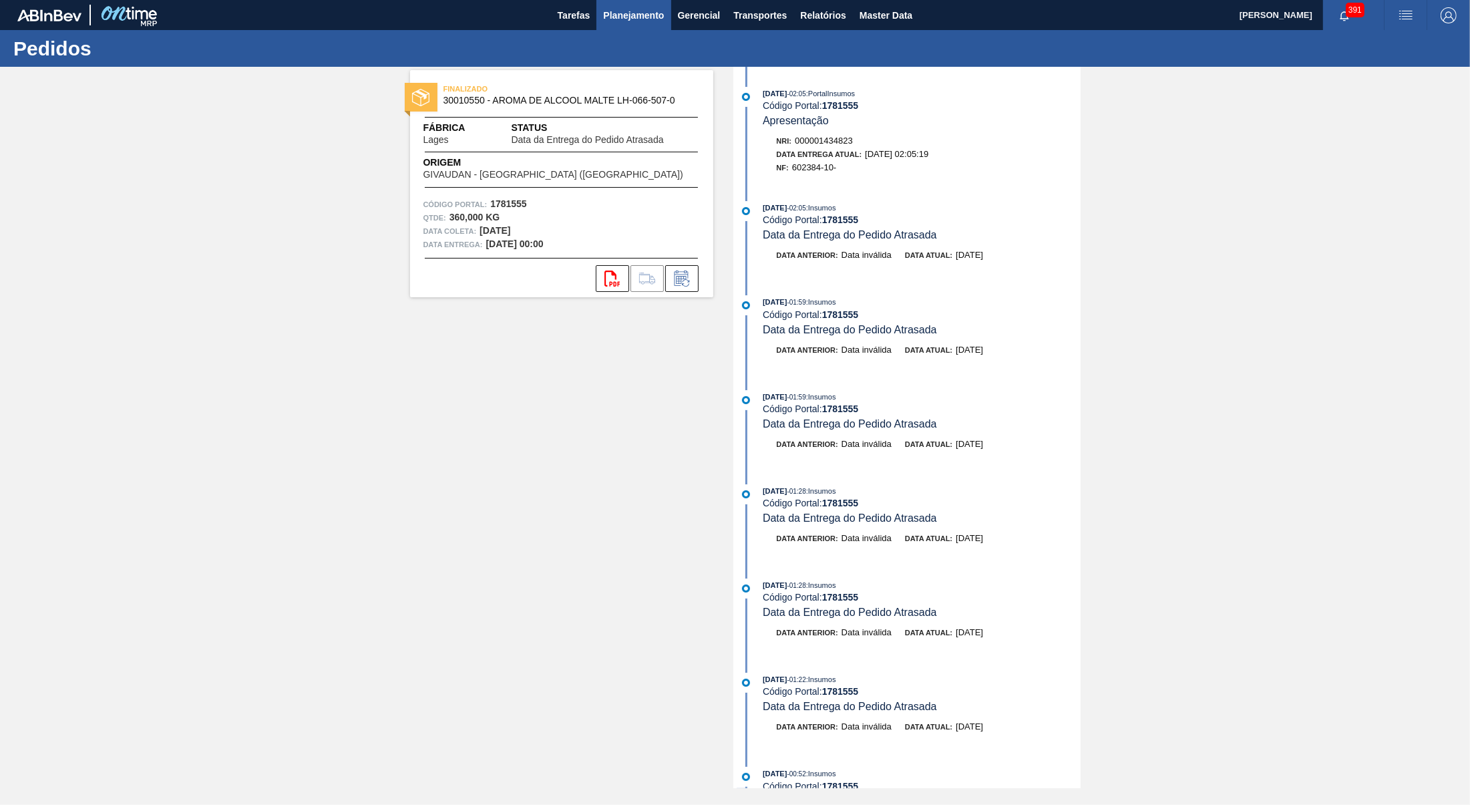
click at [648, 14] on span "Planejamento" at bounding box center [633, 15] width 61 height 16
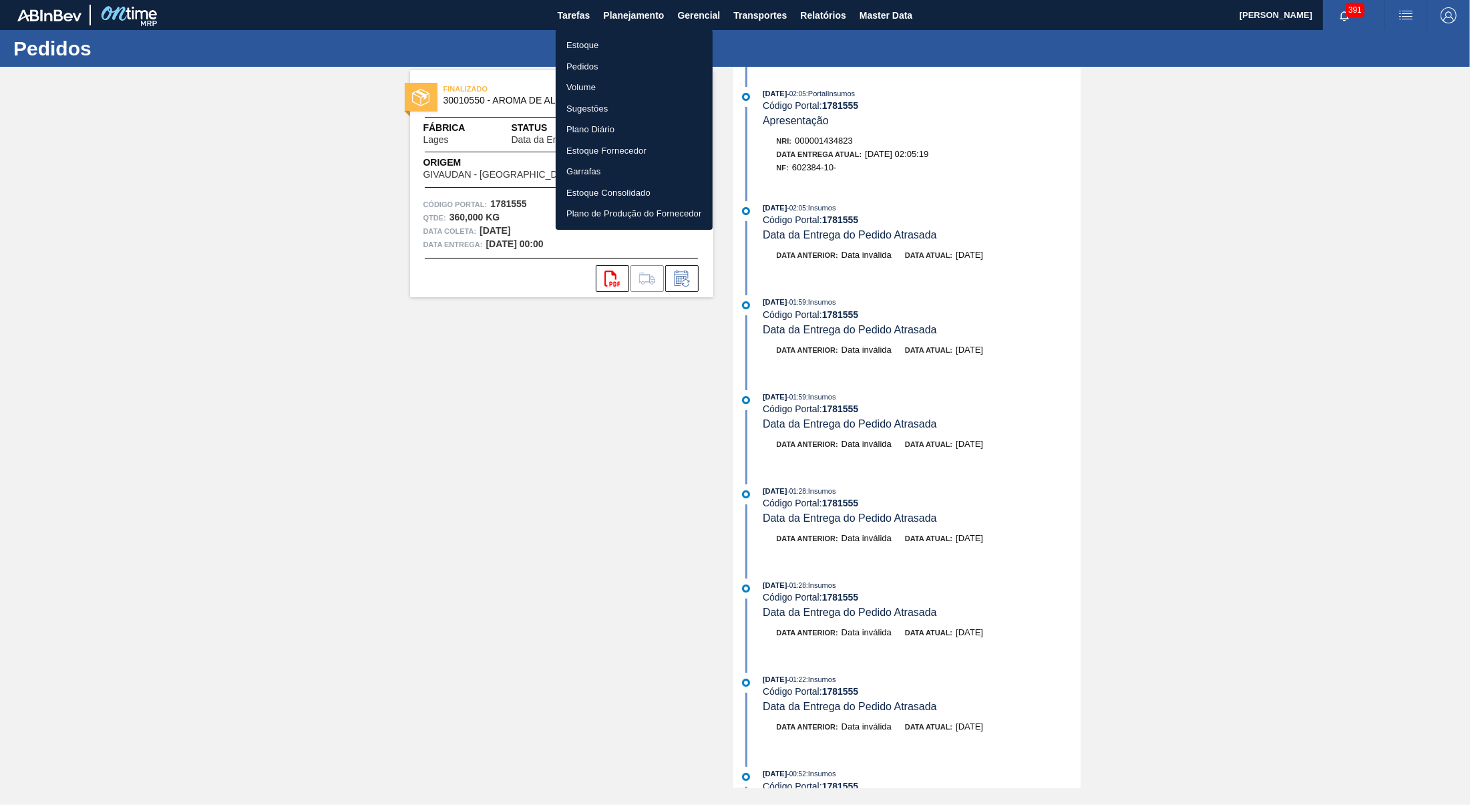
click at [610, 43] on li "Estoque" at bounding box center [634, 45] width 157 height 21
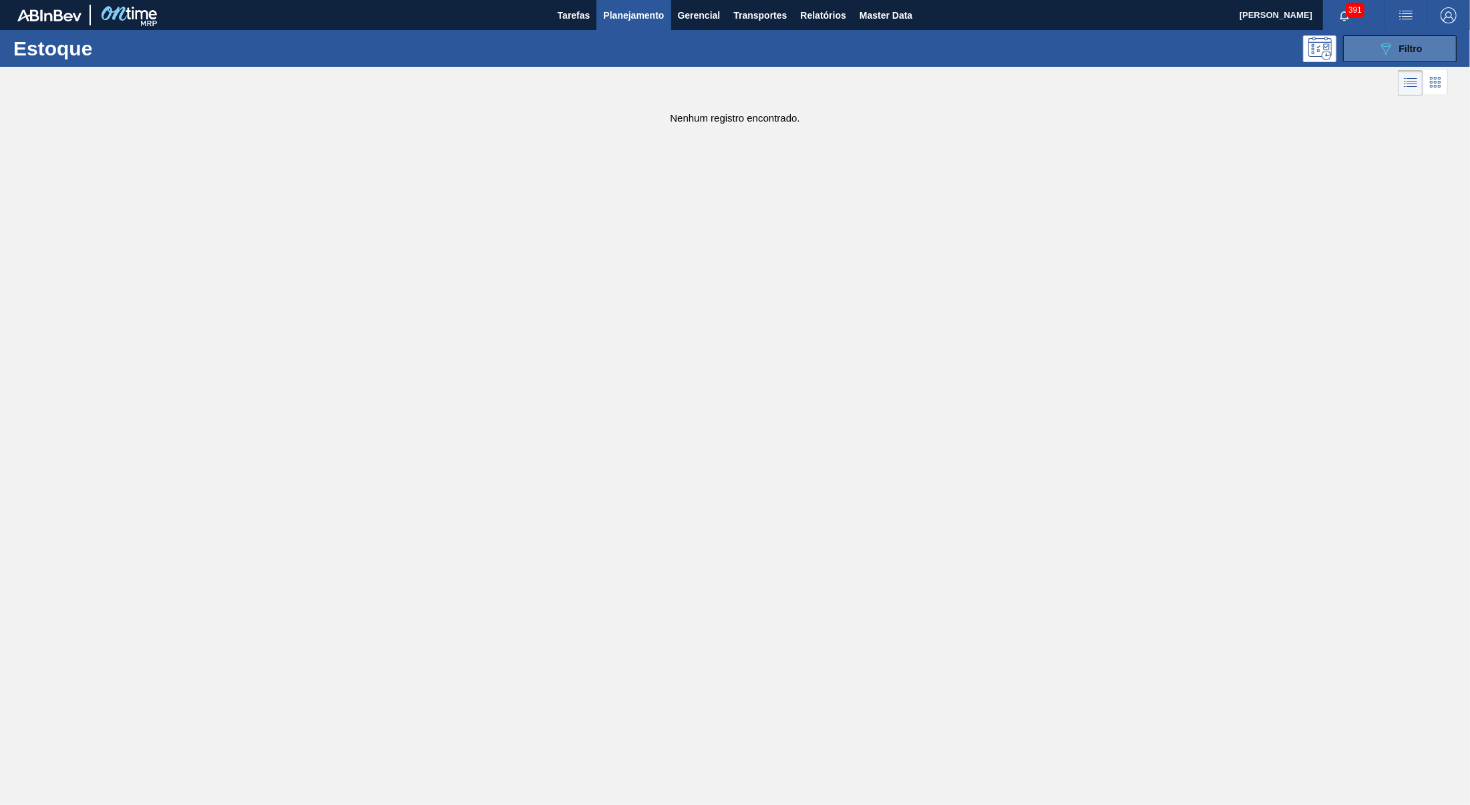
click at [1404, 40] on button "089F7B8B-B2A5-4AFE-B5C0-19BA573D28AC Filtro" at bounding box center [1400, 48] width 114 height 27
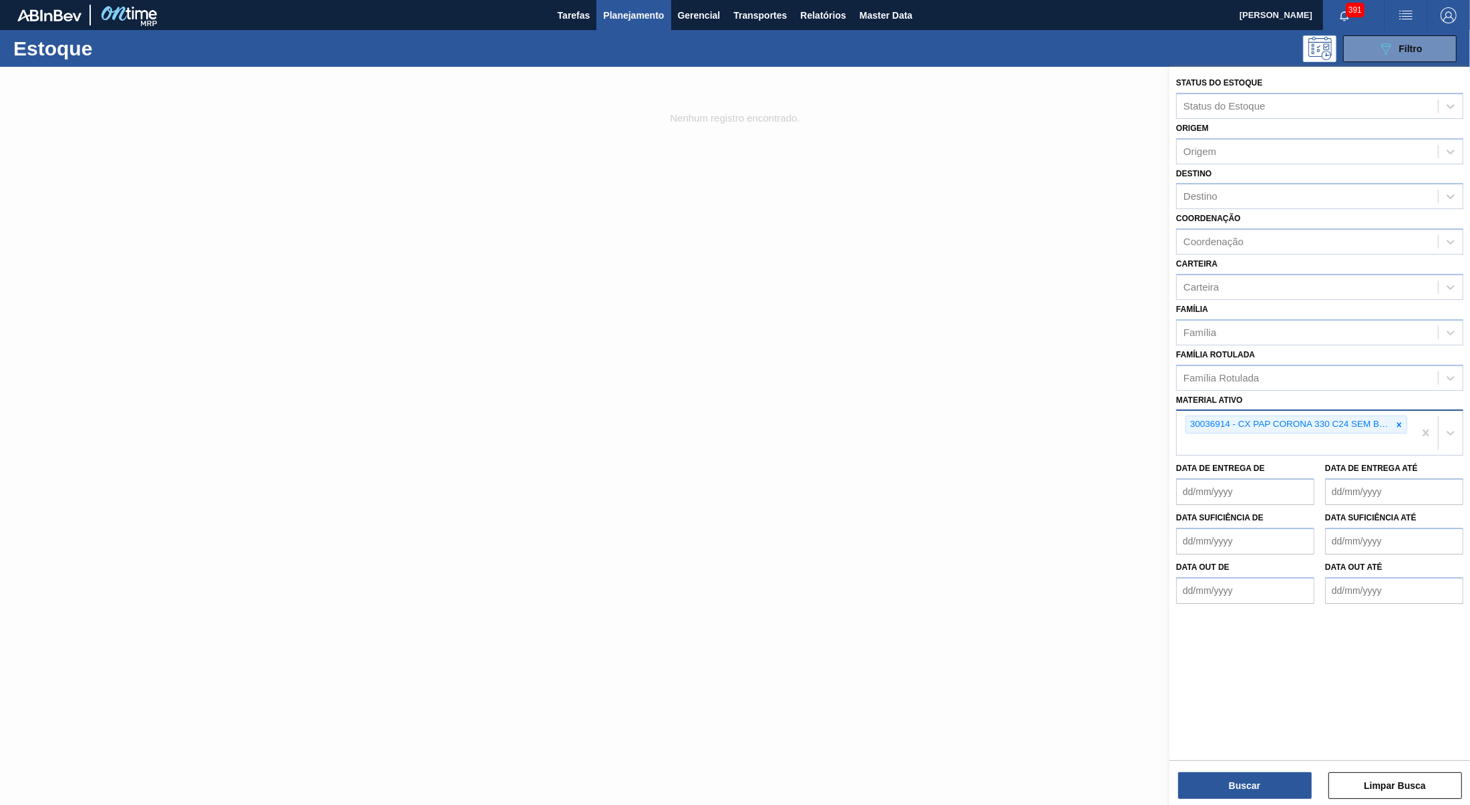
click at [1406, 415] on div "30036914 - CX PAP CORONA 330 C24 SEM BASKET" at bounding box center [1296, 424] width 222 height 18
click at [1389, 416] on div "30036914 - CX PAP CORONA 330 C24 SEM BASKET" at bounding box center [1289, 424] width 206 height 17
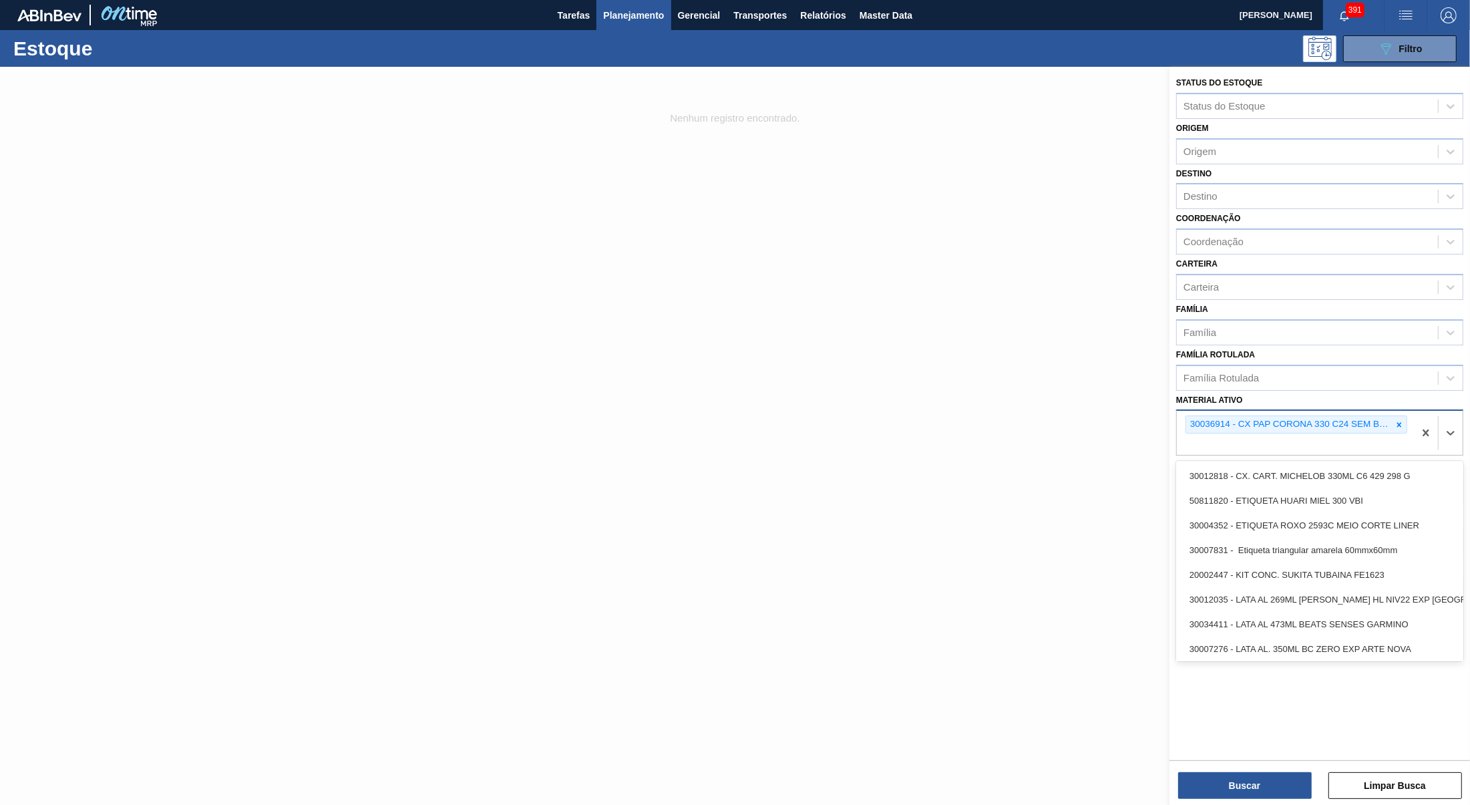
click at [1391, 416] on div "30036914 - CX PAP CORONA 330 C24 SEM BASKET" at bounding box center [1289, 424] width 206 height 17
click at [1395, 420] on icon at bounding box center [1398, 424] width 9 height 9
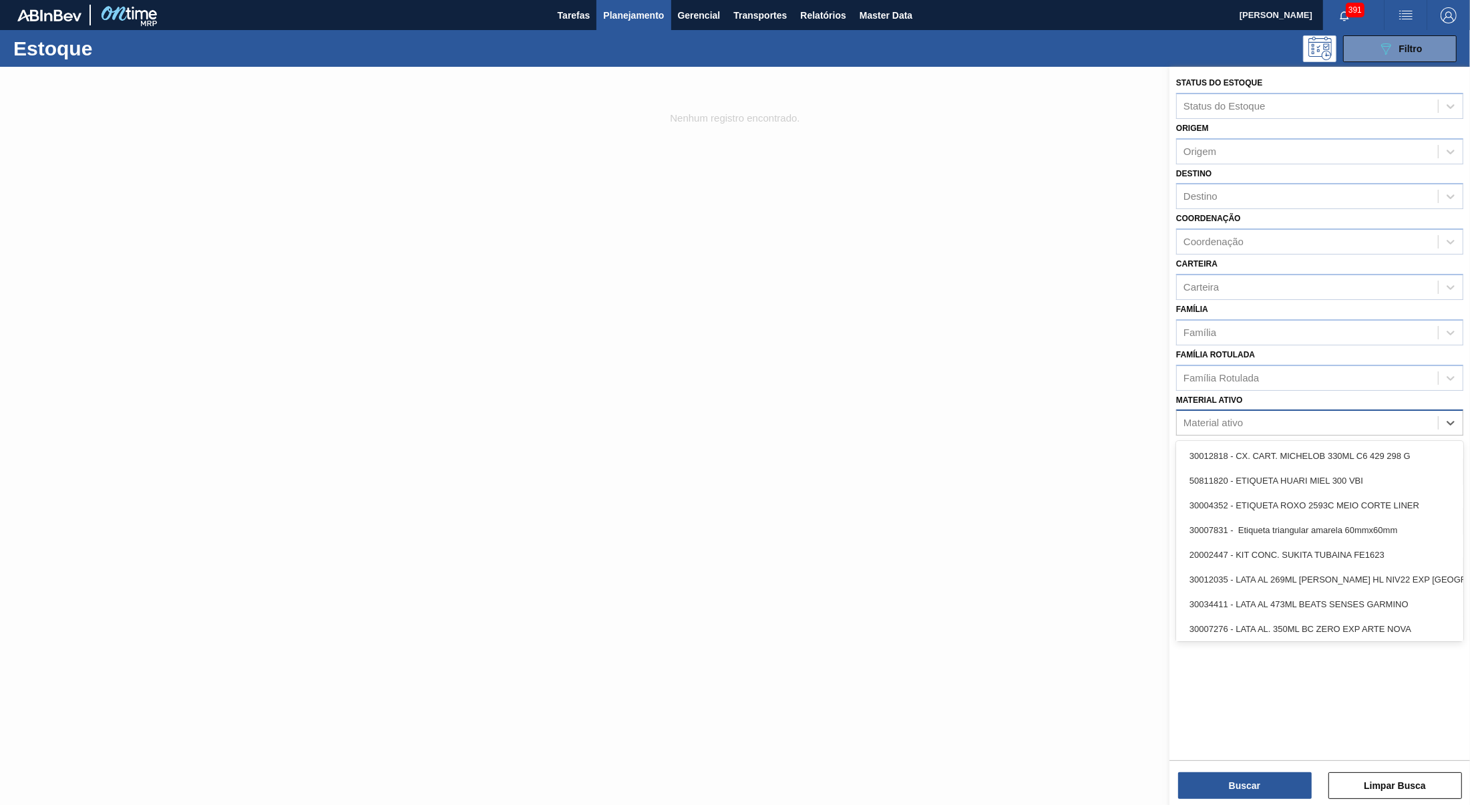
paste ativo "GARRAFA CORONA 600 ML OW DECORADA"
type ativo "GARRAFA CORONA 600 ML OW DECORADA"
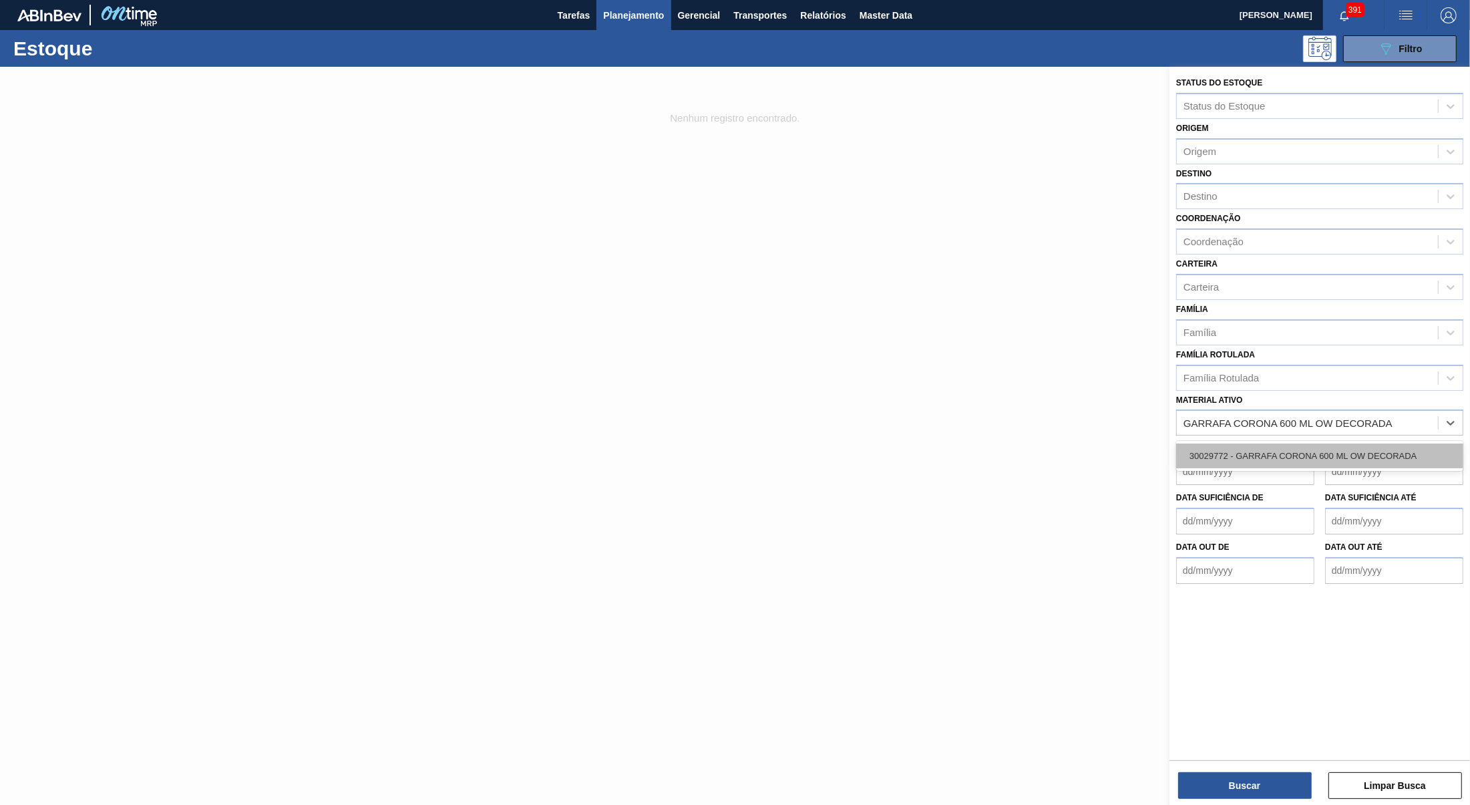
click at [1235, 443] on div "30029772 - GARRAFA CORONA 600 ML OW DECORADA" at bounding box center [1319, 455] width 287 height 25
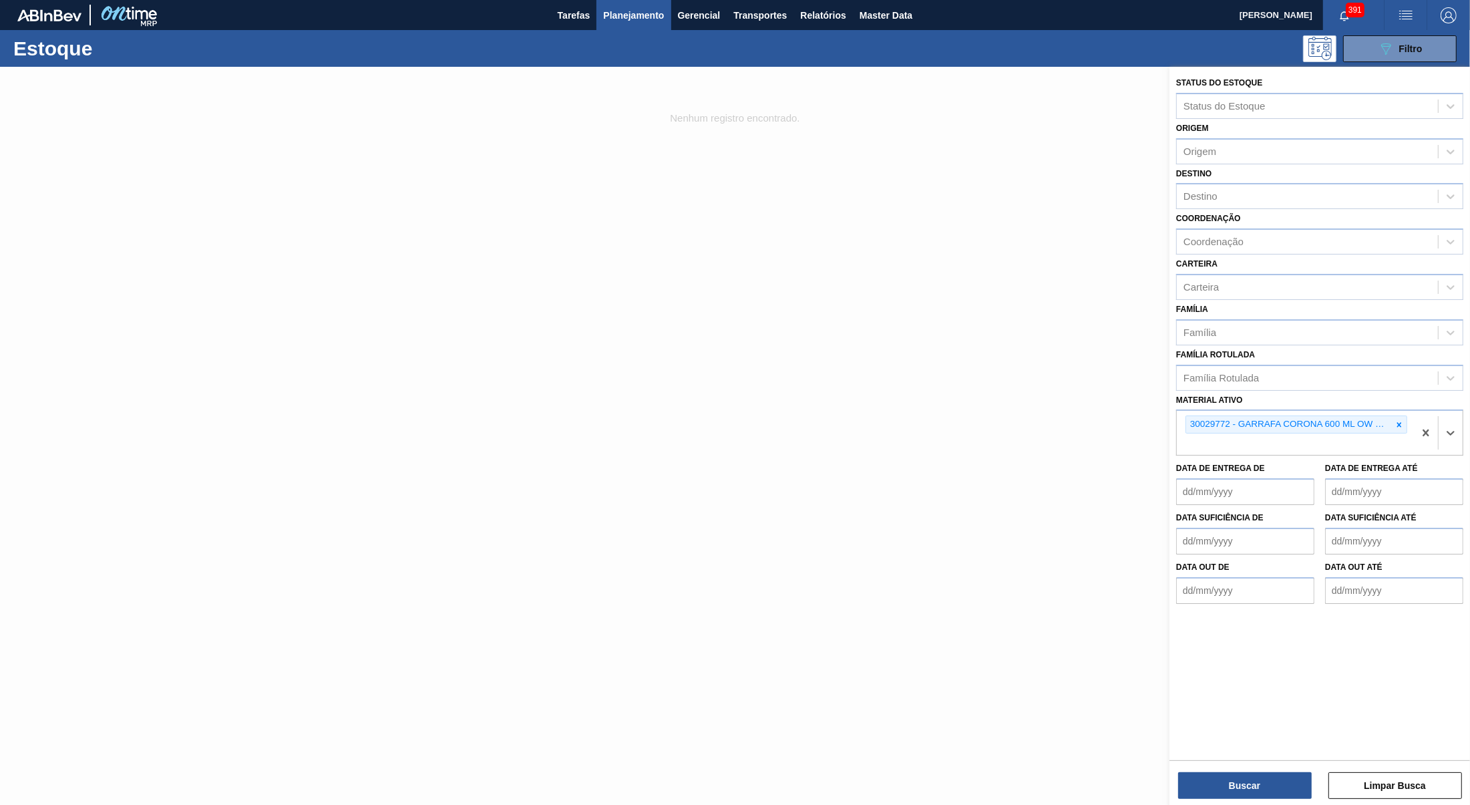
click at [1215, 800] on div "Status do Estoque Status do Estoque Origem Origem Destino Destino Coordenação C…" at bounding box center [1319, 437] width 300 height 740
click at [1259, 773] on button "Buscar" at bounding box center [1245, 785] width 134 height 27
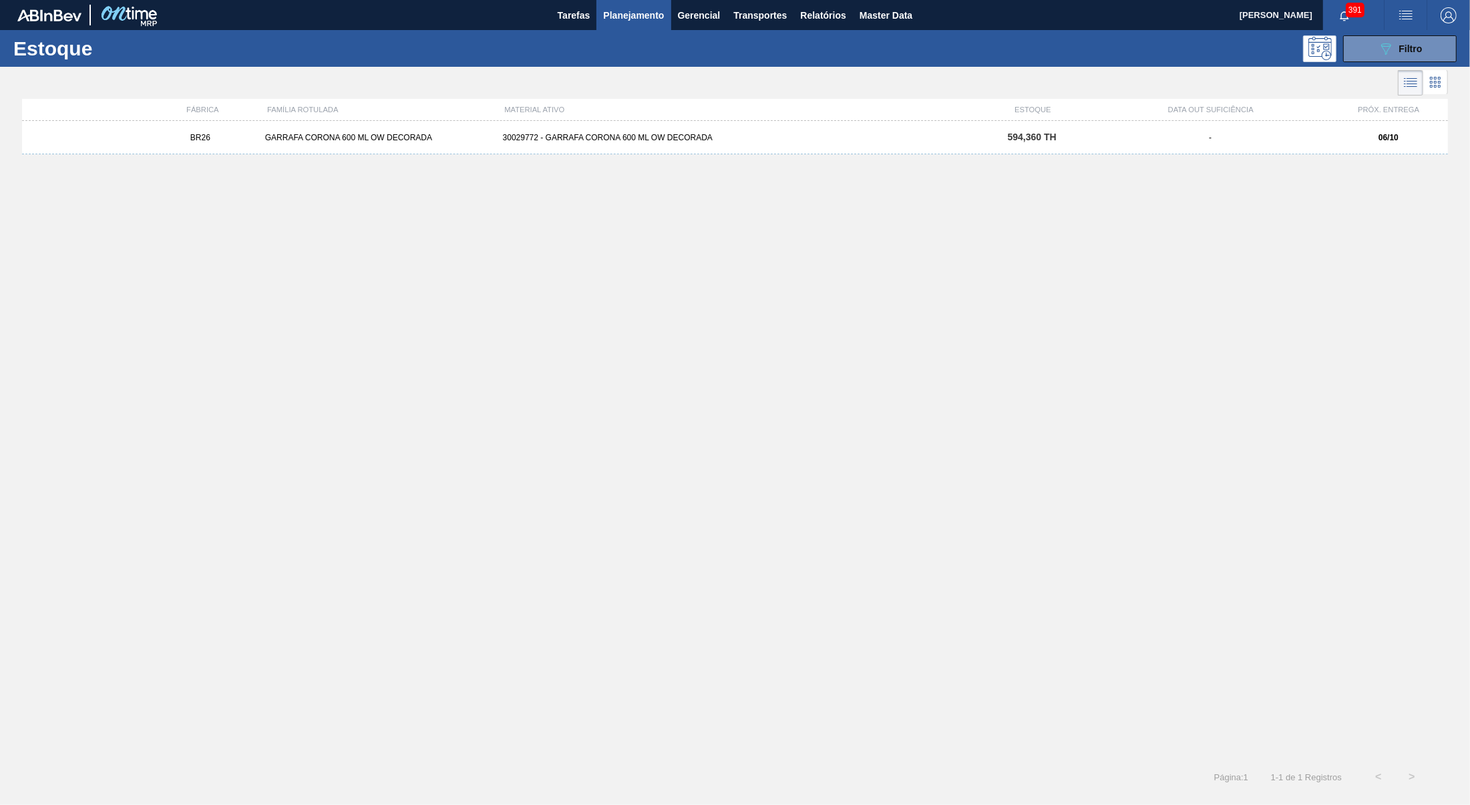
click at [708, 176] on div "BR26 GARRAFA CORONA 600 ML OW DECORADA 30029772 - GARRAFA CORONA 600 ML OW DECO…" at bounding box center [734, 436] width 1425 height 631
click at [711, 167] on div "BR26 GARRAFA CORONA 600 ML OW DECORADA 30029772 - GARRAFA CORONA 600 ML OW DECO…" at bounding box center [734, 436] width 1425 height 631
click at [721, 150] on div "BR26 GARRAFA CORONA 600 ML OW DECORADA 30029772 - GARRAFA CORONA 600 ML OW DECO…" at bounding box center [734, 137] width 1425 height 33
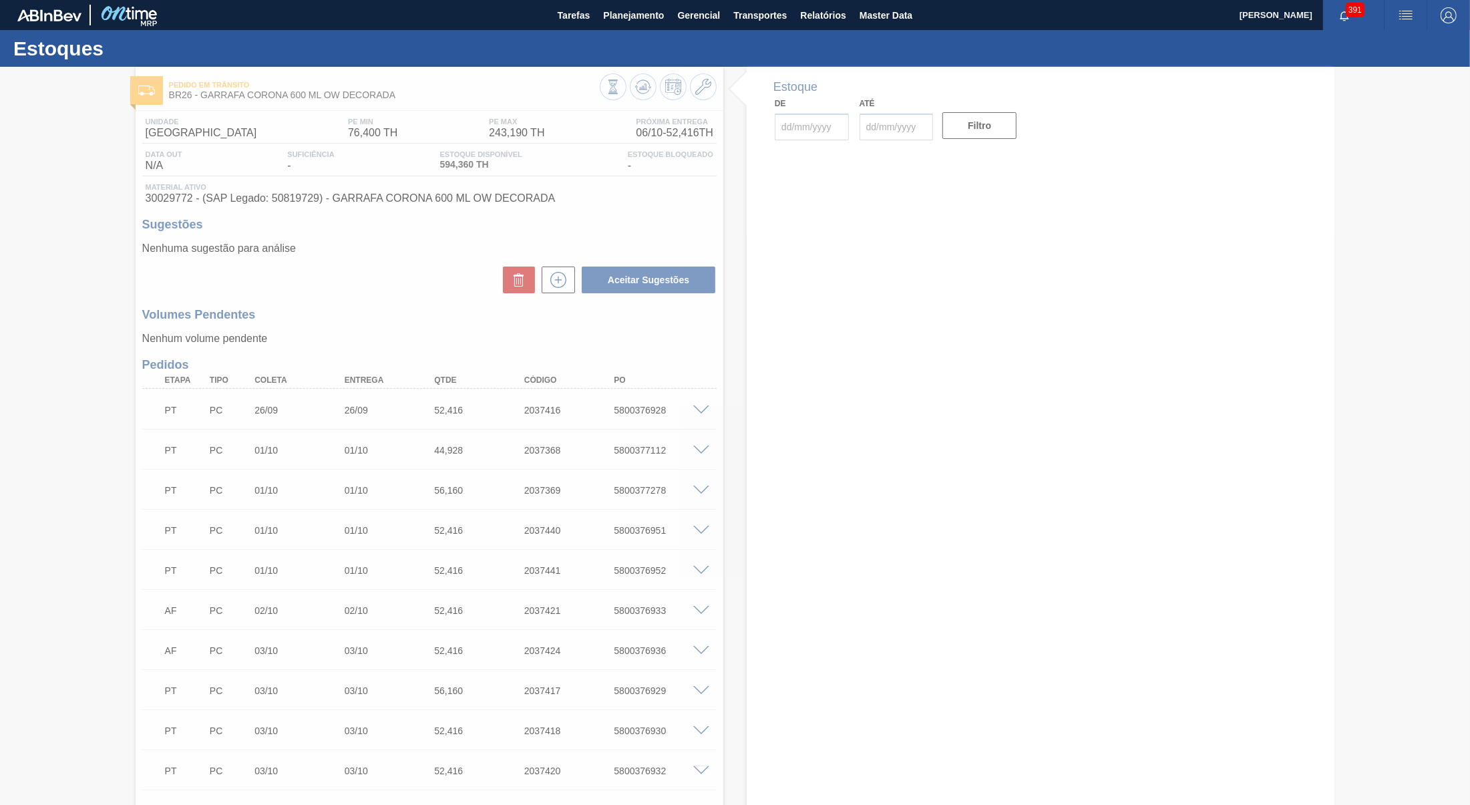
type input "[DATE]"
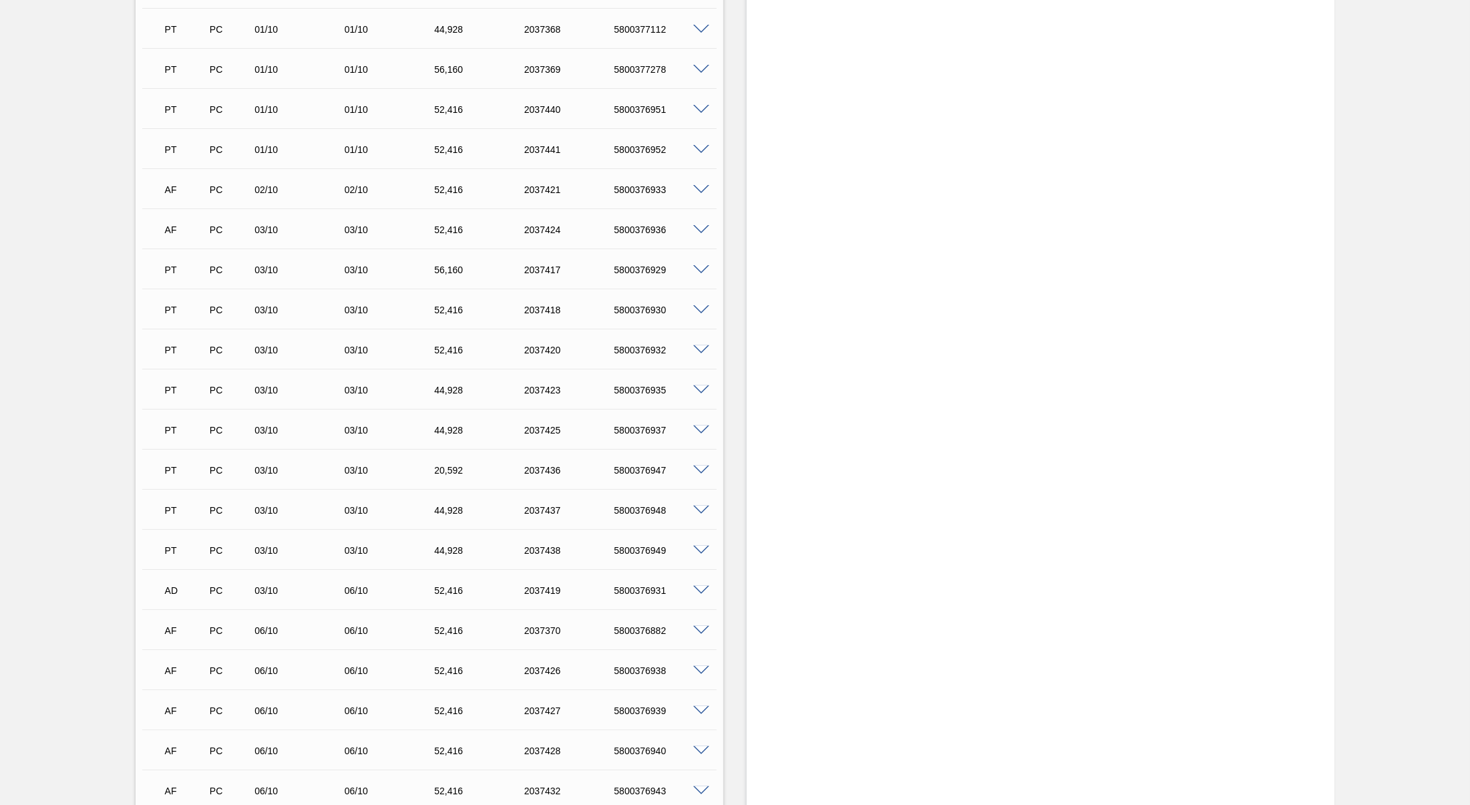
scroll to position [661, 0]
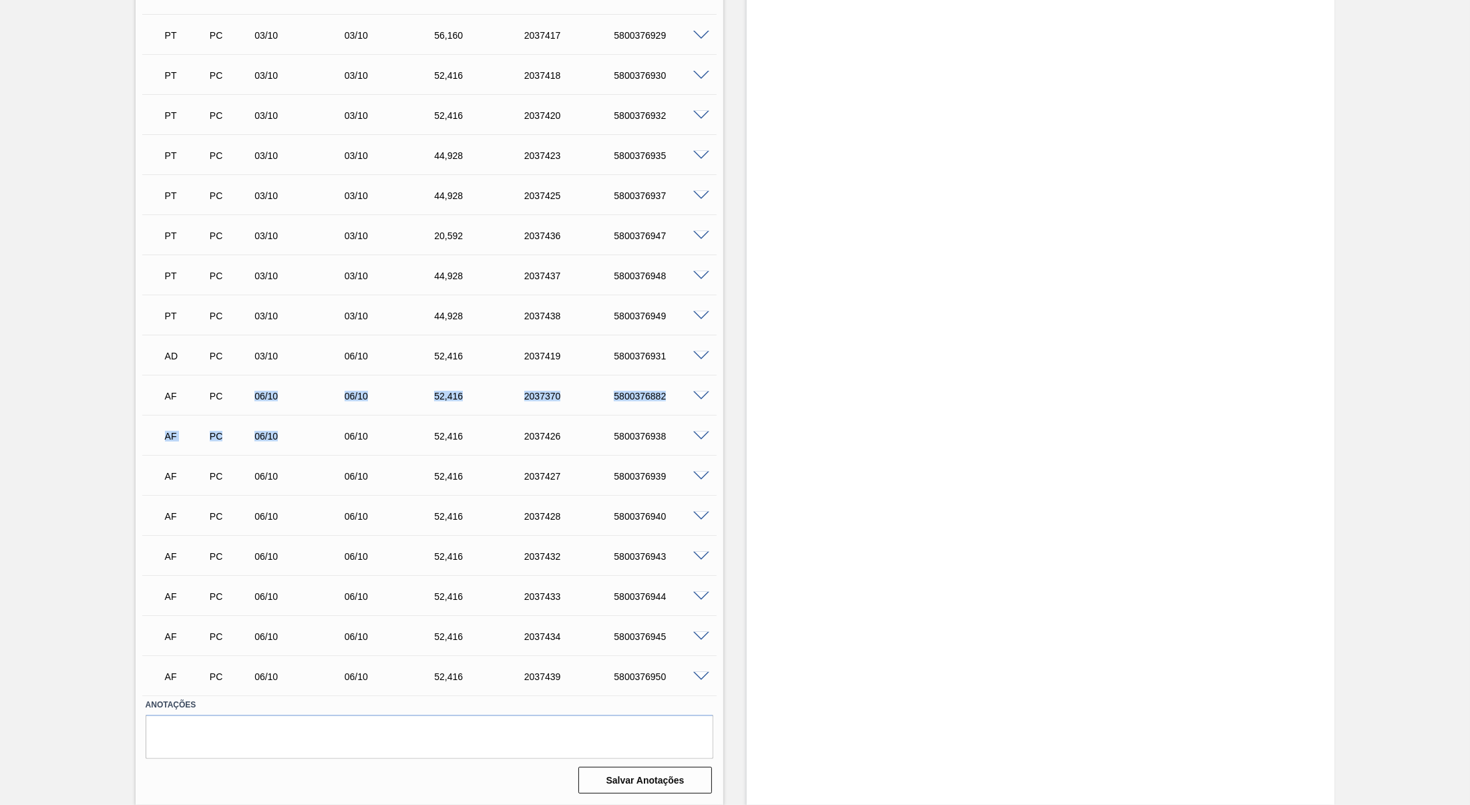
drag, startPoint x: 247, startPoint y: 407, endPoint x: 284, endPoint y: 417, distance: 38.7
click at [284, 417] on div "PT PC 26/09 26/09 52,416 2037416 5800376928 Material 30029772 - GARRAFA CORONA …" at bounding box center [429, 214] width 574 height 961
click at [250, 373] on div "AD PC 03/10 06/10 52,416 2037419 5800376931 Material 30029772 - GARRAFA CORONA …" at bounding box center [429, 355] width 574 height 40
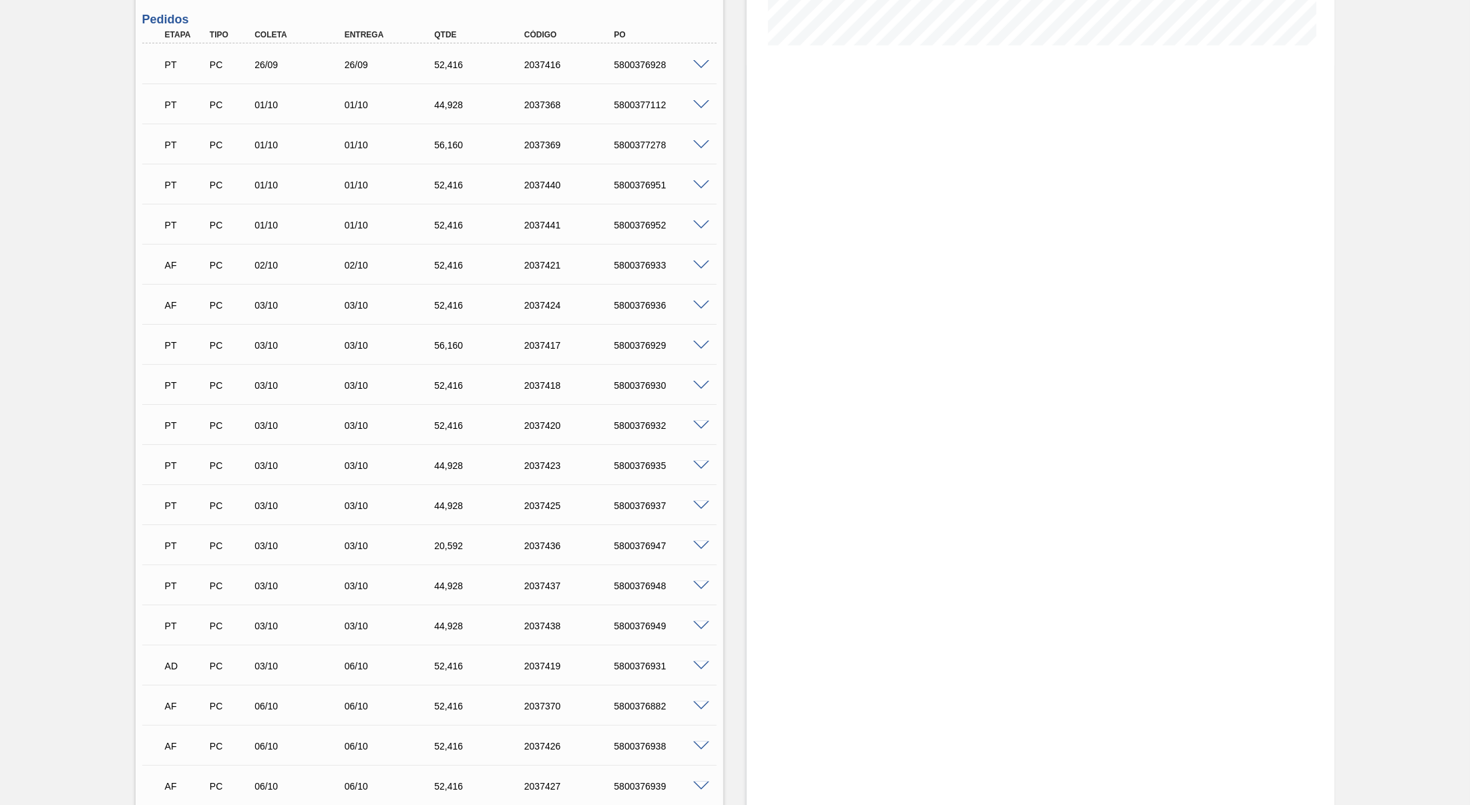
scroll to position [451, 0]
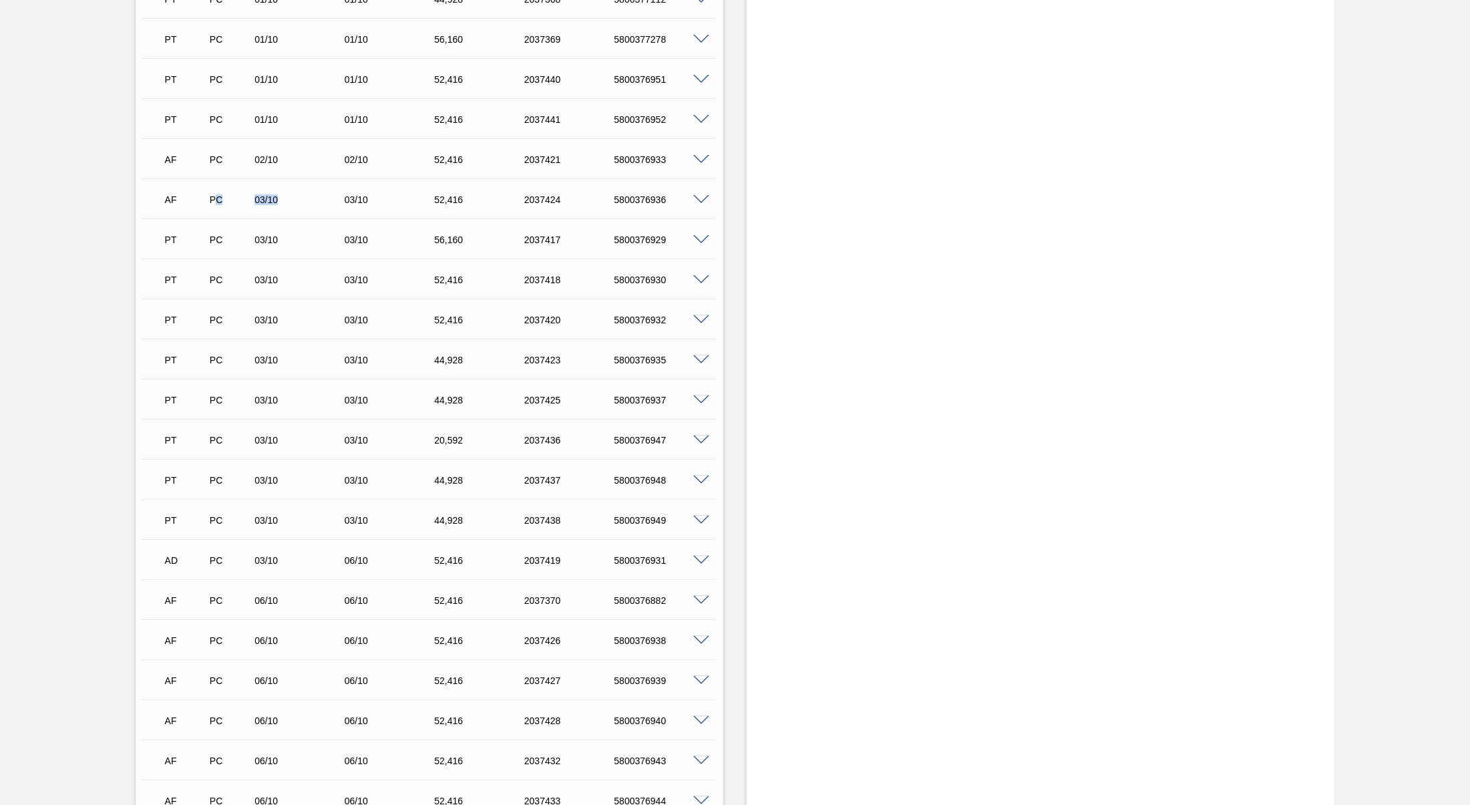
drag, startPoint x: 228, startPoint y: 210, endPoint x: 299, endPoint y: 214, distance: 71.6
click at [254, 205] on div "PC" at bounding box center [230, 199] width 48 height 11
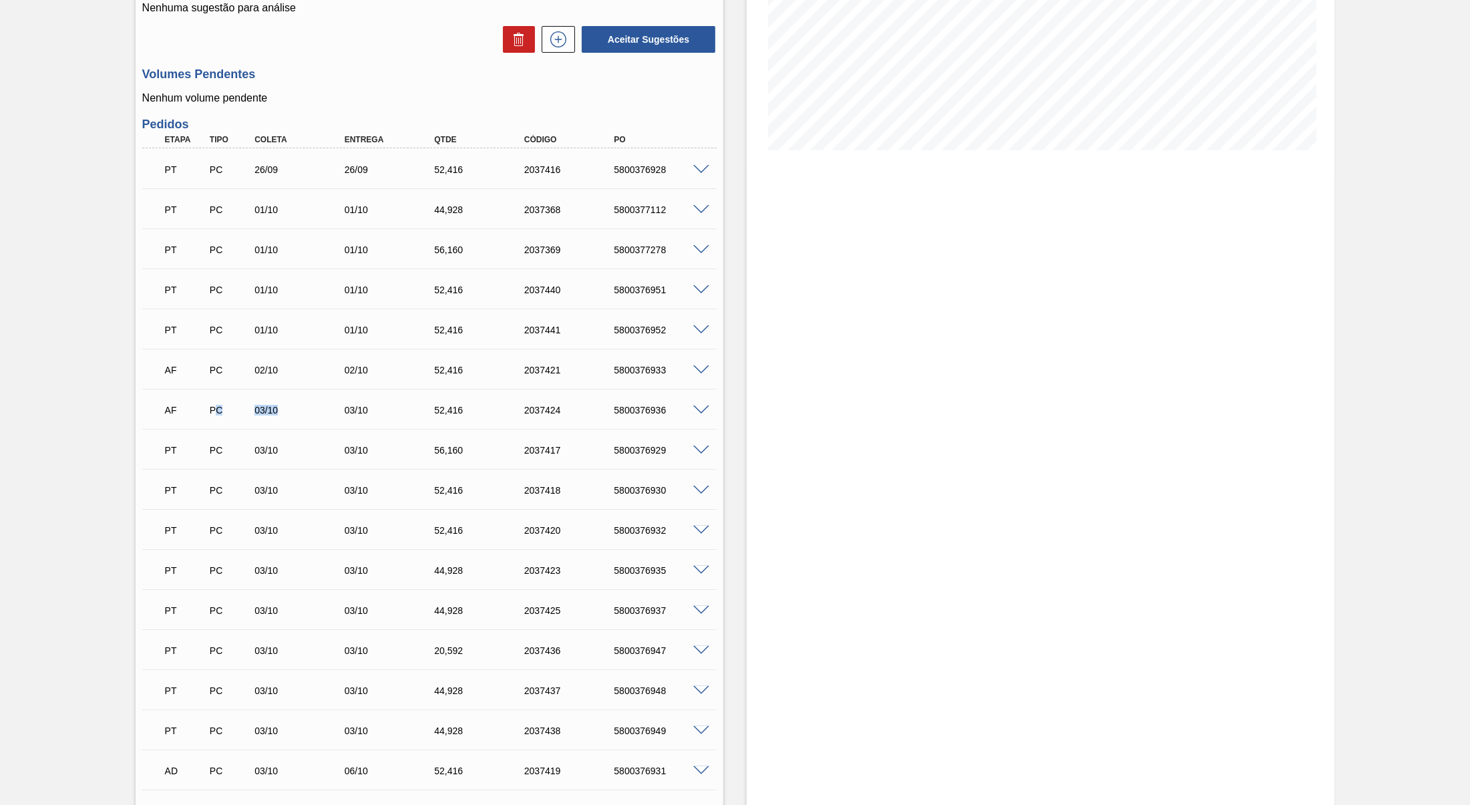
scroll to position [0, 0]
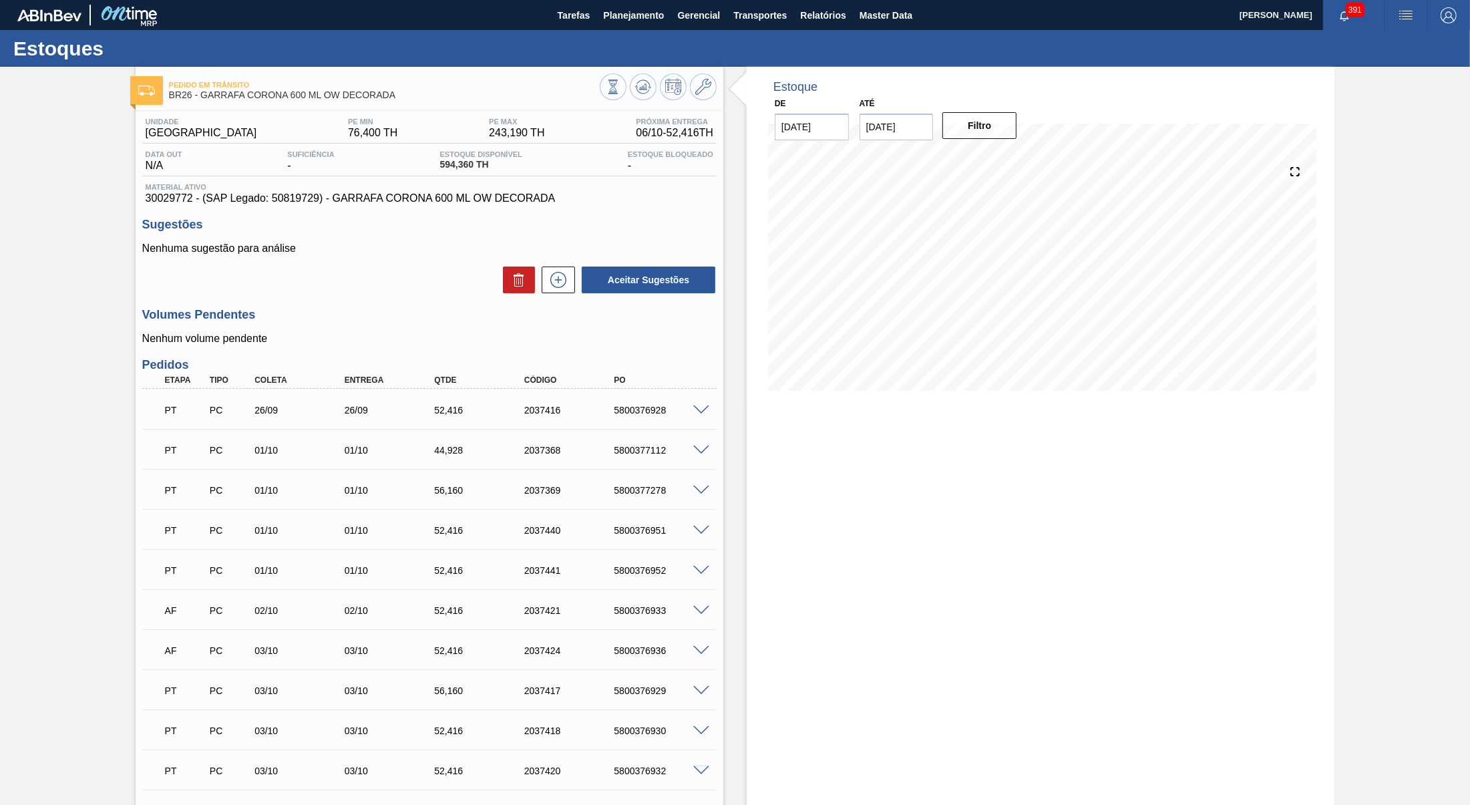
click at [431, 174] on div "Data out N/A Suficiência - Estoque Disponível 594,360 TH Estoque Bloqueado -" at bounding box center [429, 163] width 574 height 26
click at [443, 204] on span "30029772 - (SAP Legado: 50819729) - GARRAFA CORONA 600 ML OW DECORADA" at bounding box center [430, 198] width 568 height 12
click at [667, 17] on button "Planejamento" at bounding box center [633, 15] width 74 height 30
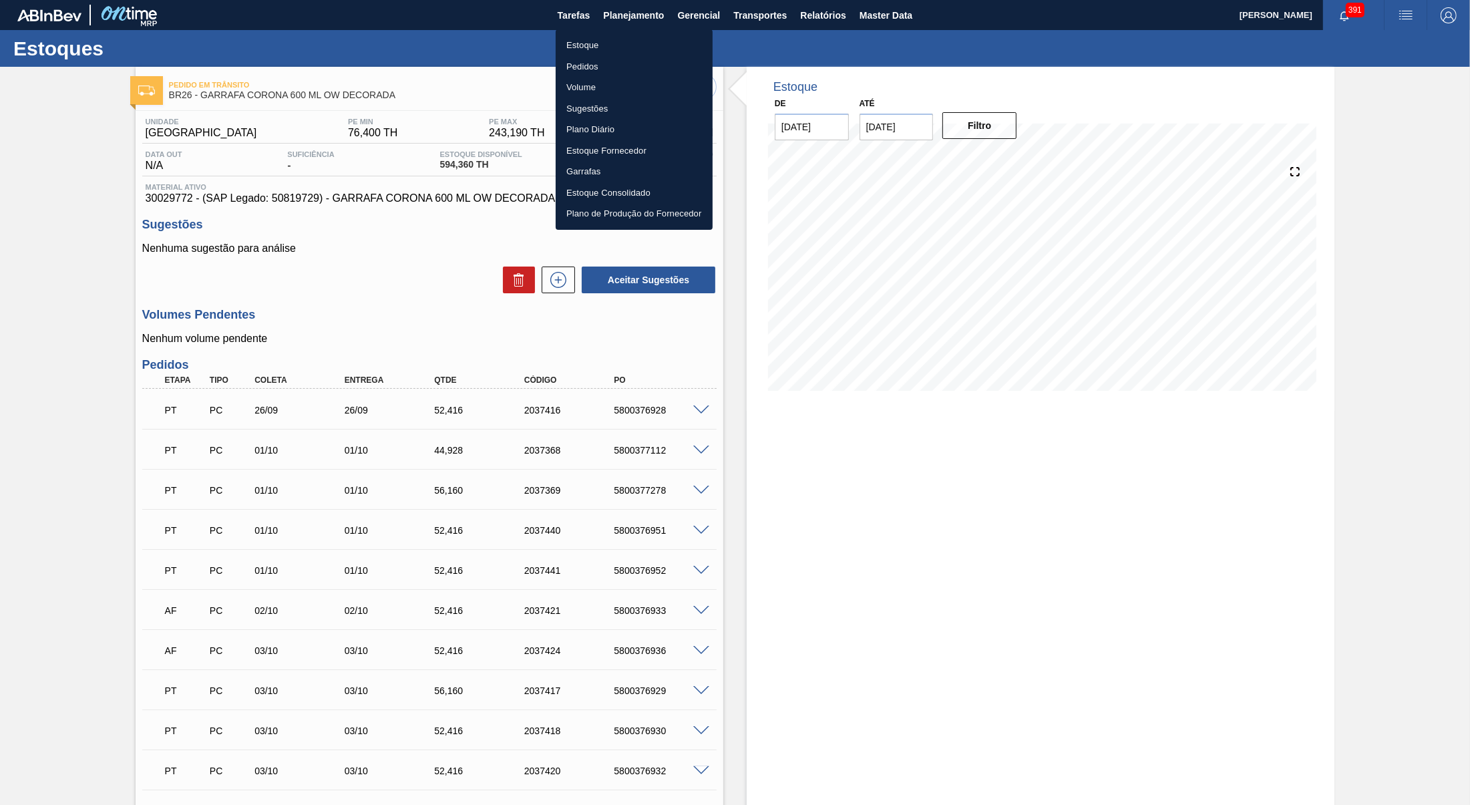
click at [618, 52] on li "Estoque" at bounding box center [634, 45] width 157 height 21
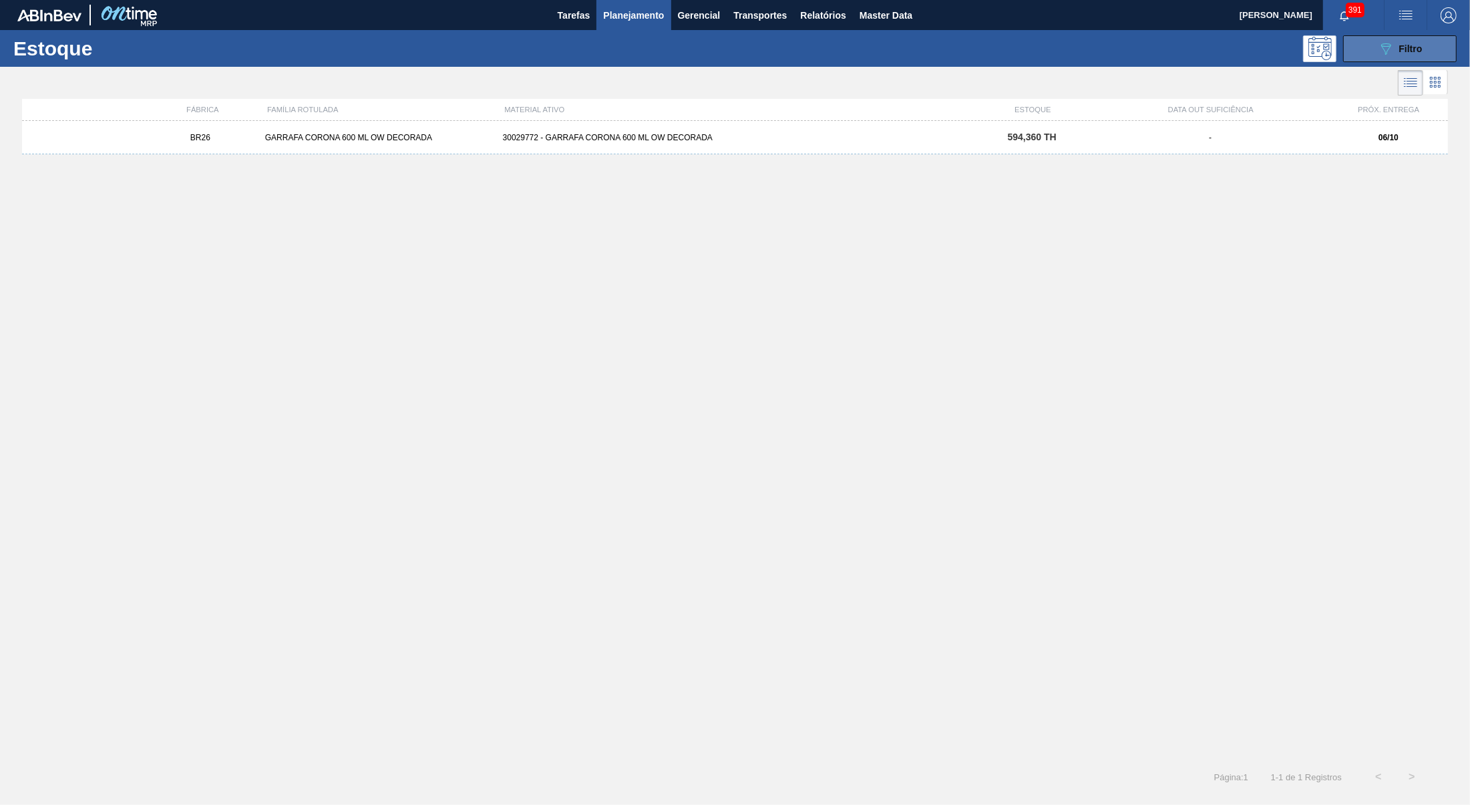
click at [1385, 47] on icon "089F7B8B-B2A5-4AFE-B5C0-19BA573D28AC" at bounding box center [1385, 49] width 16 height 16
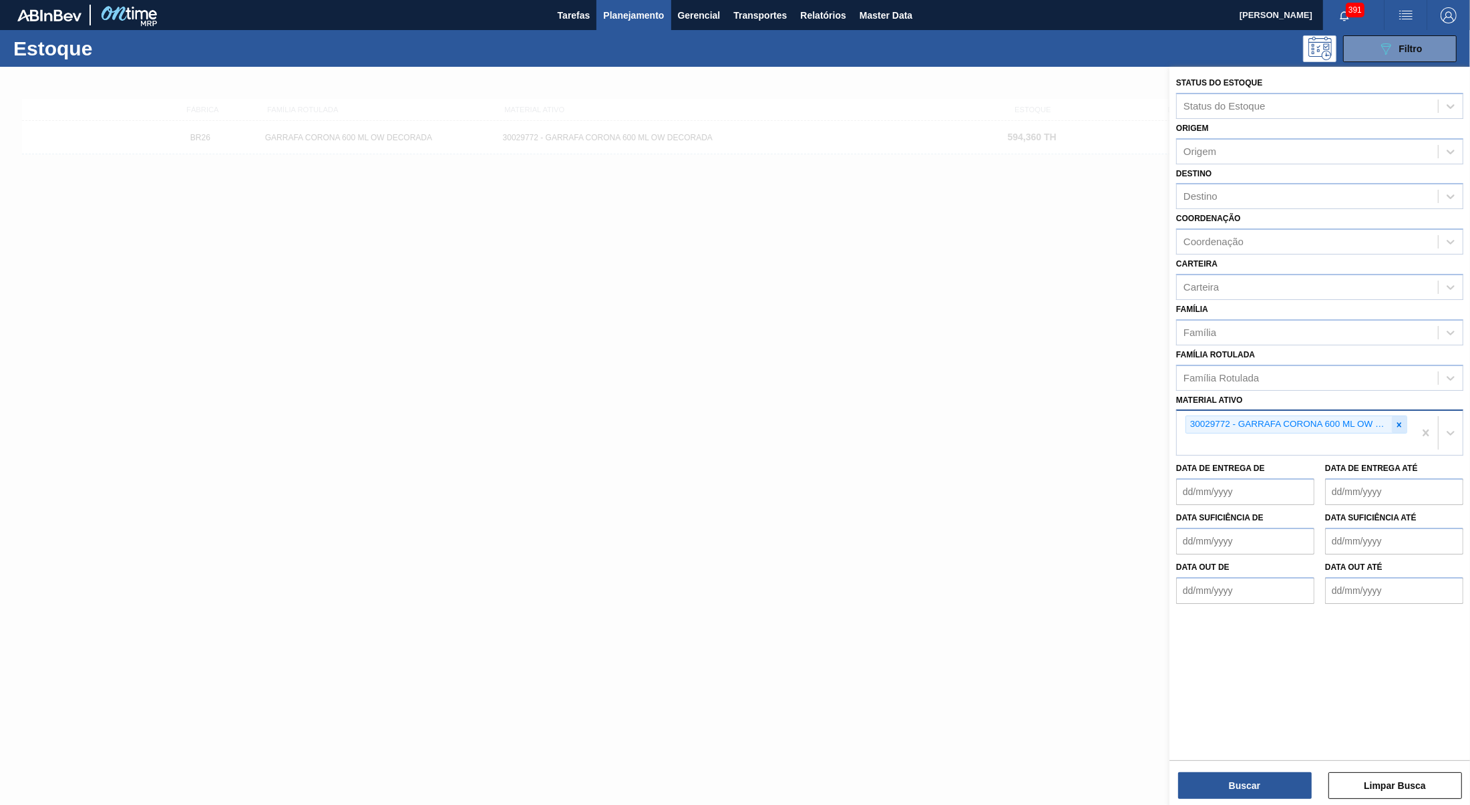
click at [1396, 420] on icon at bounding box center [1398, 424] width 9 height 9
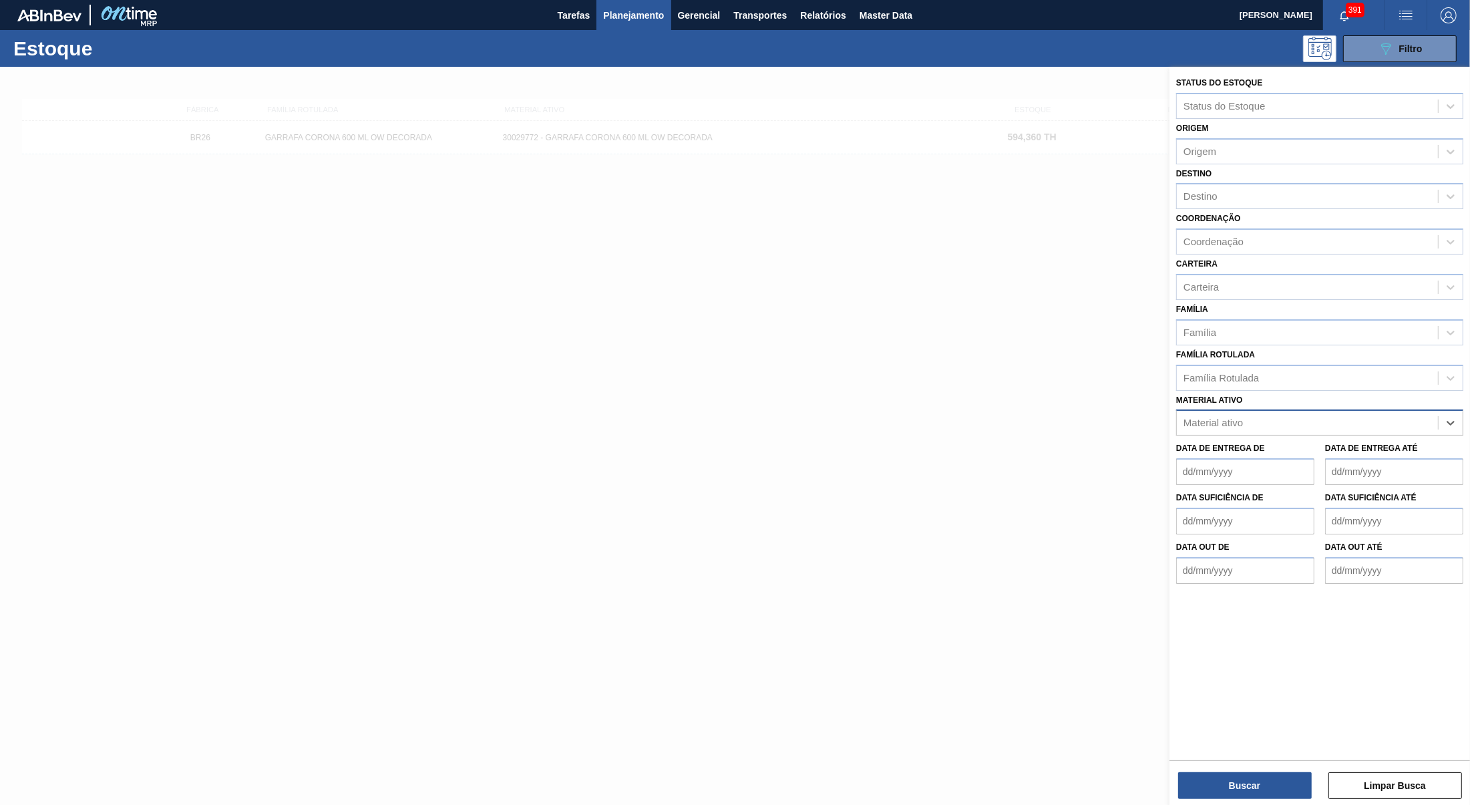
paste ativo "FILME QUILMES 350ML C12"
type ativo "FILME QUILMES 350ML C12"
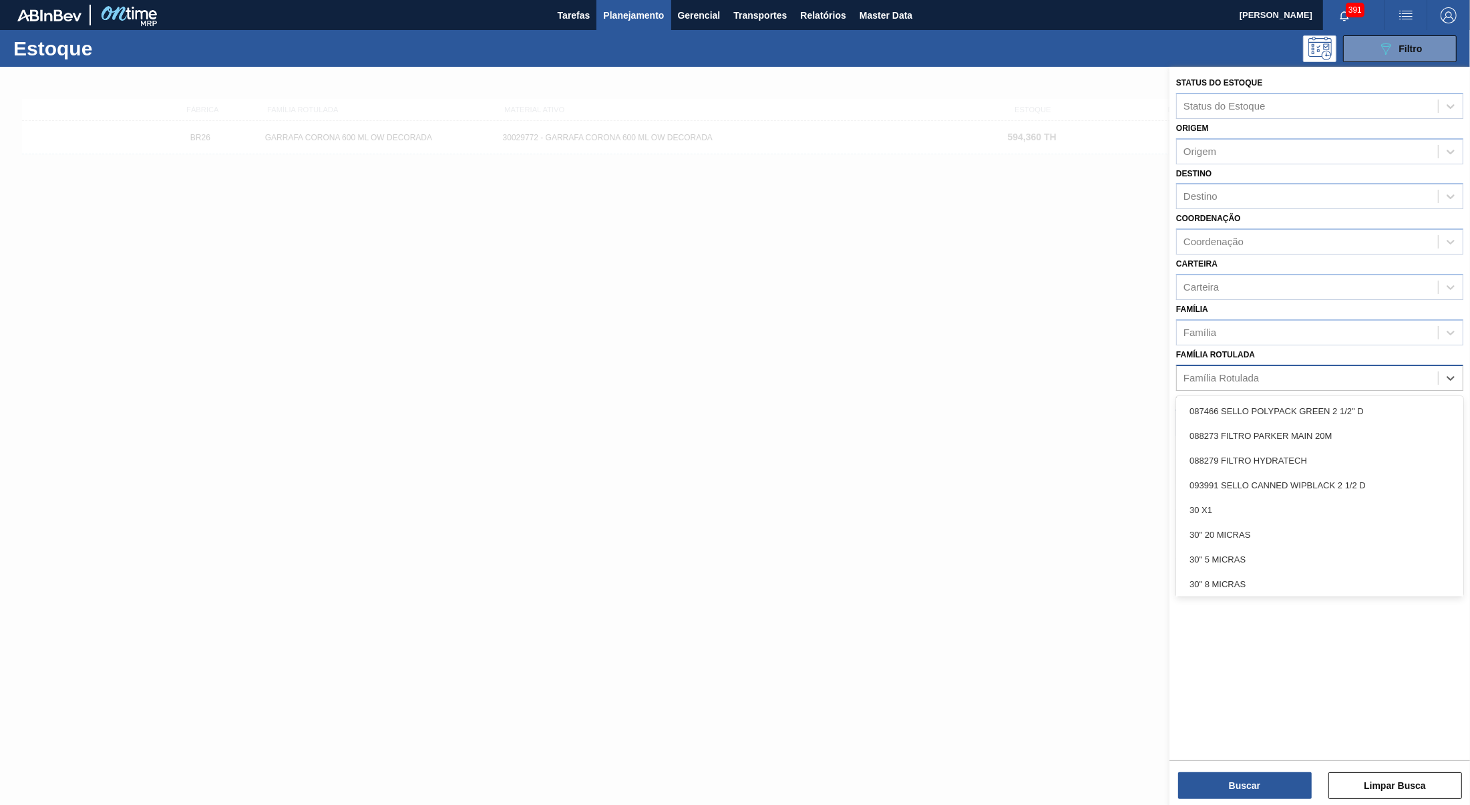
click at [1275, 368] on div "Família Rotulada" at bounding box center [1306, 377] width 261 height 19
paste Rotulada "FILME QUILMES 350ML C12"
type Rotulada "FILME QUILMES 350ML C12"
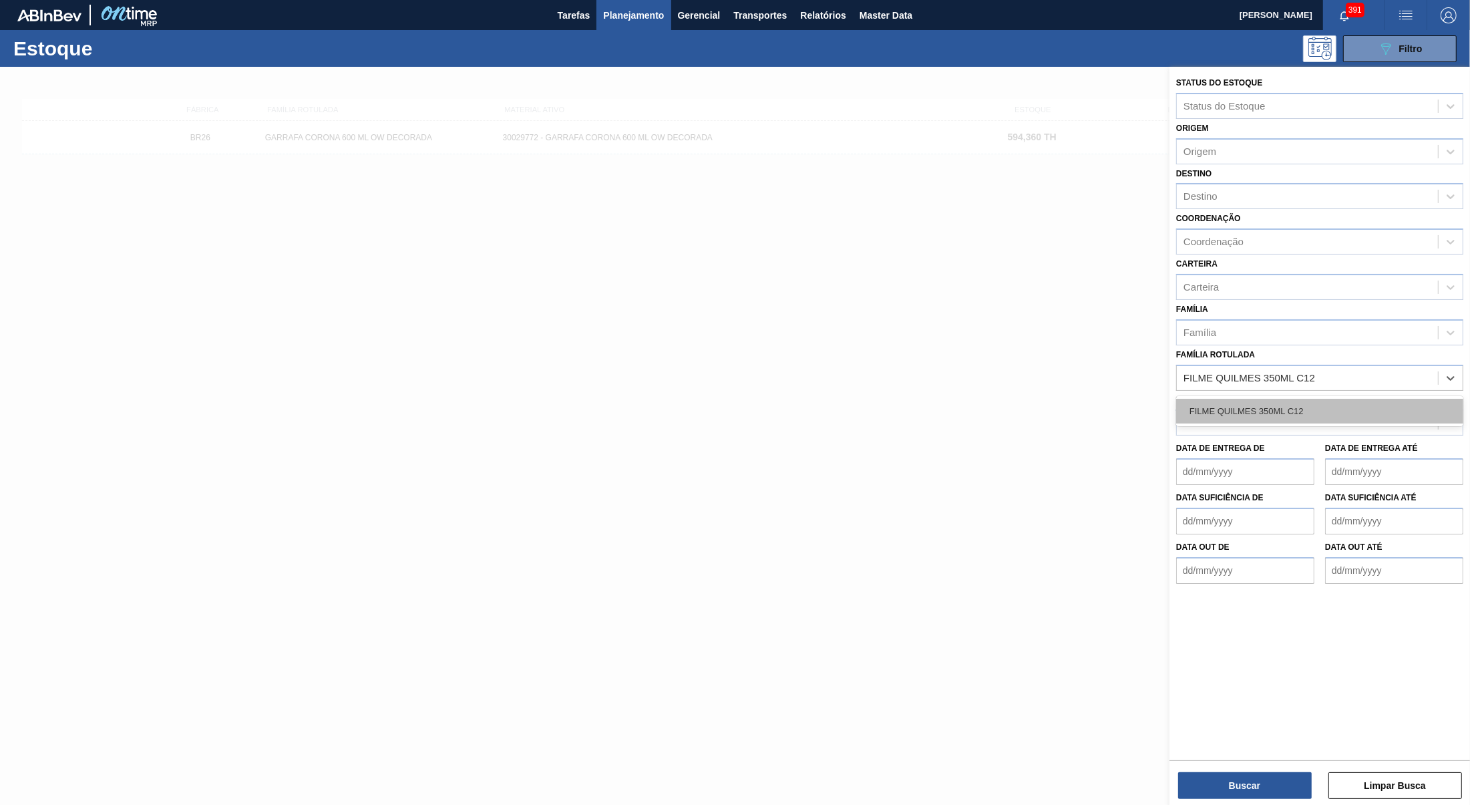
click at [1285, 406] on div "FILME QUILMES 350ML C12" at bounding box center [1319, 411] width 287 height 25
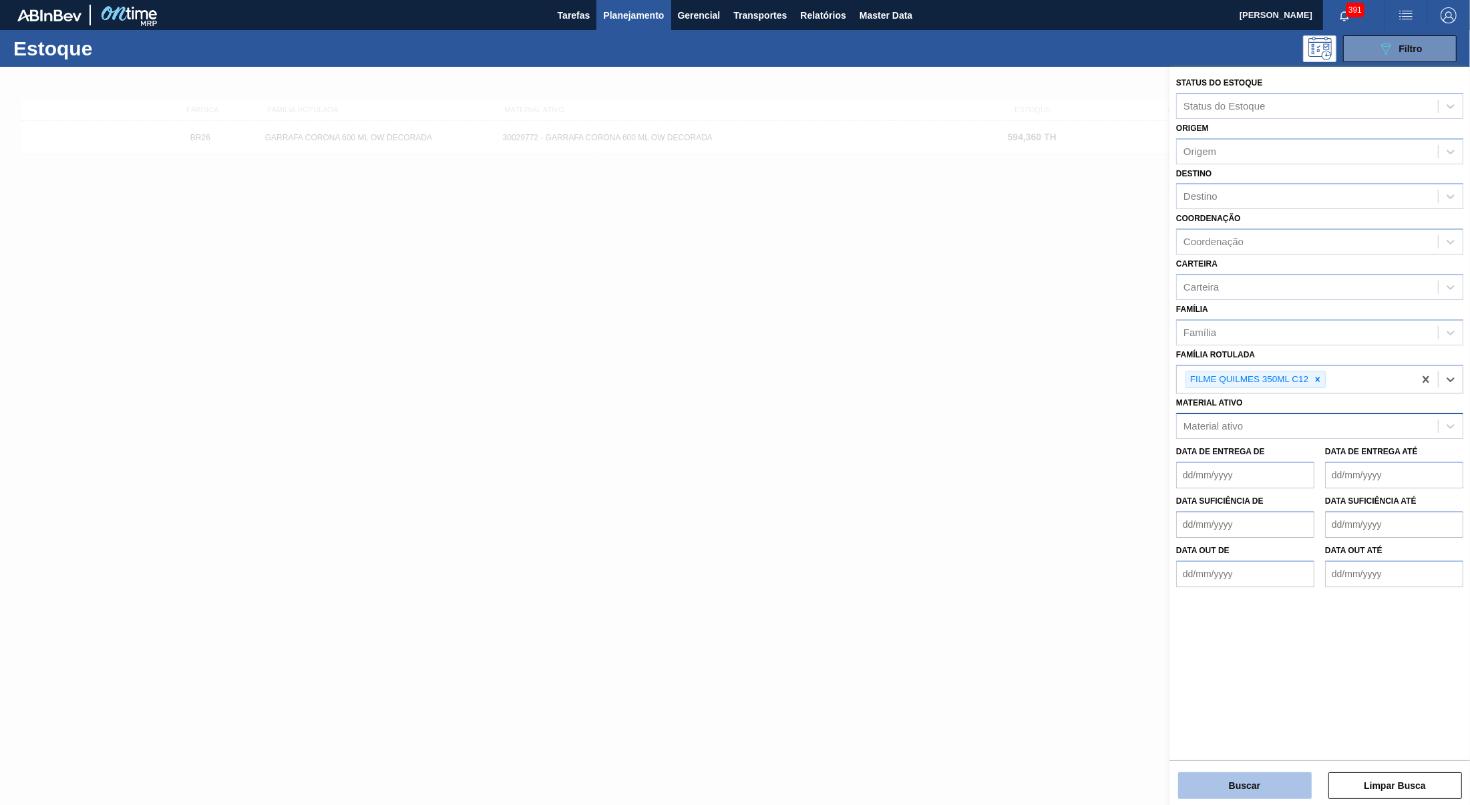
click at [1255, 772] on button "Buscar" at bounding box center [1245, 785] width 134 height 27
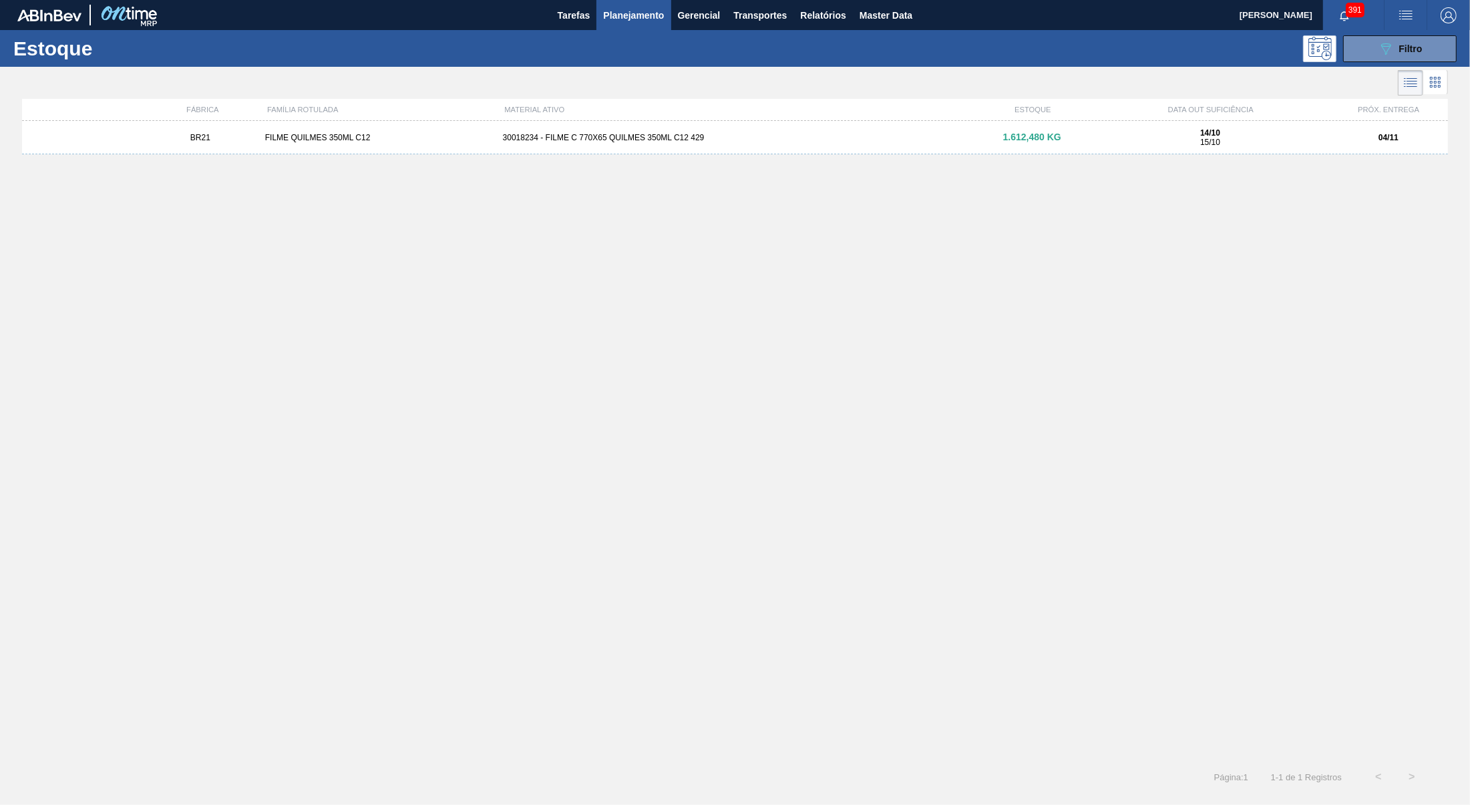
click at [864, 133] on div "BR21 FILME QUILMES 350ML C12 30018234 - FILME C 770X65 QUILMES 350ML C12 429 1.…" at bounding box center [734, 137] width 1425 height 33
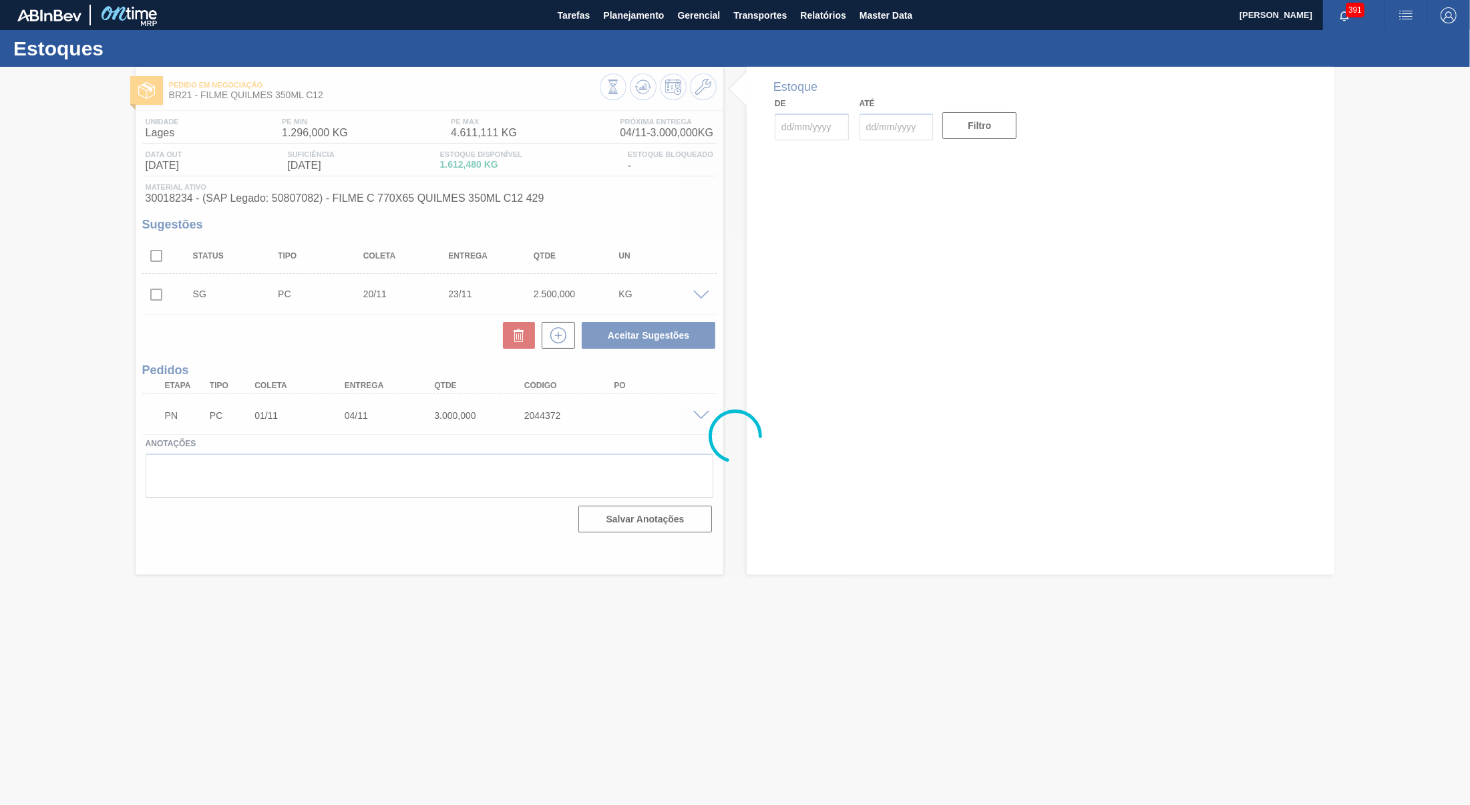
type input "[DATE]"
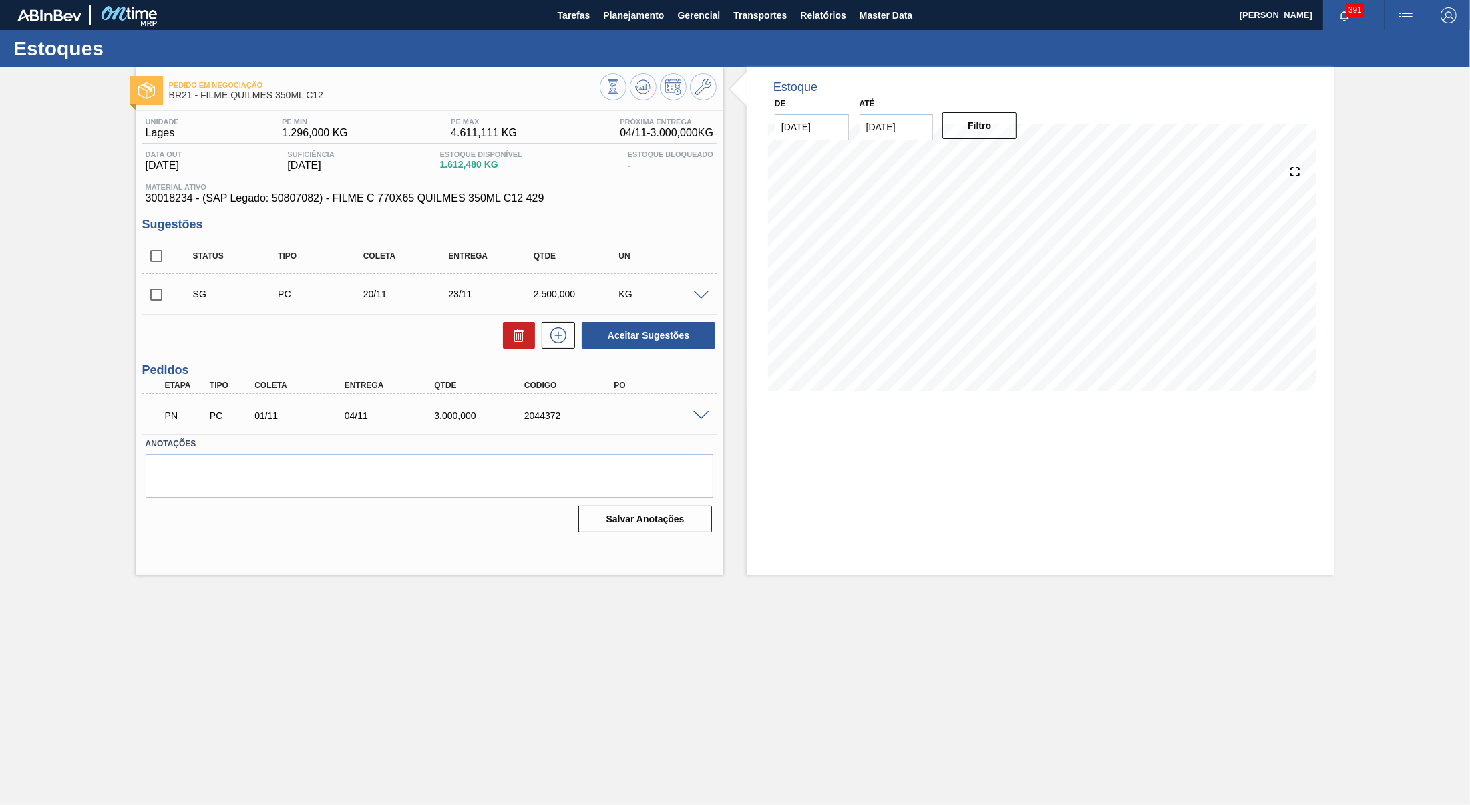
click at [696, 420] on span at bounding box center [701, 416] width 16 height 10
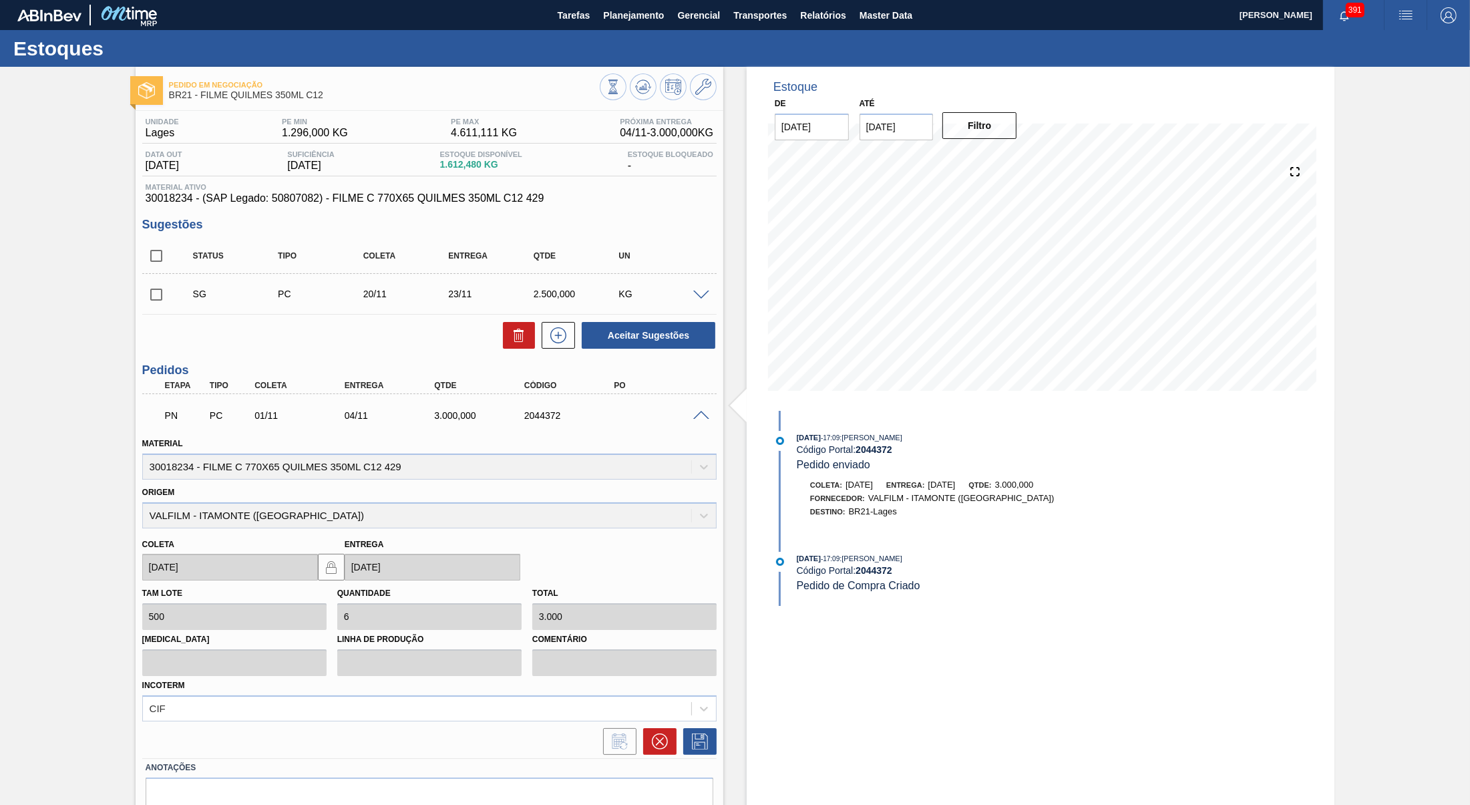
scroll to position [61, 0]
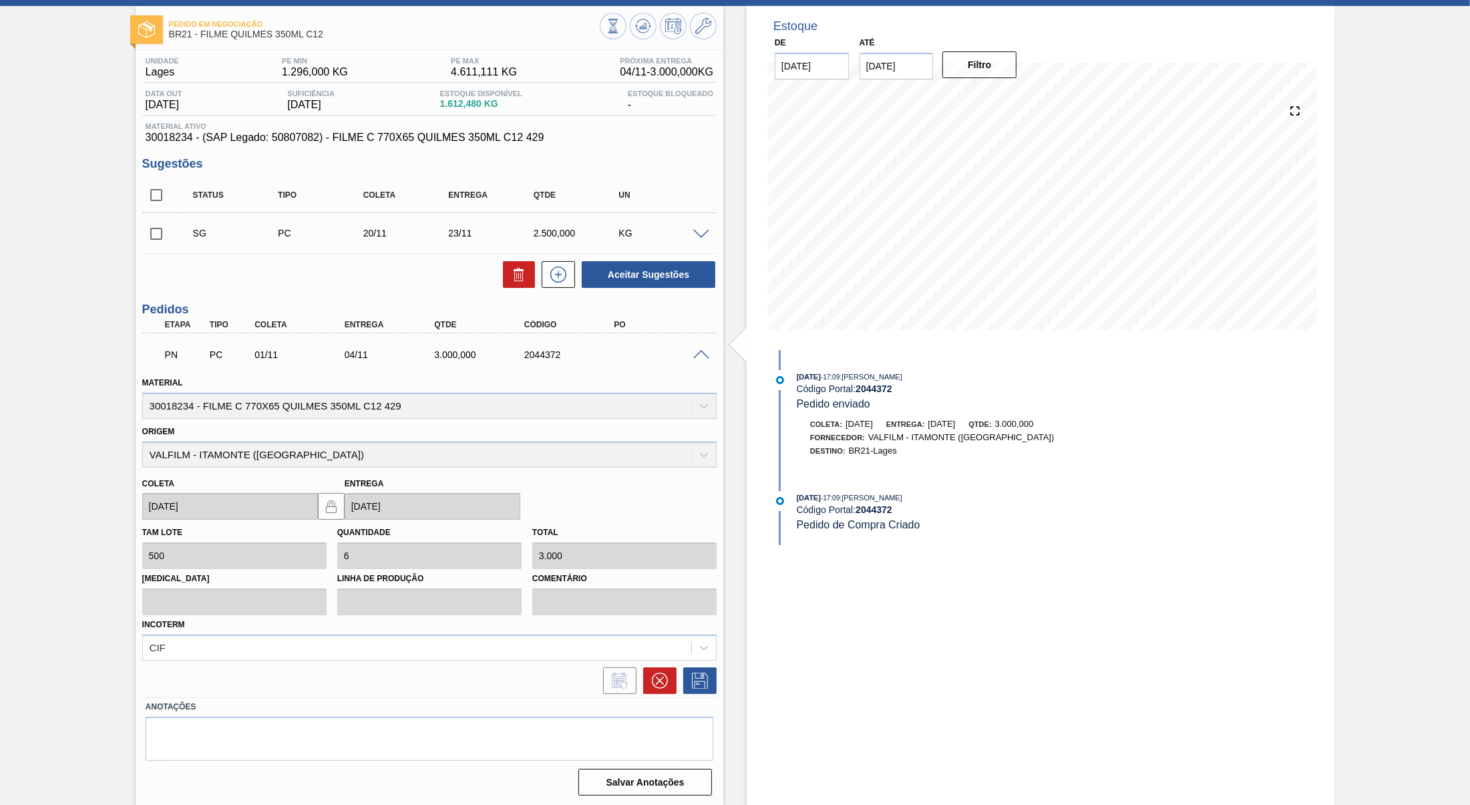
click at [539, 349] on div "PN PC 01/11 04/11 3.000,000 2044372" at bounding box center [425, 353] width 539 height 27
copy div "2044372"
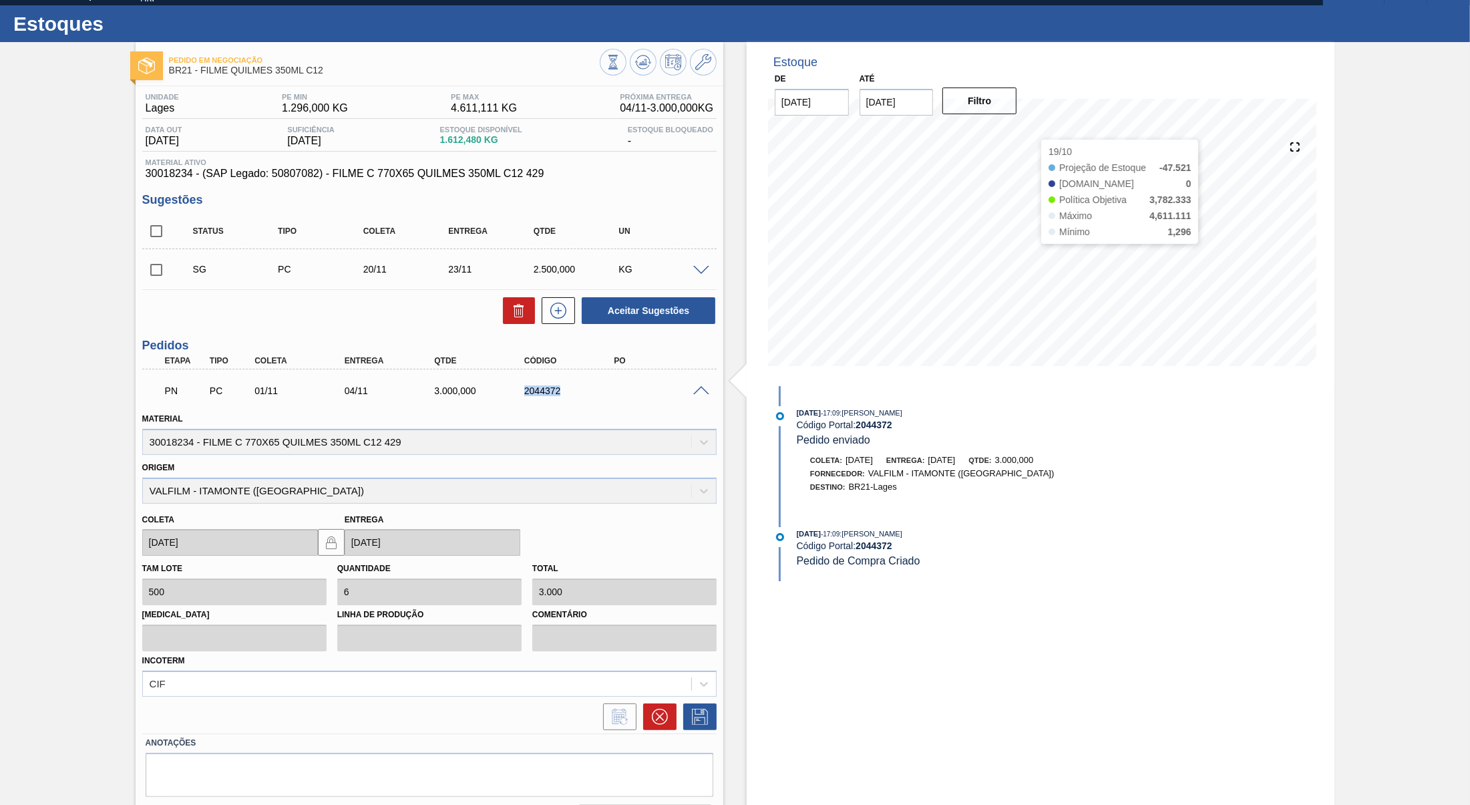
scroll to position [0, 0]
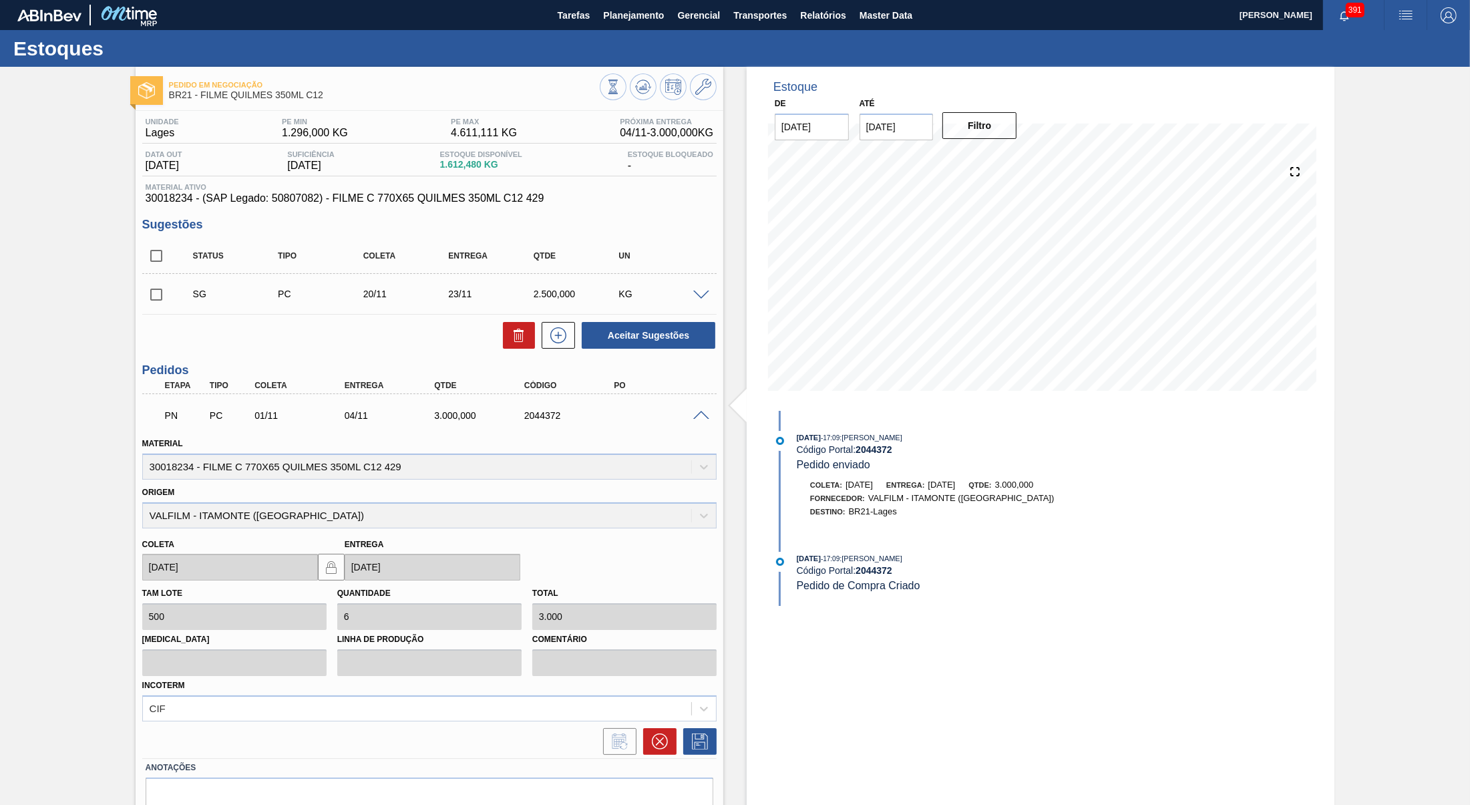
click at [381, 204] on span "30018234 - (SAP Legado: 50807082) - FILME C 770X65 QUILMES 350ML C12 429" at bounding box center [430, 198] width 568 height 12
